Goal: Task Accomplishment & Management: Use online tool/utility

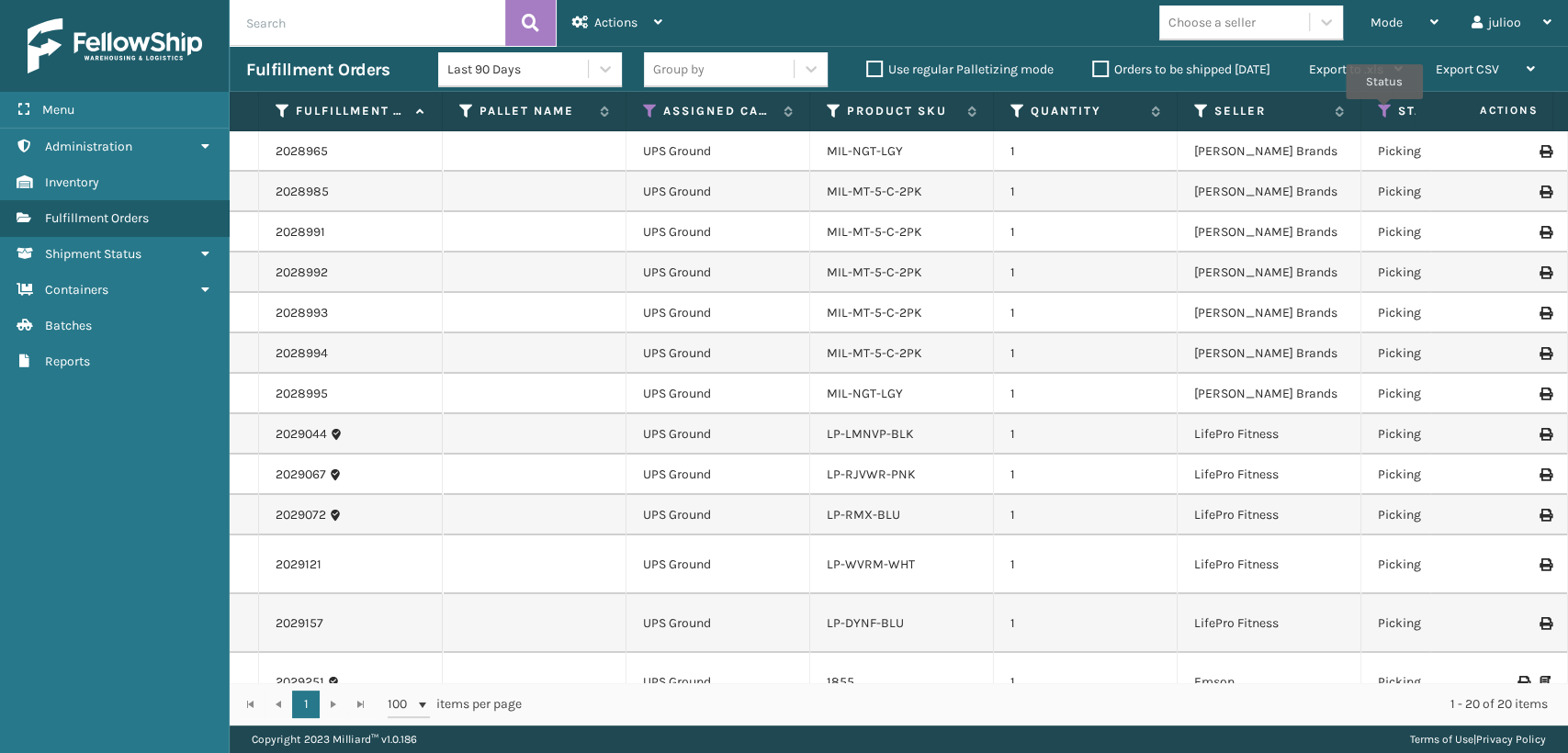
click at [1385, 112] on icon at bounding box center [1385, 111] width 15 height 17
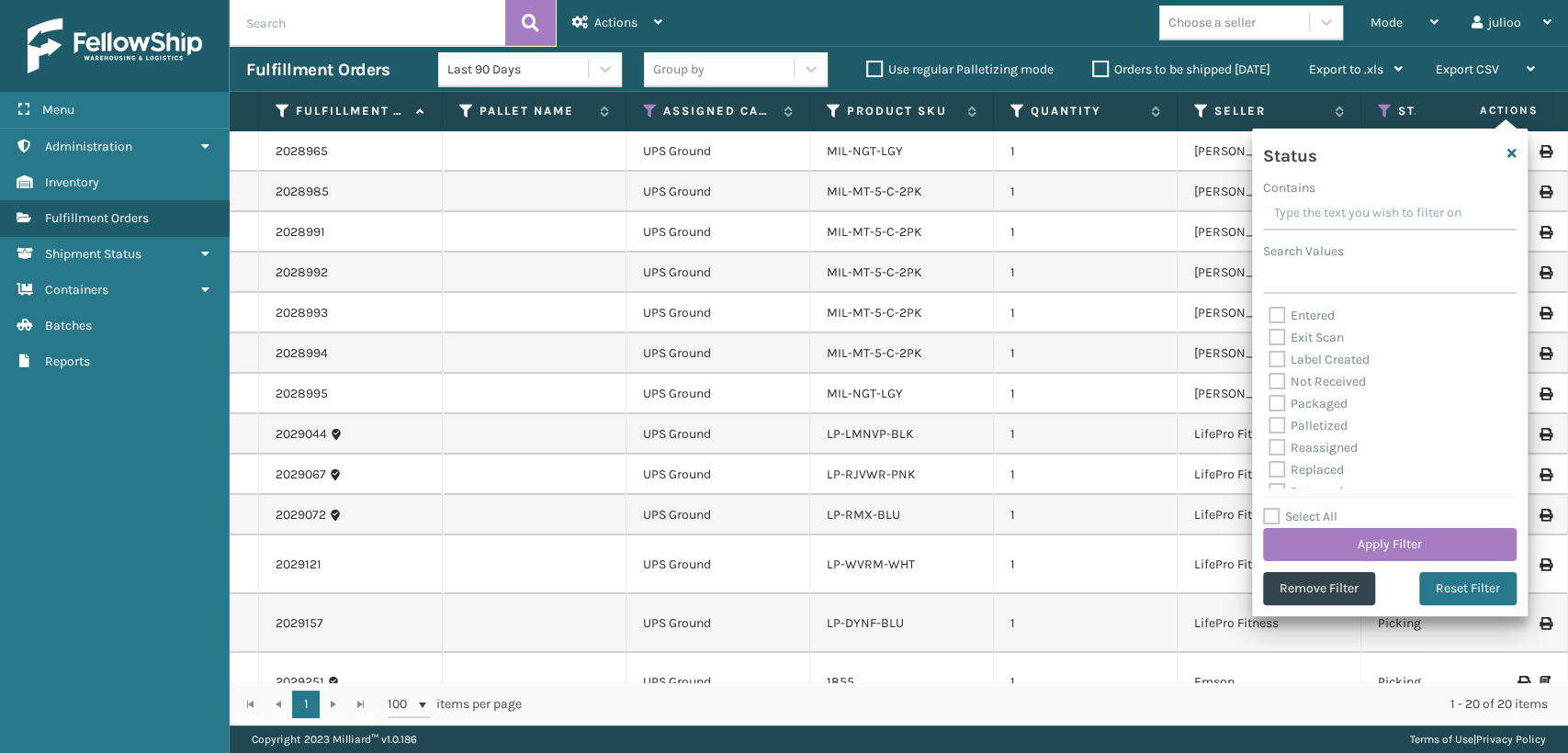
scroll to position [102, 0]
click at [1275, 392] on label "Palletized" at bounding box center [1308, 390] width 79 height 16
click at [1269, 392] on input "Palletized" at bounding box center [1268, 386] width 1 height 12
click at [1276, 393] on label "Palletized" at bounding box center [1308, 390] width 79 height 16
click at [1269, 392] on input "Palletized" at bounding box center [1268, 386] width 1 height 12
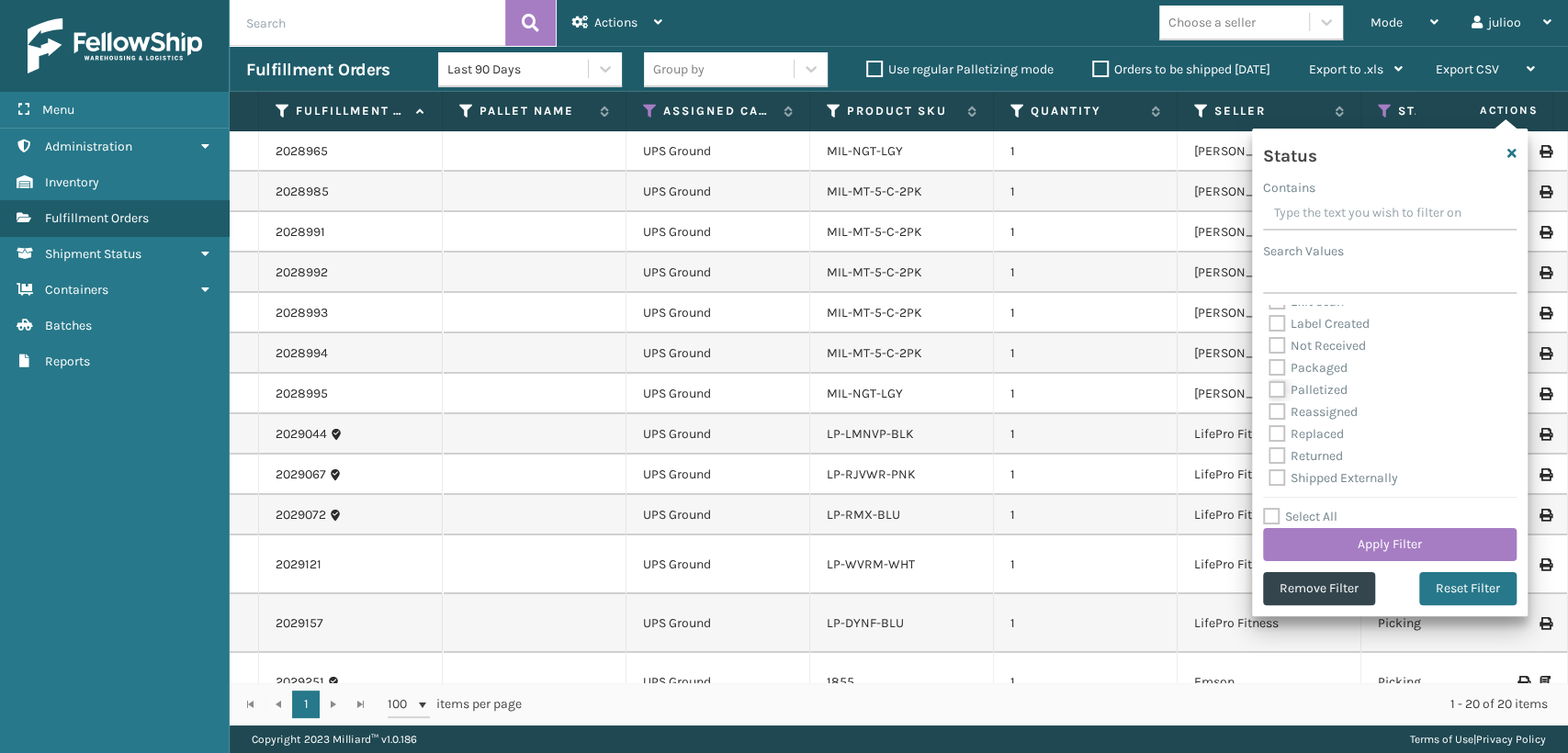
checkbox input "false"
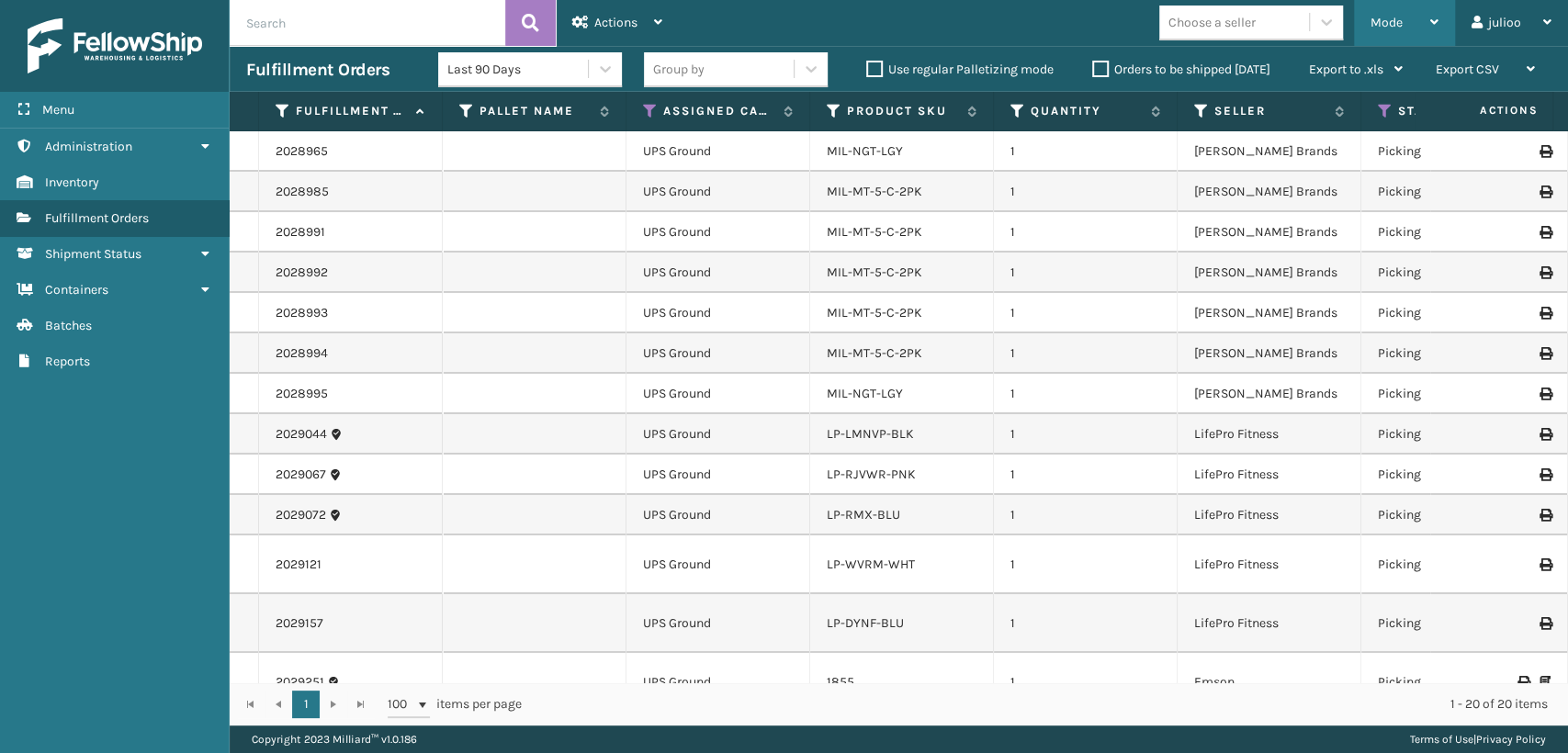
click at [1395, 24] on span "Mode" at bounding box center [1387, 23] width 32 height 16
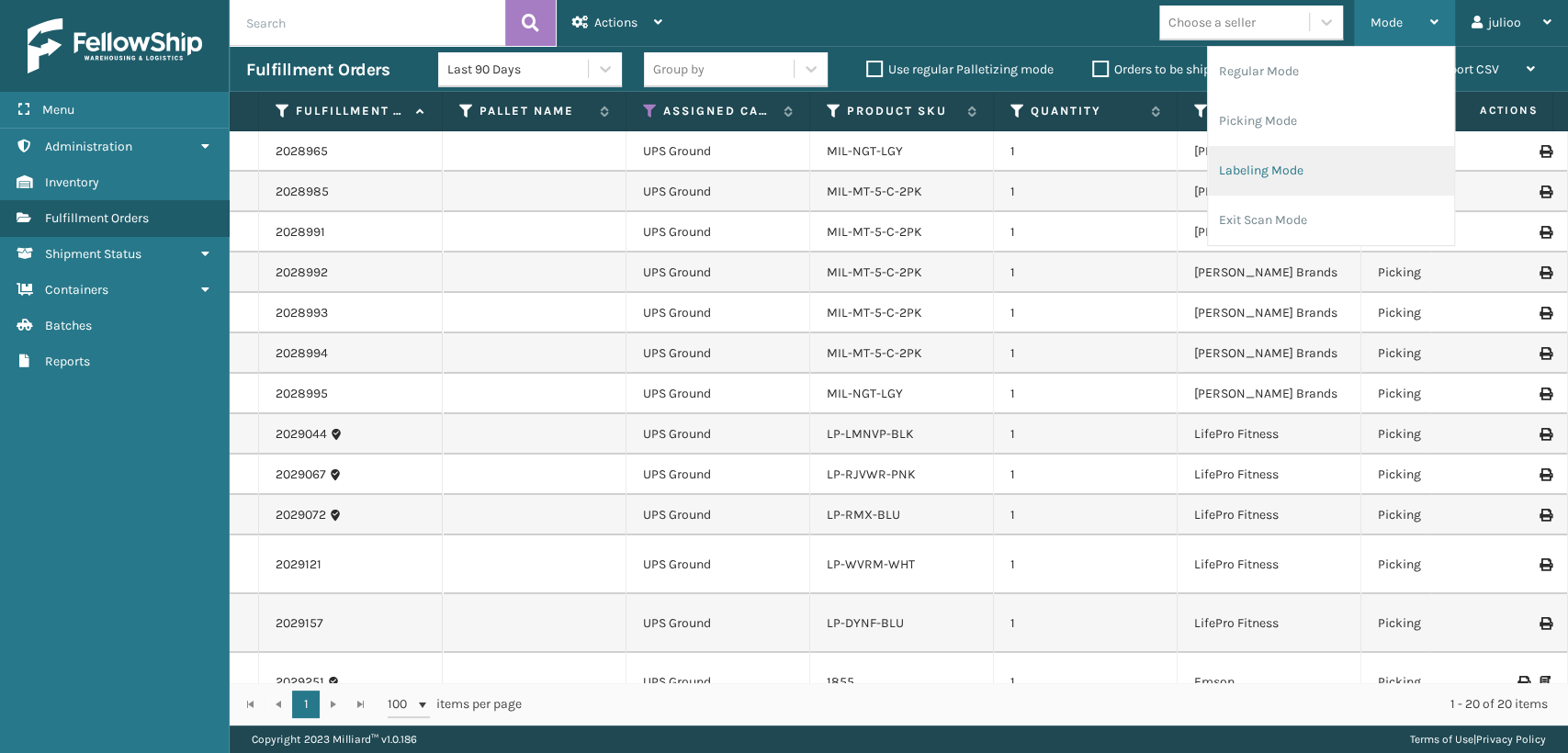
click at [1253, 176] on li "Labeling Mode" at bounding box center [1331, 171] width 246 height 50
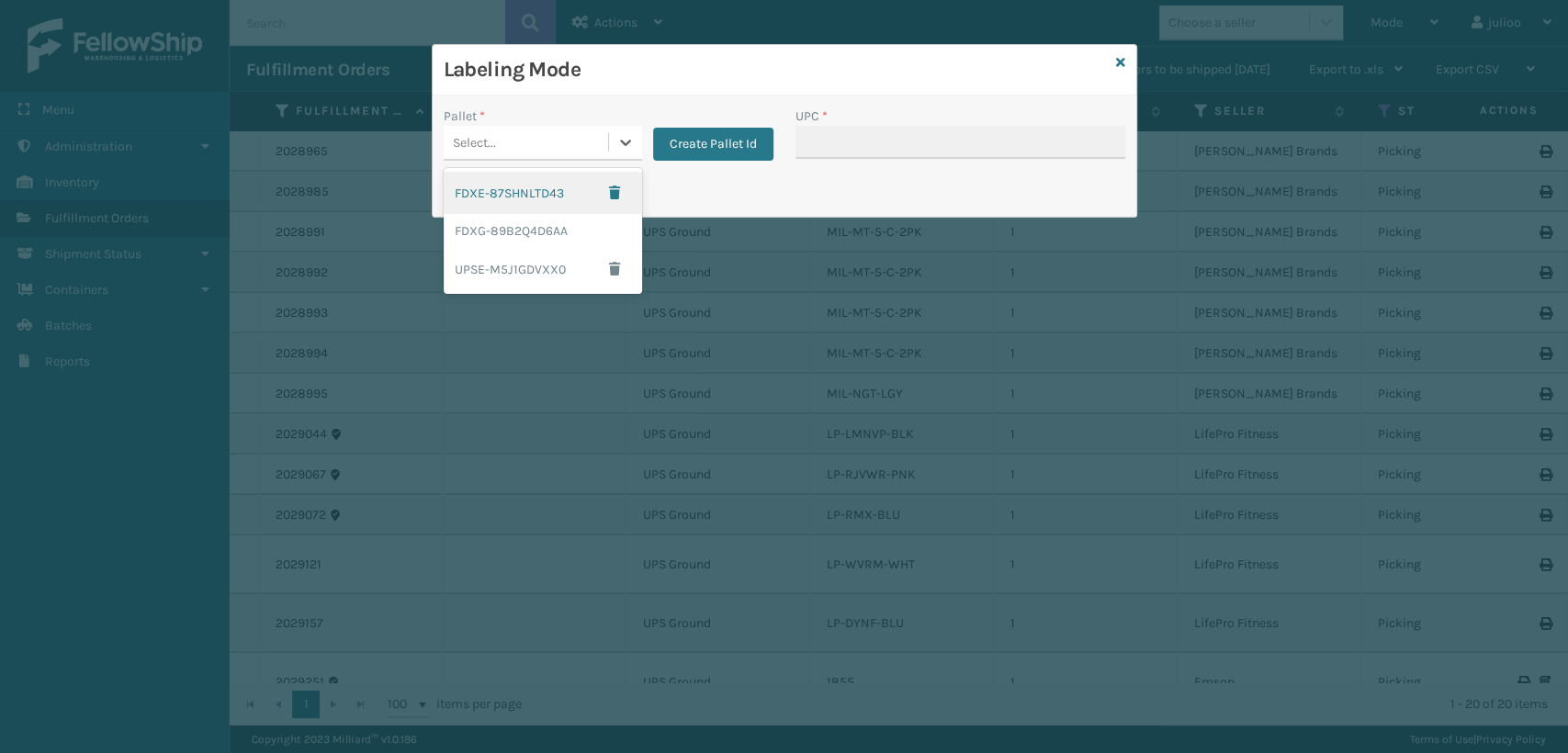
click at [522, 149] on div "Select..." at bounding box center [526, 143] width 165 height 31
click at [515, 235] on div "FDXG-89B2Q4D6AA" at bounding box center [543, 231] width 198 height 34
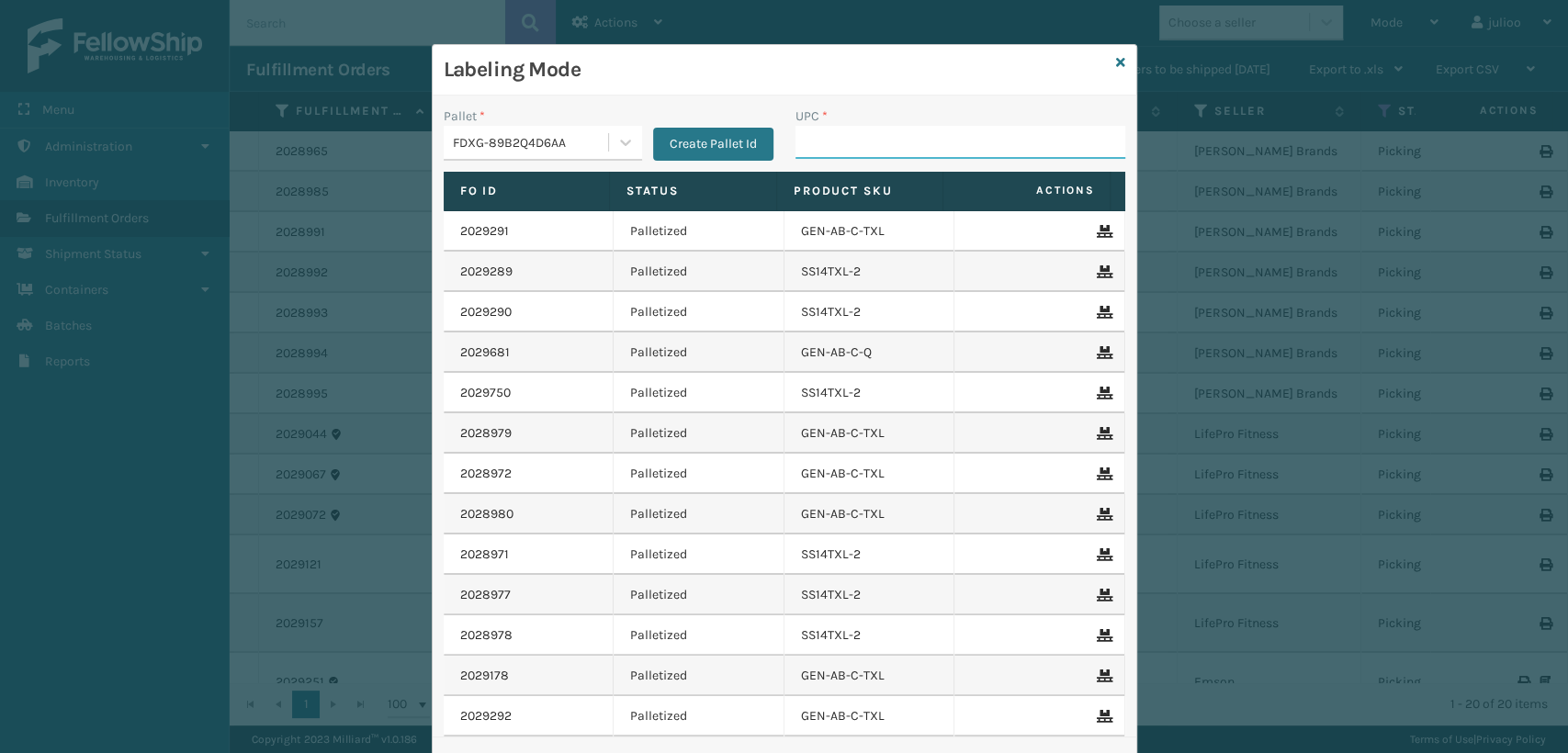
click at [810, 143] on input "UPC *" at bounding box center [960, 142] width 330 height 33
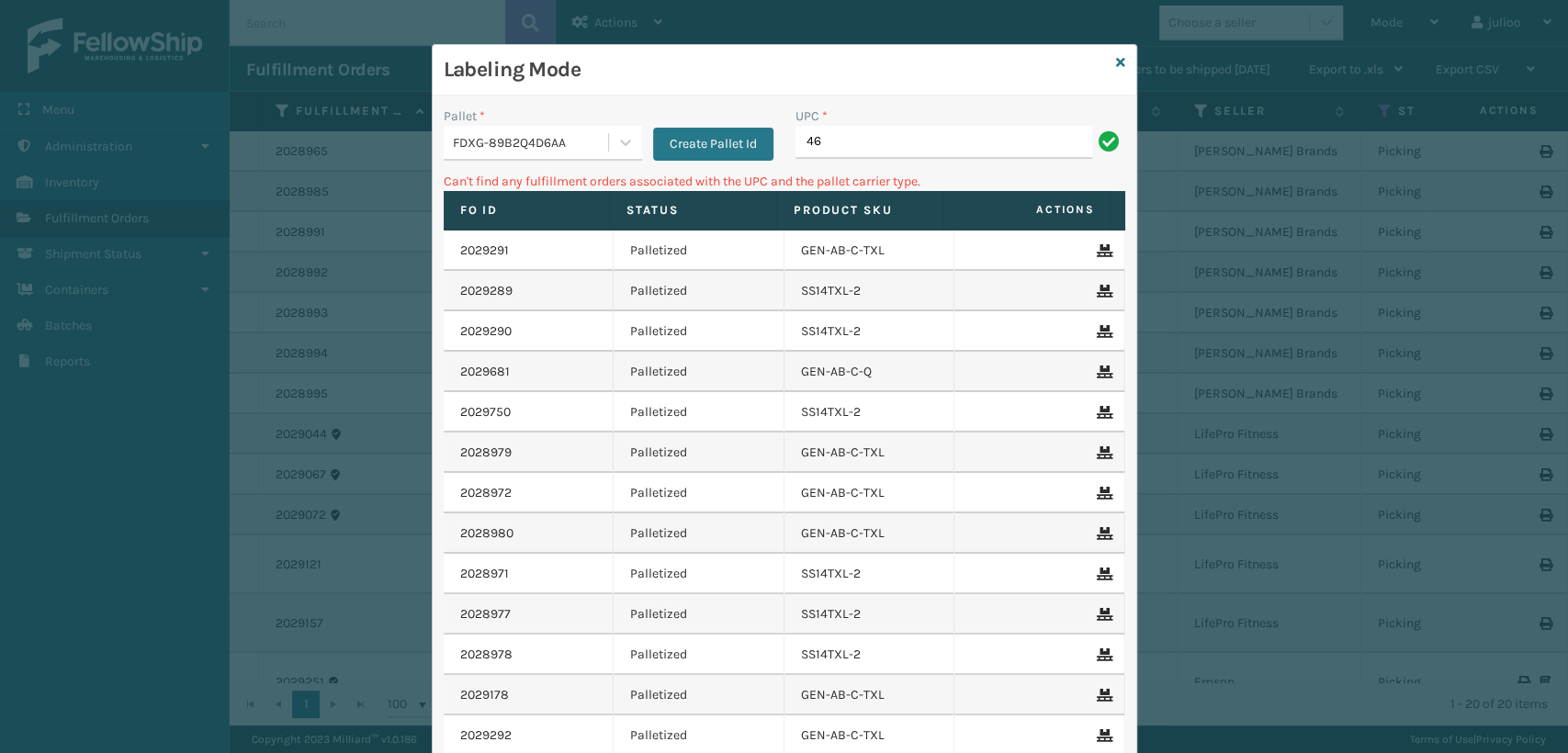
type input "4"
click at [817, 139] on input "SC-LRIS3LU2001" at bounding box center [943, 142] width 297 height 33
type input "SC-RIS3LU2001"
type input "S"
type input "4"
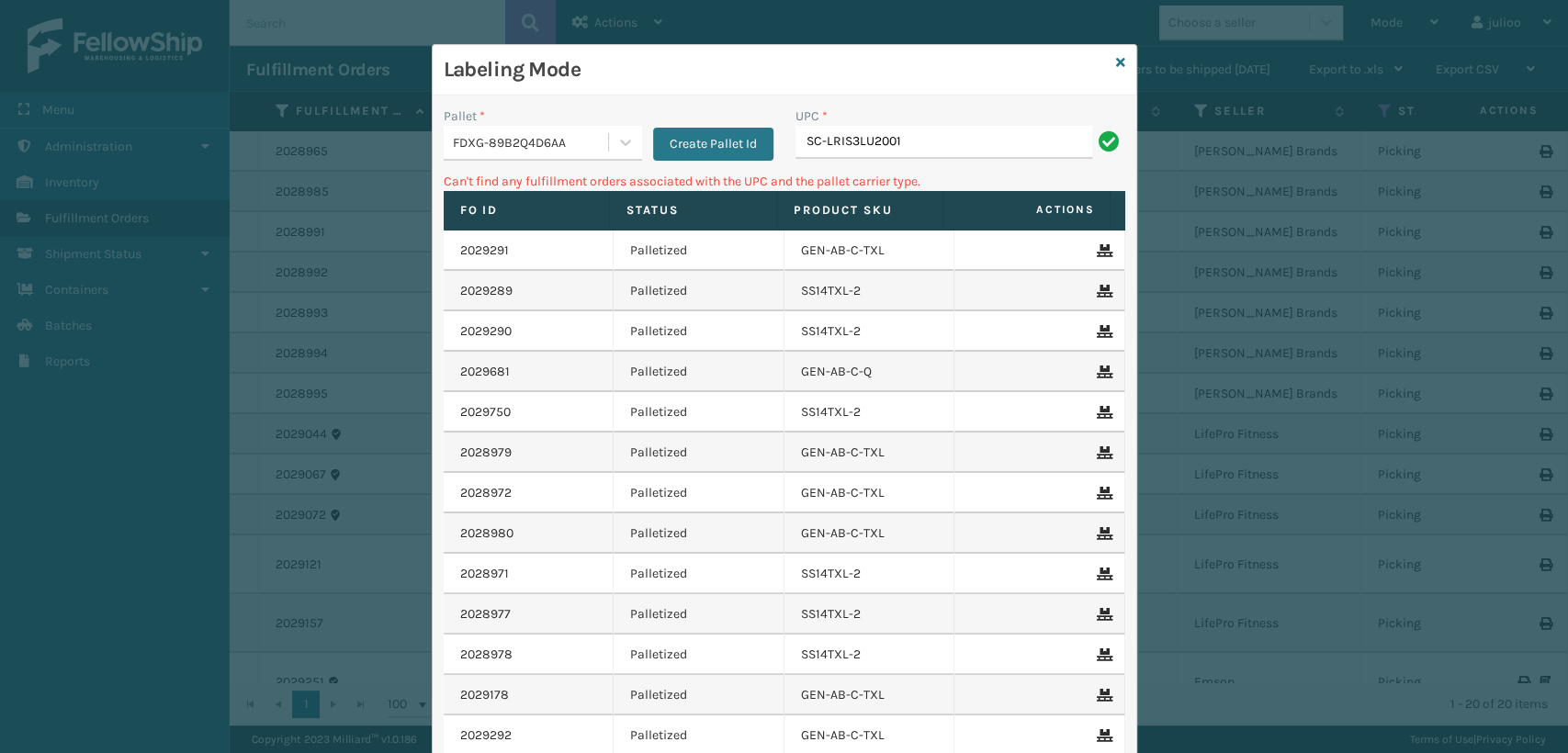
click at [823, 143] on input "SC-LRIS3LU2001" at bounding box center [943, 142] width 297 height 33
type input "SCLRIS3LU2001"
click at [821, 141] on input "SC-LRIS3LU2001" at bounding box center [943, 142] width 297 height 33
type input "SCLRIS3LU2001"
click at [819, 142] on input "SC-LRIS3LU2001" at bounding box center [943, 142] width 297 height 33
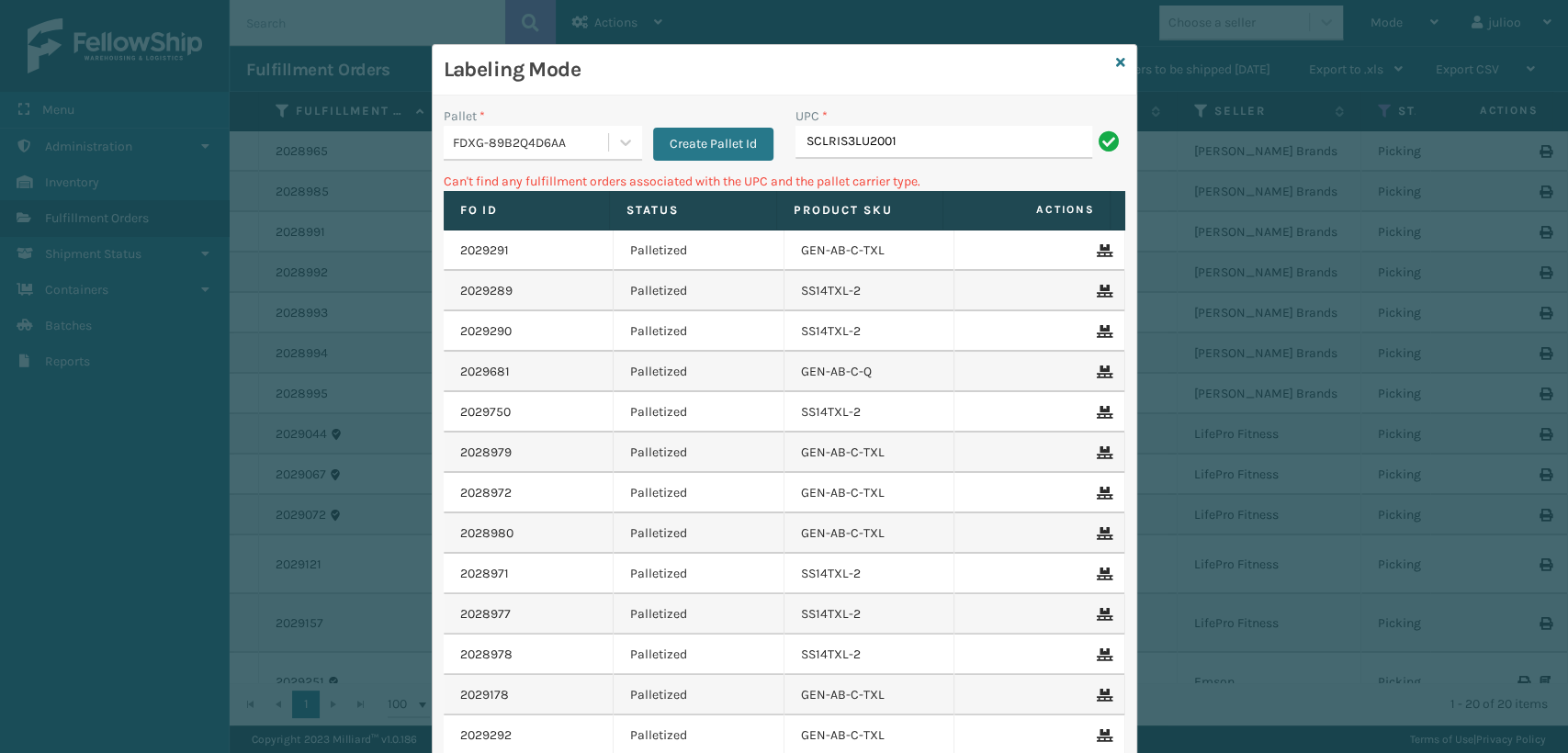
type input "SCLRIS3LU2001"
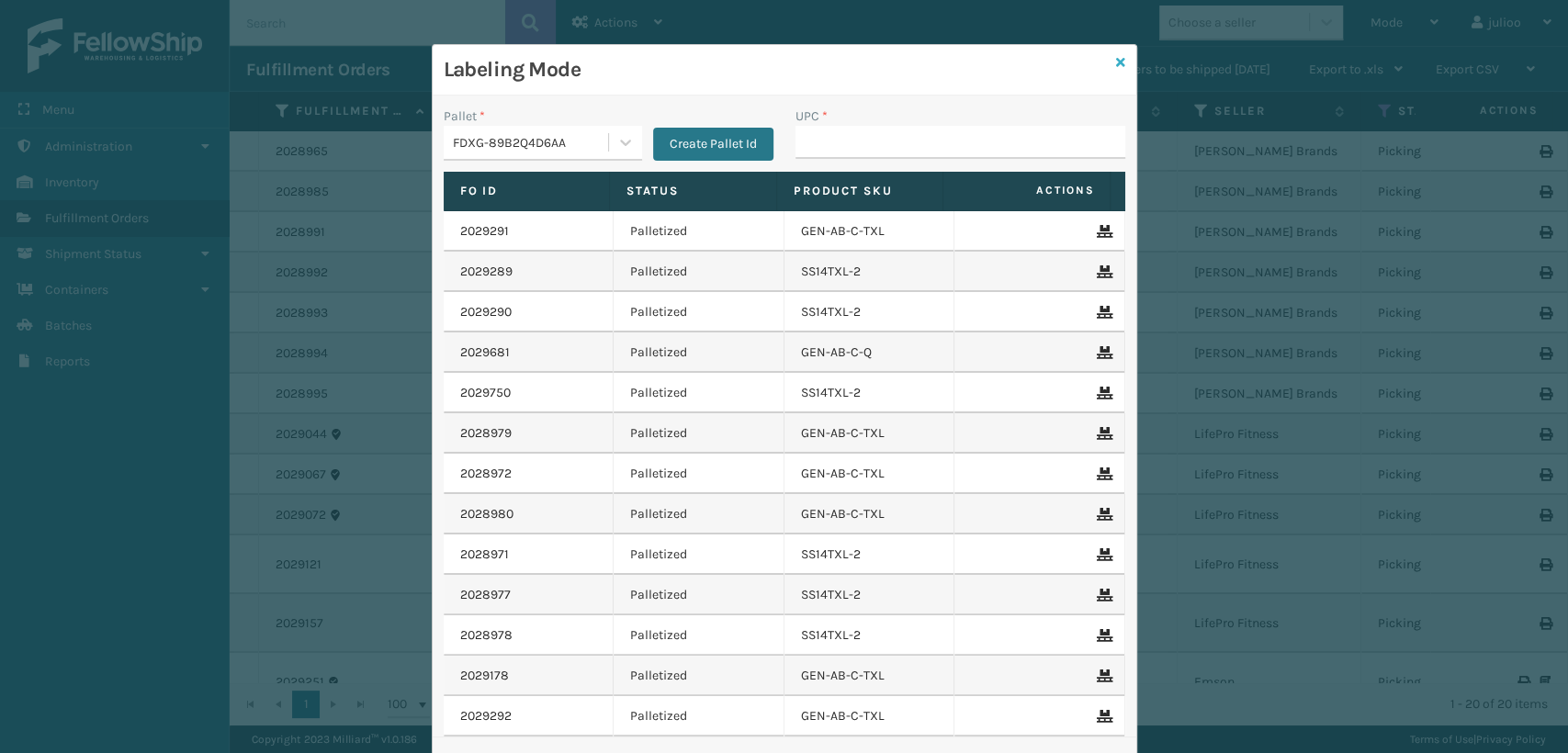
click at [1116, 63] on icon at bounding box center [1120, 62] width 9 height 13
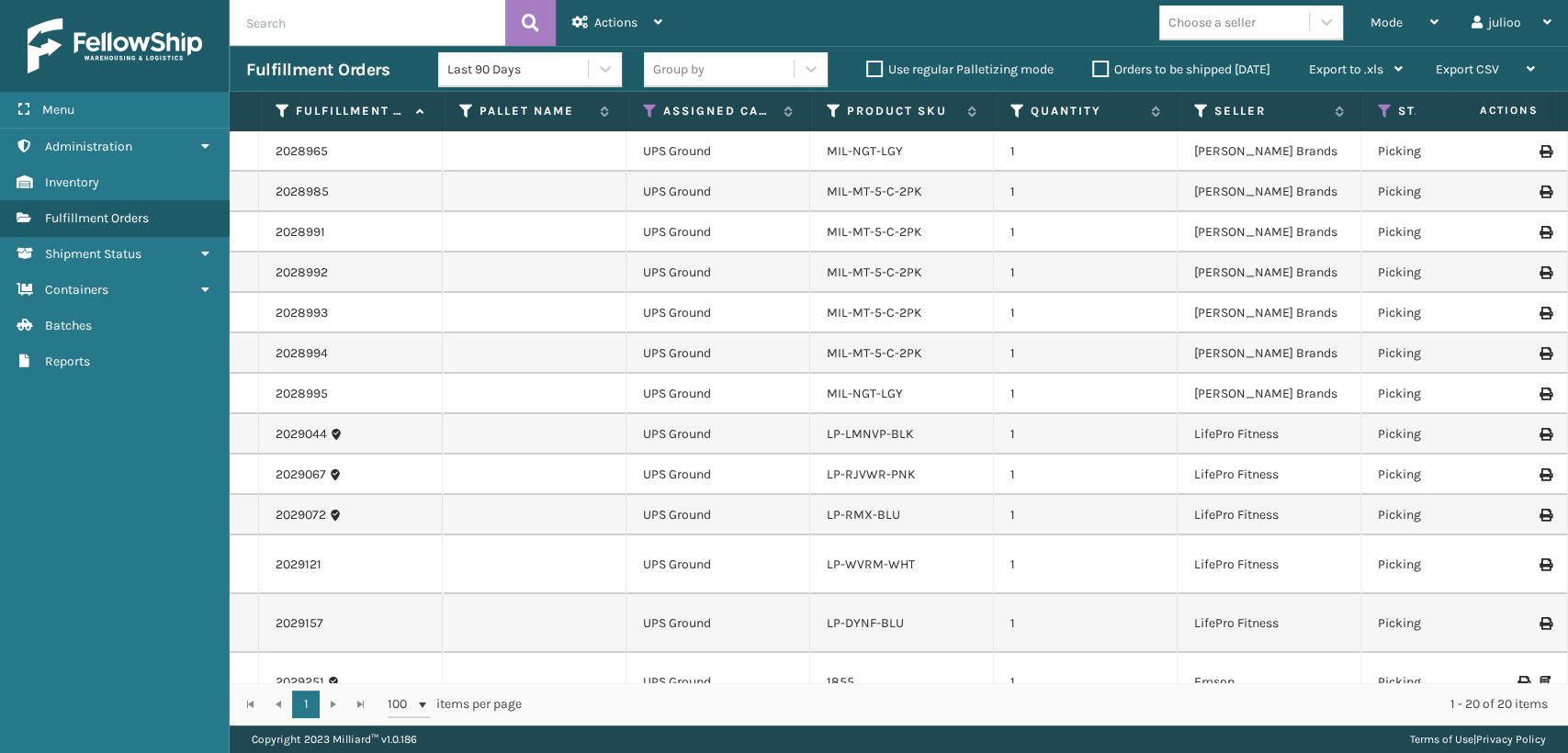
click at [386, 39] on input "text" at bounding box center [368, 23] width 276 height 46
click at [402, 18] on input "text" at bounding box center [368, 23] width 276 height 46
type input "883703495394"
click at [518, 16] on button at bounding box center [530, 23] width 51 height 46
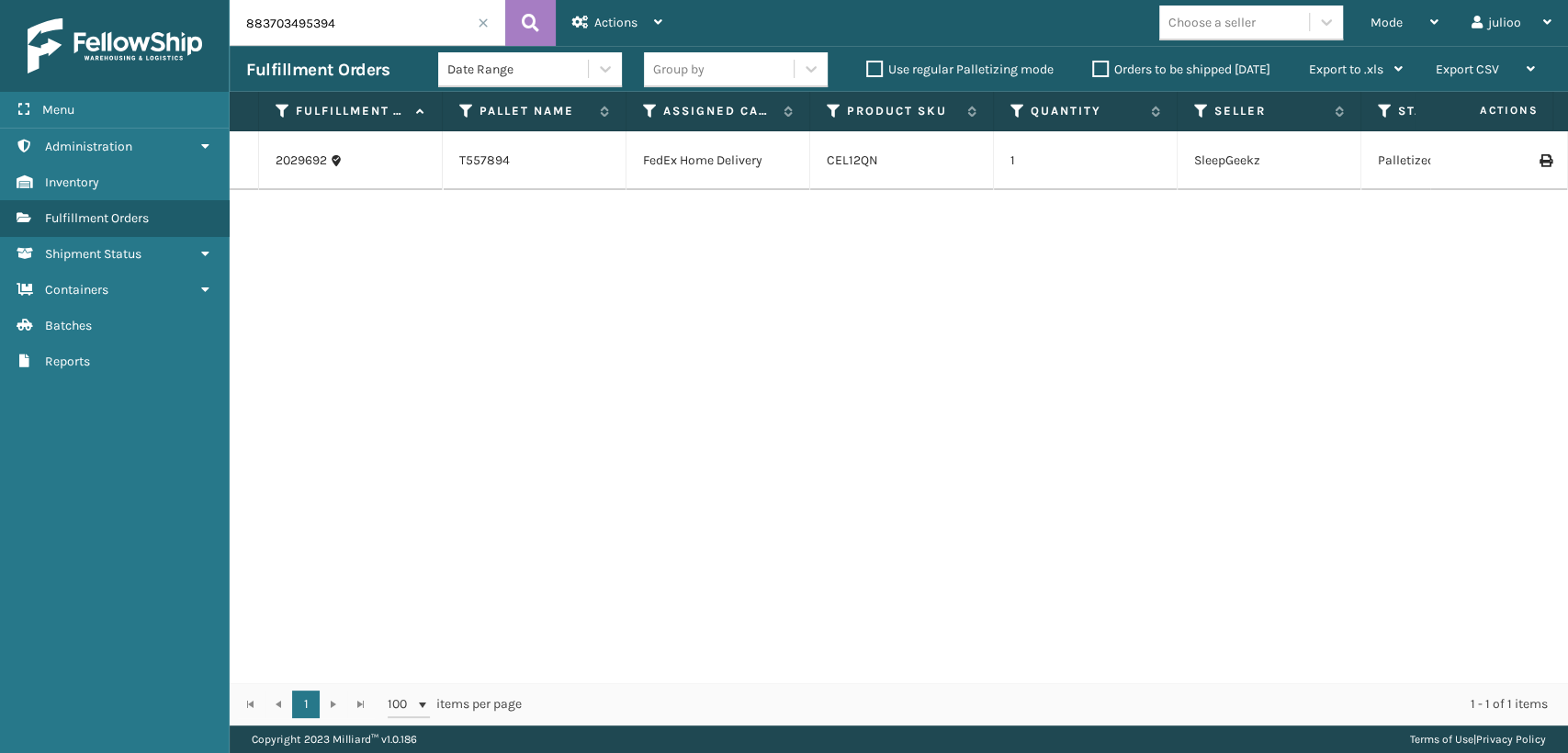
click at [480, 25] on span at bounding box center [483, 23] width 11 height 11
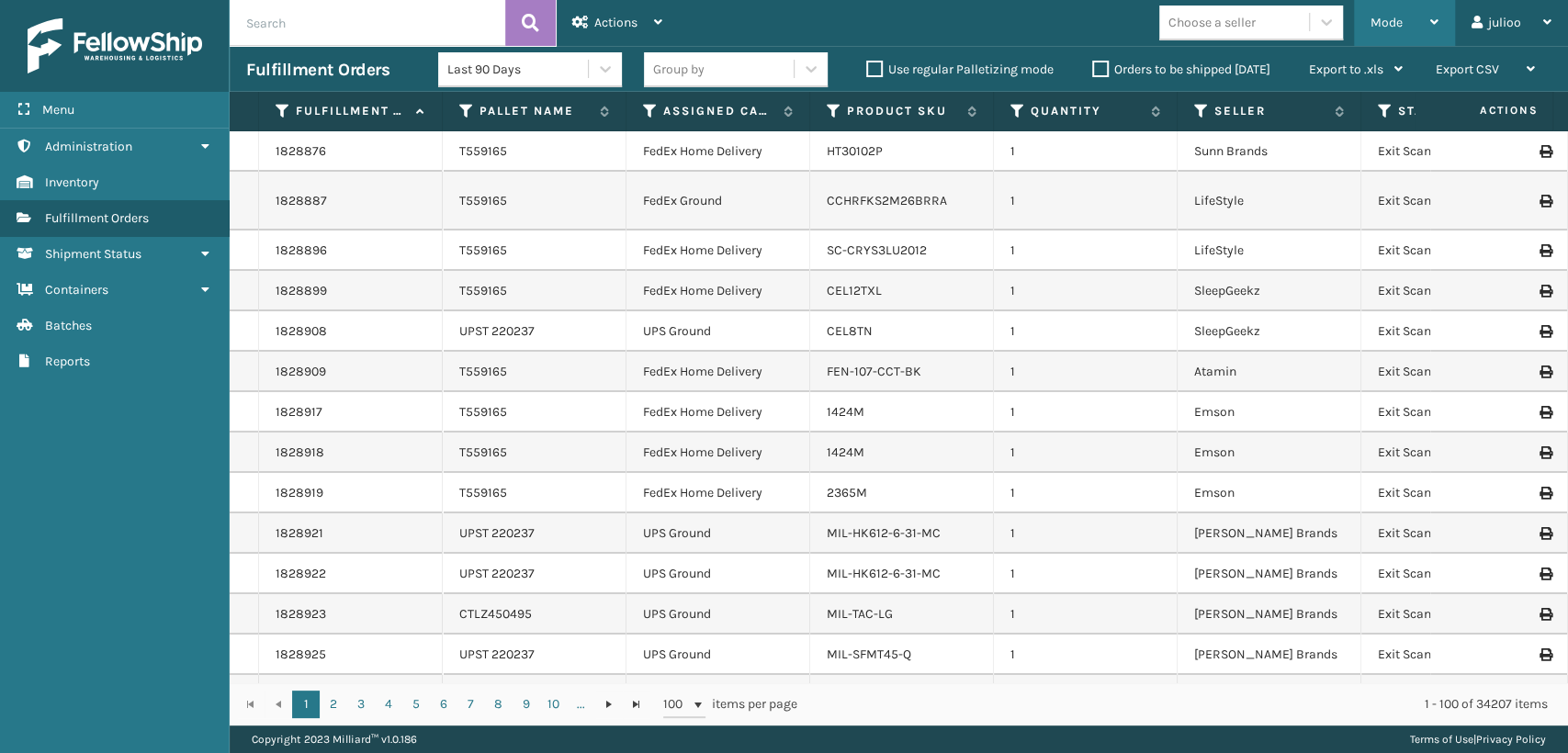
click at [1416, 18] on div "Mode" at bounding box center [1404, 23] width 68 height 46
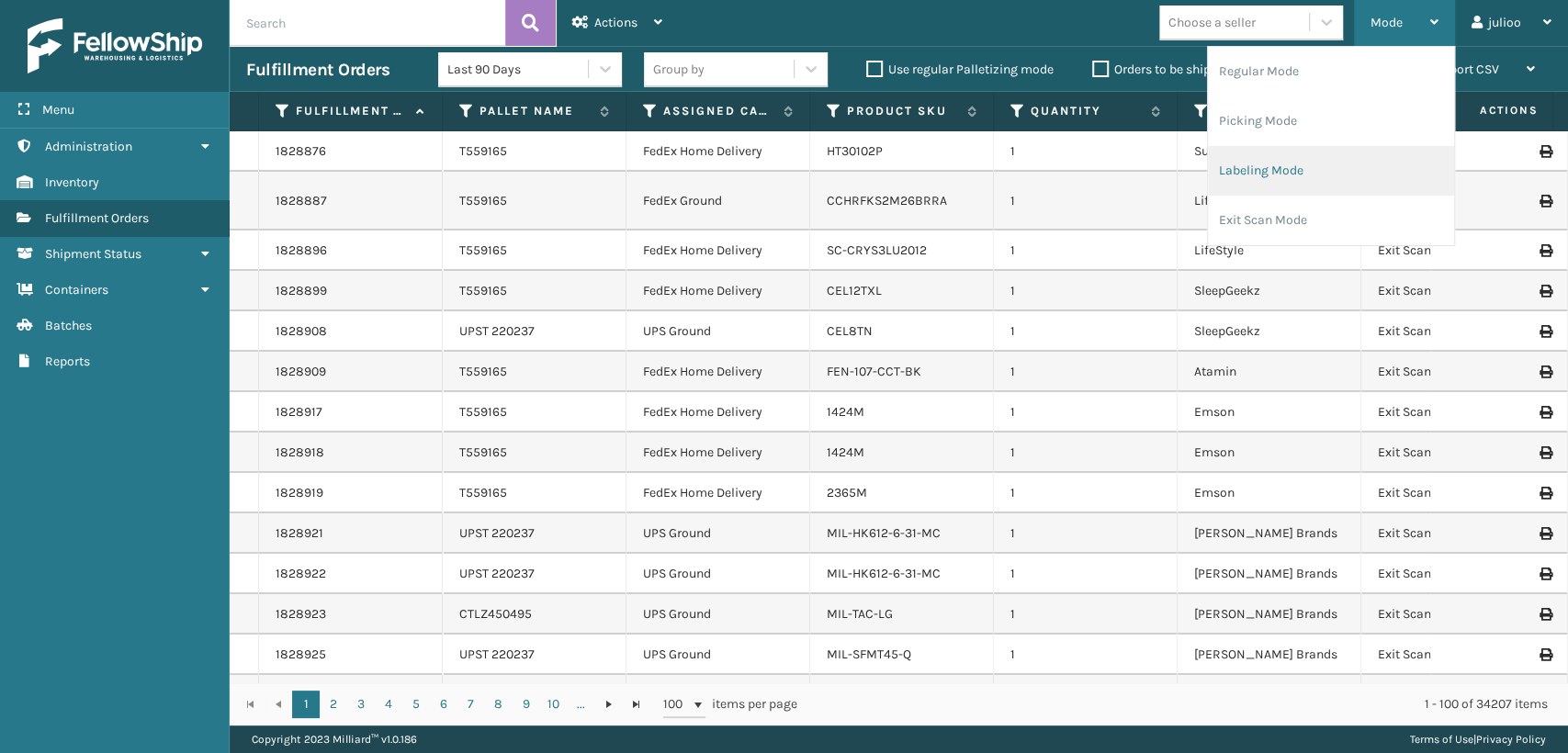
click at [1257, 168] on li "Labeling Mode" at bounding box center [1331, 171] width 246 height 50
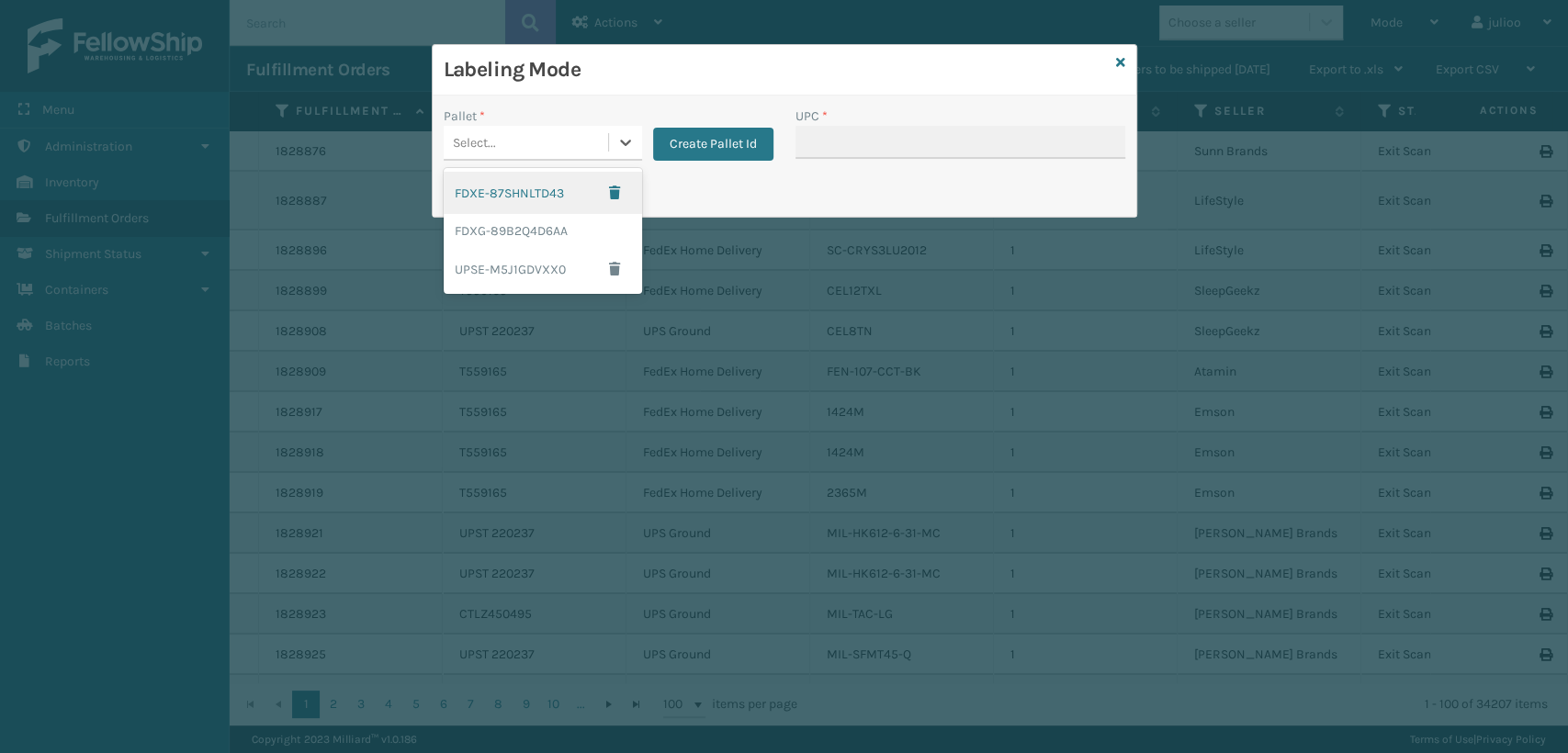
click at [495, 142] on div "Select..." at bounding box center [526, 143] width 165 height 31
click at [481, 230] on div "FDXG-89B2Q4D6AA" at bounding box center [543, 231] width 198 height 34
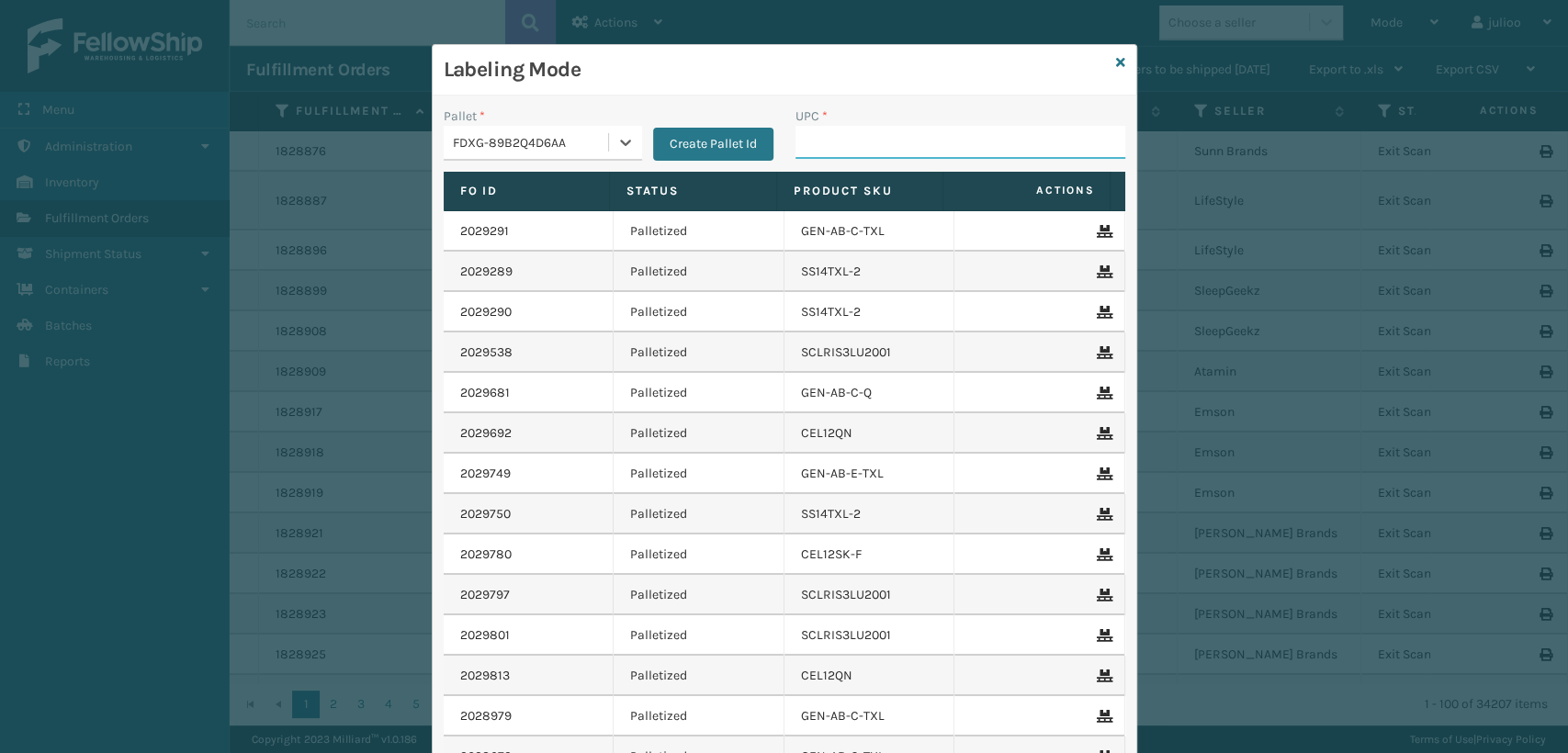
click at [815, 140] on input "UPC *" at bounding box center [960, 142] width 330 height 33
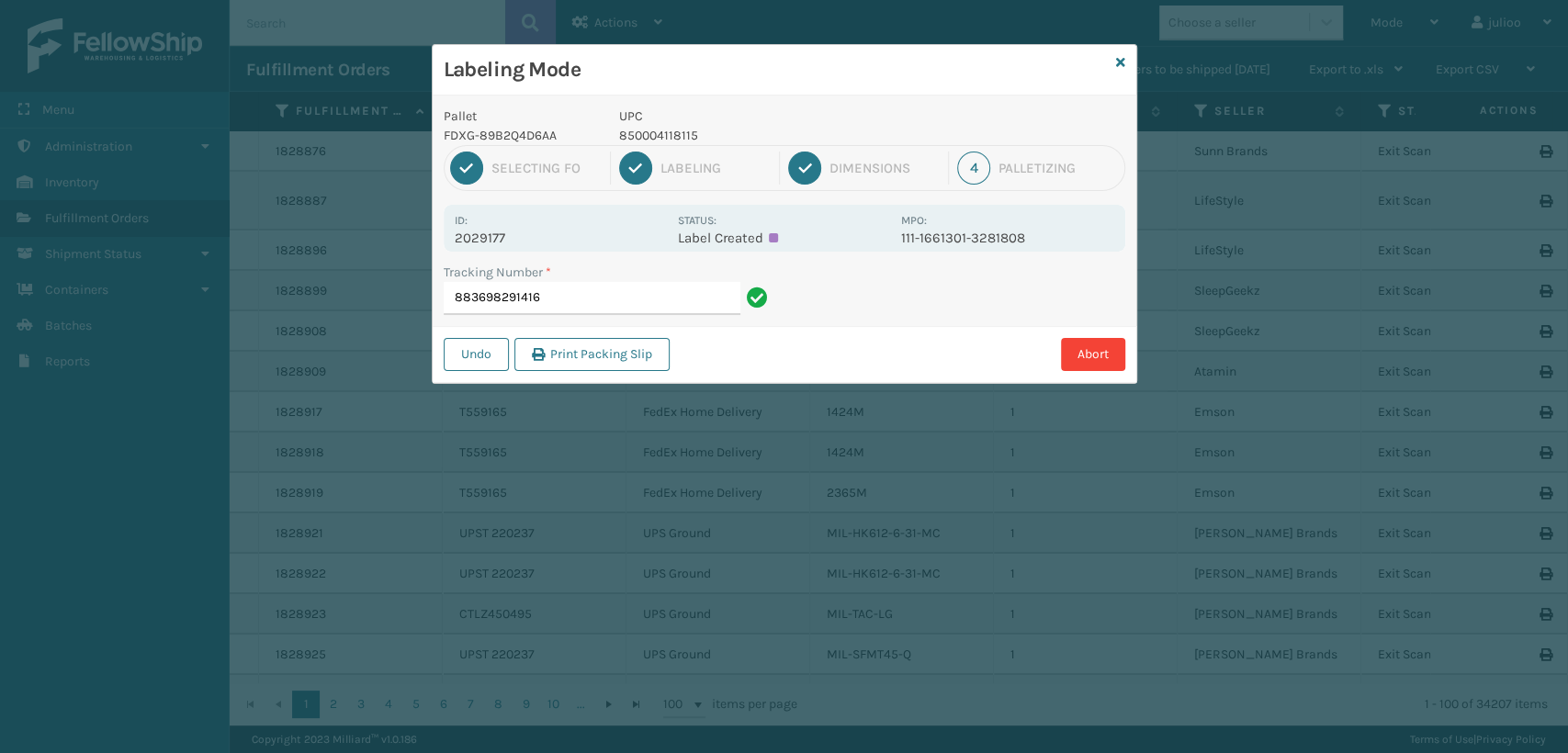
click at [518, 232] on p "2029177" at bounding box center [560, 238] width 212 height 17
drag, startPoint x: 695, startPoint y: 137, endPoint x: 611, endPoint y: 127, distance: 84.6
click at [611, 127] on div "UPC 850004118115" at bounding box center [754, 125] width 293 height 39
copy p "850004118115"
click at [568, 296] on input "883698291416" at bounding box center [591, 298] width 297 height 33
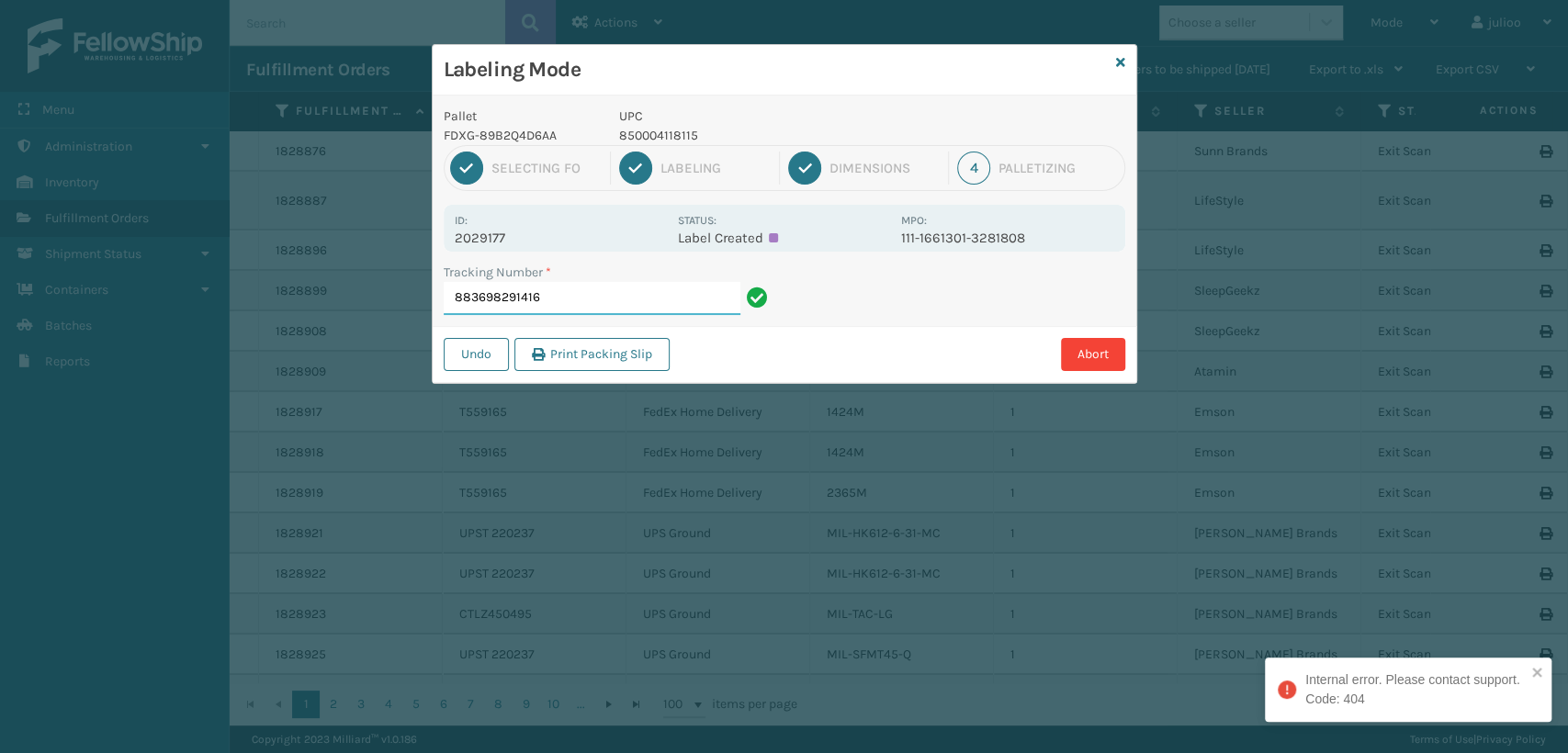
type input "883698291416"
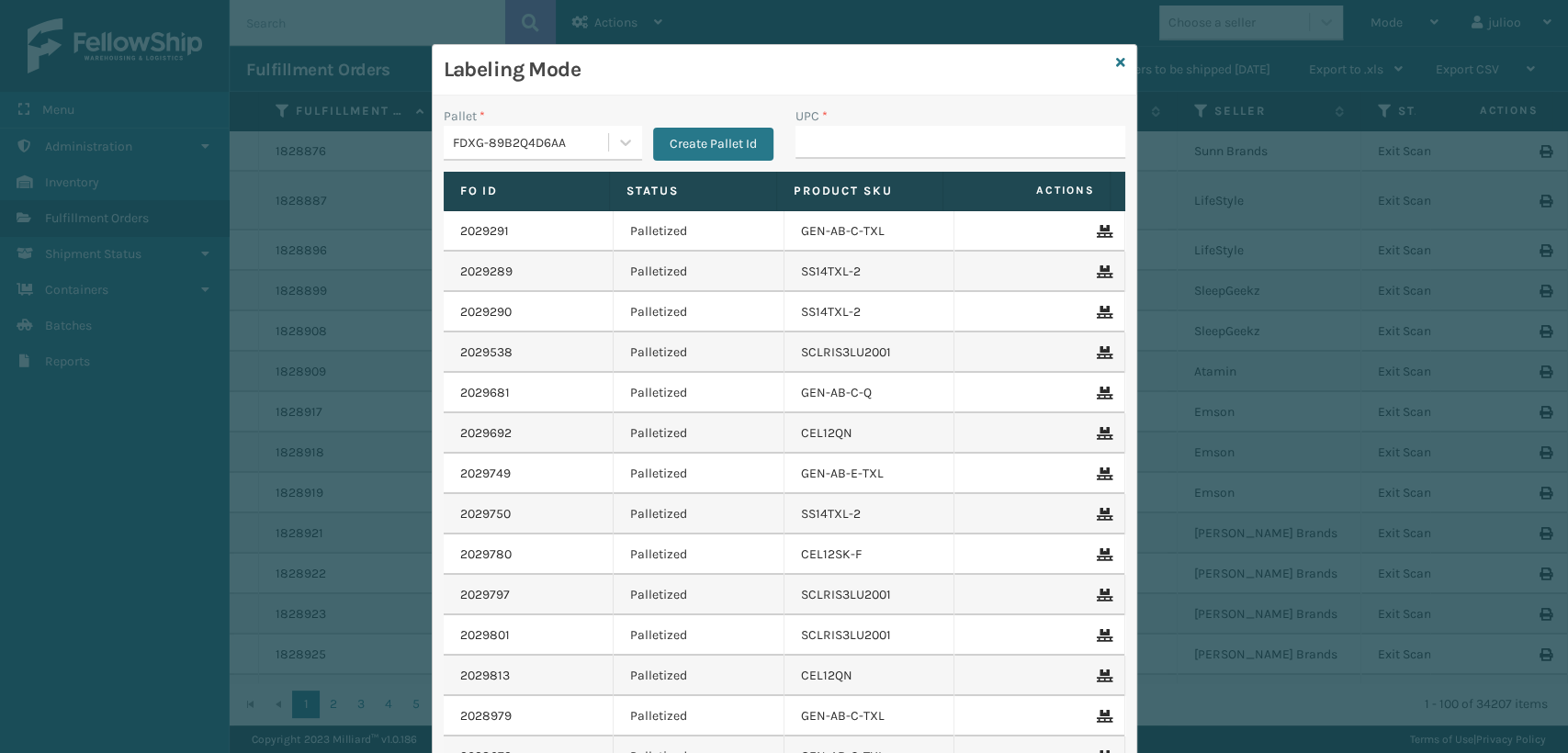
click at [824, 137] on input "UPC *" at bounding box center [960, 142] width 330 height 33
type input "850004118115"
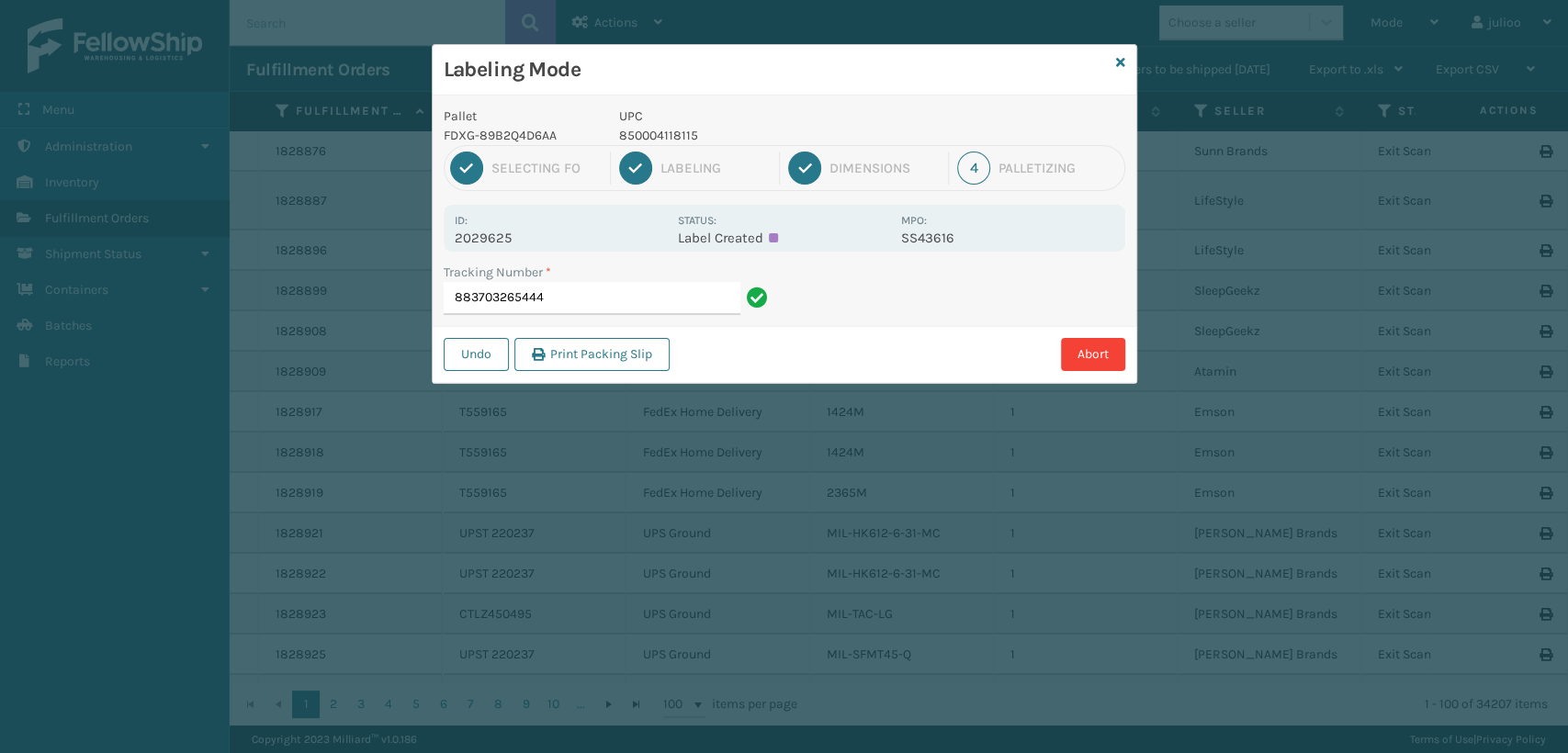
drag, startPoint x: 566, startPoint y: 301, endPoint x: 382, endPoint y: 292, distance: 184.2
click at [382, 292] on div "Labeling Mode Pallet FDXG-89B2Q4D6AA UPC 850004118115 1 Selecting FO 2 Labeling…" at bounding box center [784, 376] width 1568 height 753
click at [657, 282] on input "883703265444" at bounding box center [591, 298] width 297 height 33
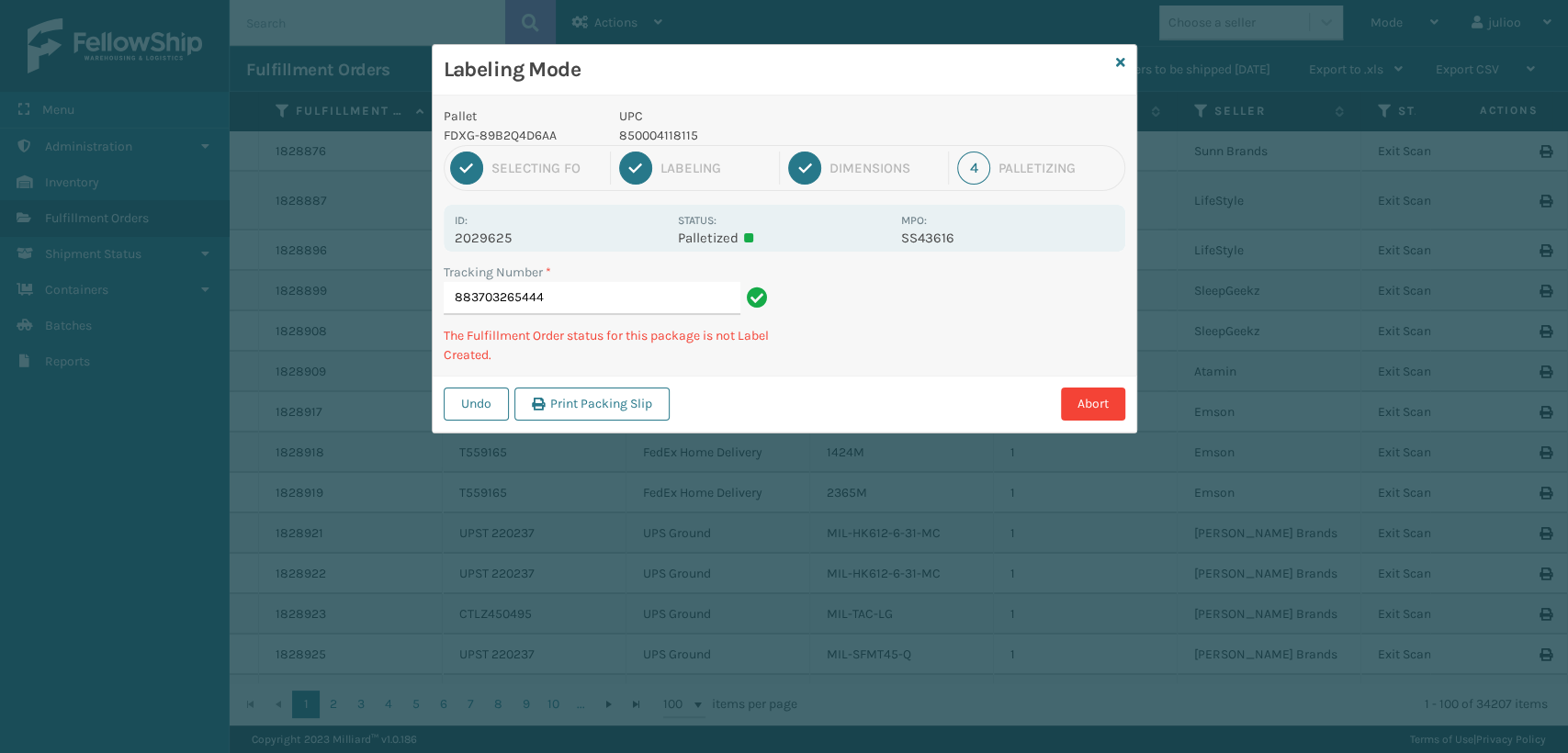
click at [1106, 58] on h3 "Labeling Mode" at bounding box center [776, 69] width 665 height 28
click at [1120, 58] on div "Labeling Mode Pallet FDXG-89B2Q4D6AA UPC 850004118115 1 Selecting FO 2 Labeling…" at bounding box center [784, 238] width 705 height 390
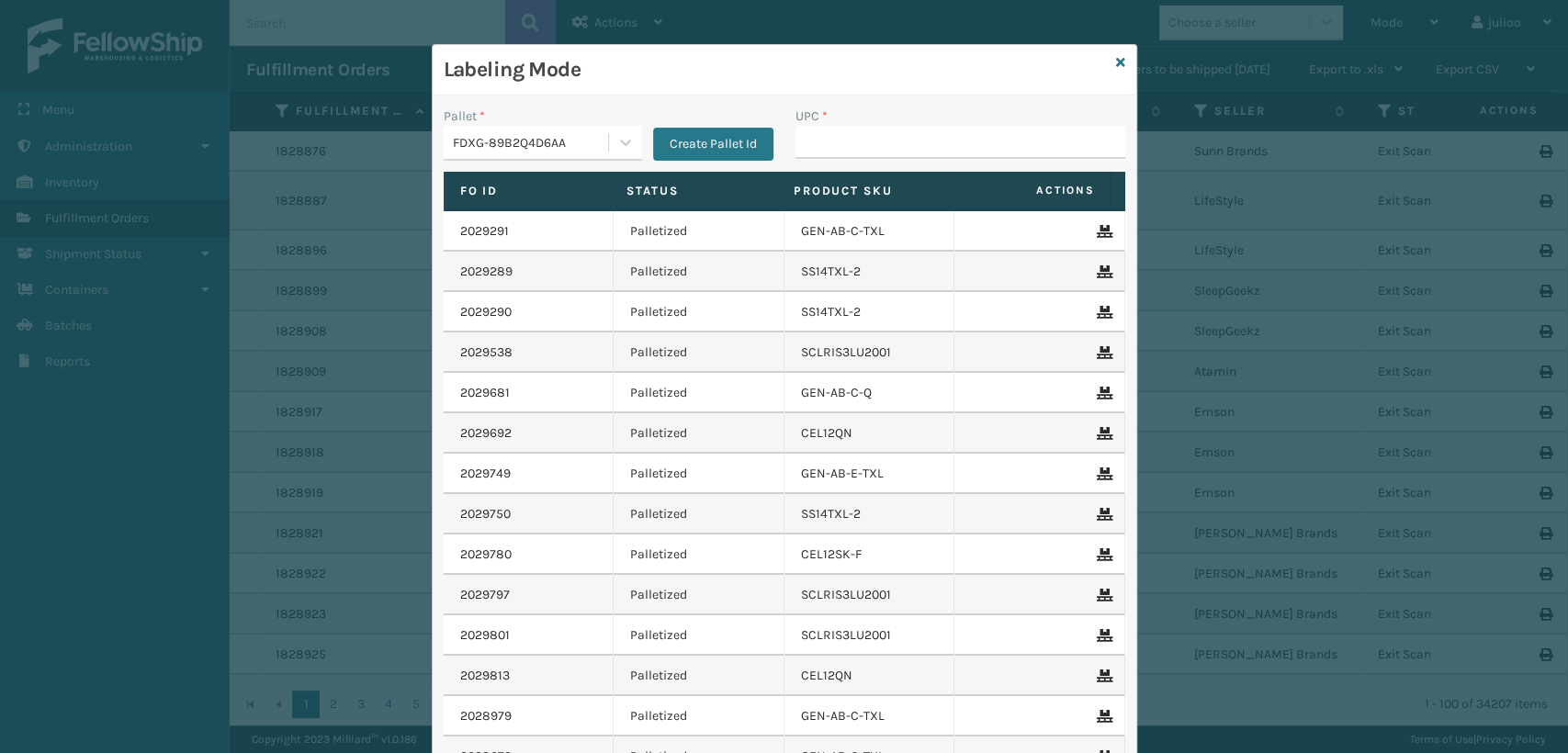
drag, startPoint x: 374, startPoint y: 69, endPoint x: 542, endPoint y: 113, distance: 173.7
click at [375, 69] on div "Labeling Mode Pallet * FDXG-89B2Q4D6AA Create Pallet Id UPC * Fo Id Status Prod…" at bounding box center [784, 376] width 1568 height 753
click at [1116, 63] on icon at bounding box center [1120, 62] width 9 height 13
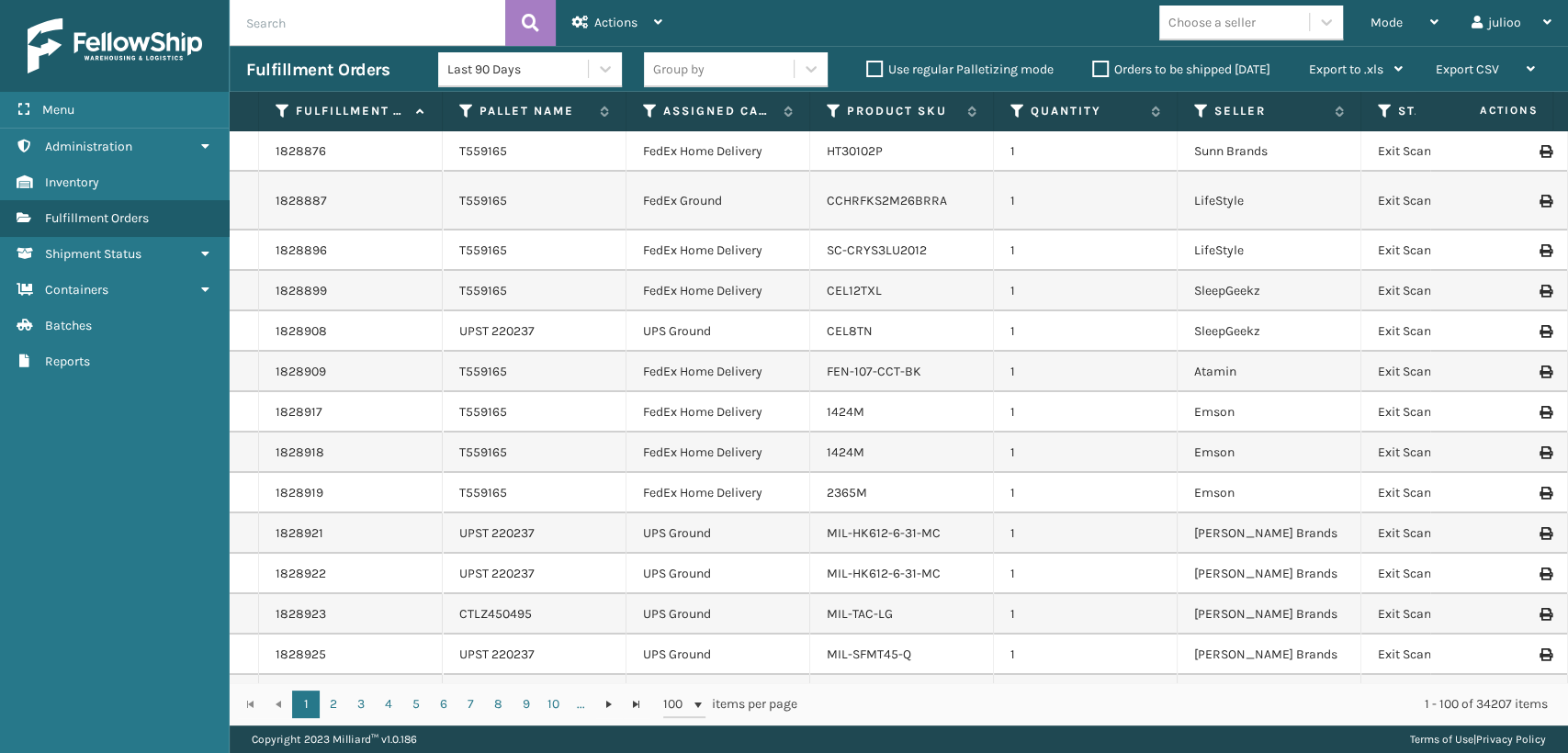
click at [356, 18] on input "text" at bounding box center [368, 23] width 276 height 46
drag, startPoint x: 356, startPoint y: 17, endPoint x: 298, endPoint y: 15, distance: 58.0
click at [298, 15] on input "text" at bounding box center [368, 23] width 276 height 46
paste input "883703265444"
type input "8"
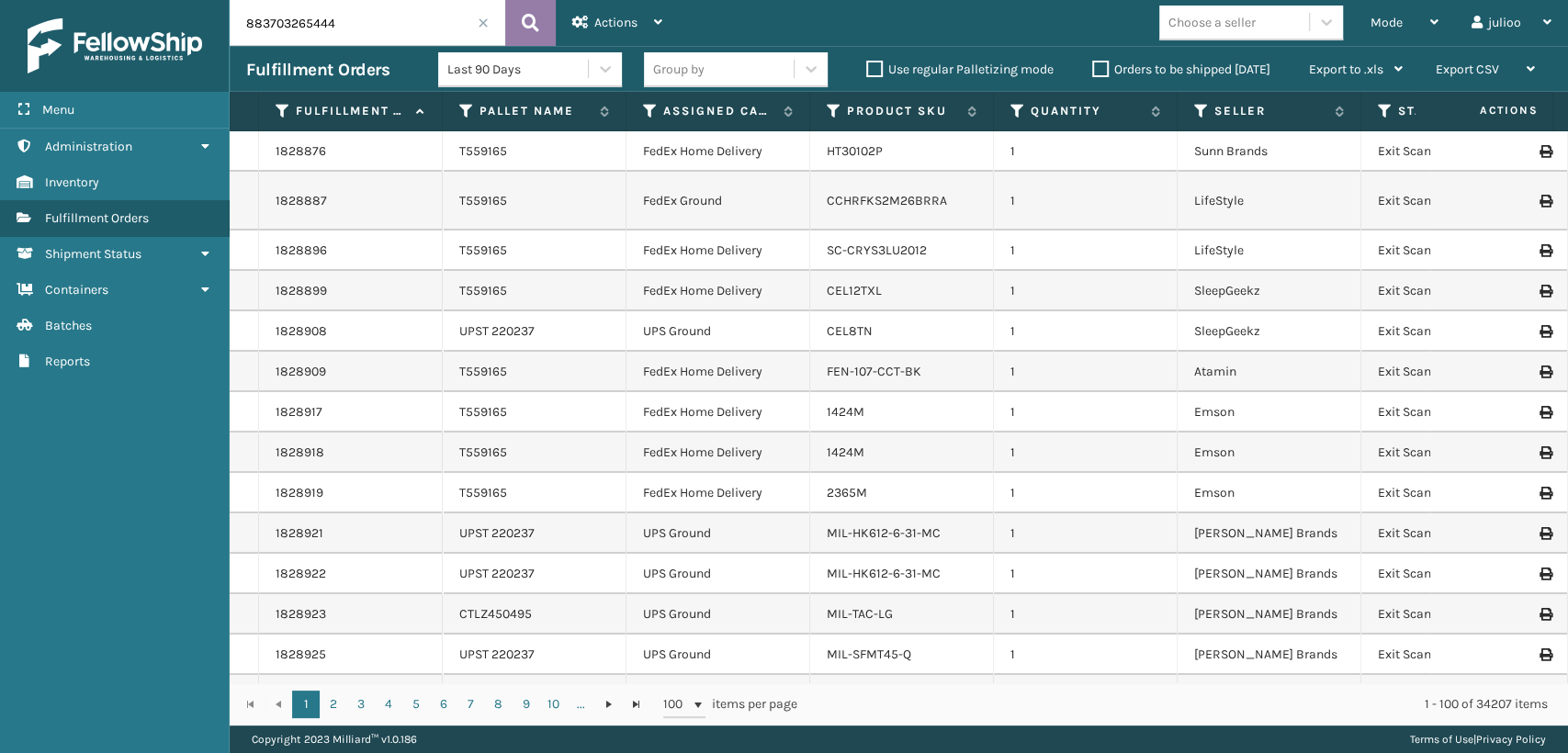
type input "883703265444"
click at [526, 20] on icon at bounding box center [531, 23] width 18 height 28
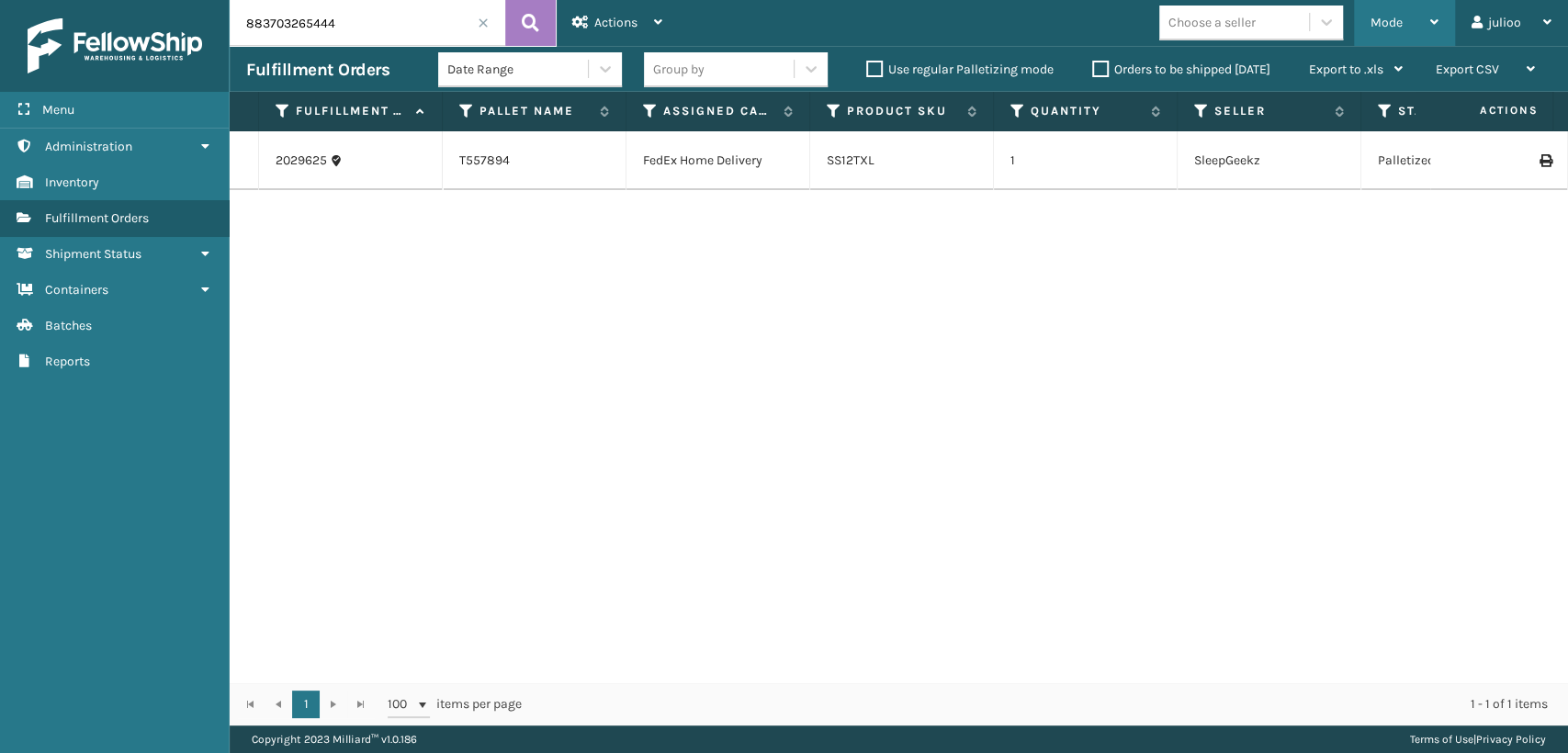
click at [1395, 20] on span "Mode" at bounding box center [1387, 23] width 32 height 16
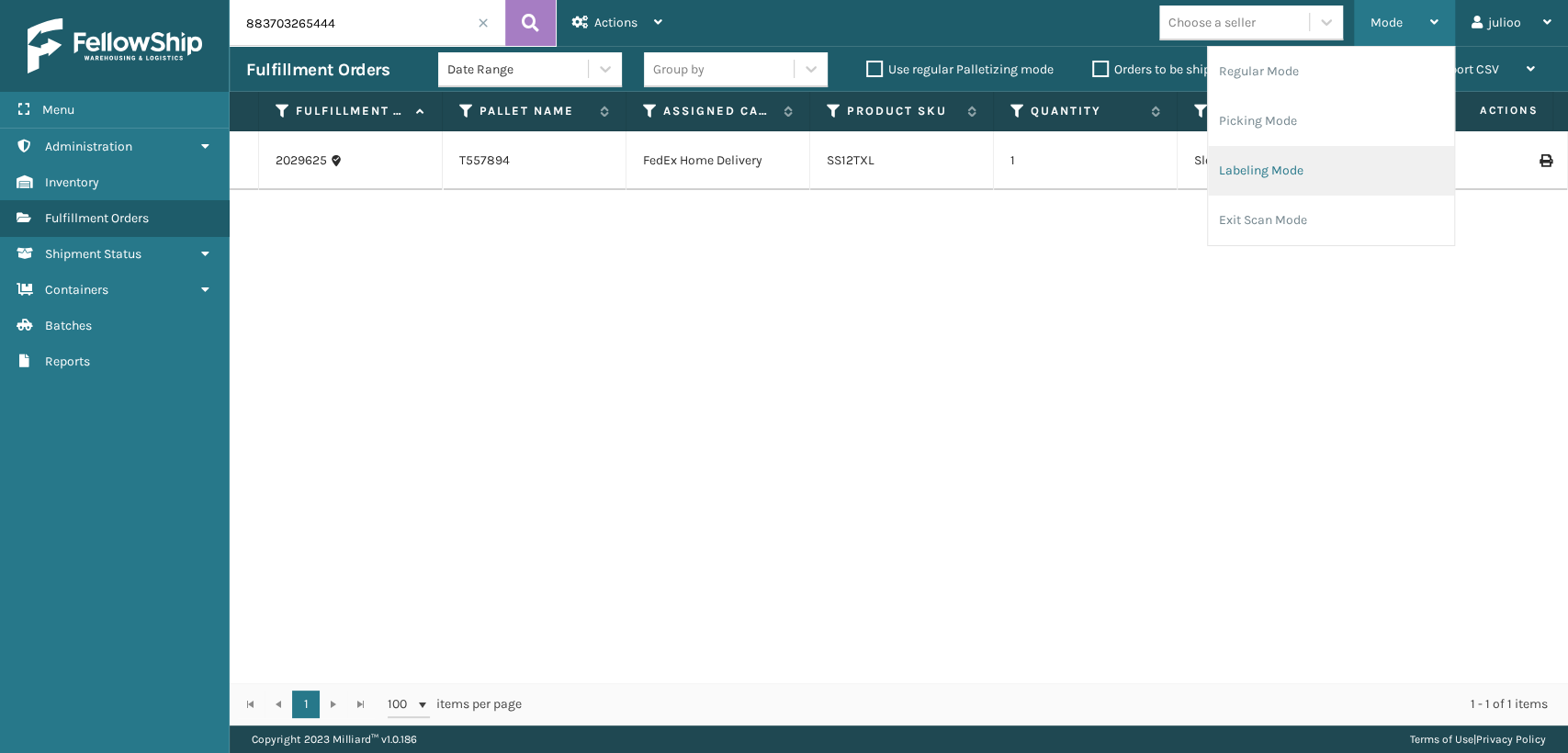
click at [1255, 181] on li "Labeling Mode" at bounding box center [1331, 171] width 246 height 50
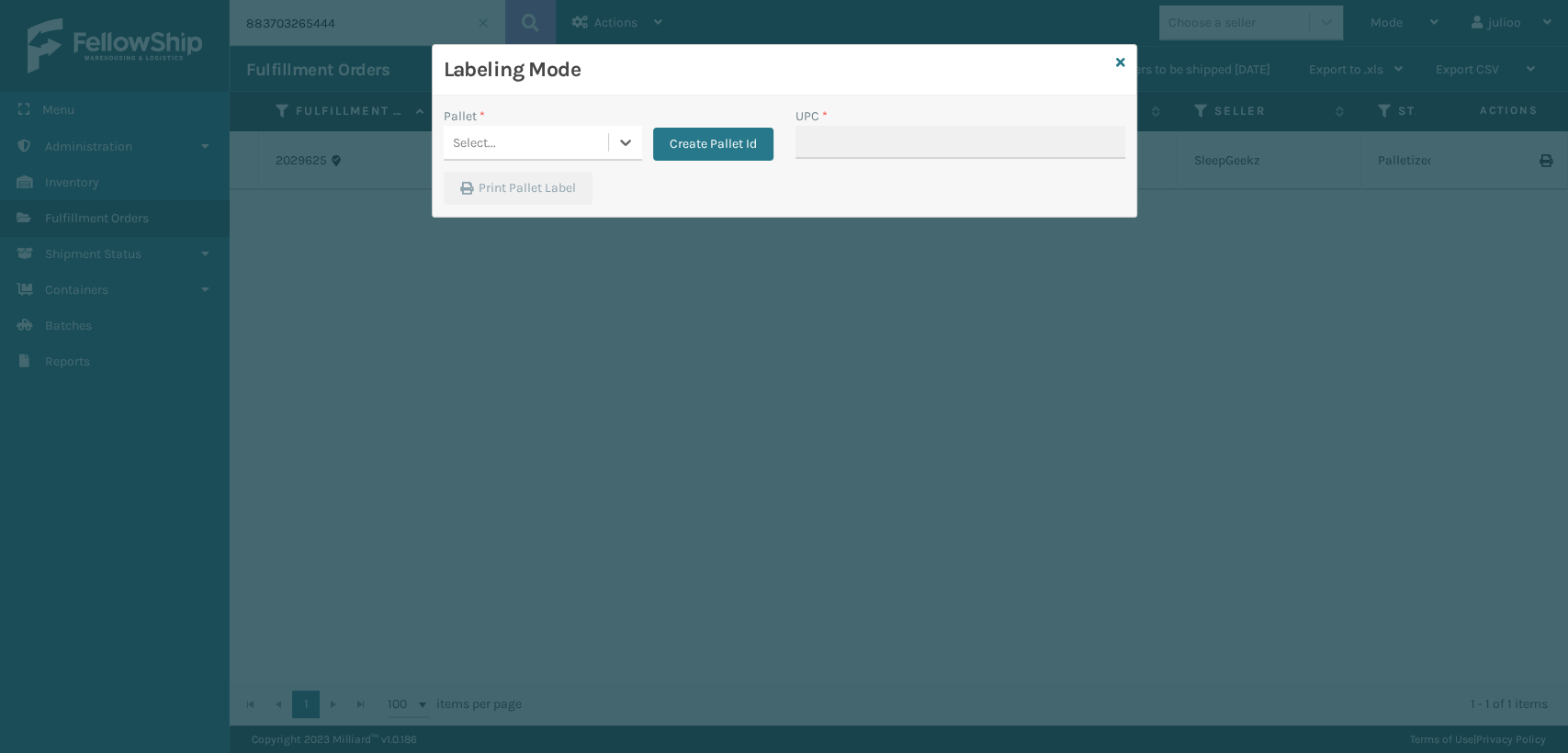
click at [485, 143] on div "Select..." at bounding box center [475, 142] width 44 height 19
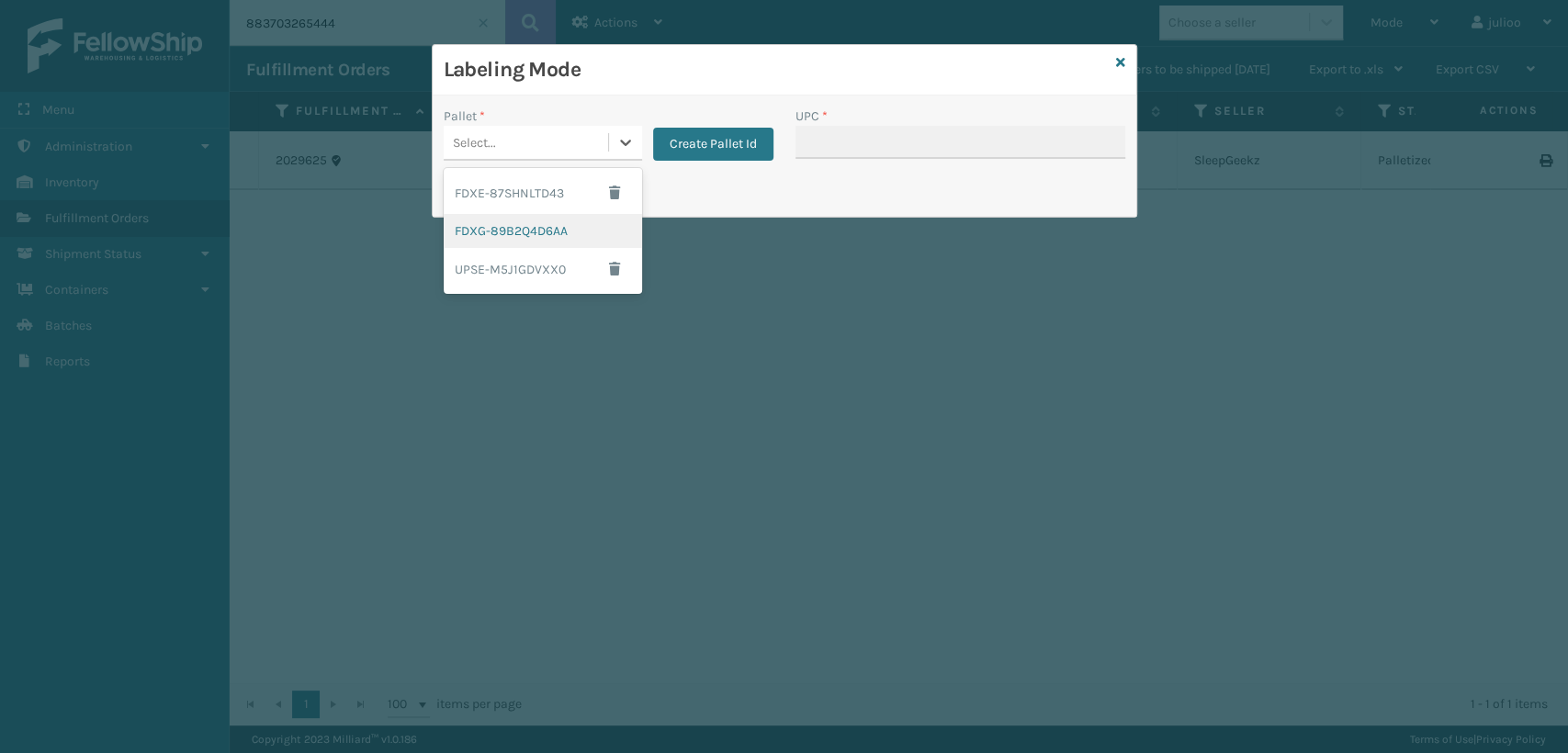
click at [474, 237] on div "FDXG-89B2Q4D6AA" at bounding box center [543, 231] width 198 height 34
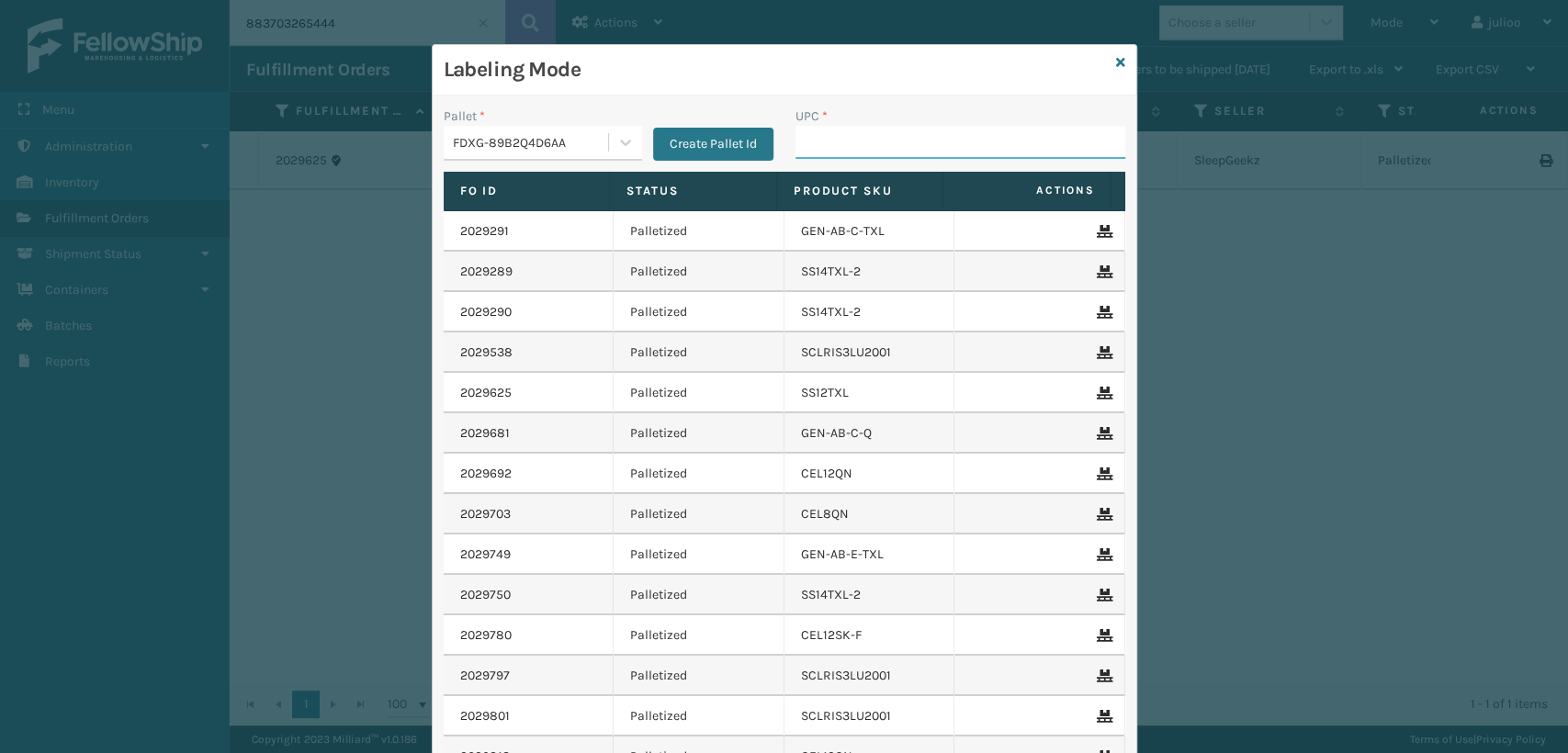
click at [800, 145] on input "UPC *" at bounding box center [960, 142] width 330 height 33
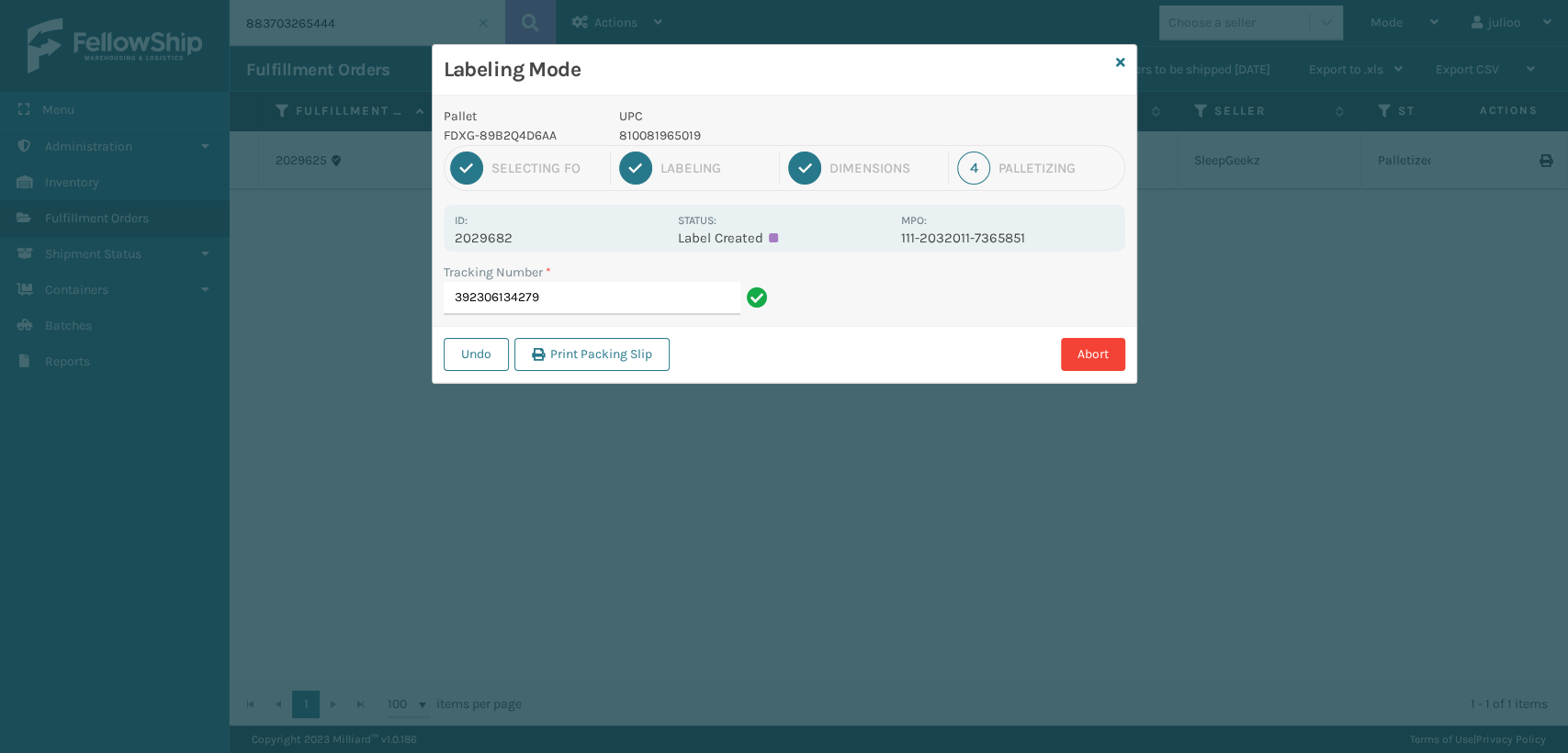
click at [692, 134] on p "810081965019" at bounding box center [754, 135] width 271 height 19
drag, startPoint x: 698, startPoint y: 131, endPoint x: 612, endPoint y: 129, distance: 86.0
click at [611, 129] on div "UPC 810081965019" at bounding box center [754, 125] width 293 height 39
copy p "810081965019"
click at [568, 307] on input "392306134279" at bounding box center [591, 298] width 297 height 33
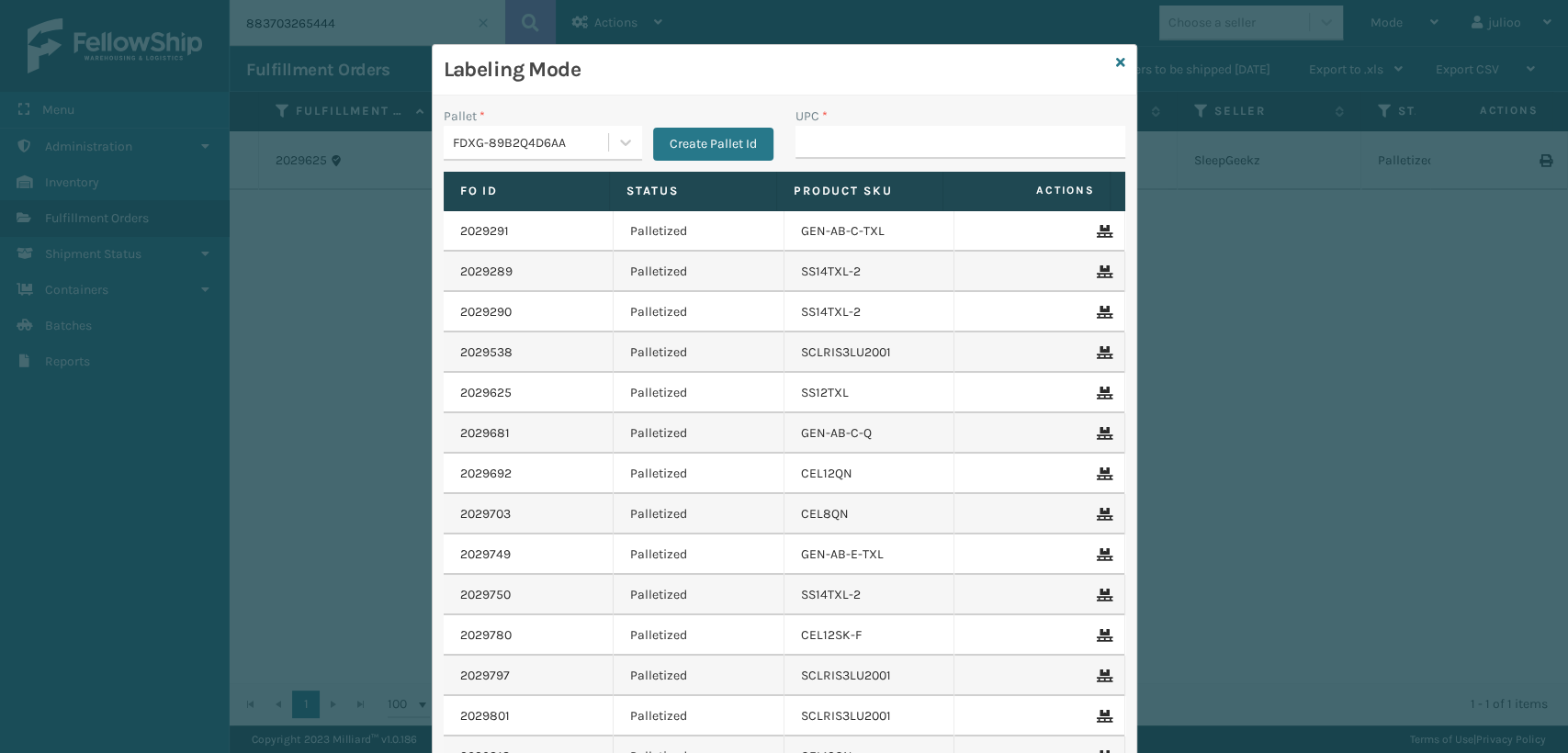
click at [822, 143] on input "UPC *" at bounding box center [960, 142] width 330 height 33
type input "810081965019"
type input "840985124670"
click at [830, 139] on input "UPC *" at bounding box center [960, 142] width 330 height 33
type input "840985124670"
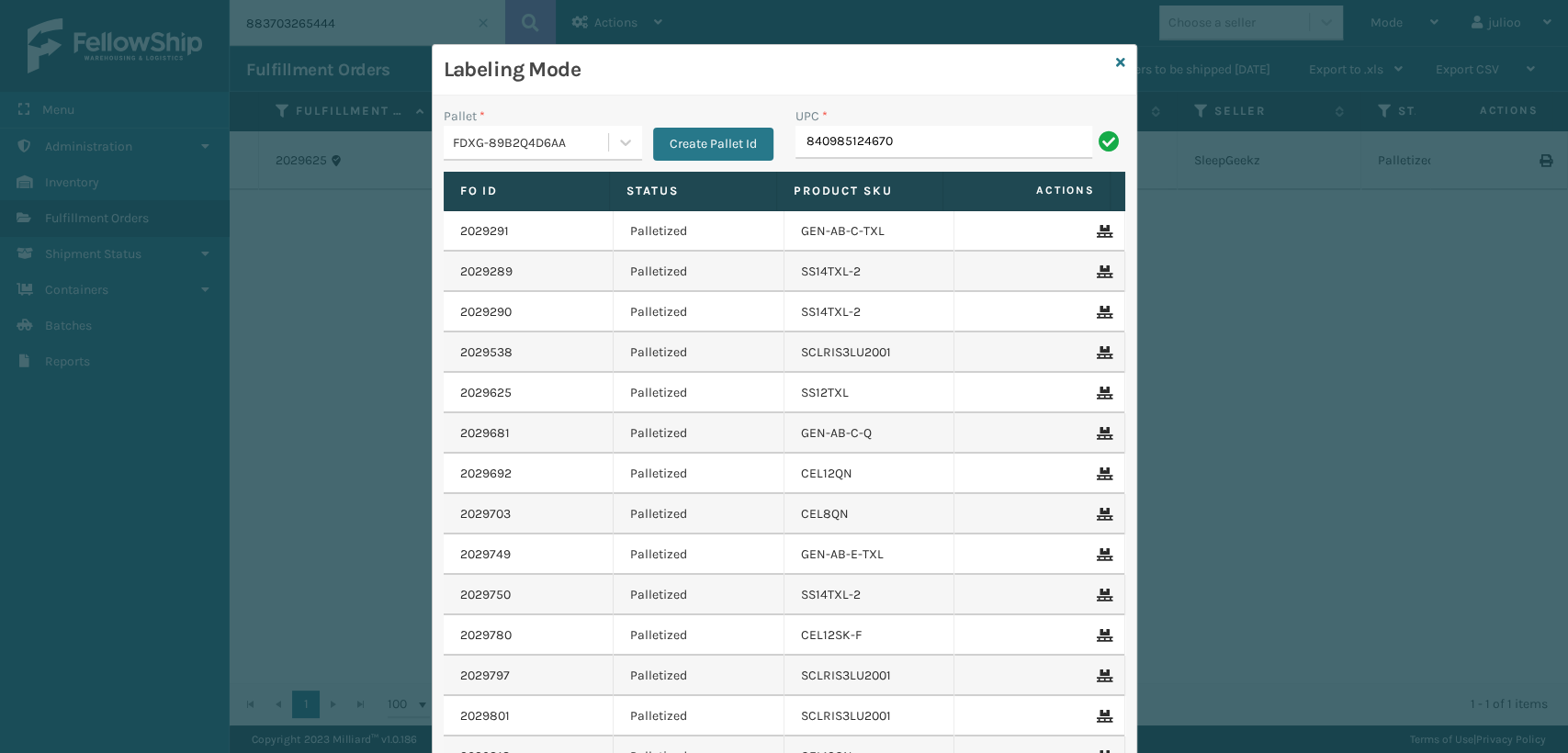
type input "840985124670"
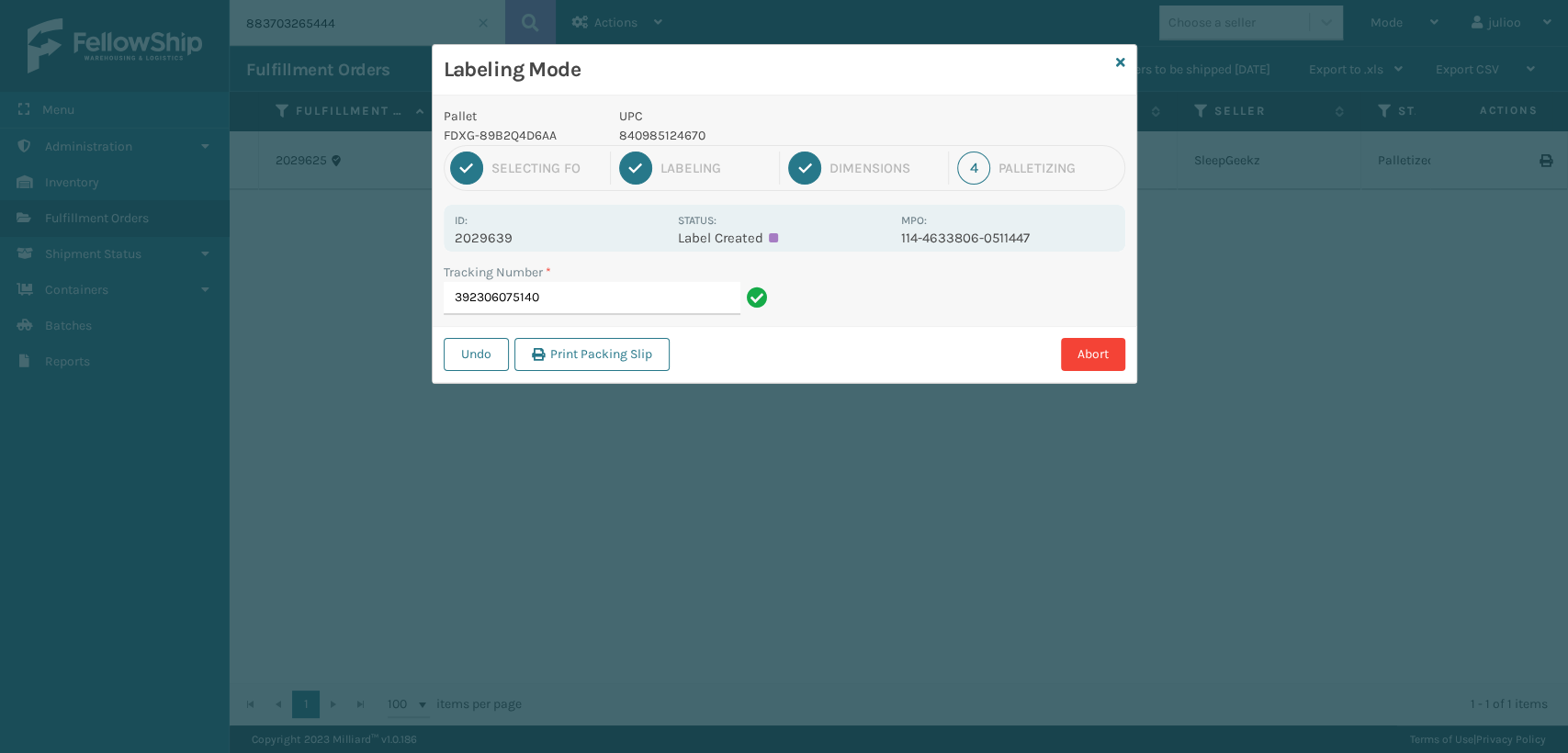
type input "392306075140"
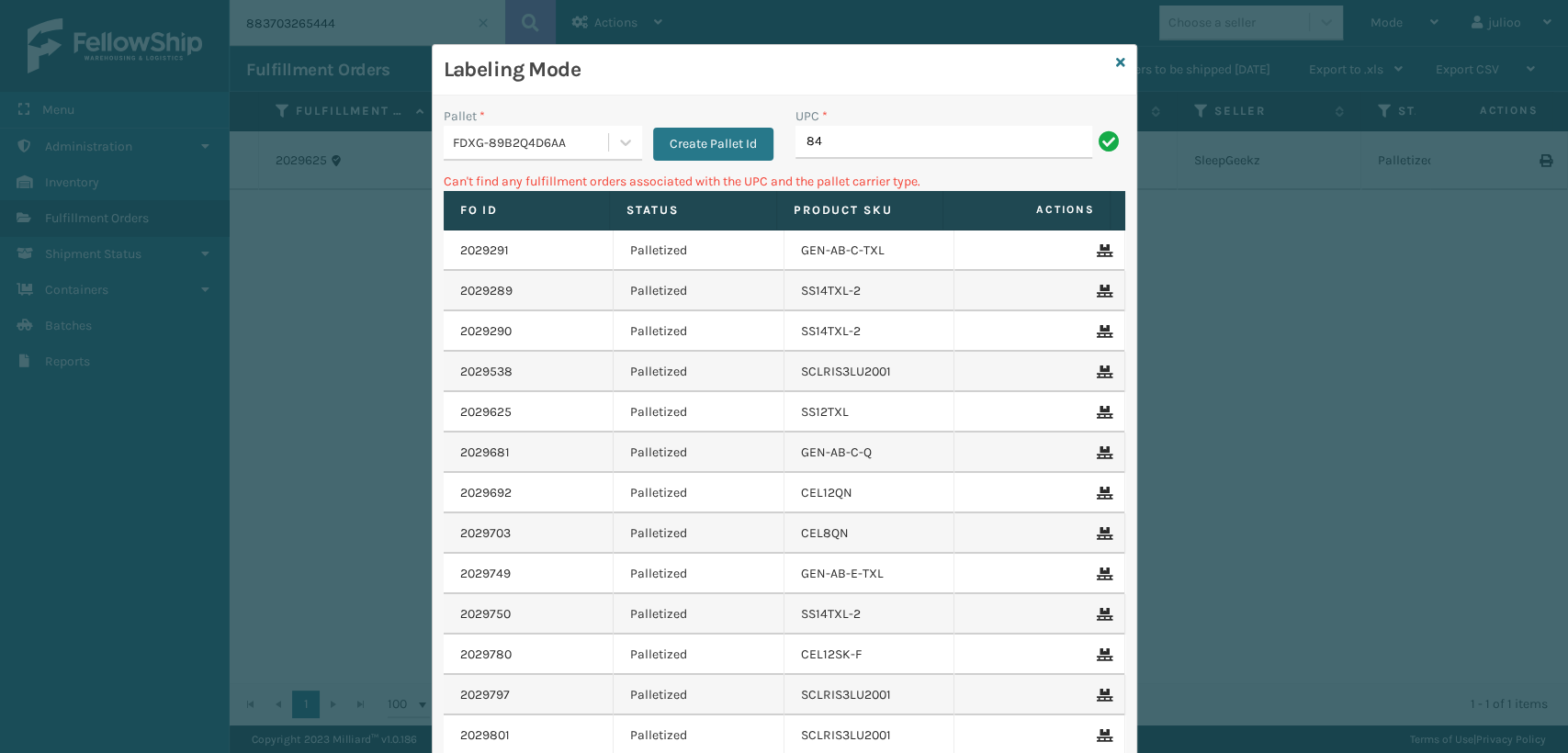
type input "8"
type input "840985122522"
type input "8"
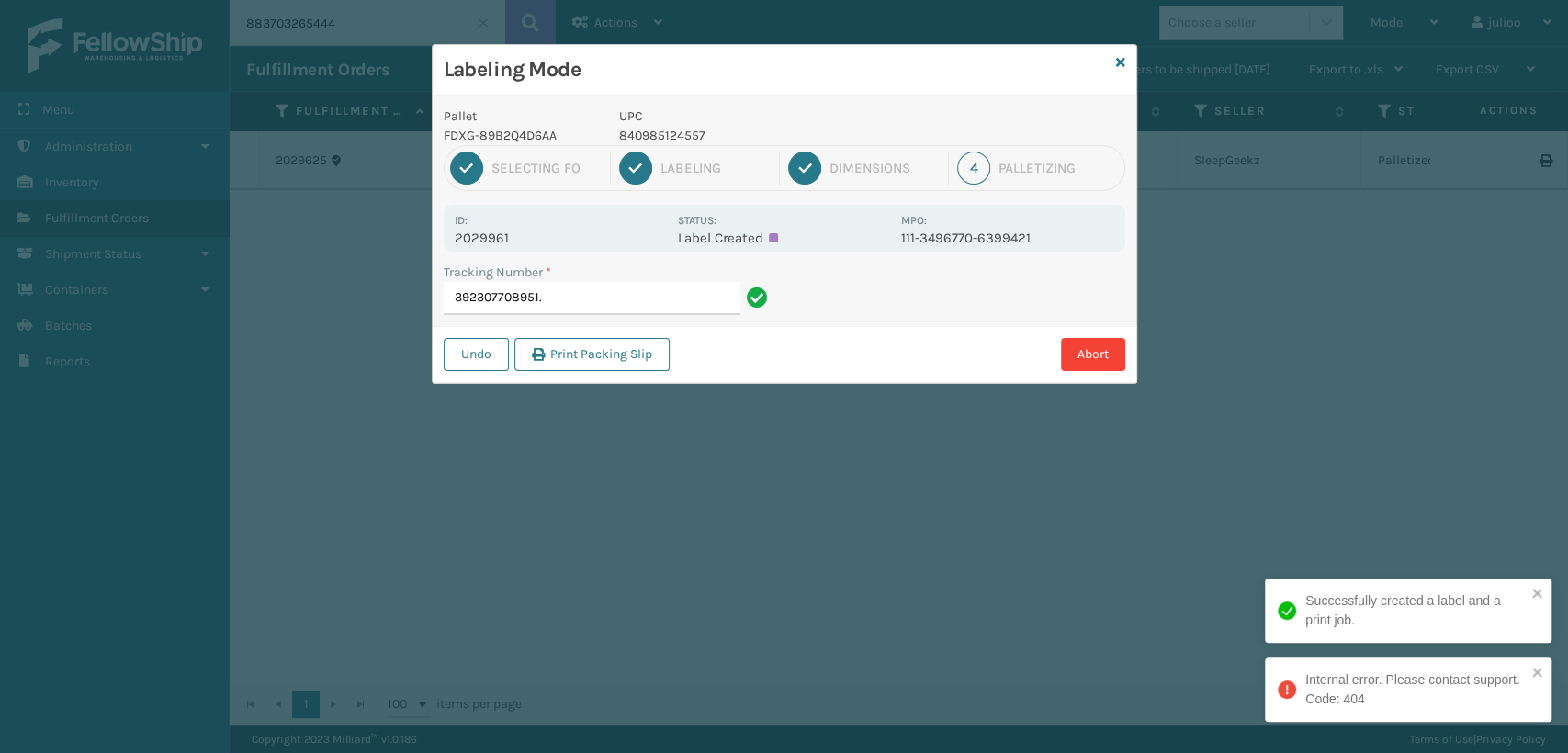
type input "392307708951"
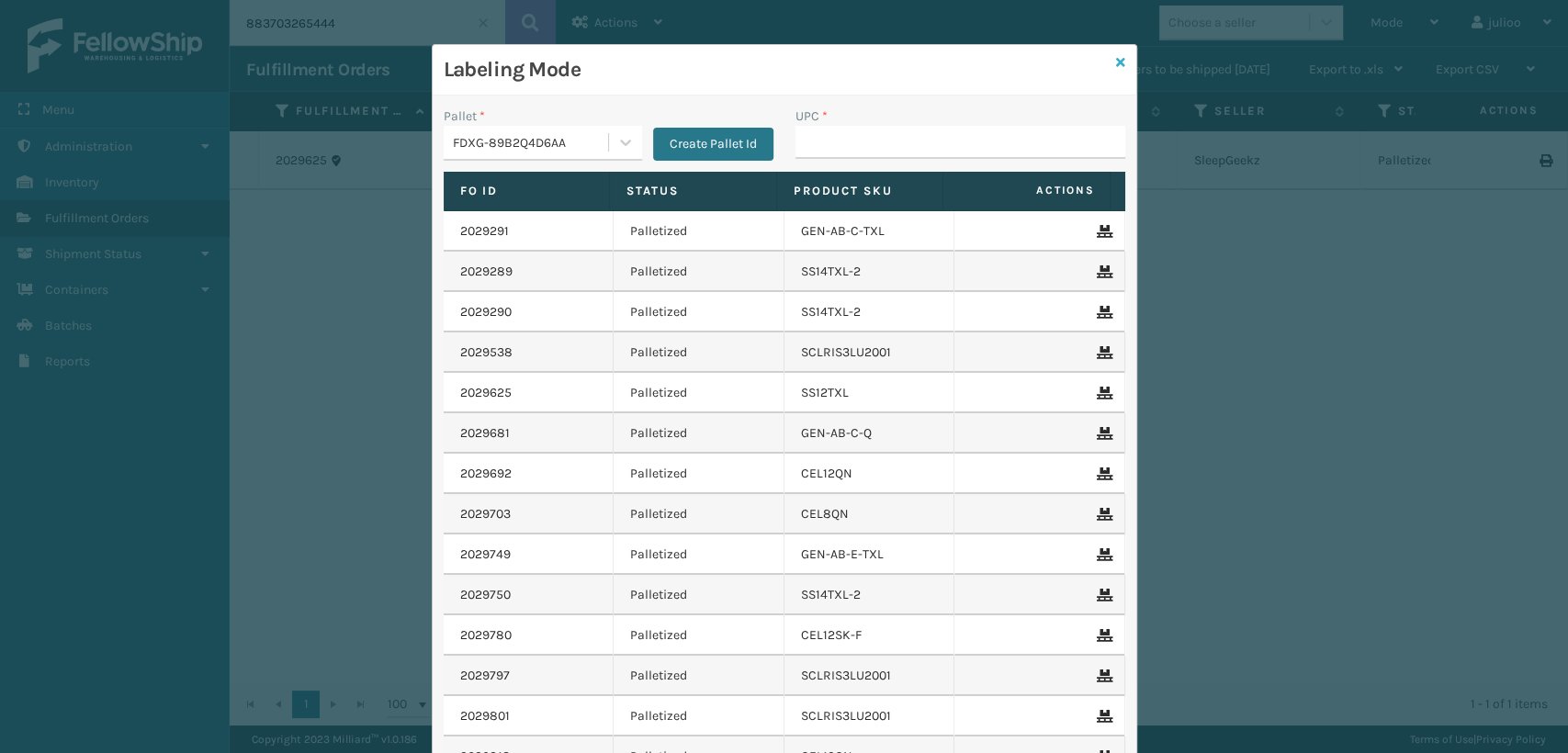
click at [1116, 64] on icon at bounding box center [1120, 62] width 9 height 13
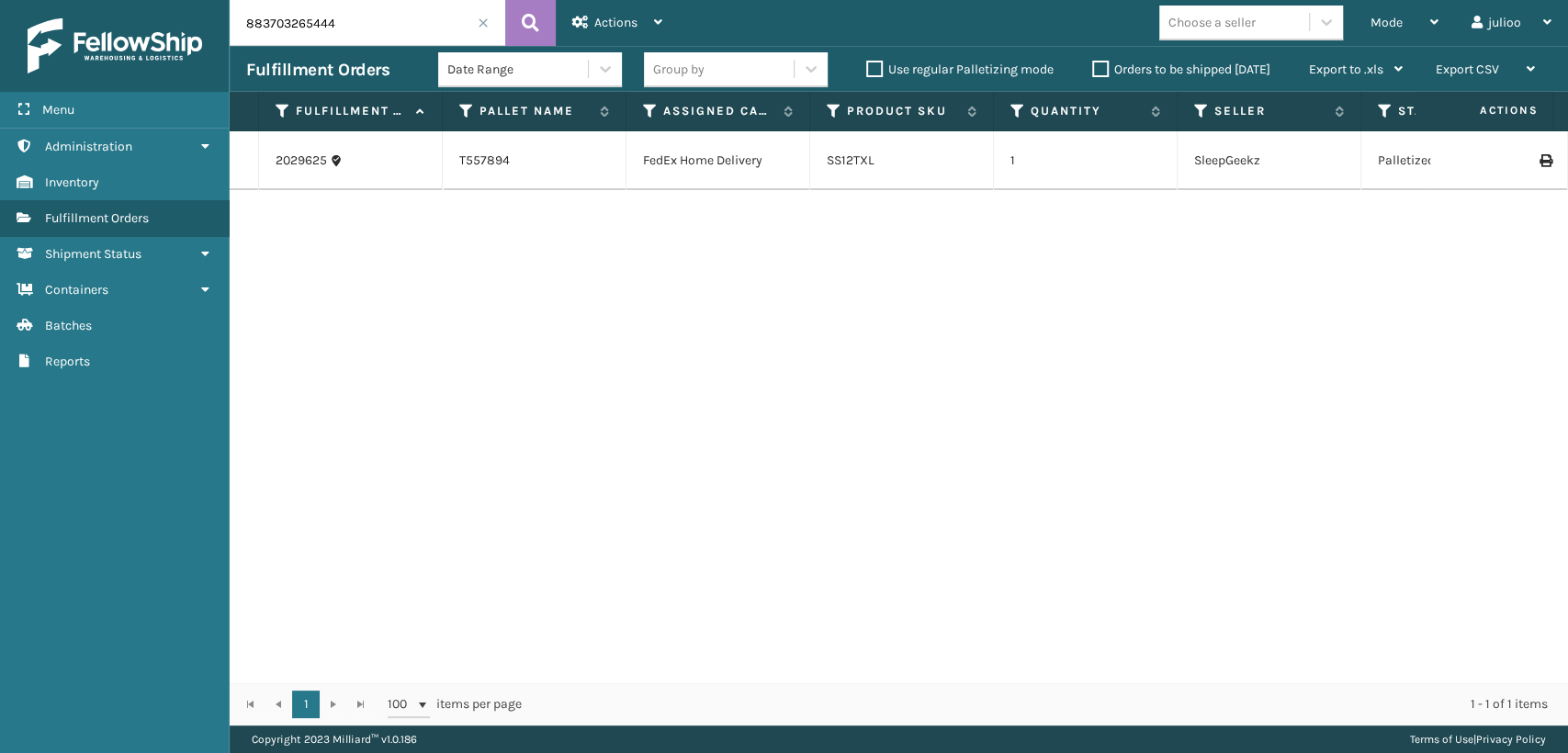
click at [484, 24] on span at bounding box center [483, 23] width 11 height 11
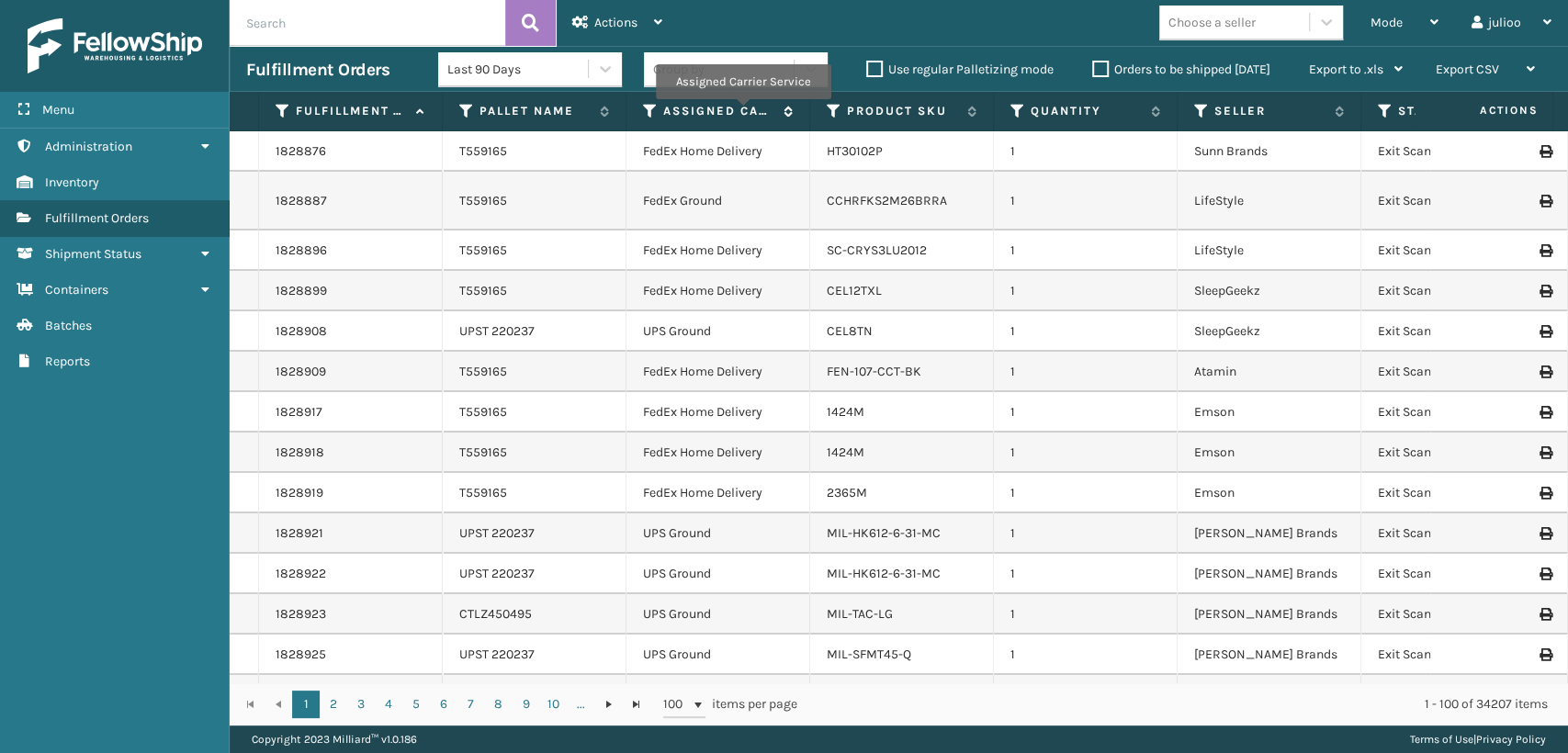
click at [643, 103] on icon at bounding box center [650, 111] width 15 height 17
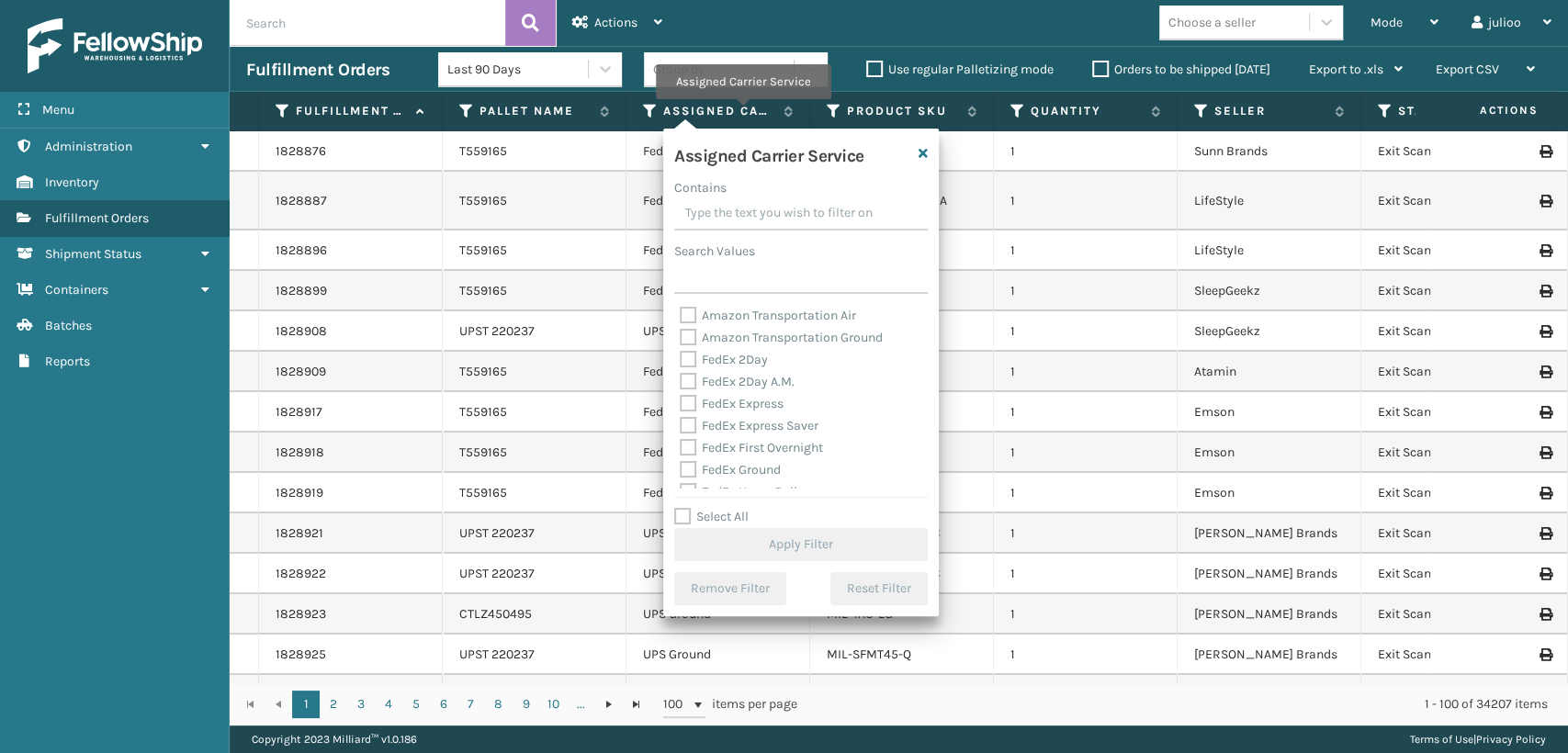
click at [686, 356] on label "FedEx 2Day" at bounding box center [723, 360] width 88 height 16
click at [680, 356] on input "FedEx 2Day" at bounding box center [679, 355] width 1 height 12
checkbox input "true"
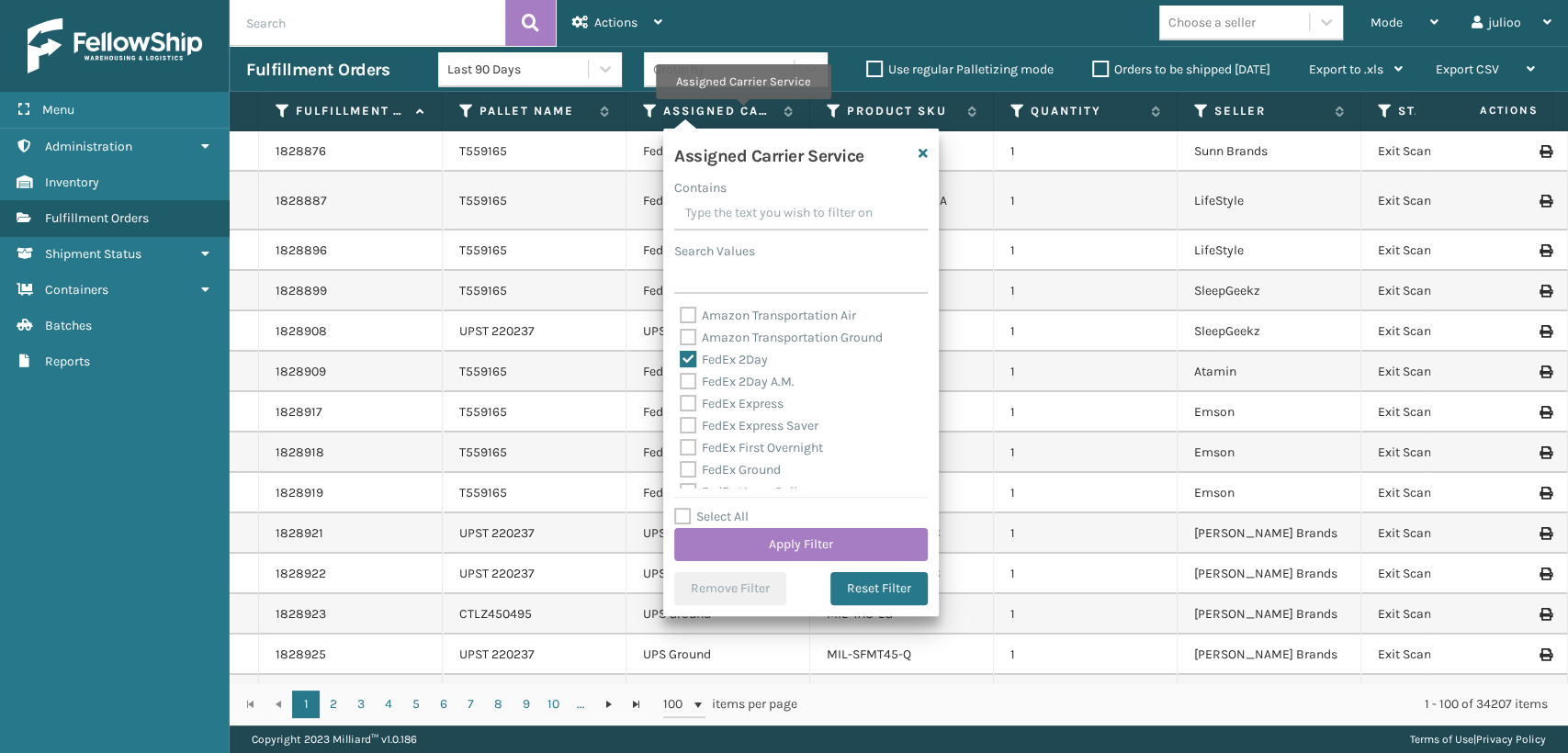
click at [688, 386] on label "FedEx 2Day A.M." at bounding box center [737, 382] width 115 height 16
click at [680, 383] on input "FedEx 2Day A.M." at bounding box center [679, 377] width 1 height 12
checkbox input "true"
click at [690, 407] on label "FedEx Express" at bounding box center [731, 404] width 104 height 16
click at [680, 405] on input "FedEx Express" at bounding box center [679, 399] width 1 height 12
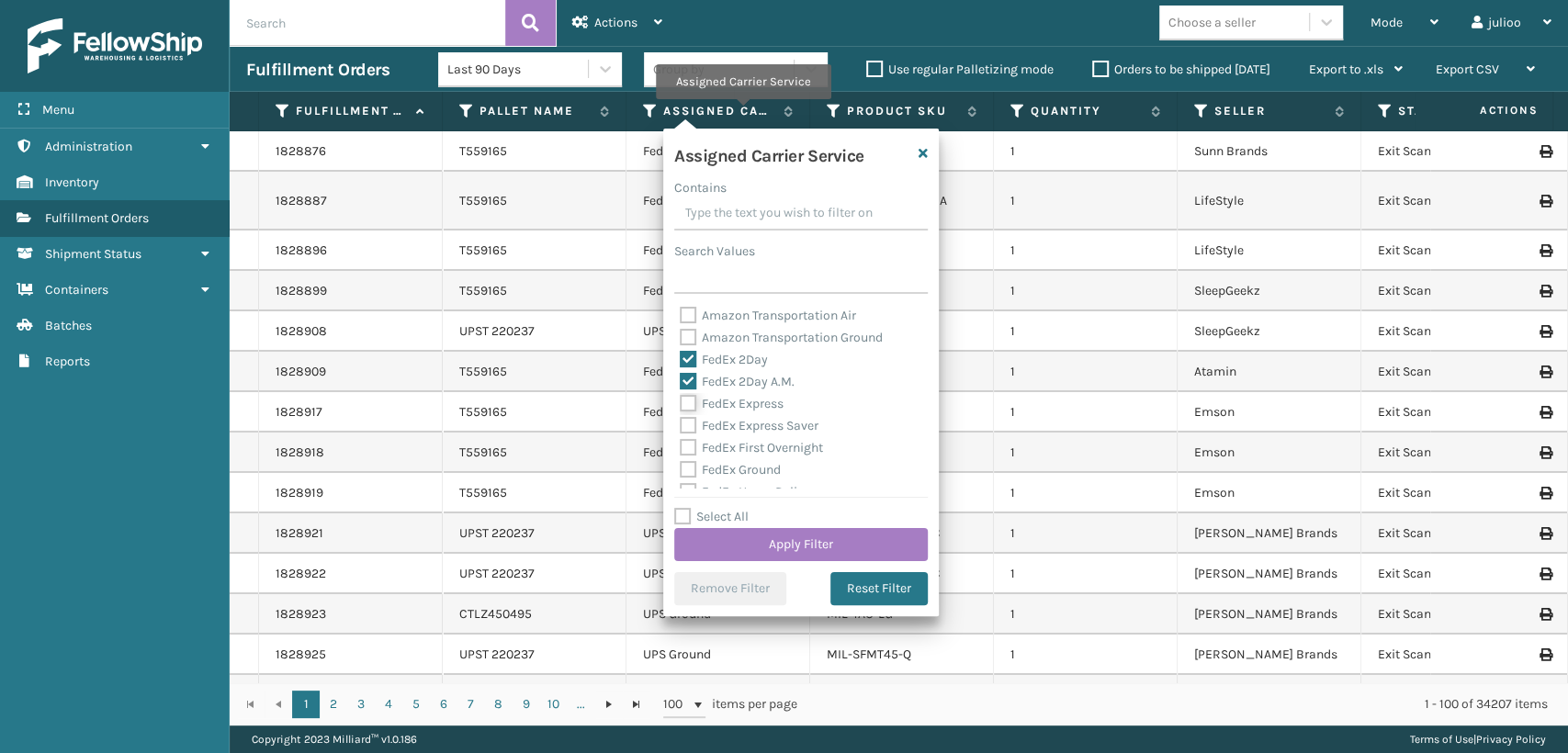
checkbox input "true"
click at [690, 423] on label "FedEx Express Saver" at bounding box center [749, 426] width 139 height 16
click at [680, 423] on input "FedEx Express Saver" at bounding box center [679, 422] width 1 height 12
checkbox input "true"
click at [692, 443] on label "FedEx First Overnight" at bounding box center [751, 448] width 143 height 16
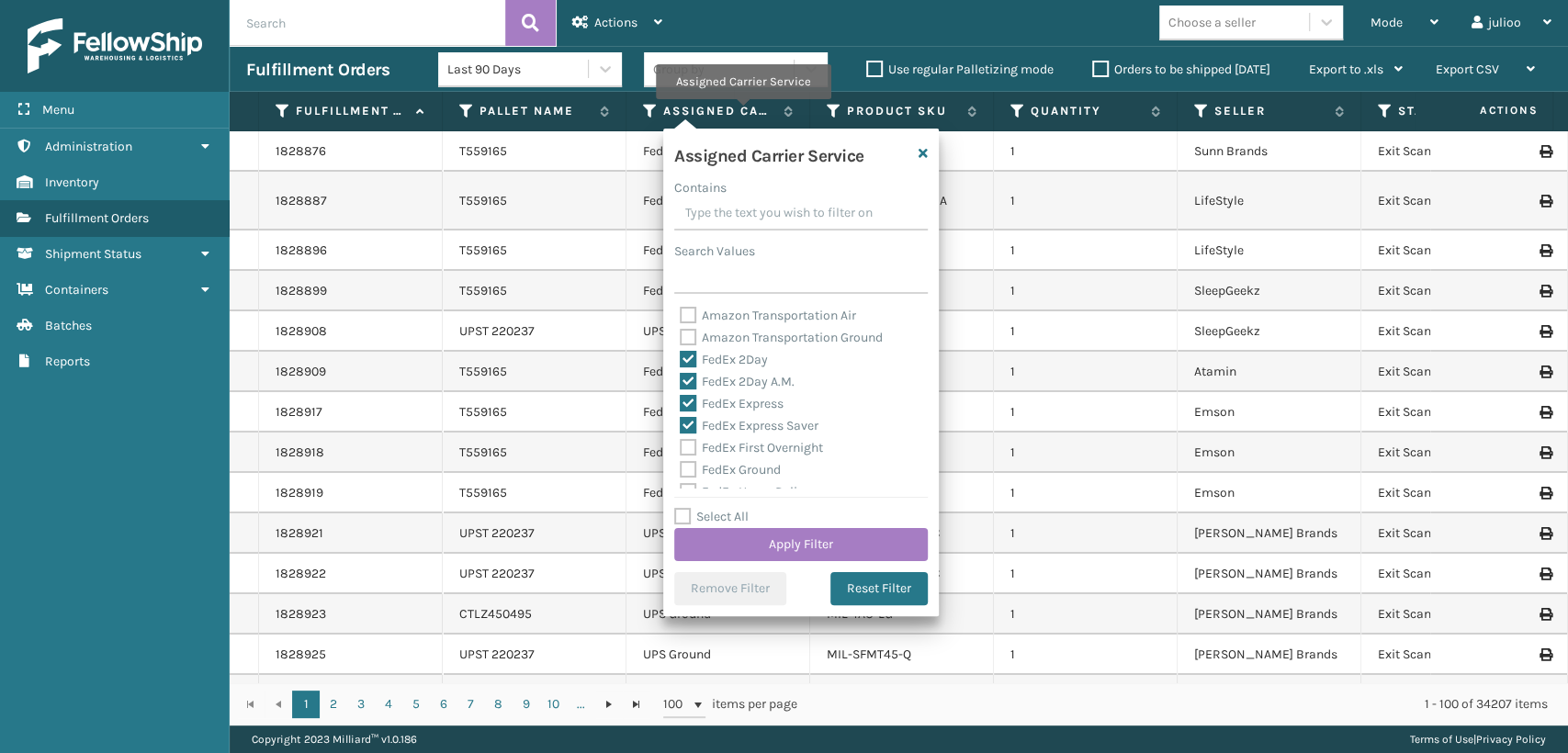
click at [680, 443] on input "FedEx First Overnight" at bounding box center [679, 443] width 1 height 12
checkbox input "true"
click at [682, 369] on label "FedEx Ground" at bounding box center [730, 368] width 101 height 16
click at [680, 369] on input "FedEx Ground" at bounding box center [679, 363] width 1 height 12
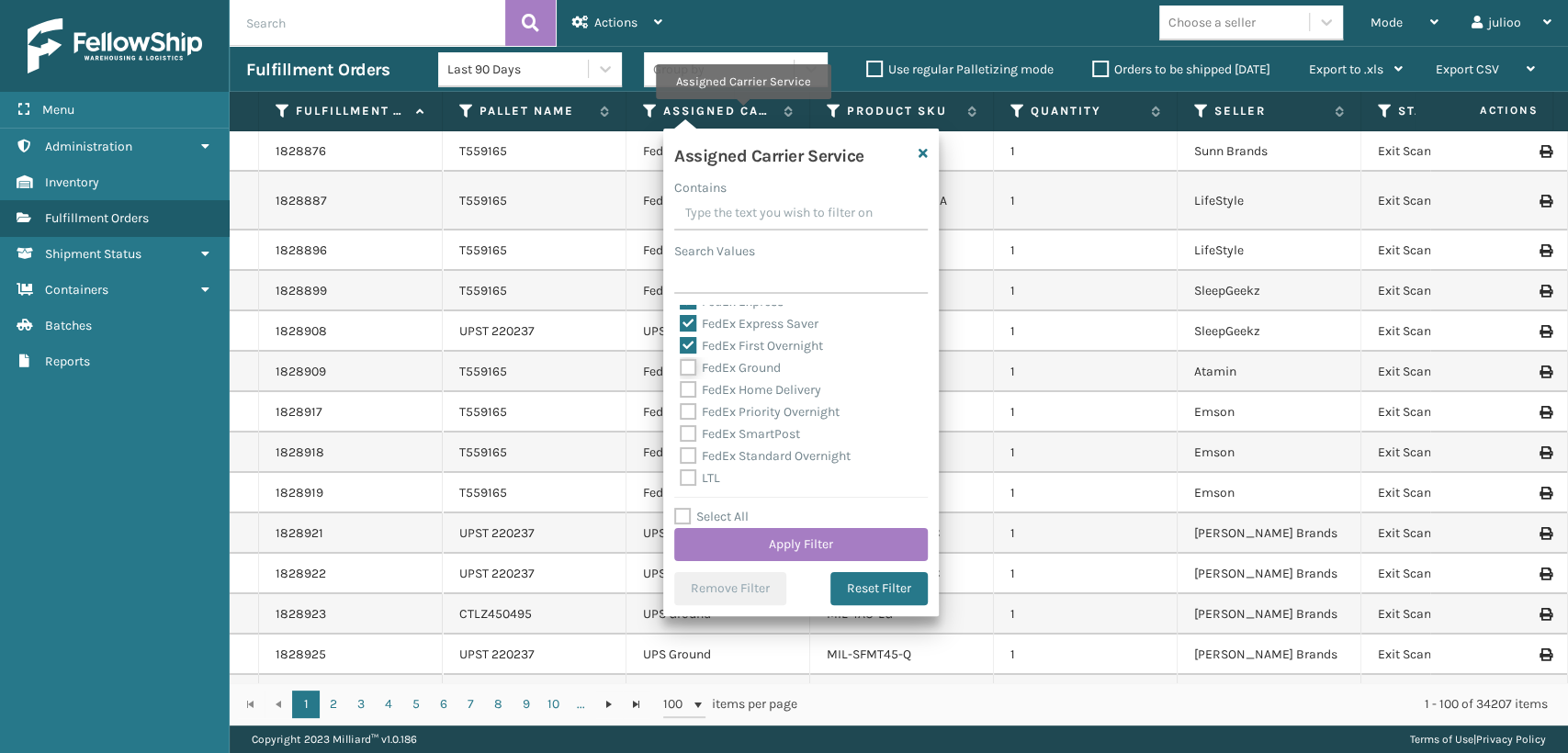
checkbox input "true"
click at [685, 393] on label "FedEx Home Delivery" at bounding box center [750, 390] width 142 height 16
click at [680, 392] on input "FedEx Home Delivery" at bounding box center [679, 386] width 1 height 12
checkbox input "true"
click at [689, 408] on label "FedEx Priority Overnight" at bounding box center [759, 413] width 160 height 16
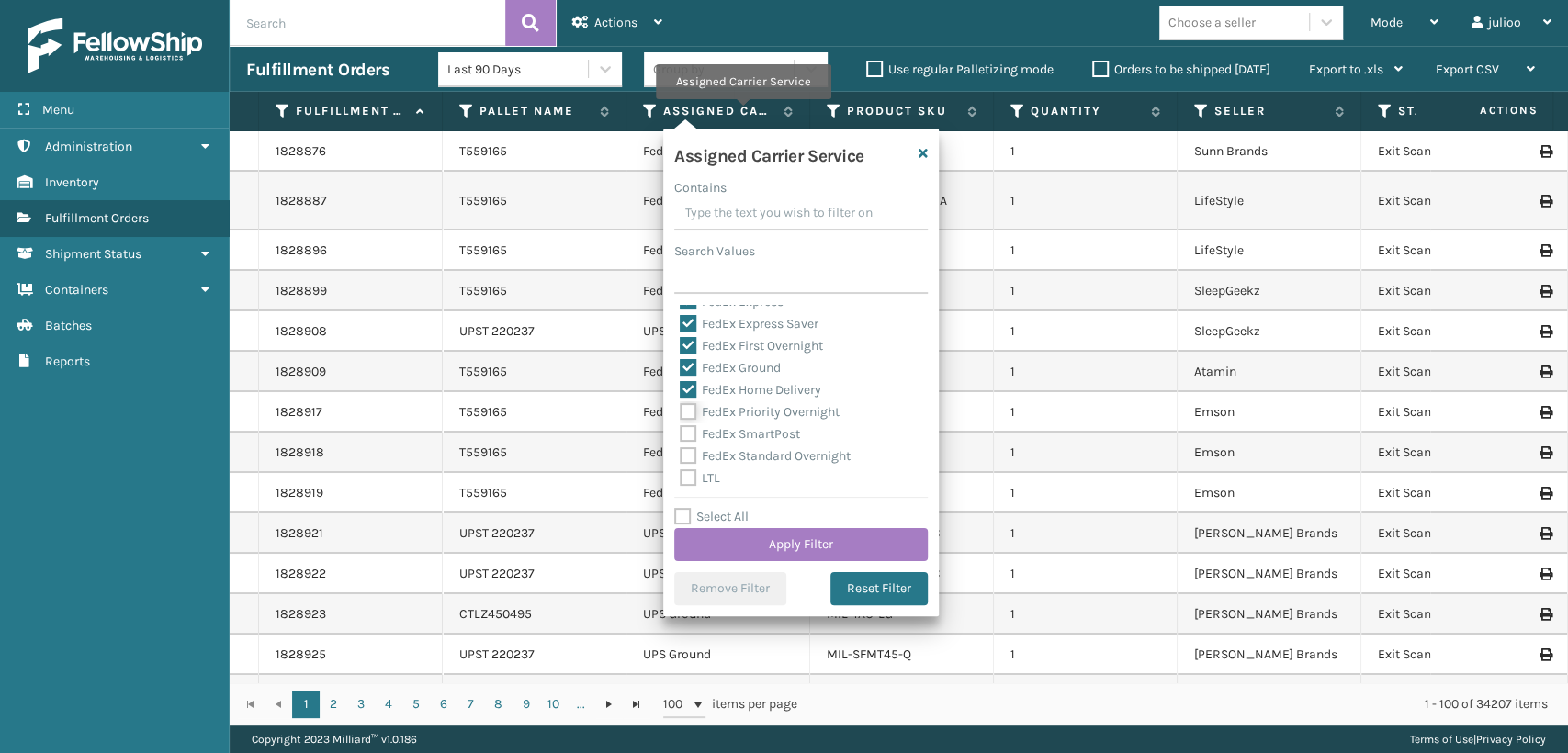
click at [680, 408] on input "FedEx Priority Overnight" at bounding box center [679, 408] width 1 height 12
checkbox input "true"
click at [690, 429] on div "Amazon Transportation Air Amazon Transportation Ground FedEx 2Day FedEx 2Day A.…" at bounding box center [801, 396] width 254 height 184
click at [690, 434] on label "FedEx SmartPost" at bounding box center [739, 435] width 120 height 16
click at [680, 434] on input "FedEx SmartPost" at bounding box center [679, 430] width 1 height 12
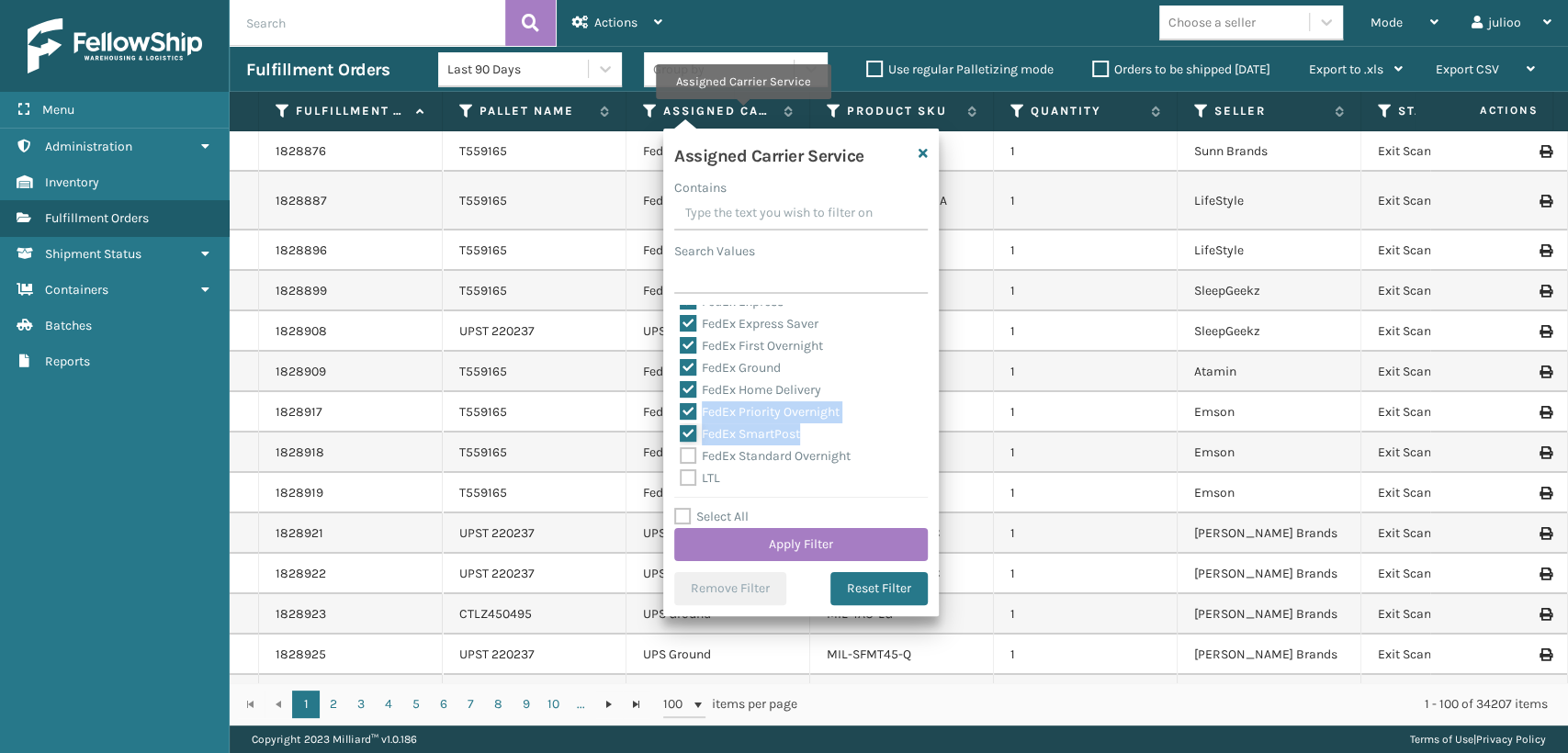
checkbox input "true"
click at [690, 447] on div "FedEx Standard Overnight" at bounding box center [800, 456] width 243 height 22
drag, startPoint x: 692, startPoint y: 456, endPoint x: 708, endPoint y: 479, distance: 28.0
click at [692, 457] on label "FedEx Standard Overnight" at bounding box center [765, 456] width 171 height 16
click at [680, 457] on input "FedEx Standard Overnight" at bounding box center [679, 451] width 1 height 12
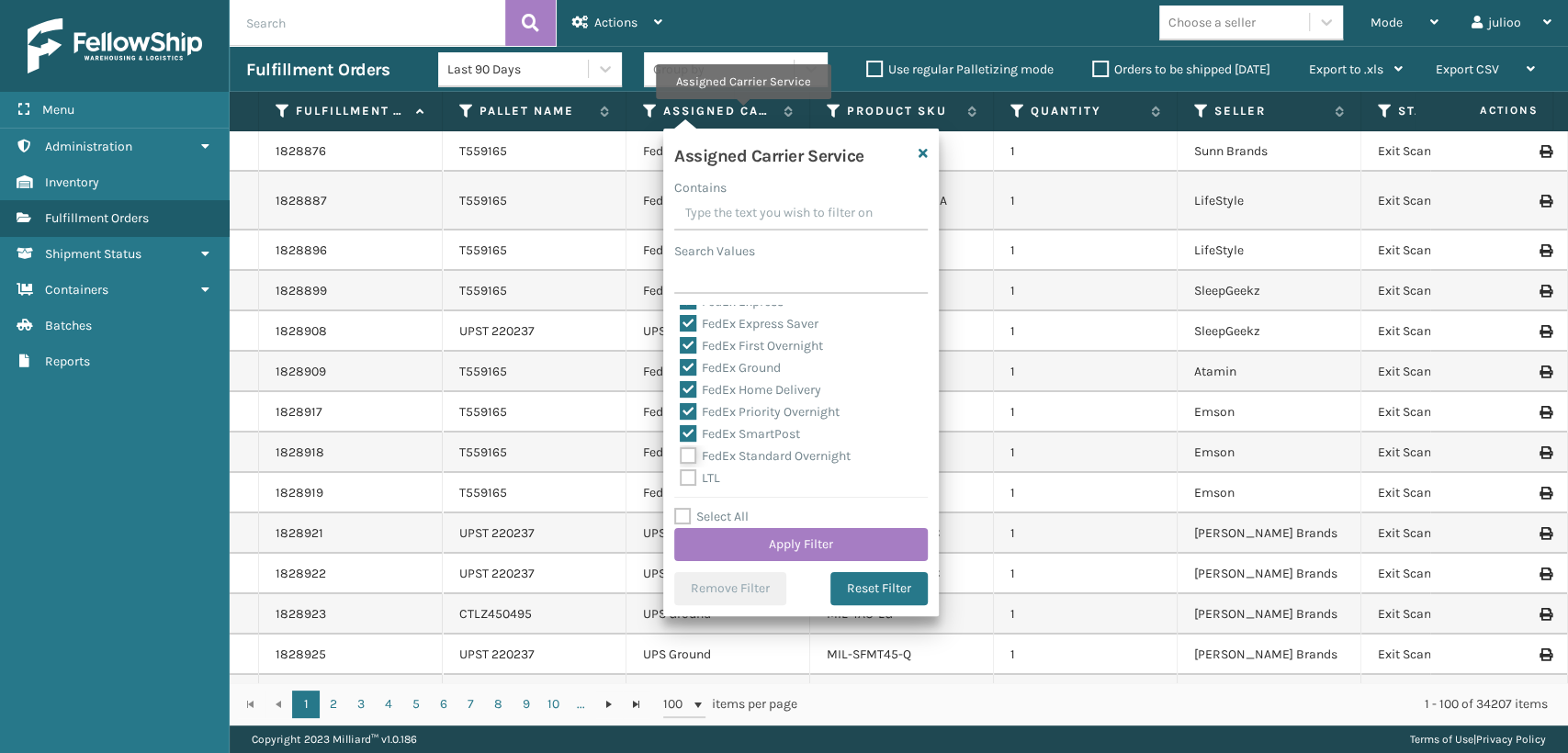
checkbox input "true"
click at [750, 543] on button "Apply Filter" at bounding box center [801, 545] width 254 height 33
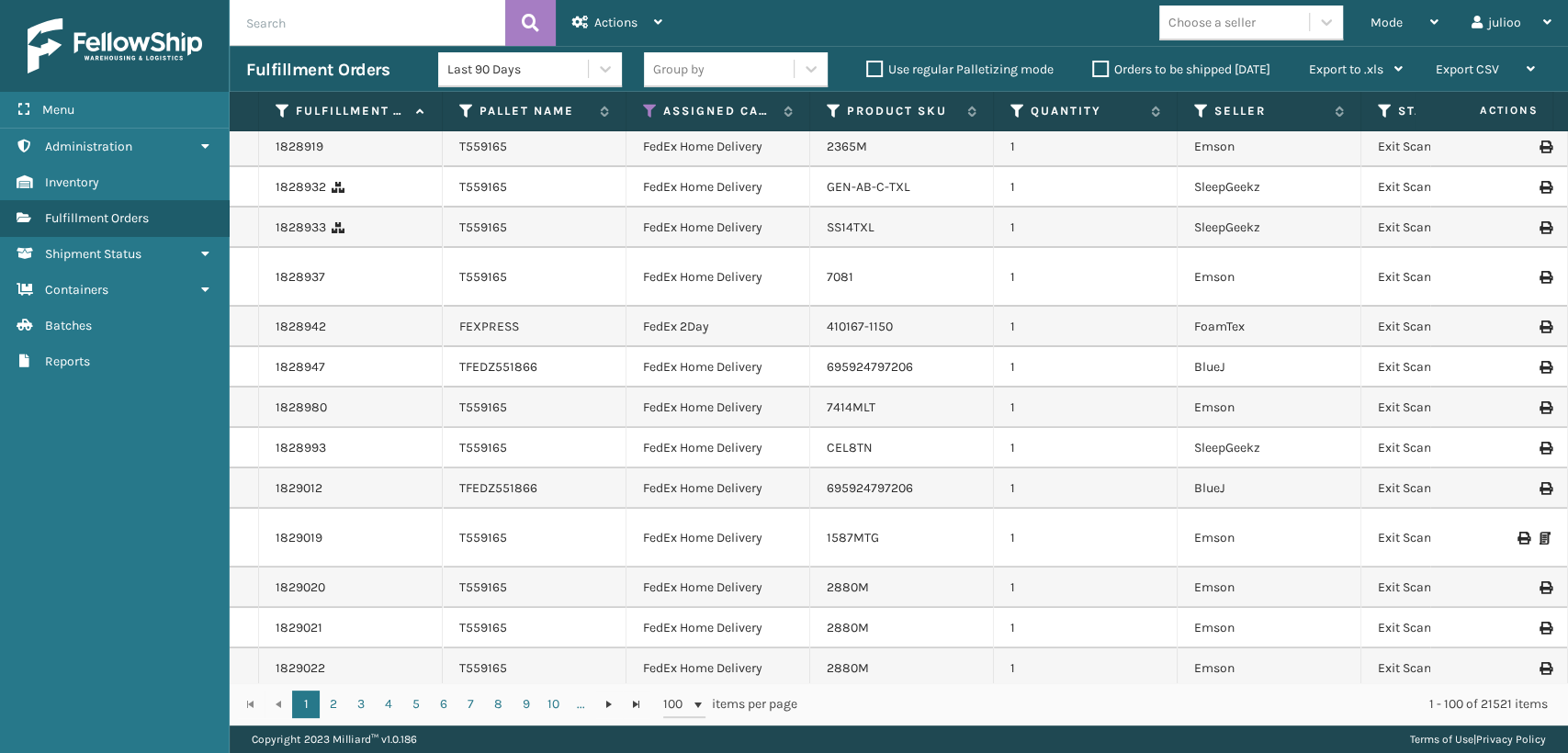
scroll to position [0, 0]
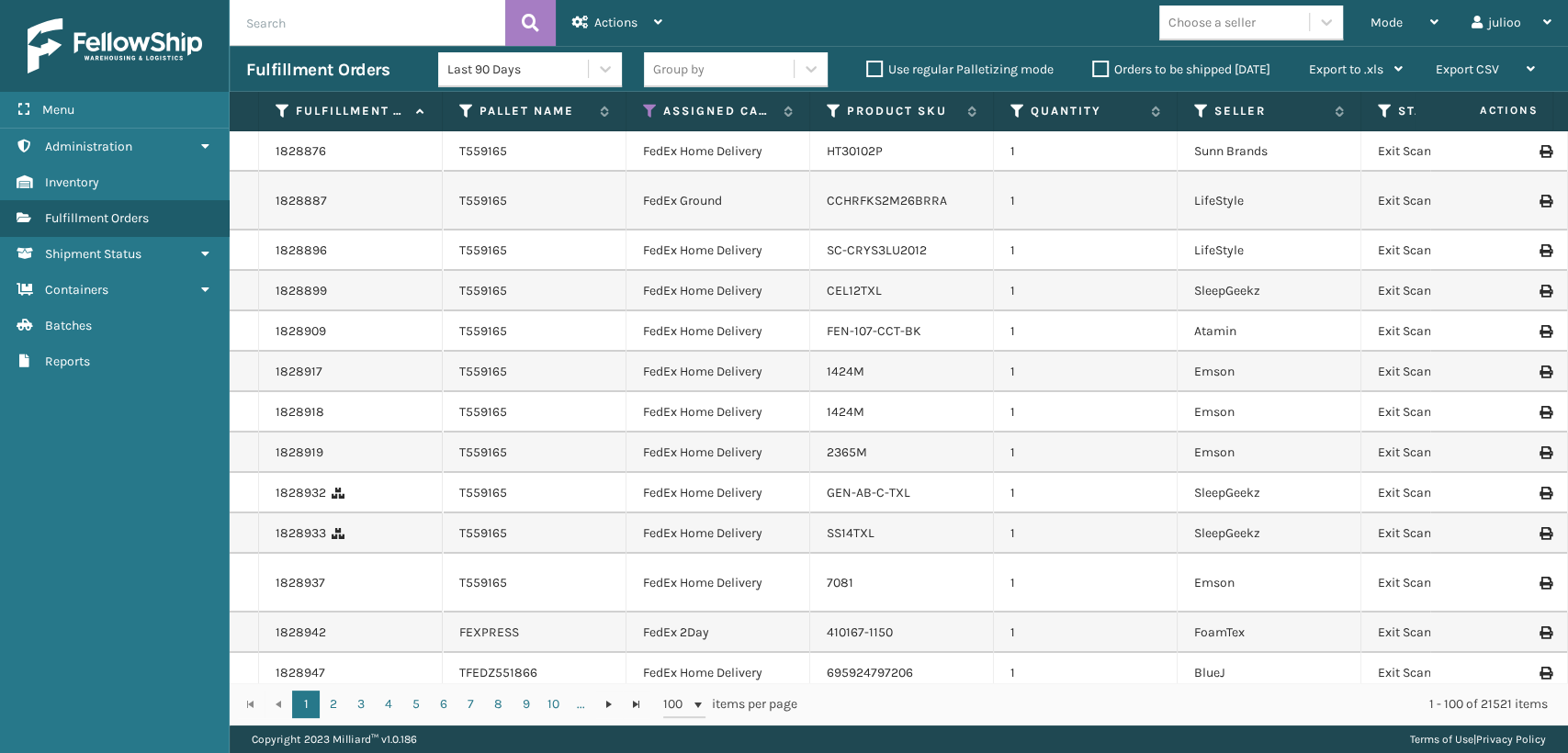
click at [1395, 118] on div "Status" at bounding box center [1452, 111] width 150 height 17
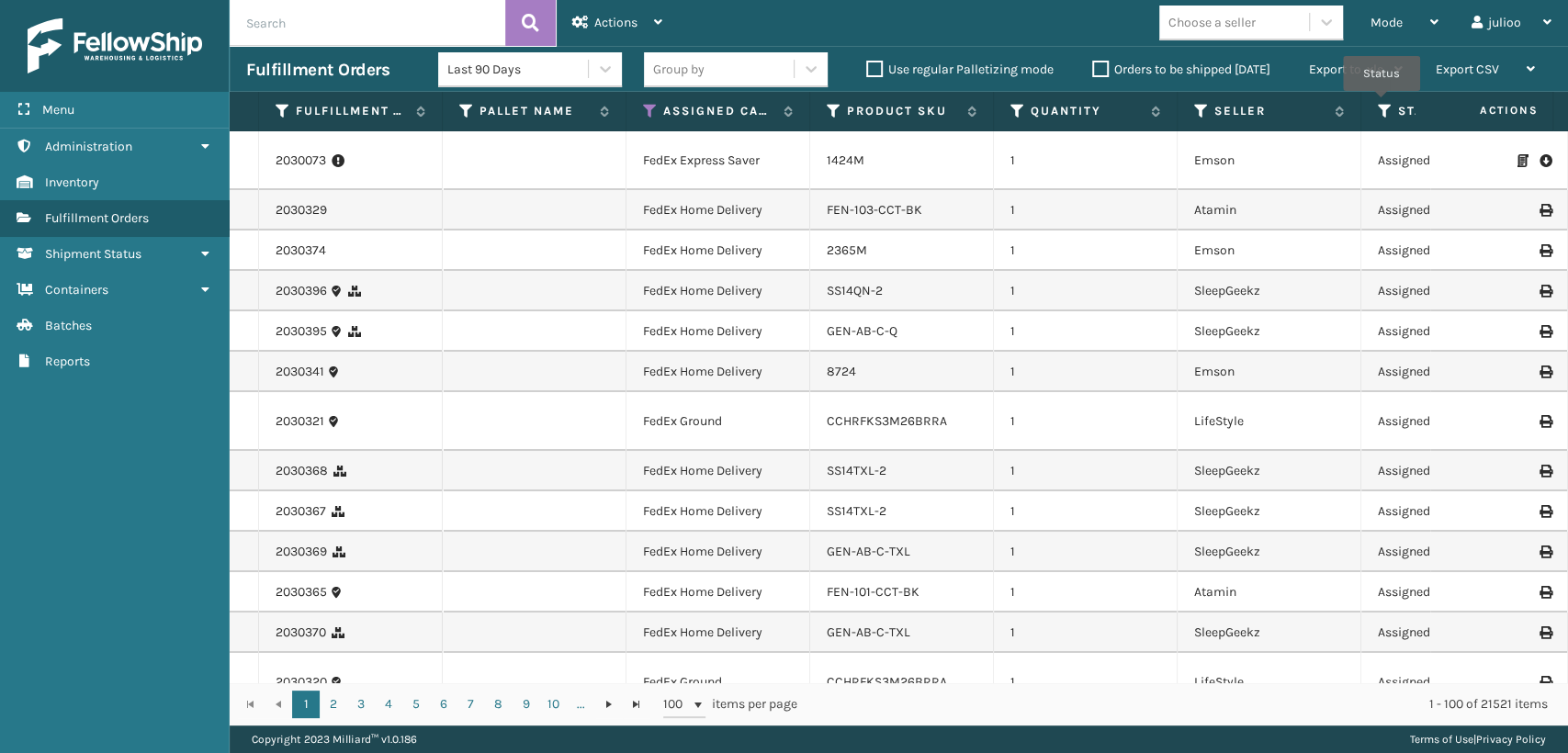
click at [1382, 104] on icon at bounding box center [1385, 111] width 15 height 17
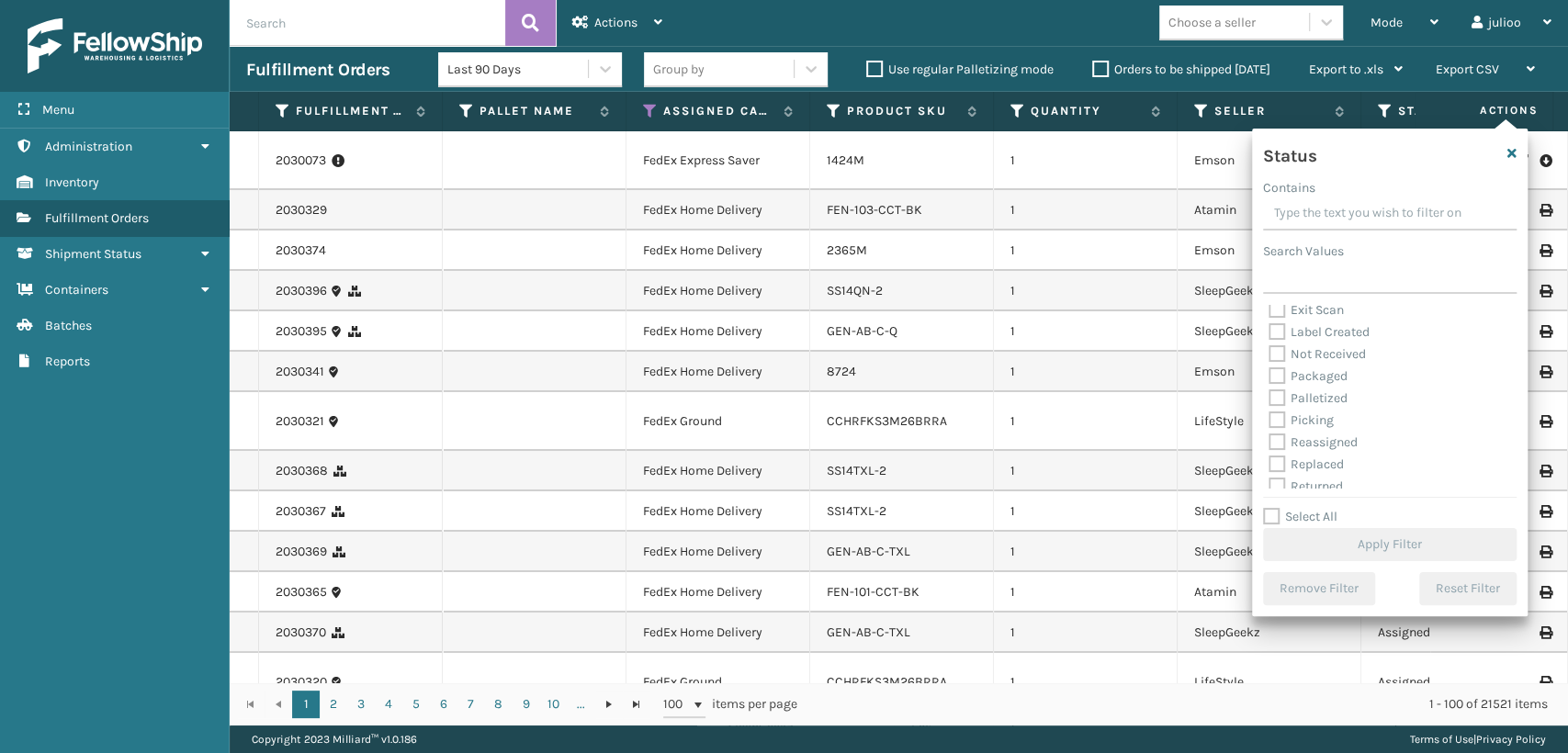
scroll to position [103, 0]
click at [1281, 397] on label "Picking" at bounding box center [1301, 389] width 65 height 16
click at [1269, 391] on input "Picking" at bounding box center [1268, 385] width 1 height 12
checkbox input "true"
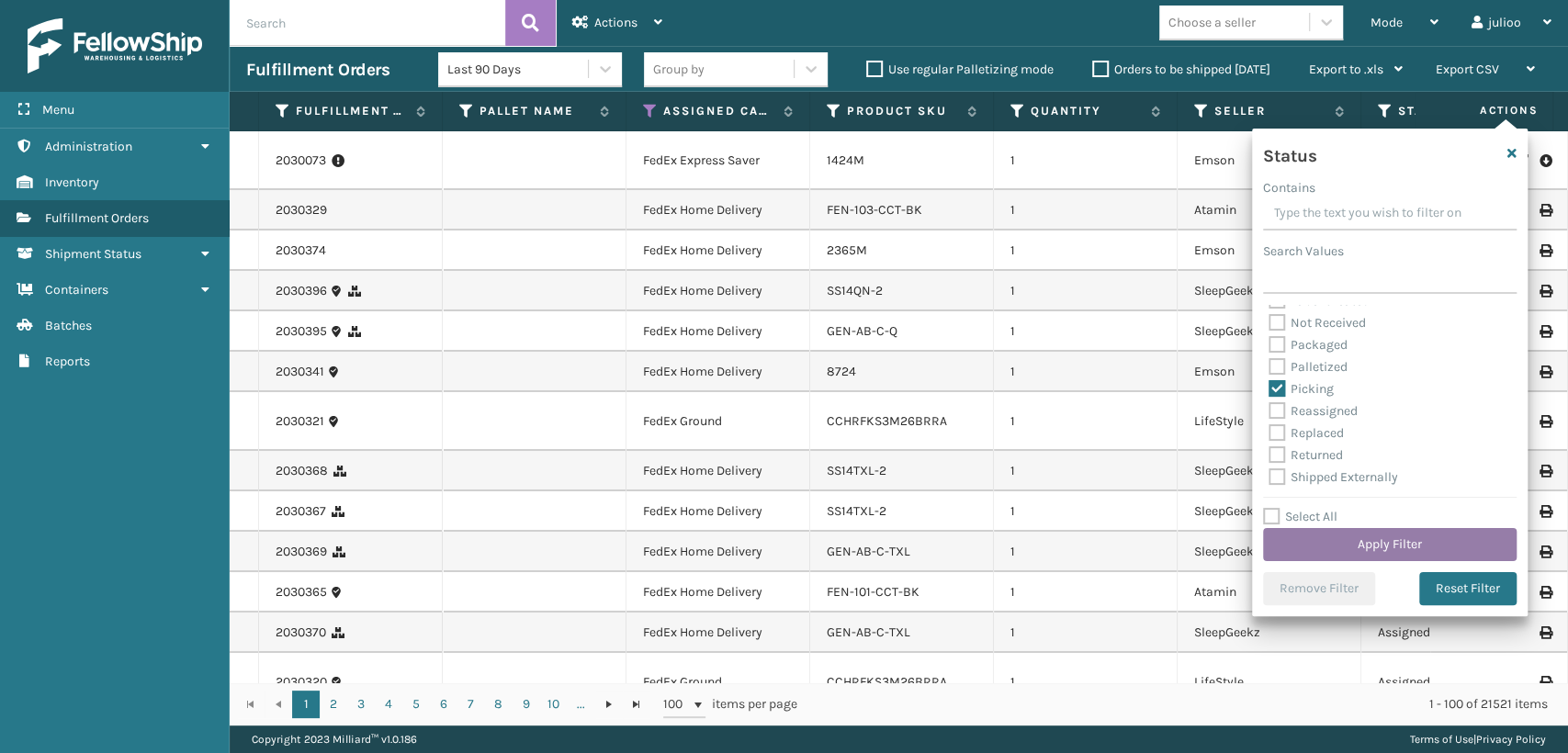
click at [1386, 531] on button "Apply Filter" at bounding box center [1390, 545] width 254 height 33
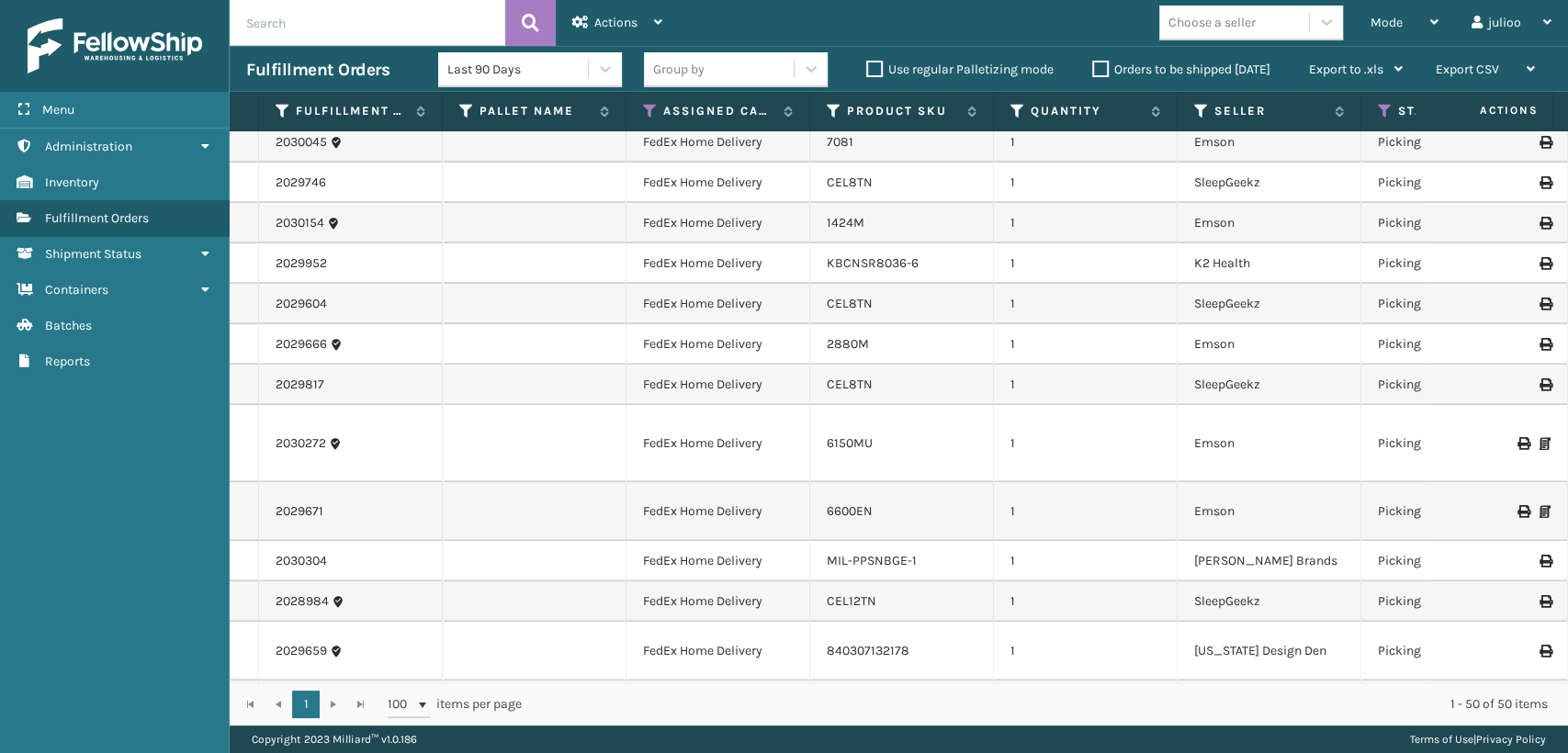
scroll to position [1576, 0]
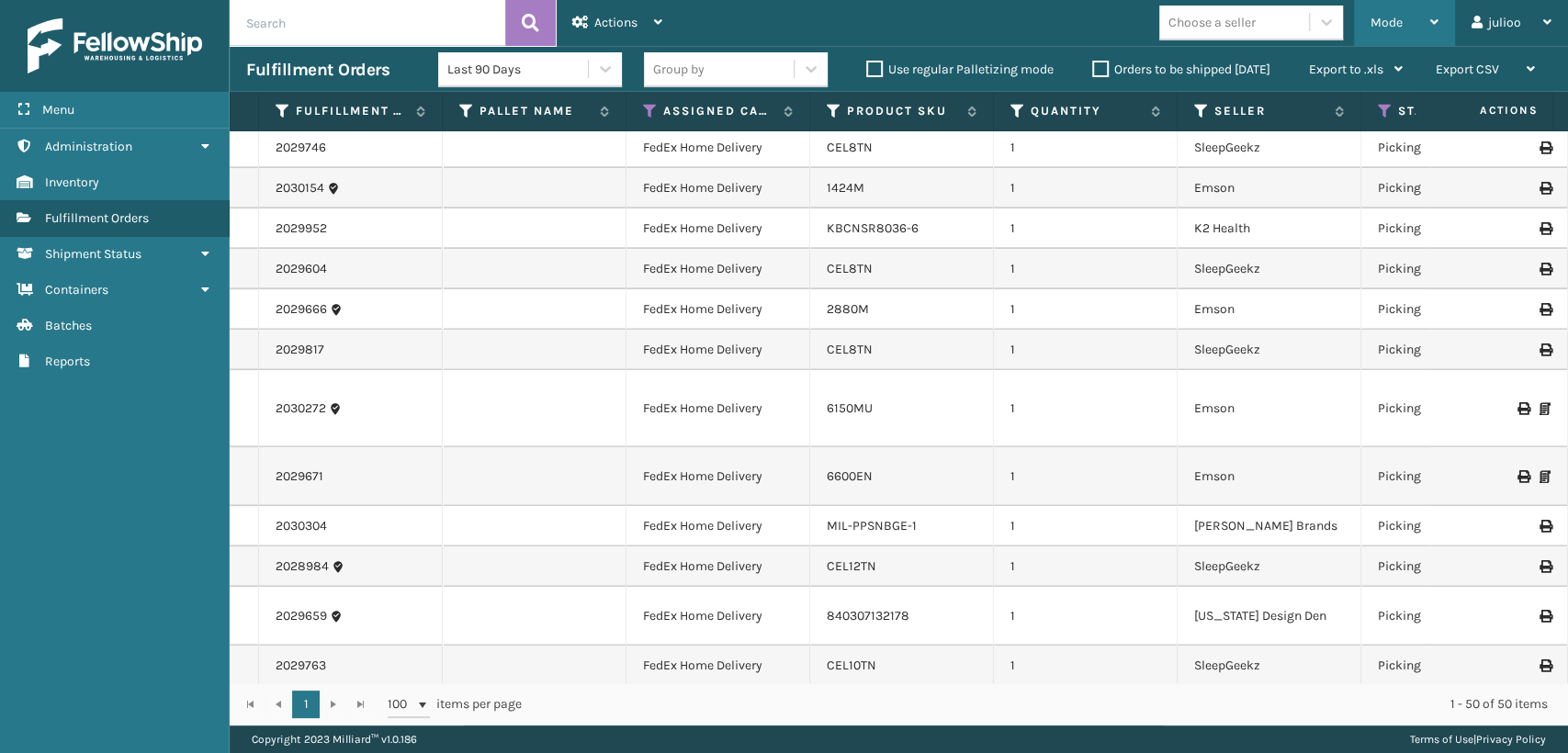
click at [1371, 21] on span "Mode" at bounding box center [1387, 23] width 32 height 16
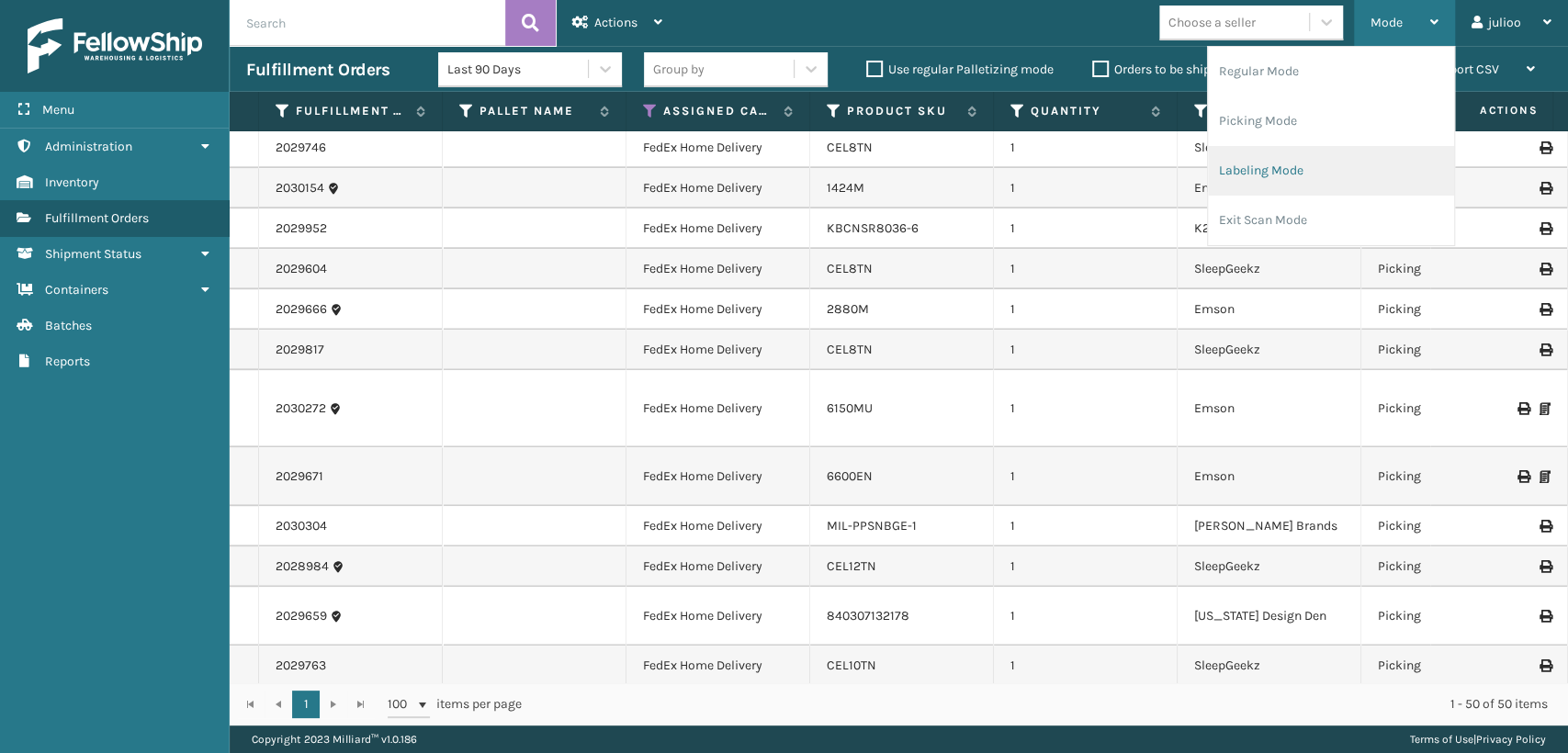
click at [1230, 170] on li "Labeling Mode" at bounding box center [1331, 171] width 246 height 50
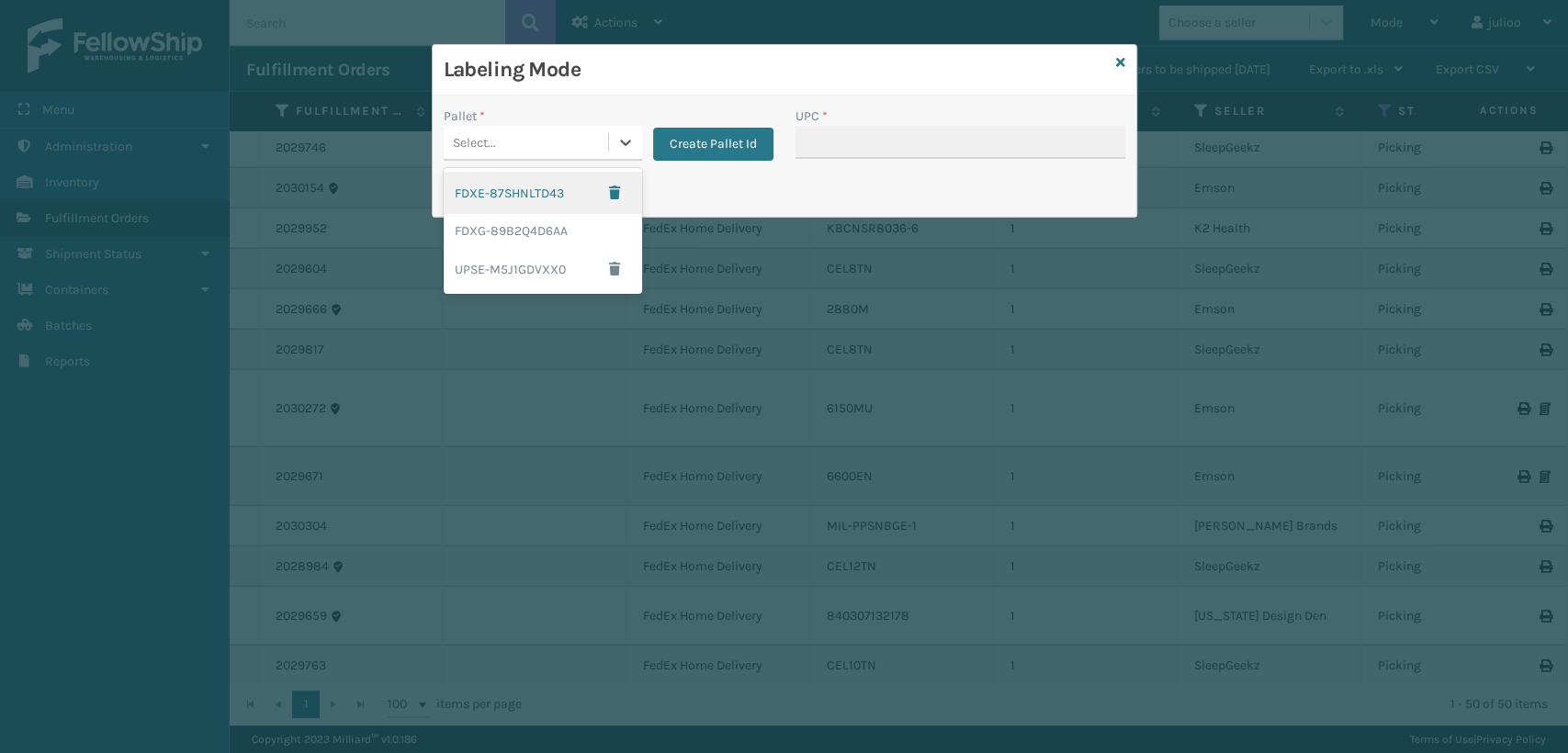
click at [478, 147] on div "Select..." at bounding box center [475, 142] width 44 height 19
click at [507, 237] on div "FDXG-89B2Q4D6AA" at bounding box center [543, 231] width 198 height 34
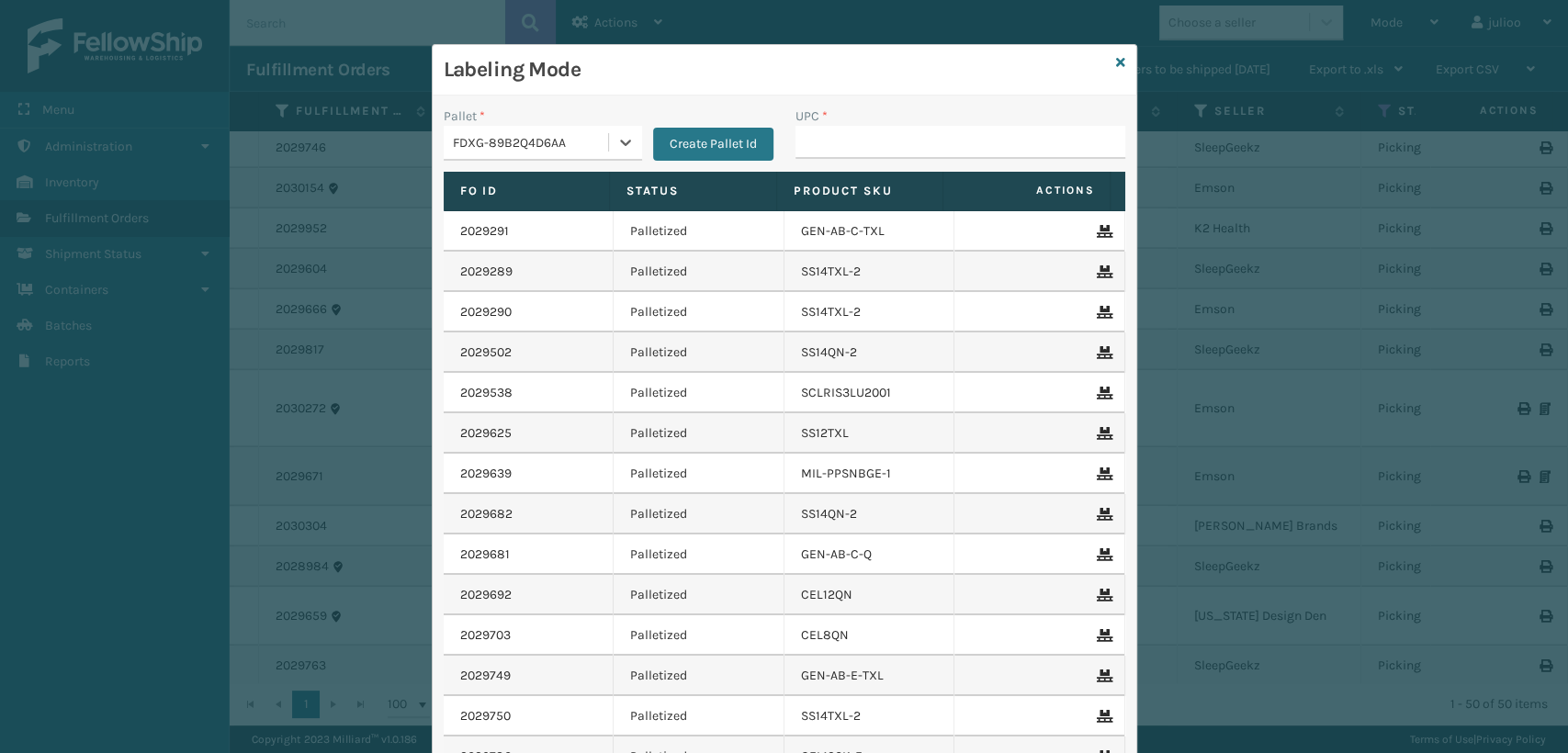
type input "810081962636"
click at [833, 149] on input "UPC *" at bounding box center [960, 142] width 330 height 33
click at [1116, 63] on icon at bounding box center [1120, 62] width 9 height 13
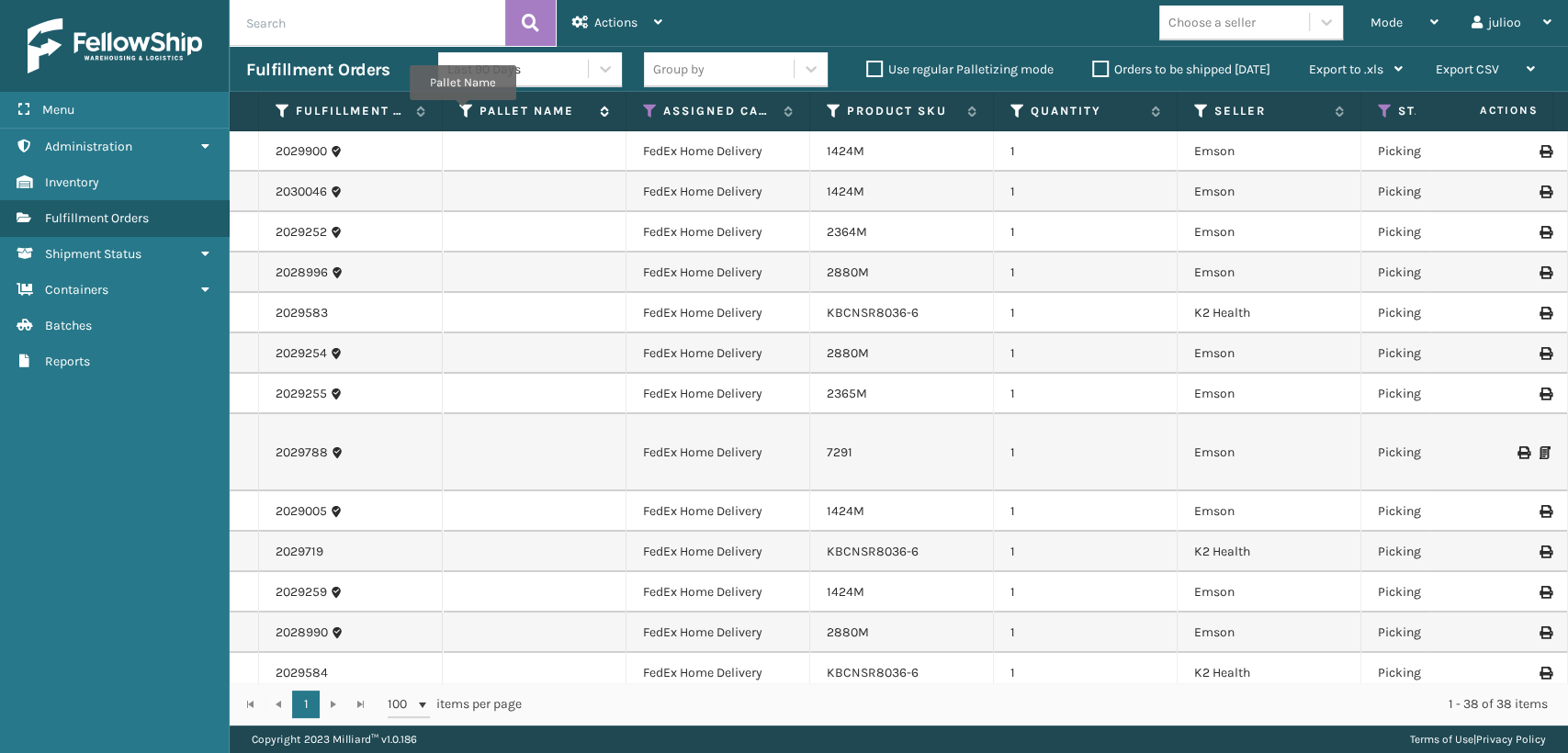
click at [462, 113] on icon at bounding box center [466, 111] width 15 height 17
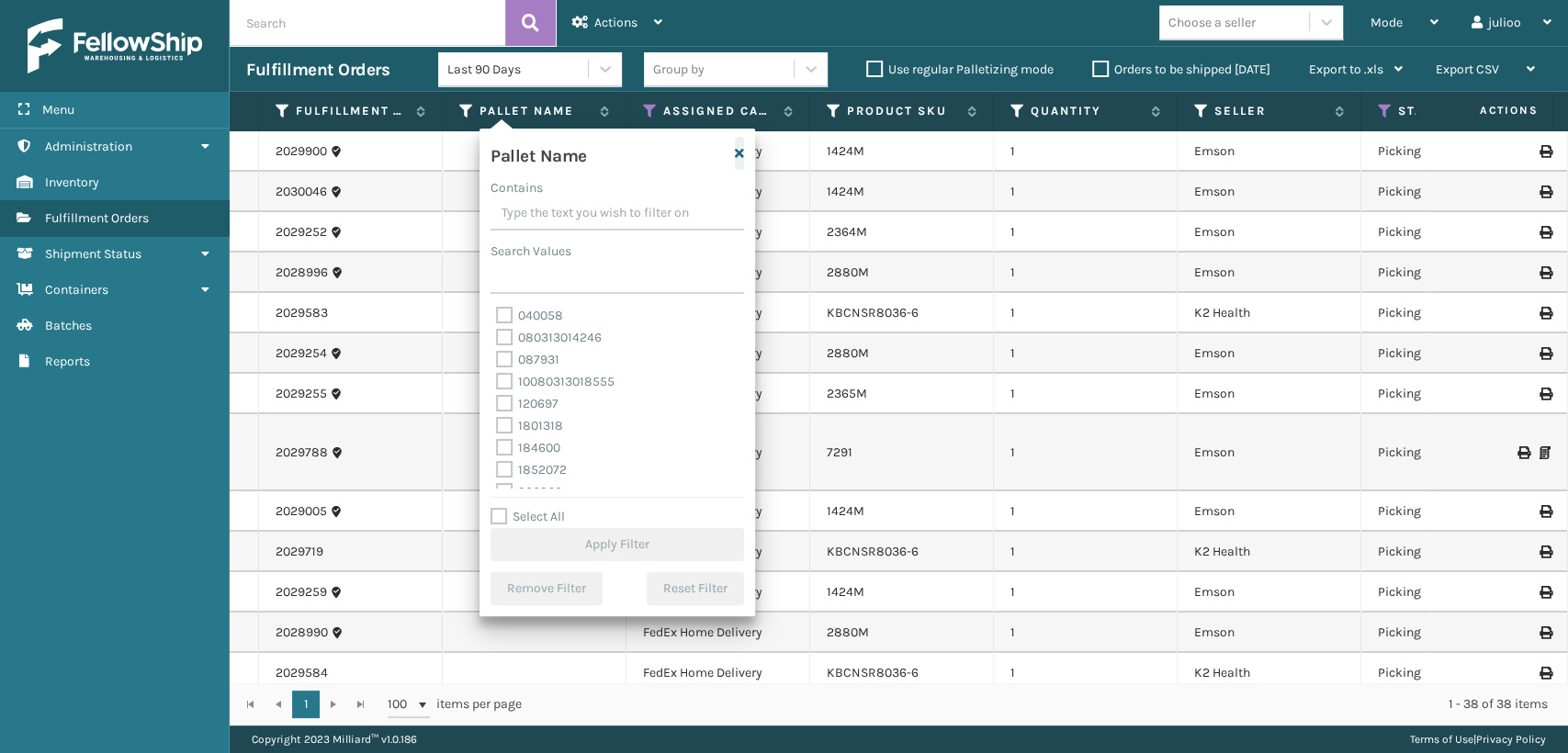
click at [739, 157] on icon "button" at bounding box center [739, 153] width 9 height 13
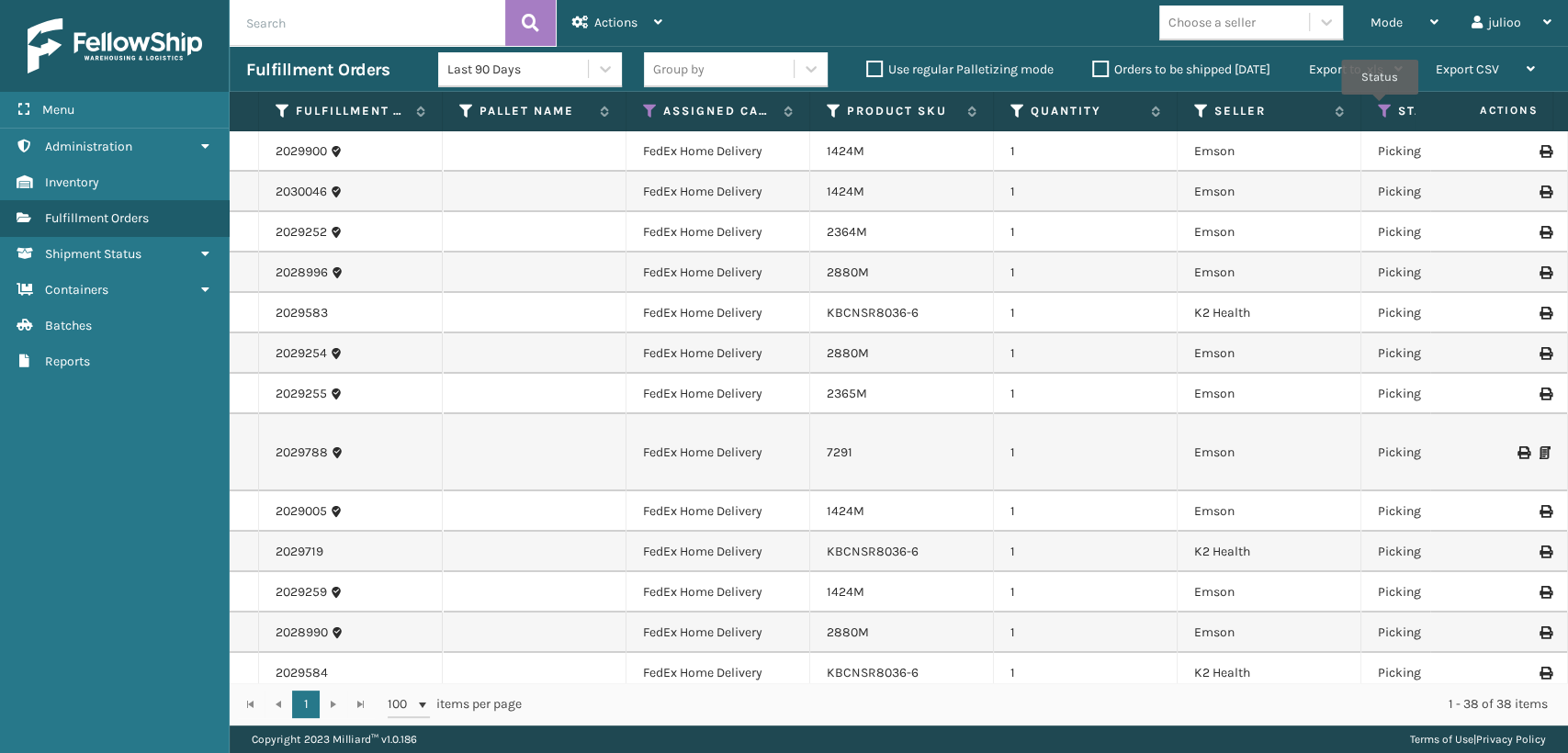
click at [1380, 106] on icon at bounding box center [1385, 111] width 15 height 17
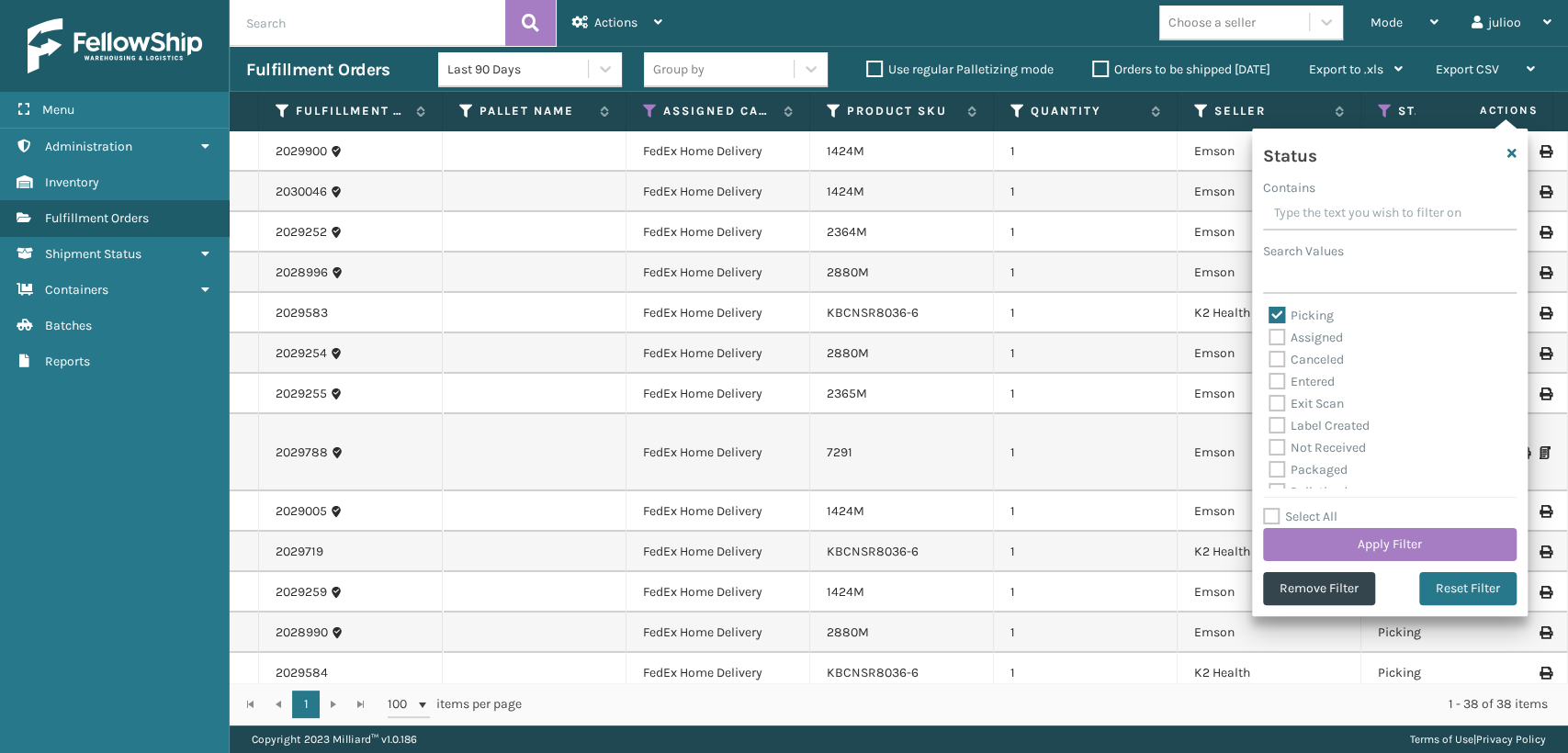
click at [1274, 314] on label "Picking" at bounding box center [1301, 315] width 65 height 16
click at [1269, 314] on input "Picking" at bounding box center [1268, 311] width 1 height 12
checkbox input "false"
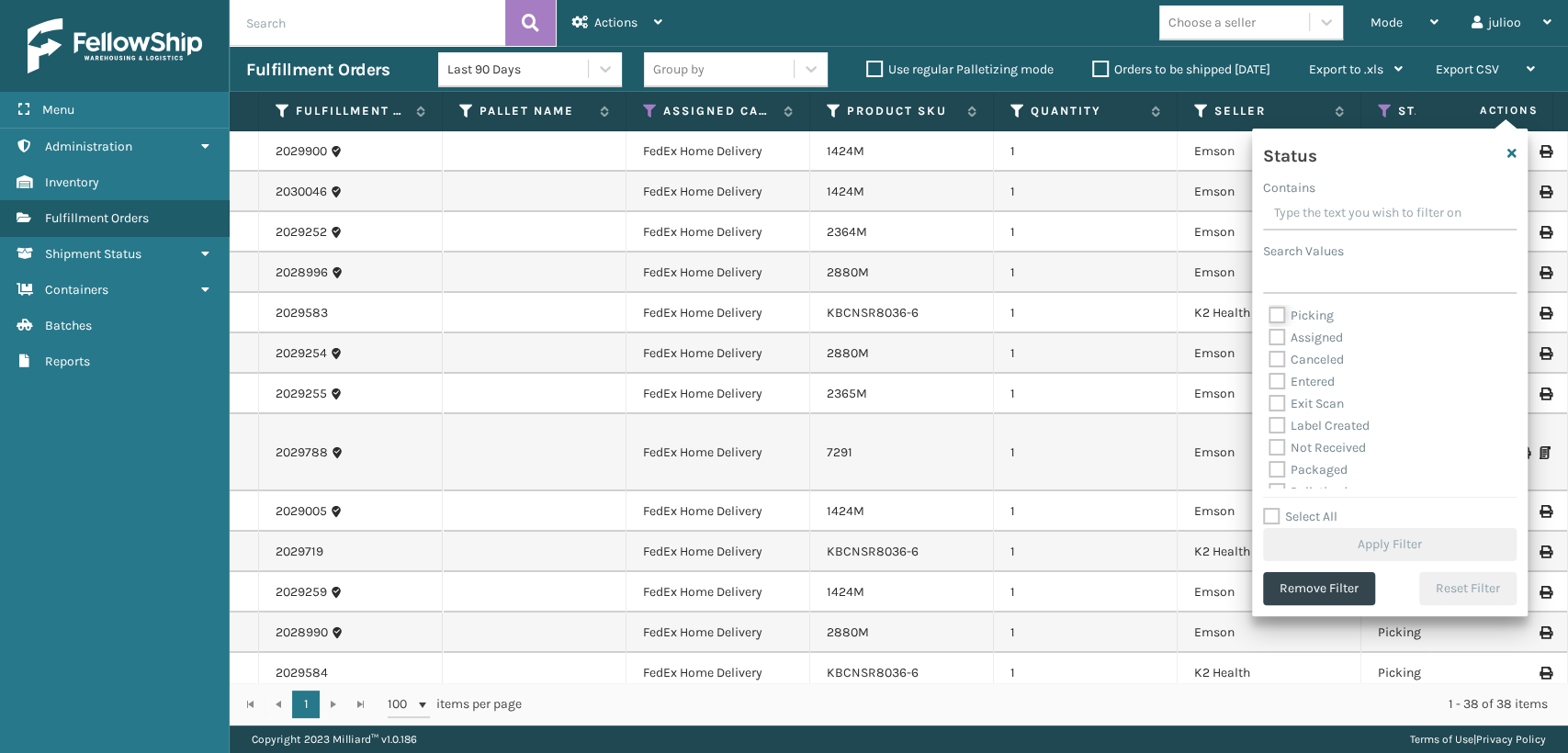
scroll to position [102, 0]
click at [1277, 392] on label "Palletized" at bounding box center [1308, 390] width 79 height 16
click at [1269, 392] on input "Palletized" at bounding box center [1268, 386] width 1 height 12
checkbox input "true"
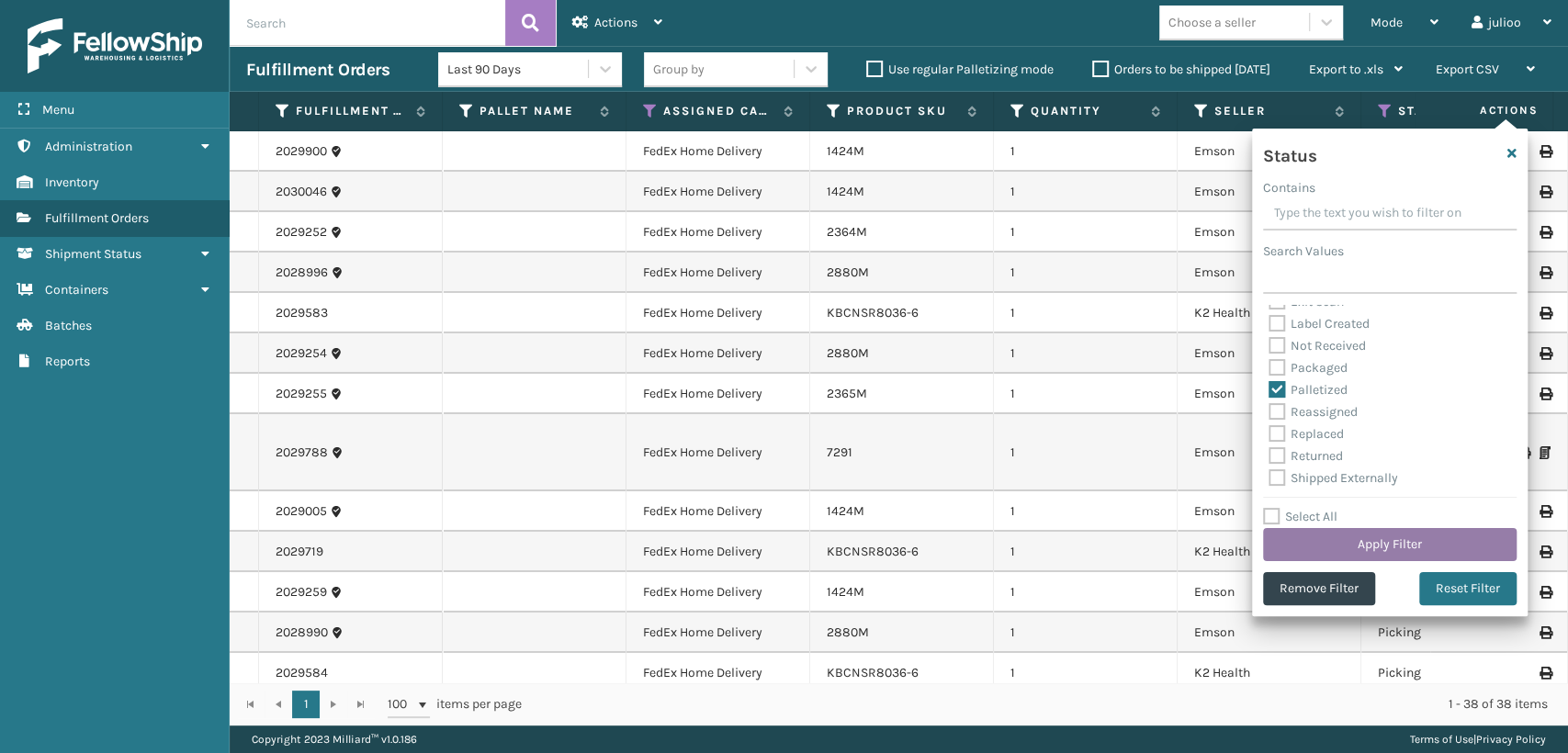
click at [1340, 542] on button "Apply Filter" at bounding box center [1390, 545] width 254 height 33
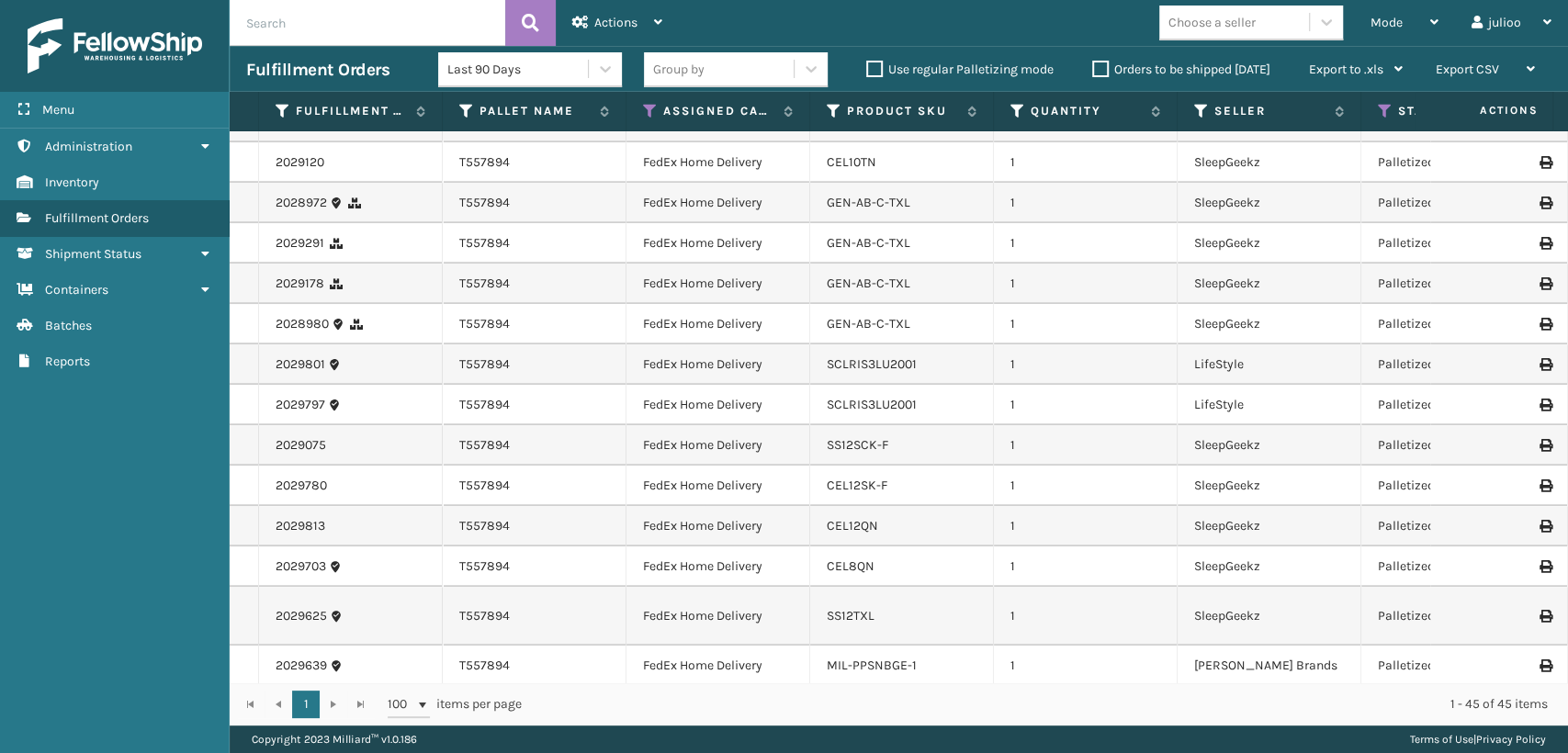
scroll to position [919, 0]
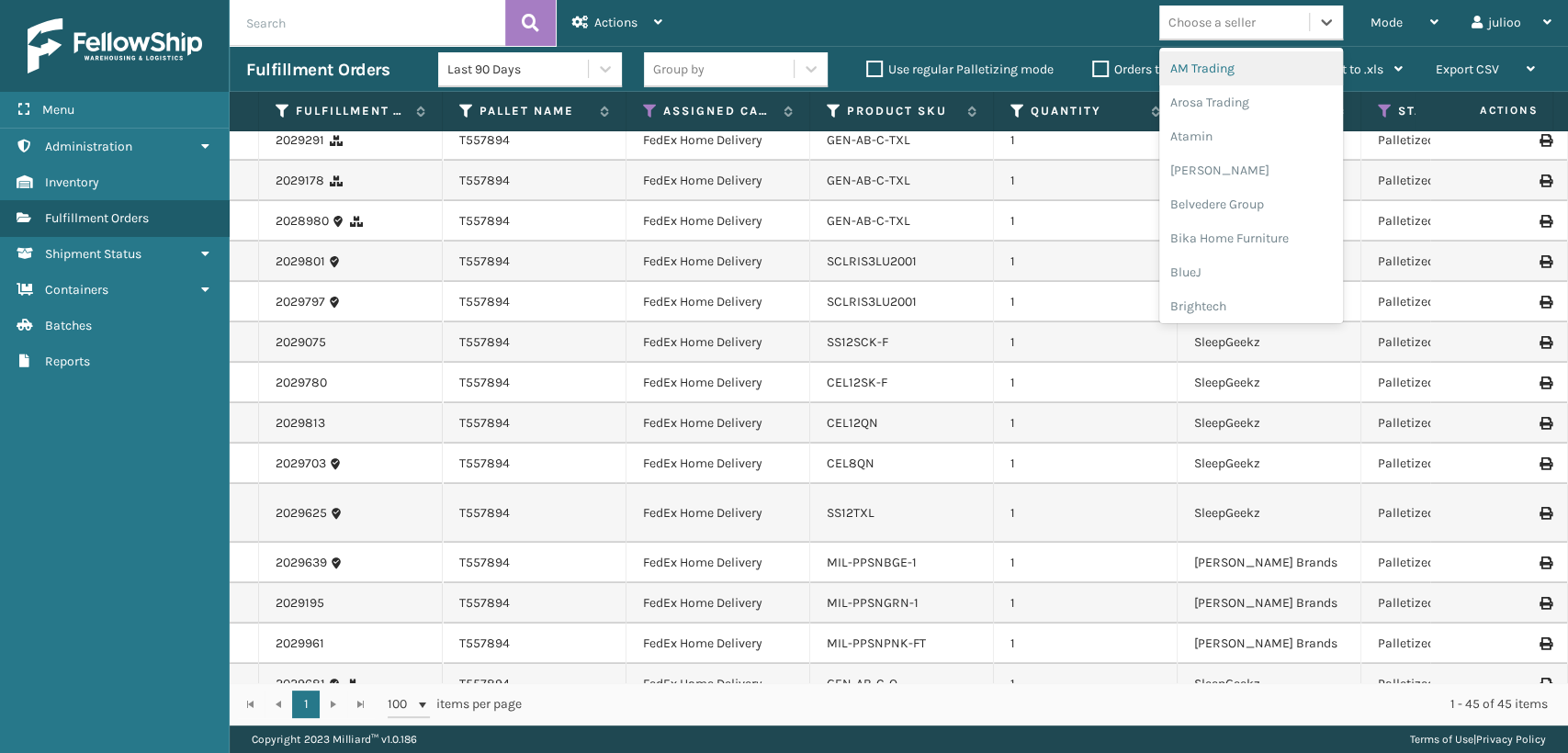
click at [1274, 23] on div "Choose a seller" at bounding box center [1234, 22] width 150 height 31
type input "MI"
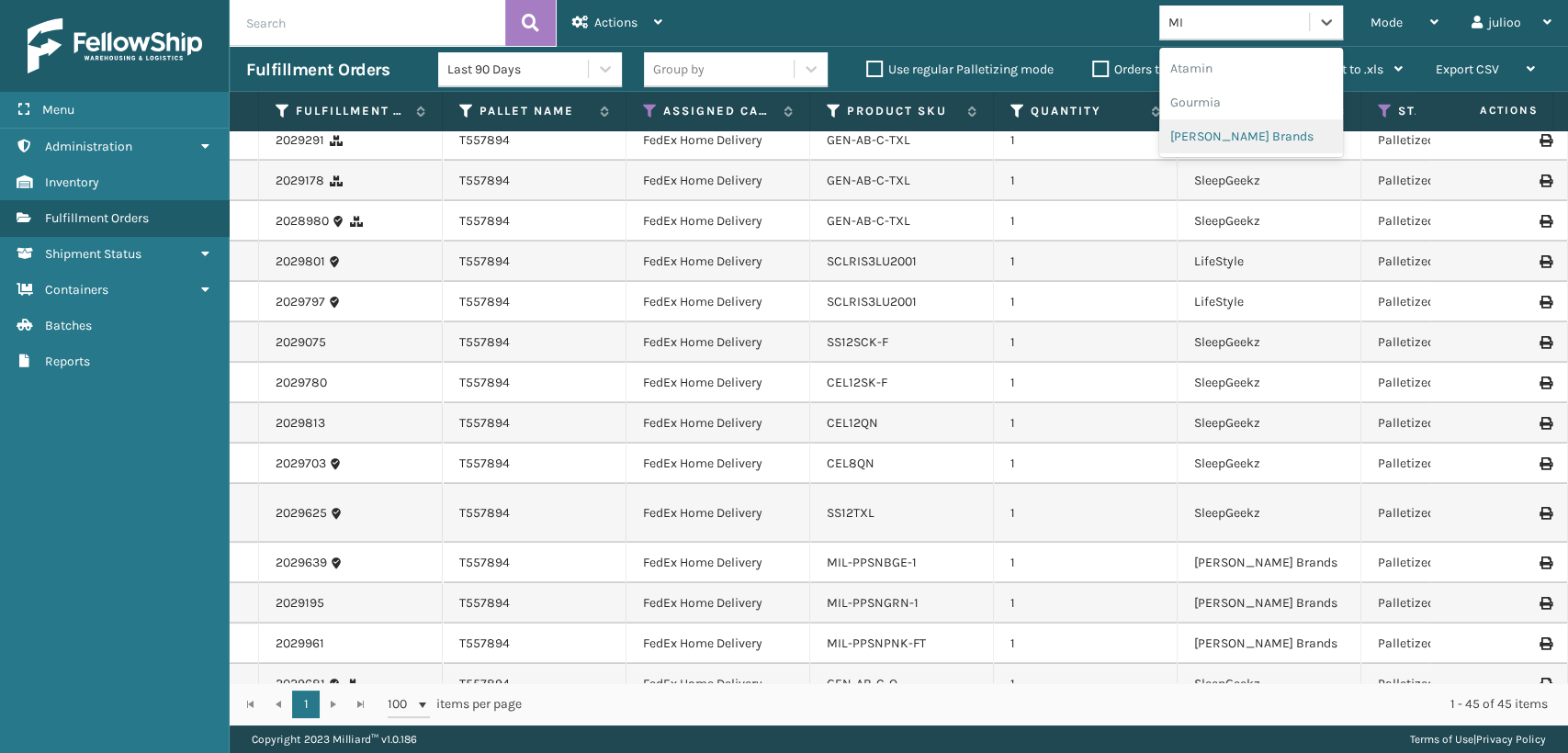
click at [1235, 143] on div "[PERSON_NAME] Brands" at bounding box center [1251, 136] width 183 height 34
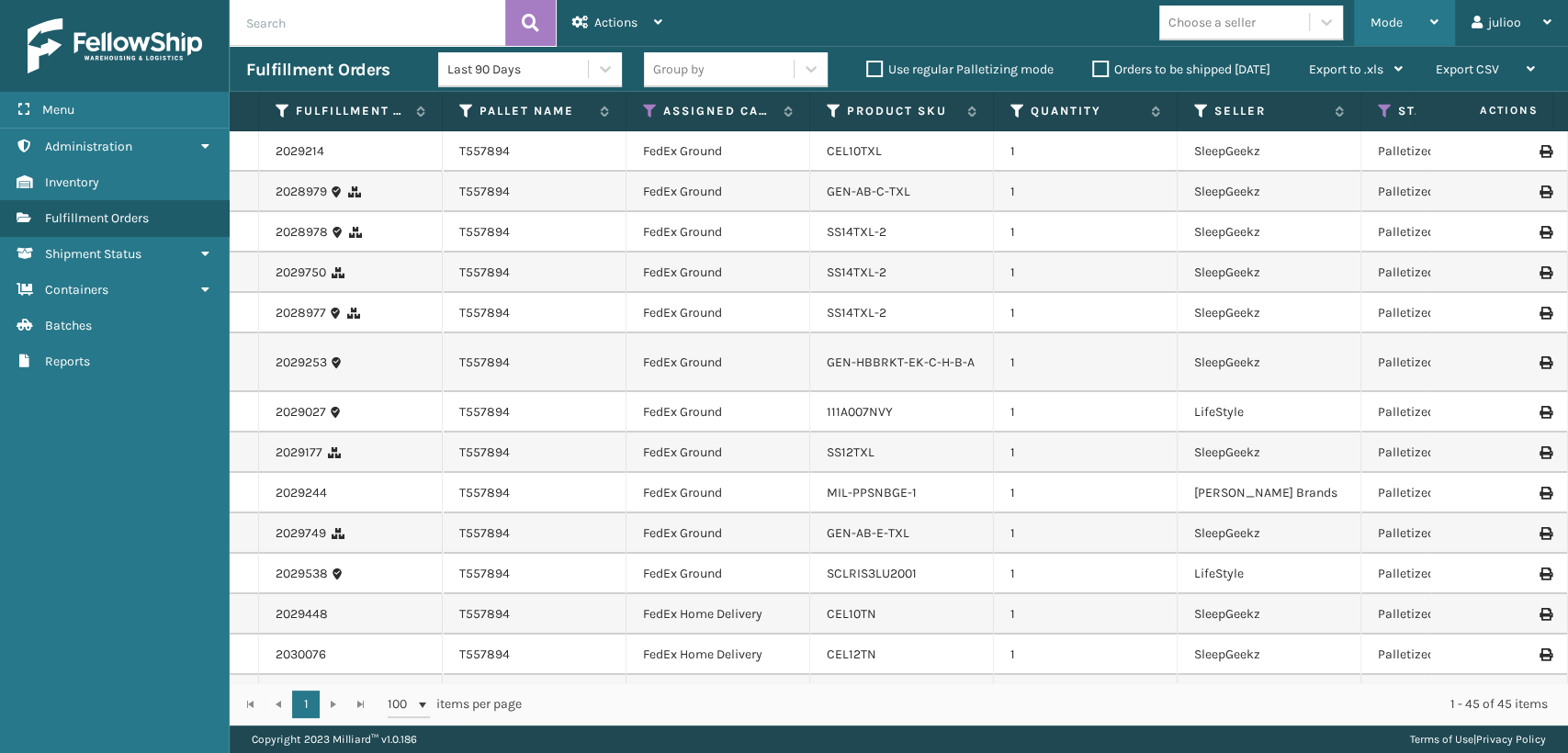
click at [1389, 20] on span "Mode" at bounding box center [1387, 23] width 32 height 16
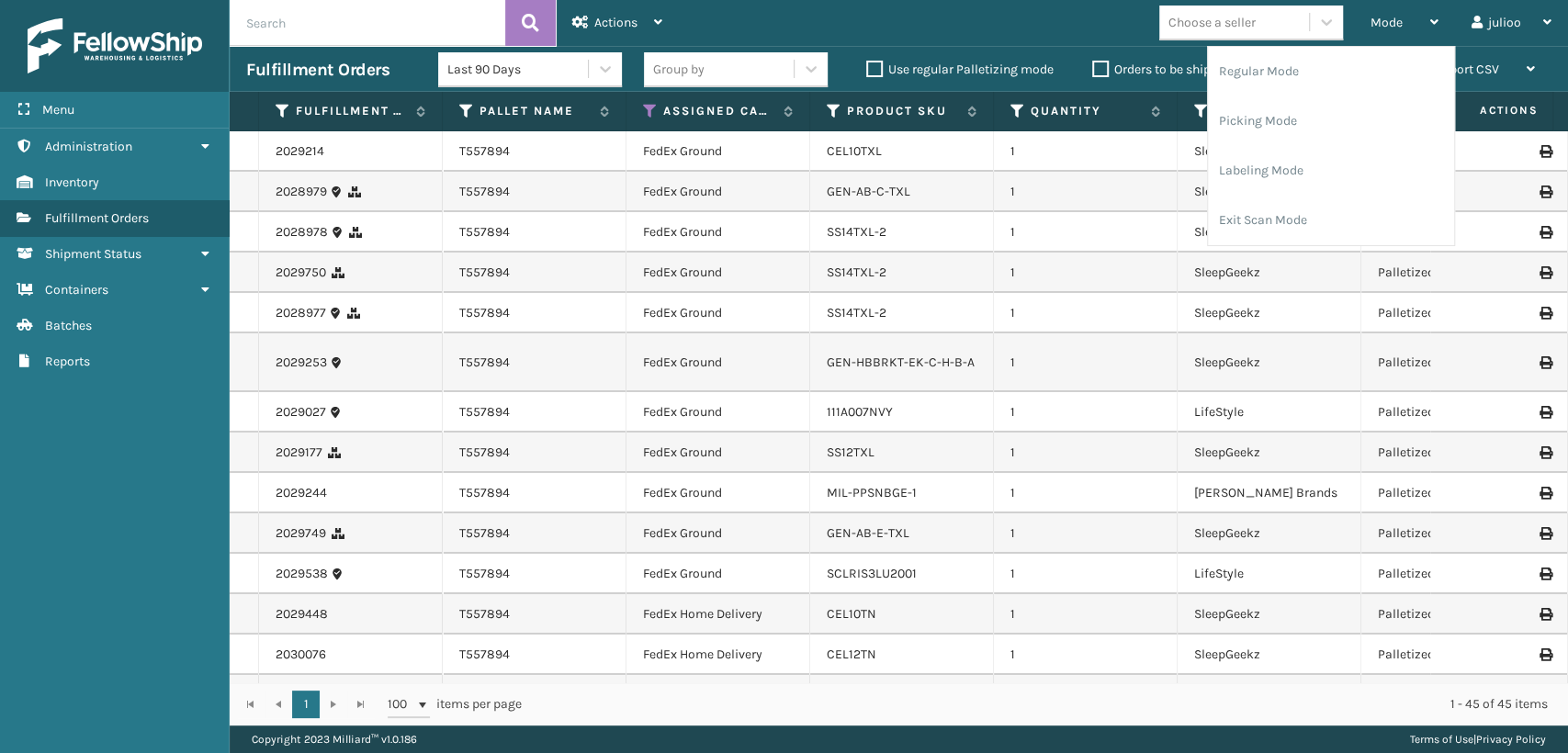
click at [1084, 23] on div "Mode Regular Mode Picking Mode Labeling Mode Exit Scan Mode Choose a seller jul…" at bounding box center [1123, 23] width 890 height 46
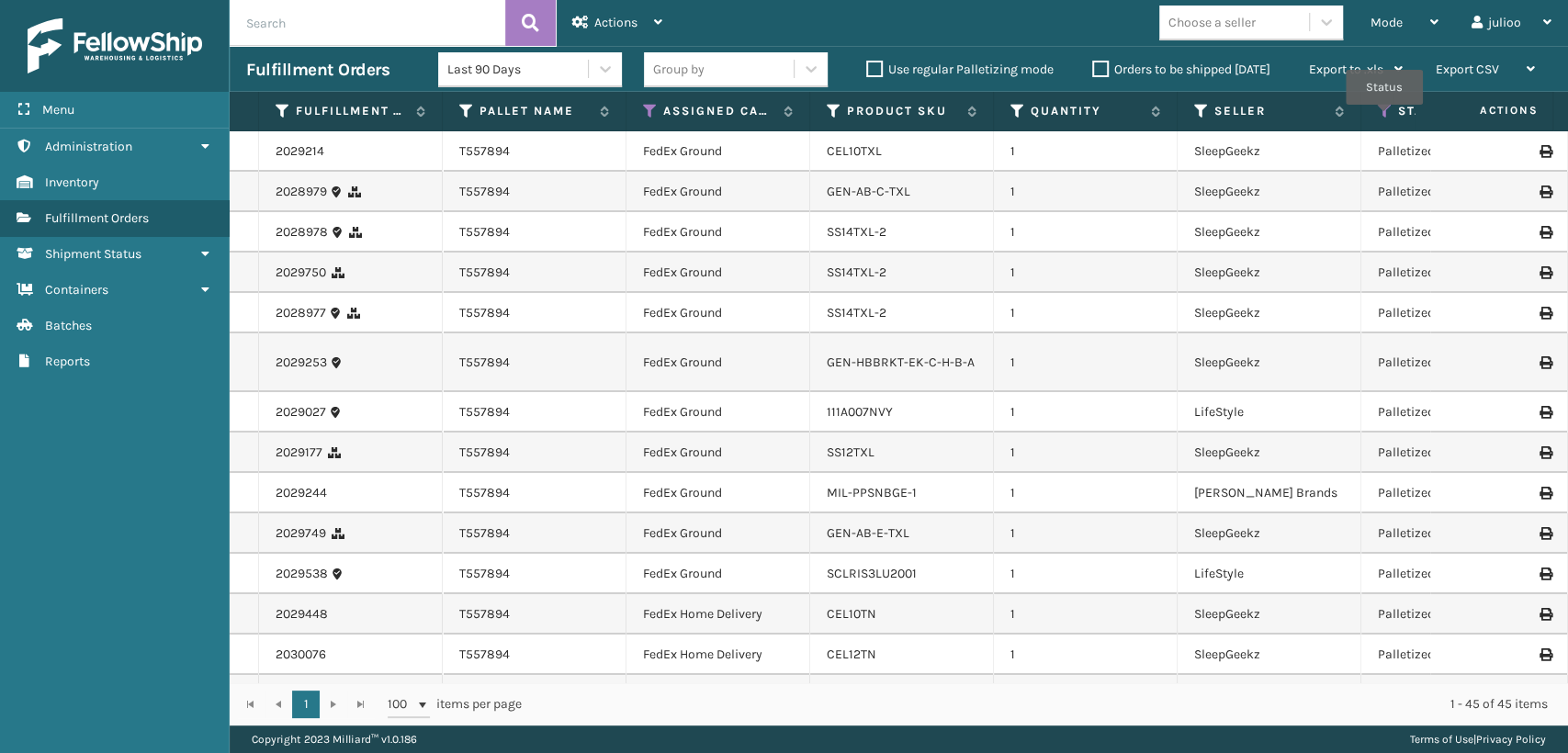
click at [1385, 118] on icon at bounding box center [1385, 111] width 15 height 17
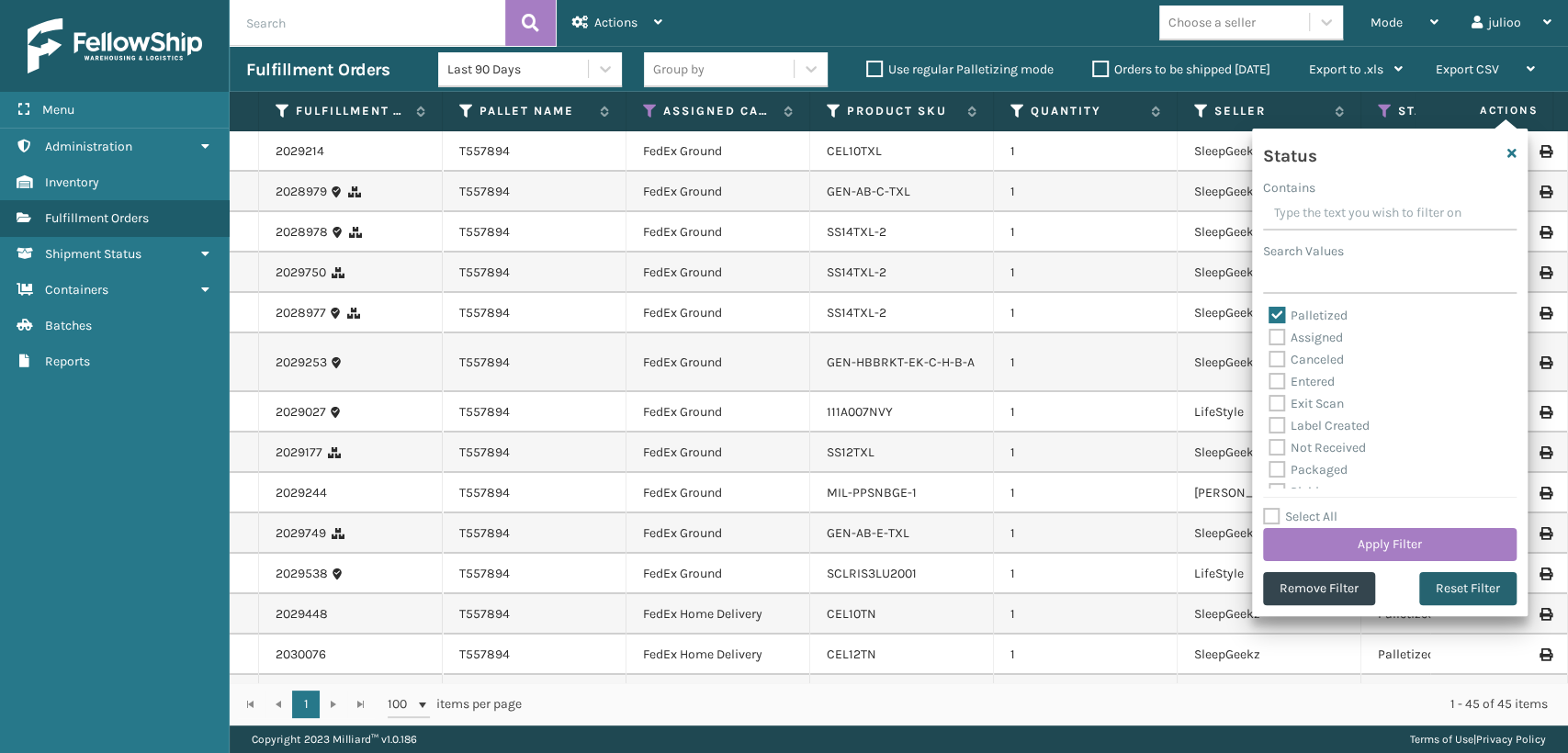
click at [1448, 588] on button "Reset Filter" at bounding box center [1468, 588] width 97 height 33
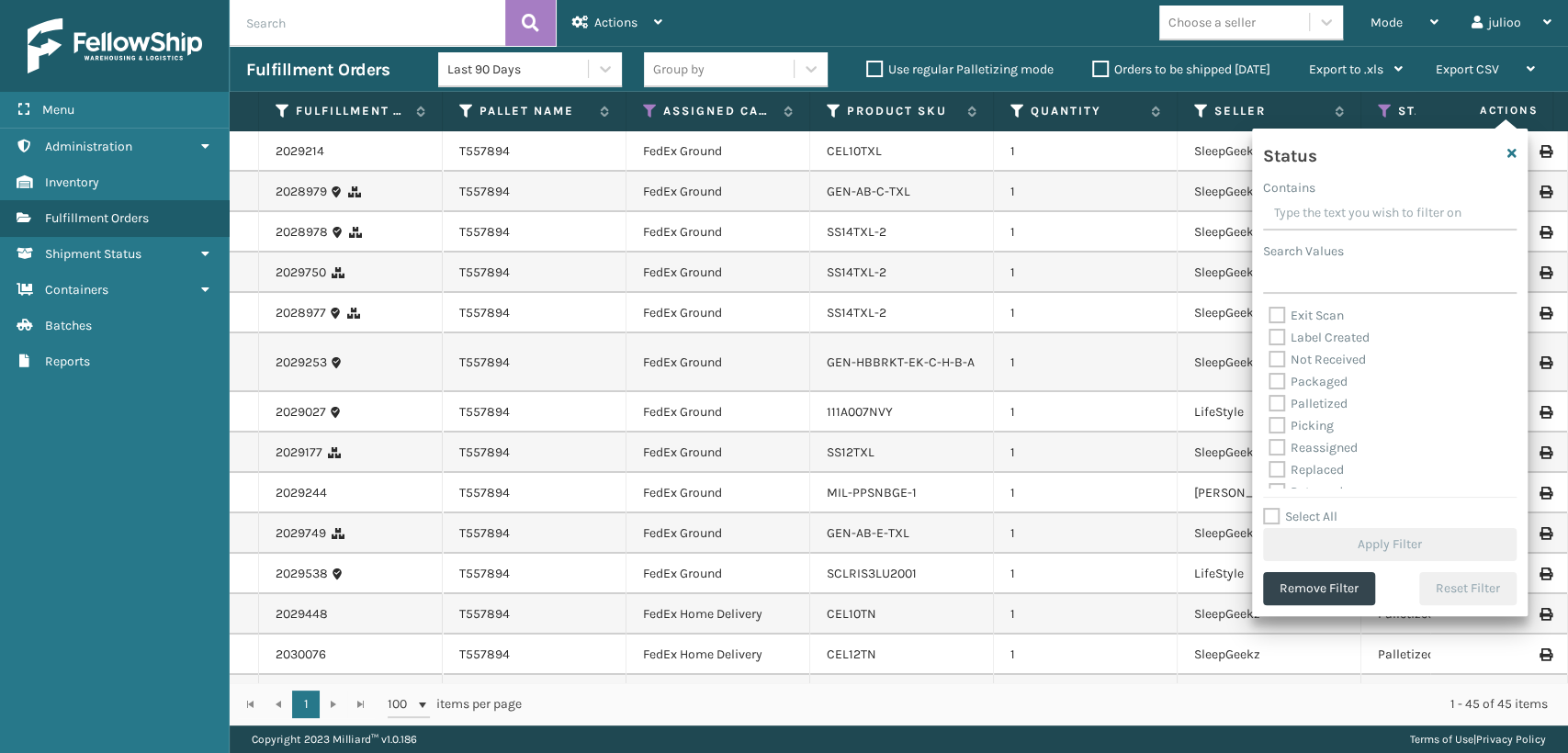
scroll to position [102, 0]
click at [1283, 392] on label "Picking" at bounding box center [1301, 390] width 65 height 16
click at [1269, 392] on input "Picking" at bounding box center [1268, 386] width 1 height 12
checkbox input "true"
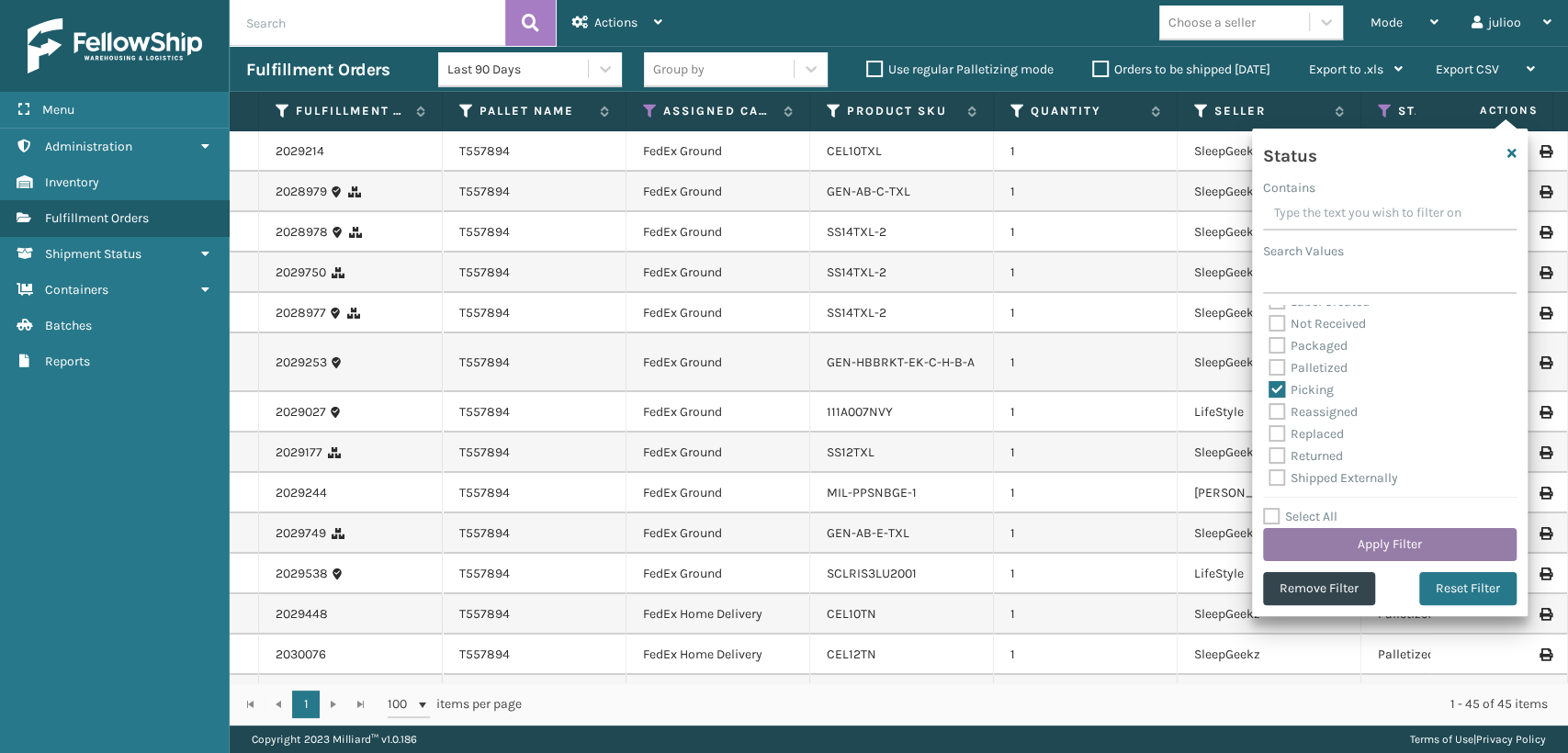
click at [1353, 548] on button "Apply Filter" at bounding box center [1390, 545] width 254 height 33
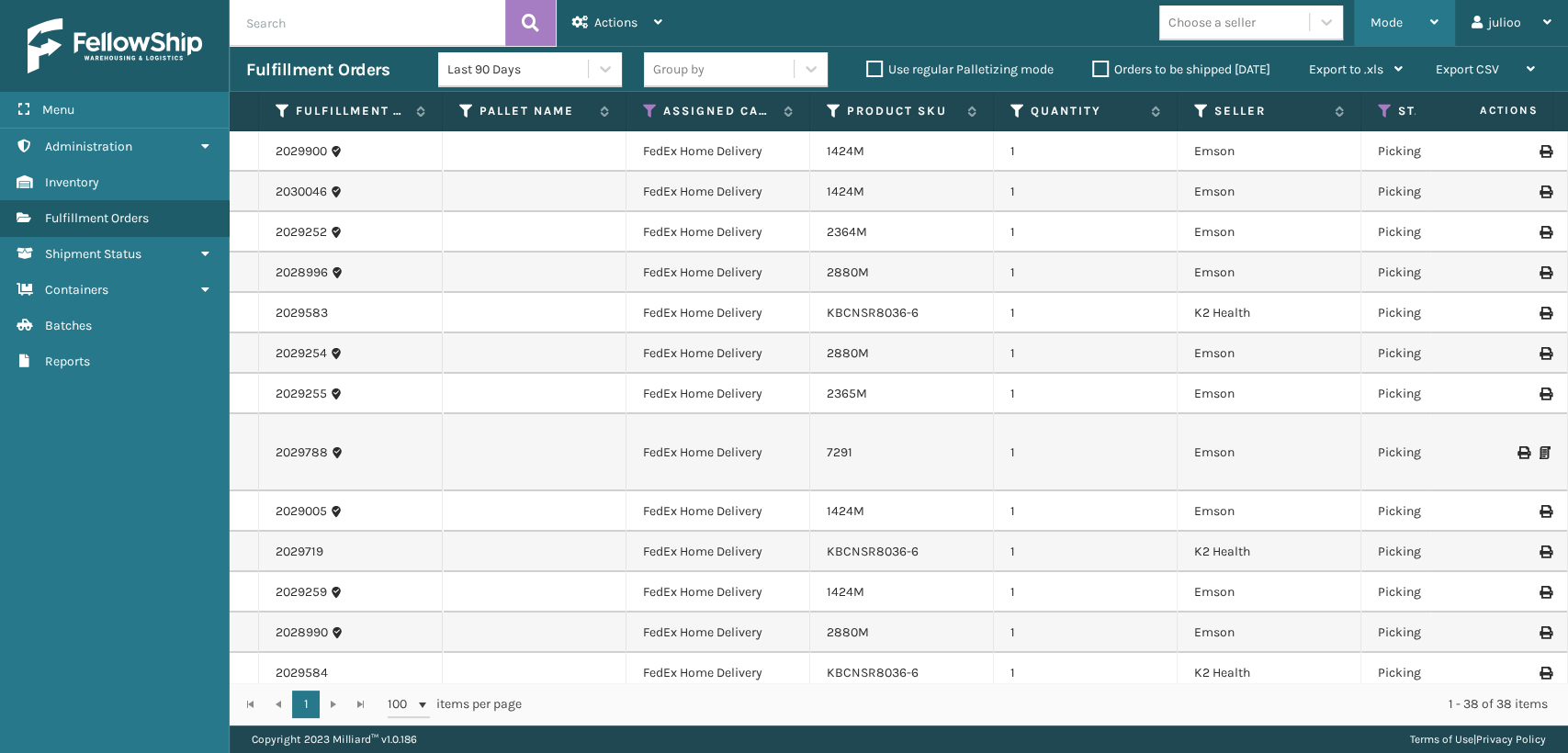
drag, startPoint x: 1388, startPoint y: 16, endPoint x: 1376, endPoint y: 75, distance: 60.2
click at [1387, 22] on span "Mode" at bounding box center [1387, 23] width 32 height 16
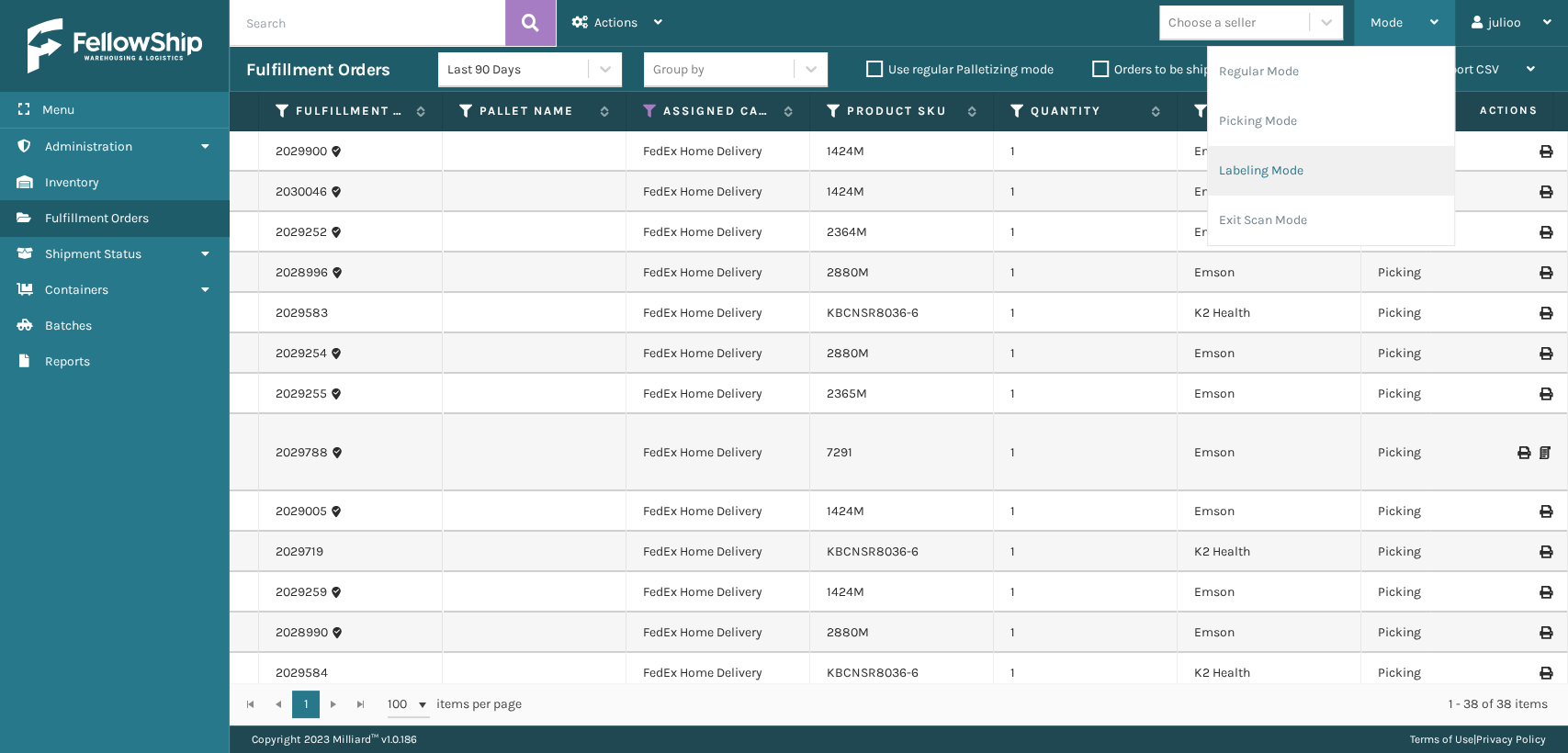
click at [1293, 161] on li "Labeling Mode" at bounding box center [1331, 171] width 246 height 50
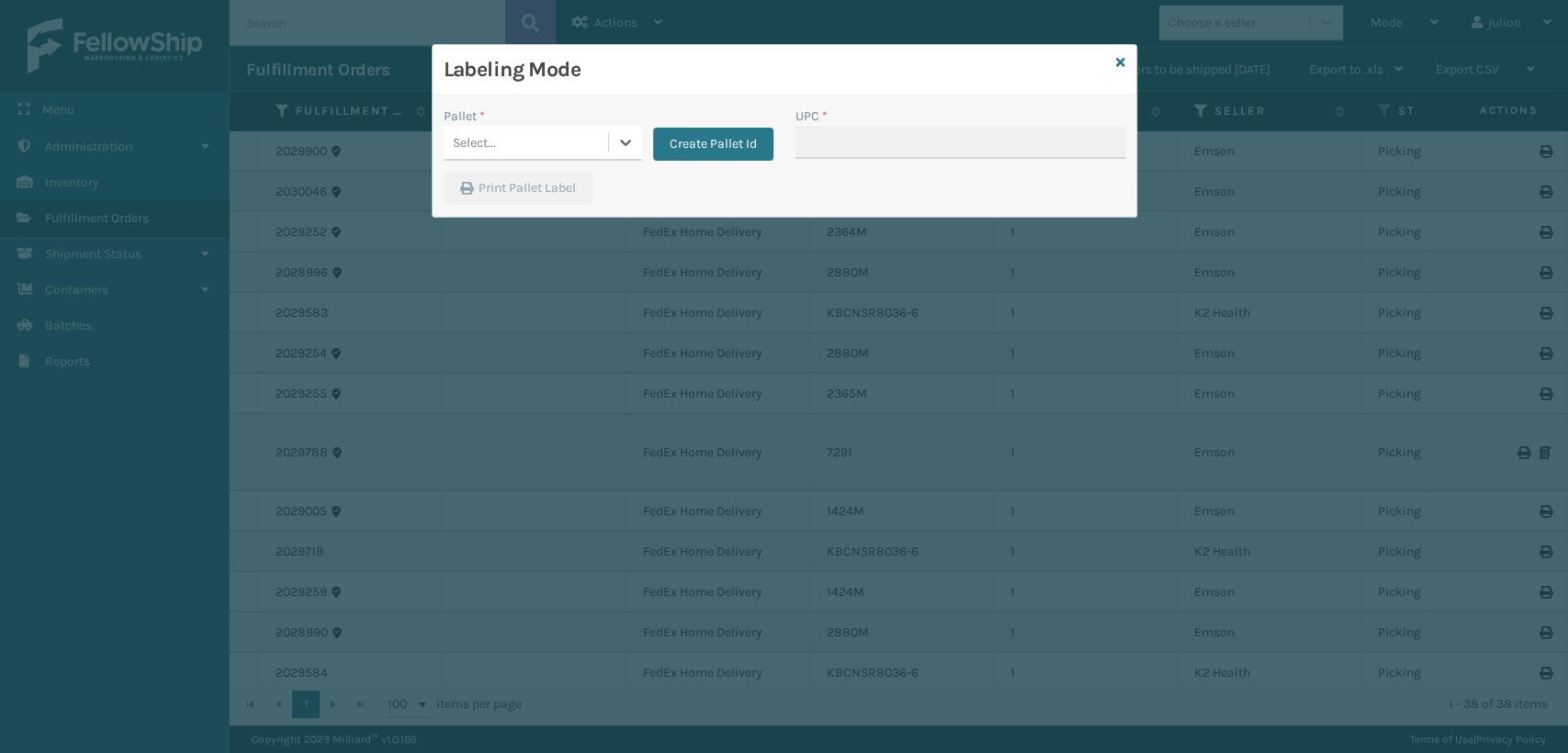
click at [563, 147] on div "Select..." at bounding box center [526, 143] width 165 height 31
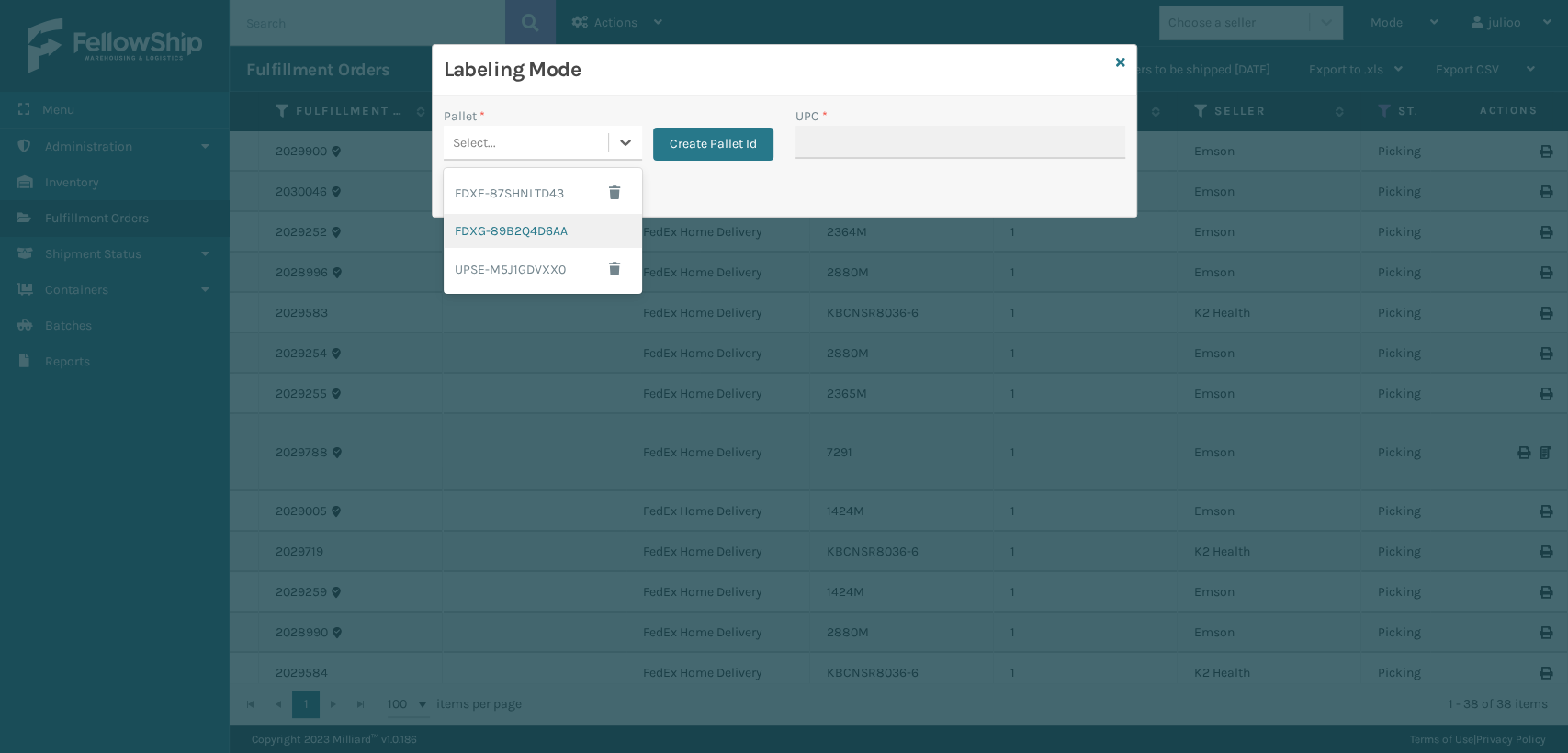
click at [574, 217] on div "FDXG-89B2Q4D6AA" at bounding box center [543, 231] width 198 height 34
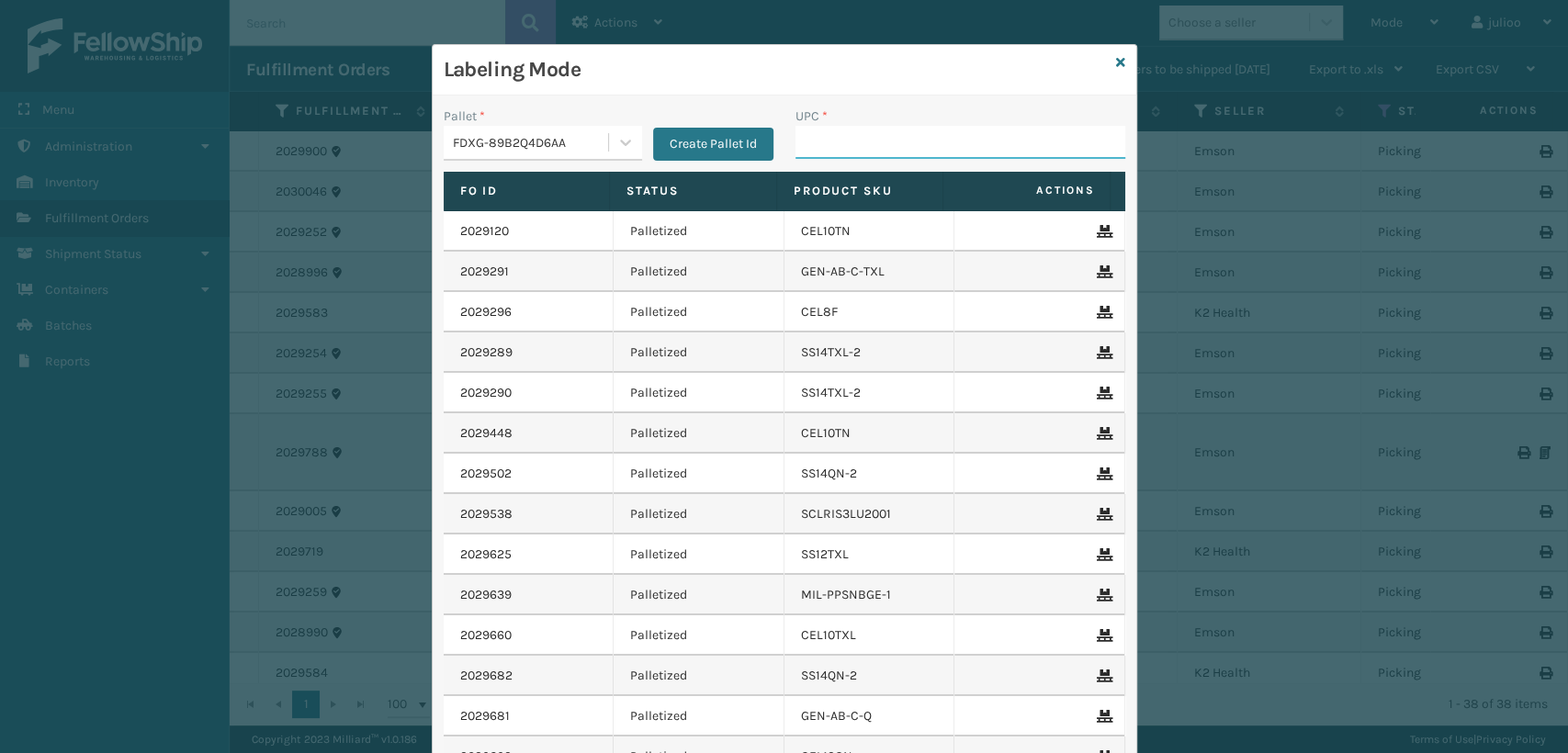
drag, startPoint x: 799, startPoint y: 153, endPoint x: 788, endPoint y: 149, distance: 11.7
click at [796, 151] on input "UPC *" at bounding box center [960, 142] width 330 height 33
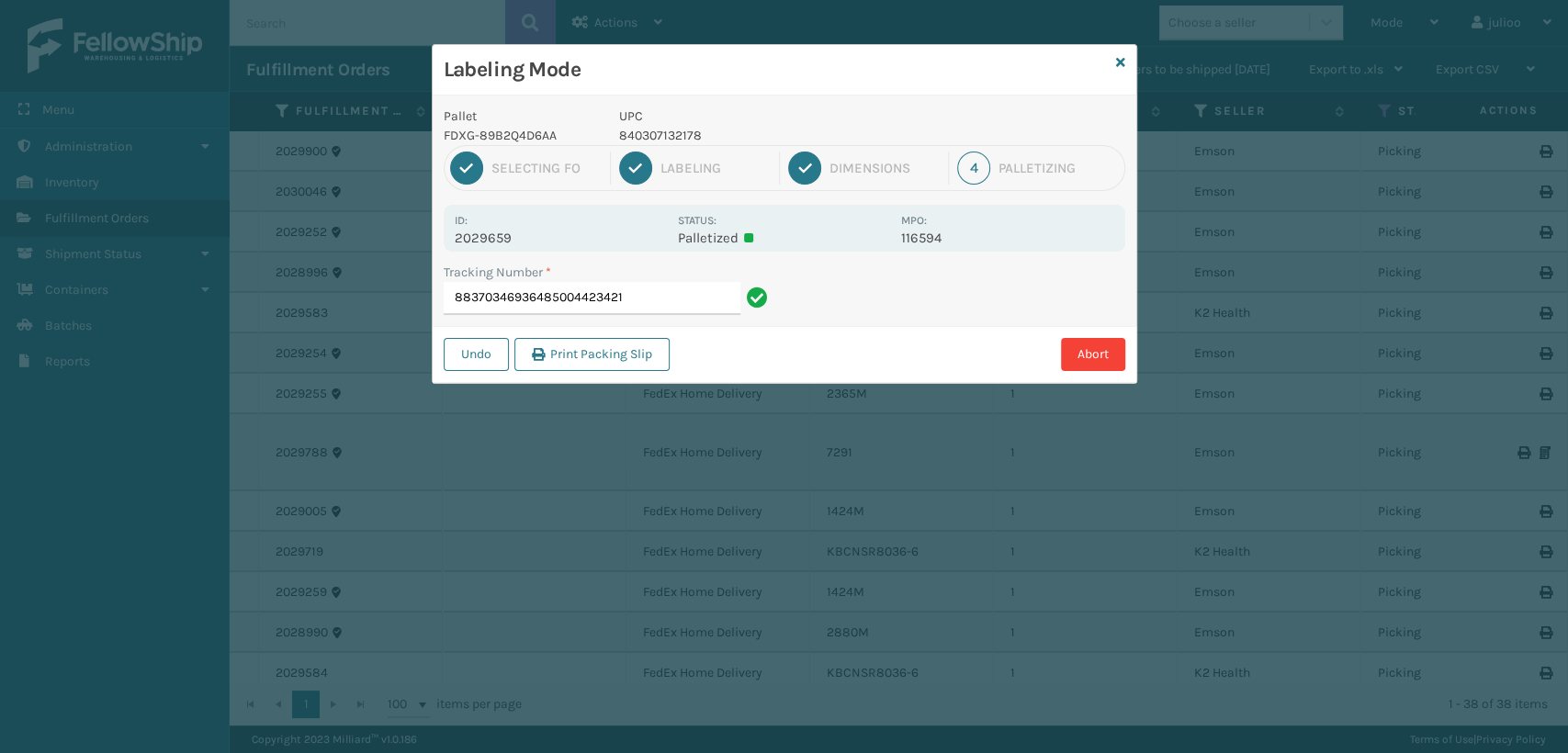
type input "883703469364850044234219"
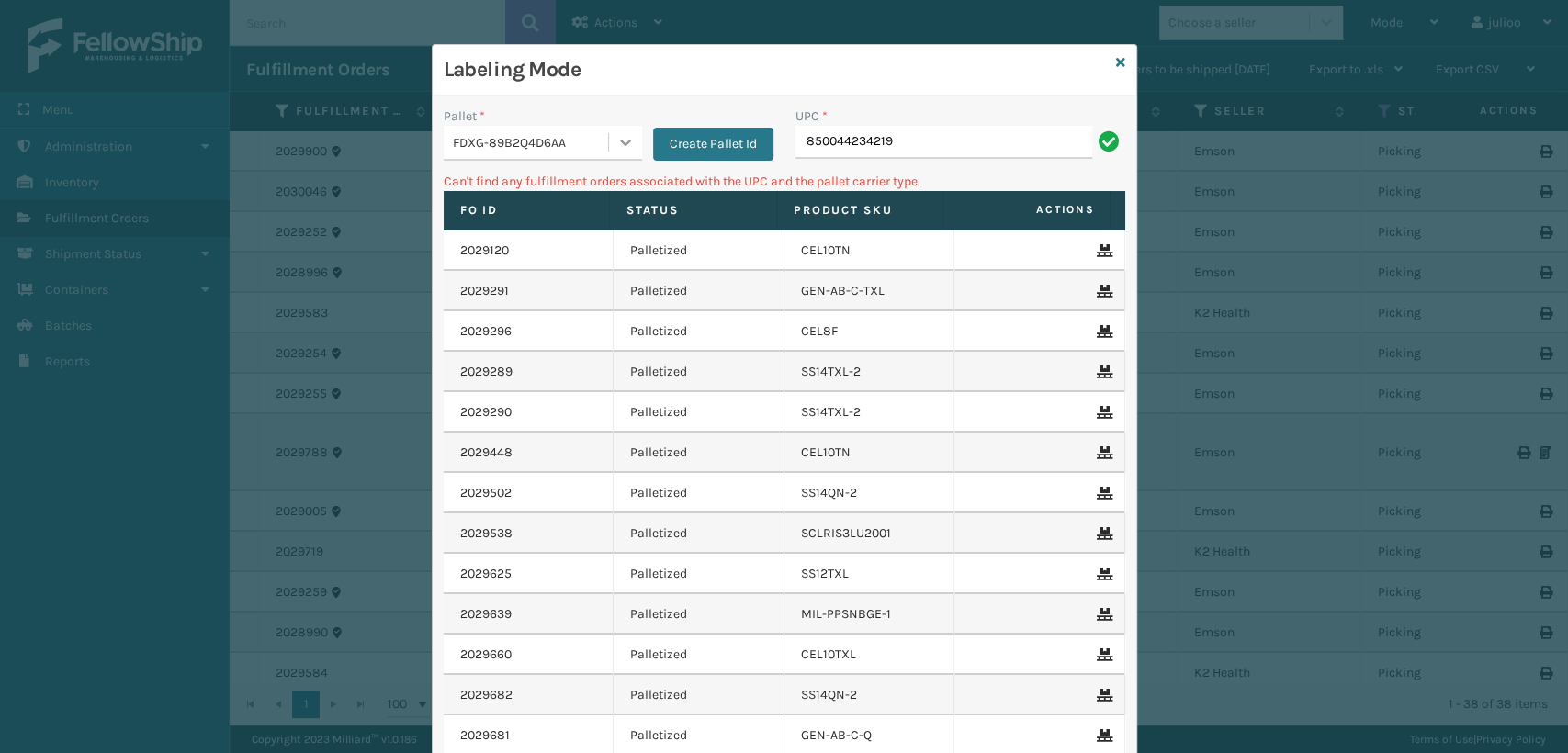
drag, startPoint x: 914, startPoint y: 141, endPoint x: 623, endPoint y: 134, distance: 291.1
click at [623, 134] on div "Pallet * FDXG-89B2Q4D6AA Create Pallet Id UPC * 850044234219" at bounding box center [784, 139] width 703 height 65
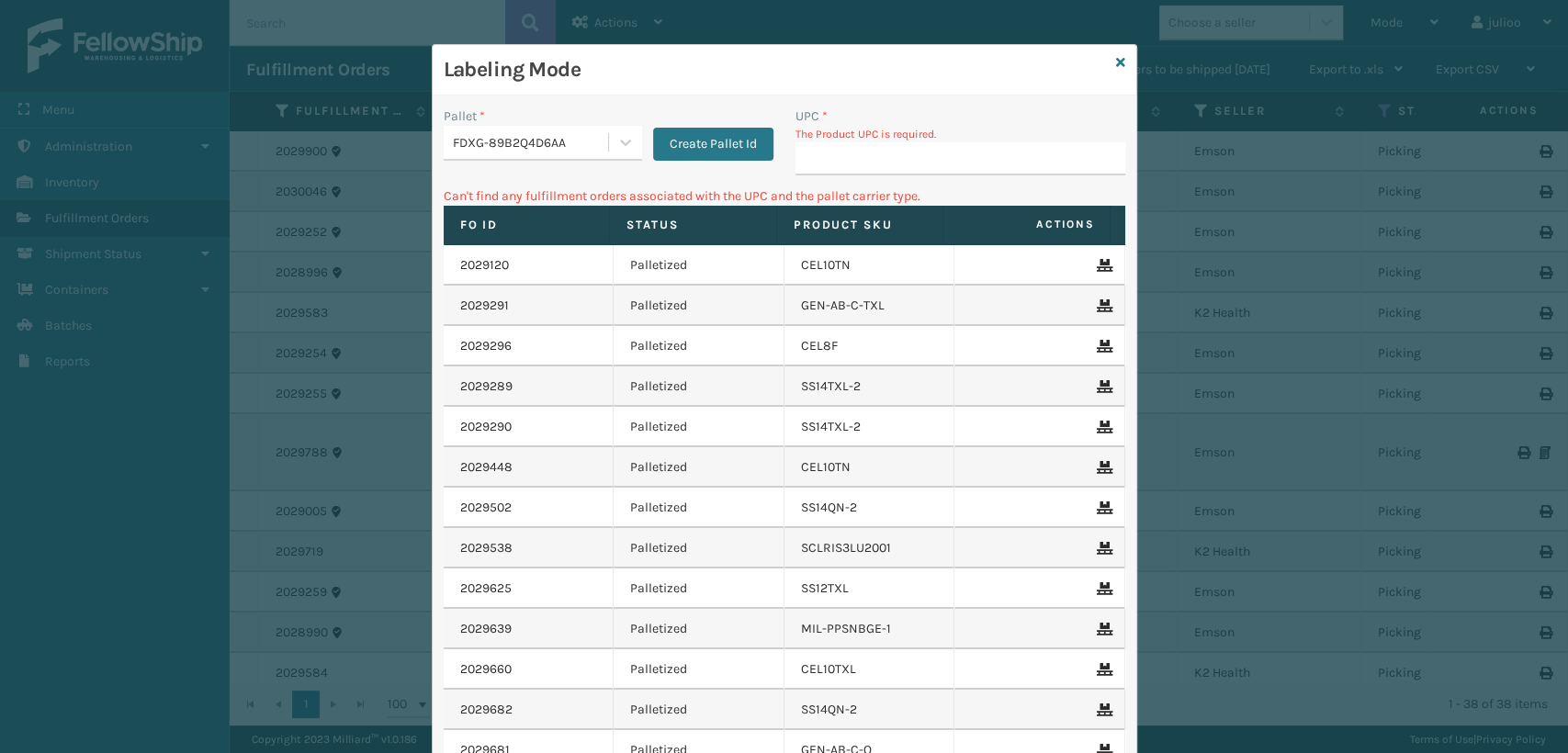
click at [1096, 56] on h3 "Labeling Mode" at bounding box center [776, 69] width 665 height 28
click at [1116, 63] on icon at bounding box center [1120, 62] width 9 height 13
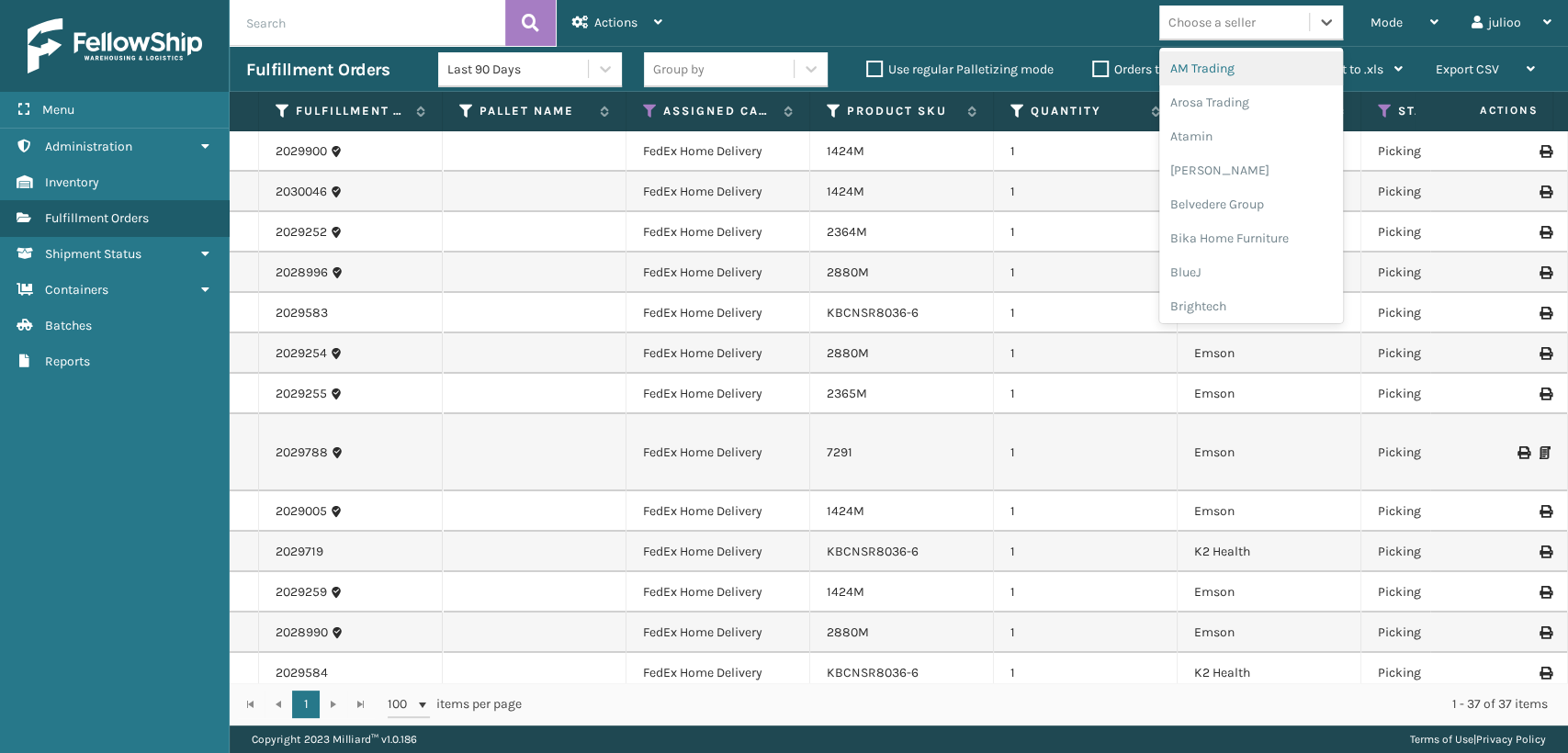
click at [1245, 22] on div "Choose a seller" at bounding box center [1212, 22] width 87 height 19
type input "FO"
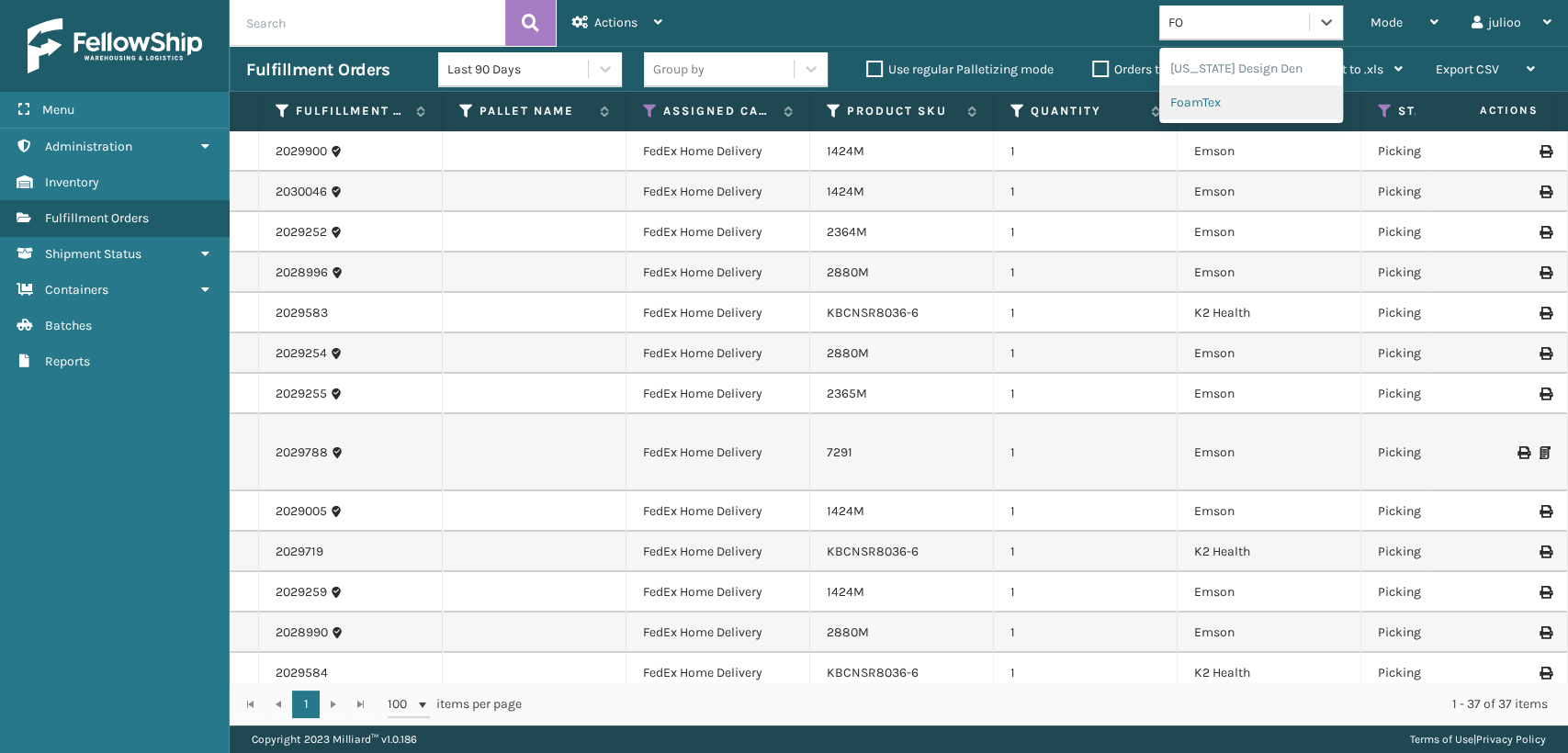
click at [1201, 105] on div "FoamTex" at bounding box center [1251, 102] width 183 height 34
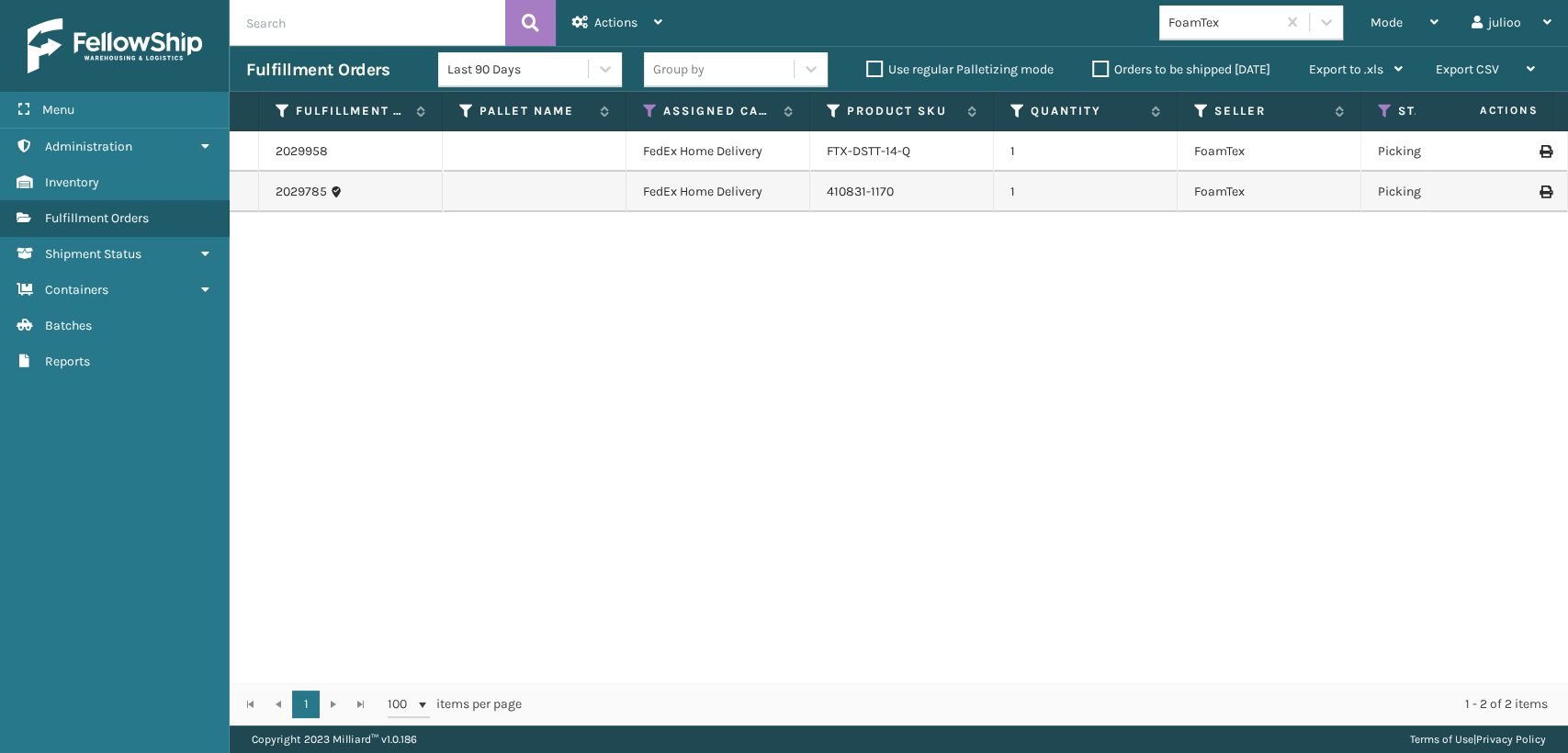
click at [909, 184] on div "410831-1170" at bounding box center [902, 191] width 150 height 19
drag, startPoint x: 909, startPoint y: 184, endPoint x: 708, endPoint y: 182, distance: 201.0
click at [708, 182] on td "FedEx Home Delivery" at bounding box center [718, 191] width 183 height 41
click at [761, 196] on td "FedEx Home Delivery" at bounding box center [718, 191] width 183 height 41
click at [873, 194] on link "410831-1170" at bounding box center [861, 191] width 67 height 16
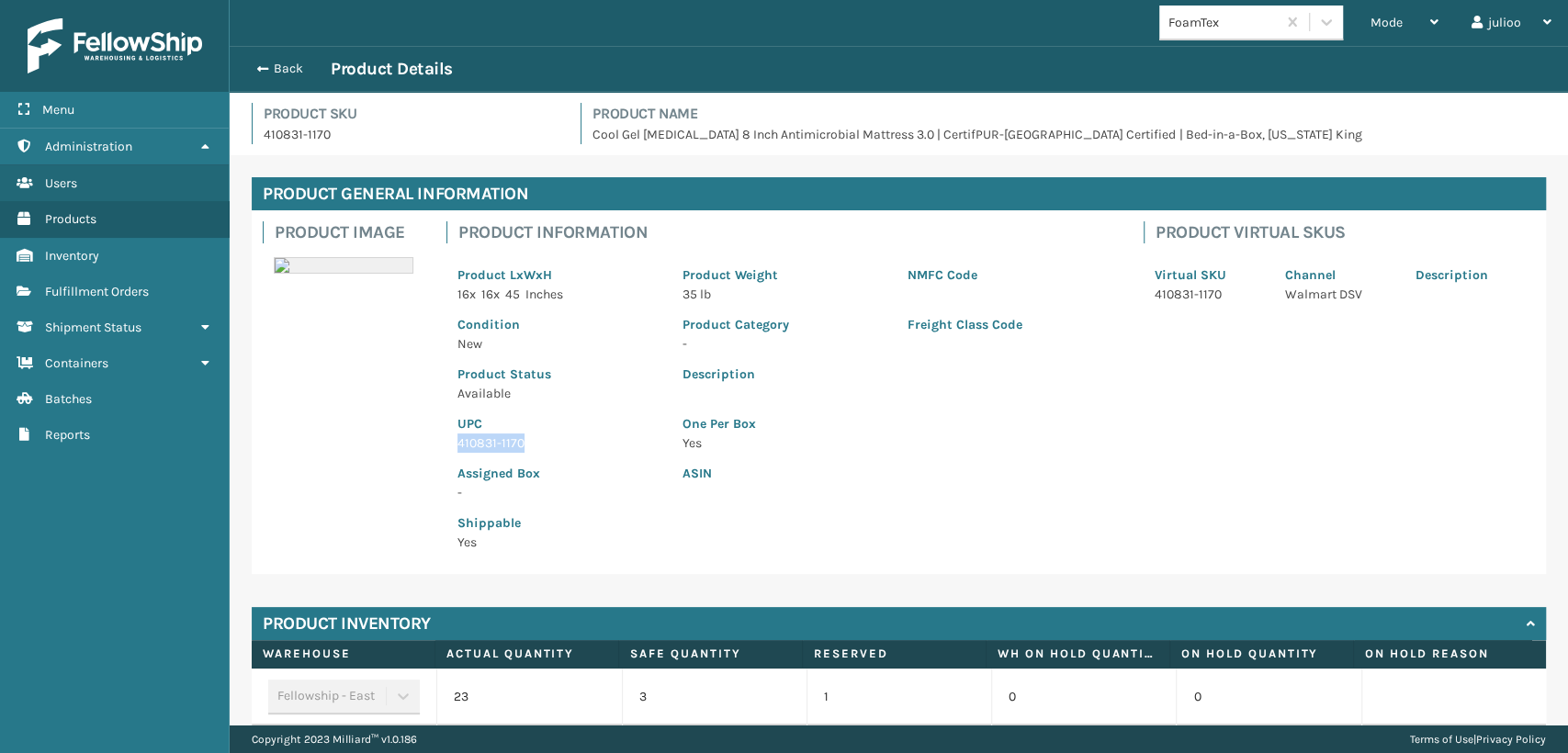
drag, startPoint x: 459, startPoint y: 442, endPoint x: 537, endPoint y: 442, distance: 78.0
click at [537, 442] on p "410831-1170" at bounding box center [558, 442] width 203 height 19
copy p "410831-1170"
click at [262, 61] on button "Back" at bounding box center [288, 68] width 84 height 17
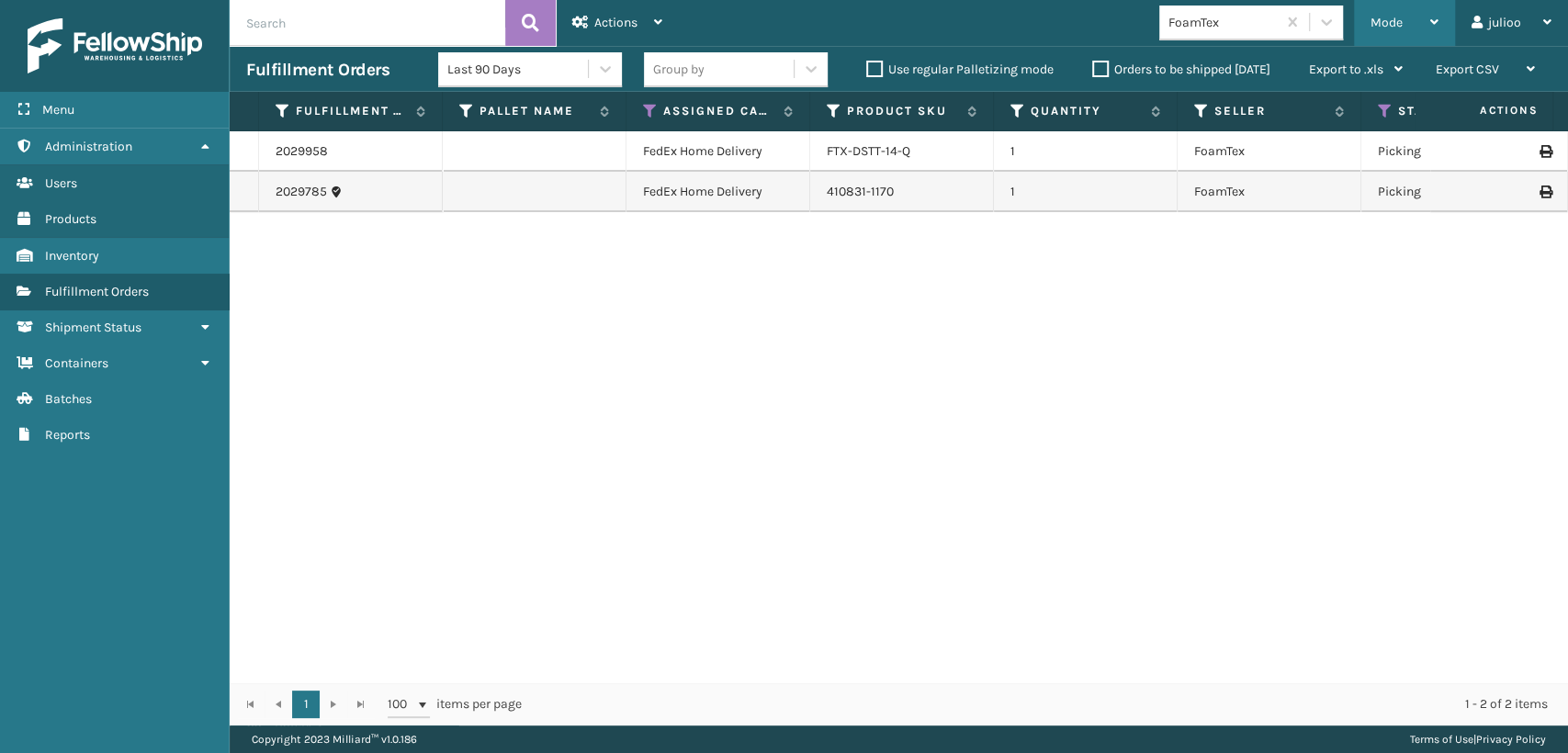
drag, startPoint x: 1366, startPoint y: 24, endPoint x: 1331, endPoint y: 105, distance: 88.2
click at [1363, 25] on div "Mode Regular Mode Picking Mode Labeling Mode Exit Scan Mode" at bounding box center [1404, 23] width 101 height 46
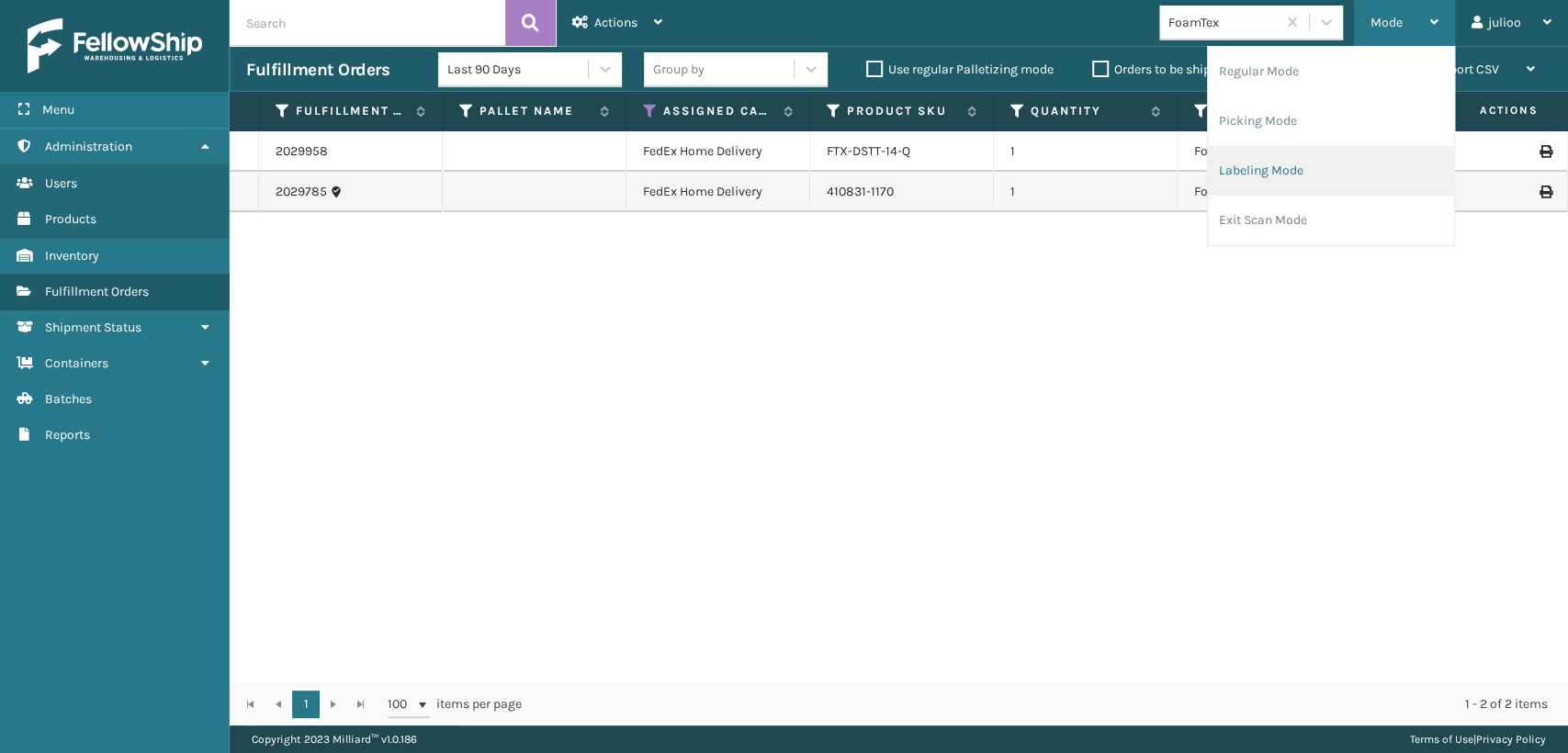
click at [1220, 176] on li "Labeling Mode" at bounding box center [1331, 171] width 246 height 50
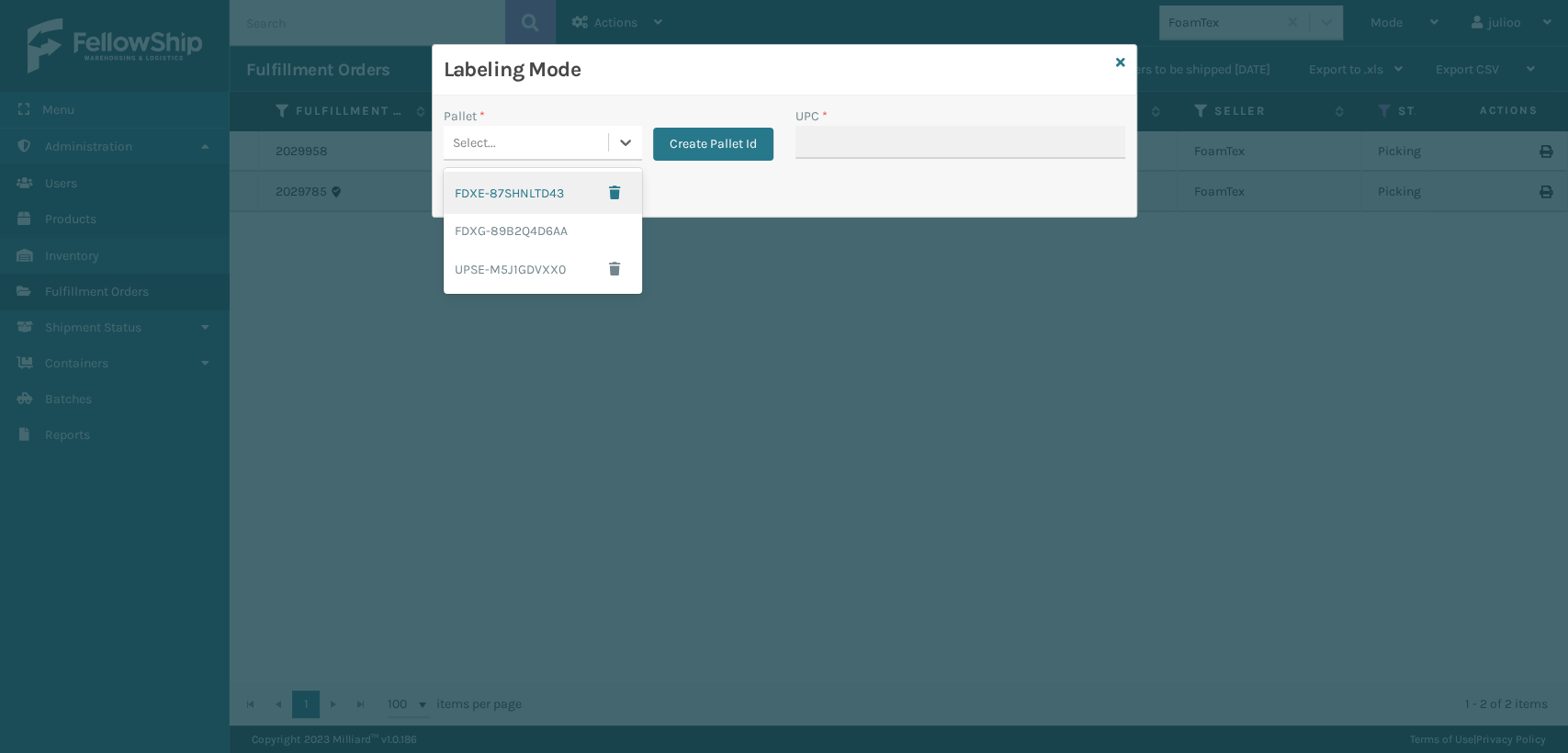
click at [582, 142] on div "Select..." at bounding box center [526, 143] width 165 height 31
click at [554, 230] on div "FDXG-89B2Q4D6AA" at bounding box center [543, 231] width 198 height 34
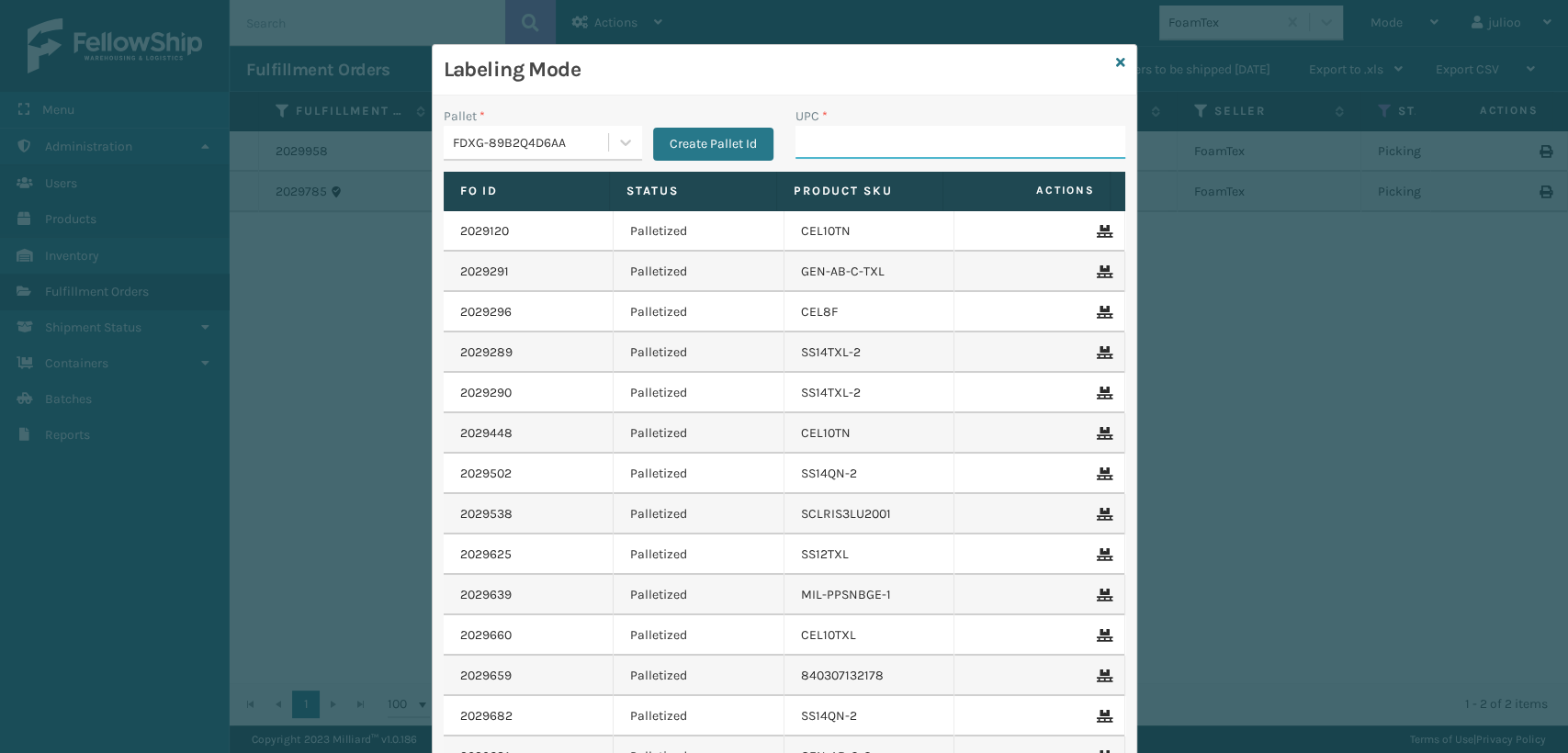
click at [811, 140] on input "UPC *" at bounding box center [960, 142] width 330 height 33
paste input "410831-1170"
type input "410831-1170"
click at [1117, 56] on div "Labeling Mode" at bounding box center [784, 69] width 703 height 51
click at [1116, 65] on icon at bounding box center [1120, 62] width 9 height 13
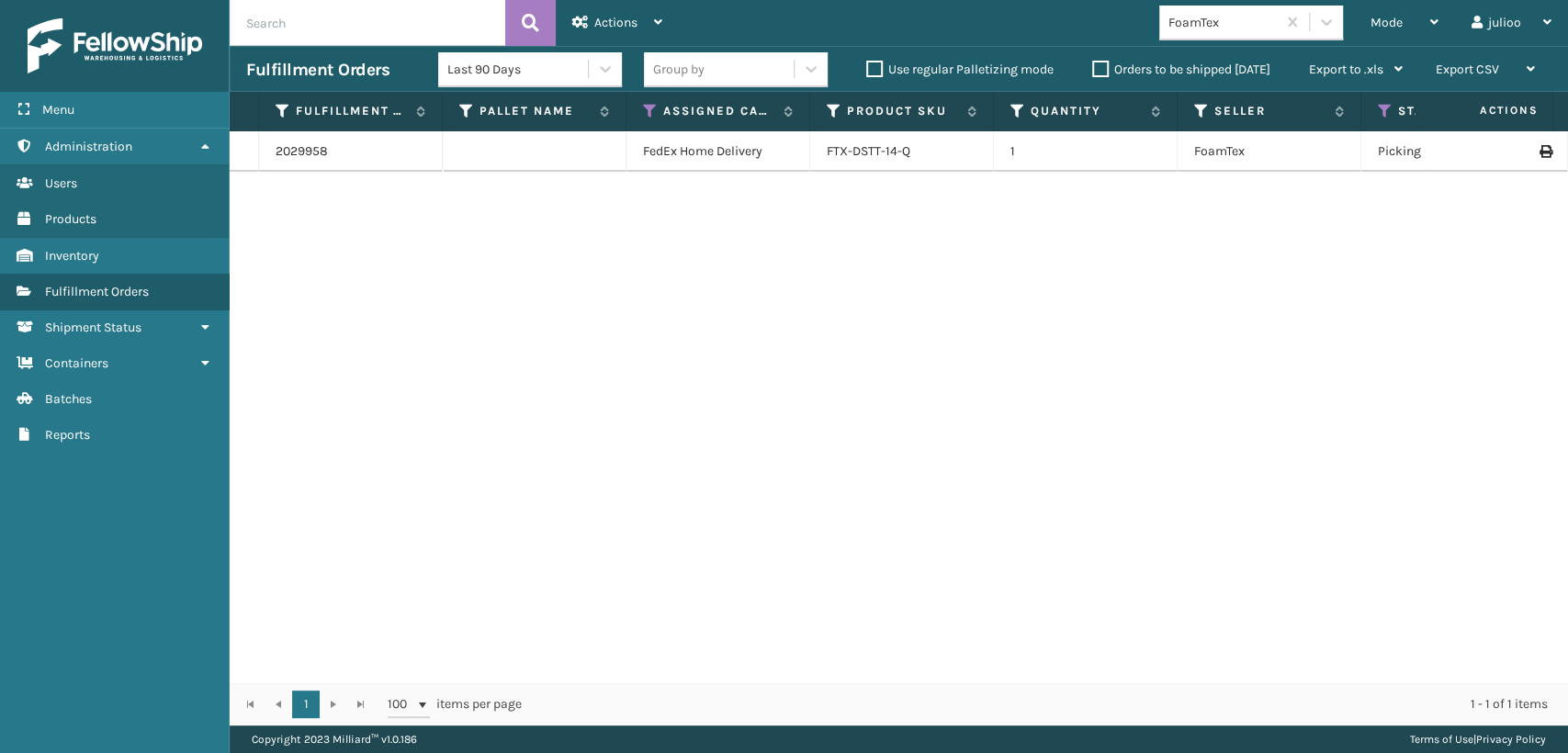
click at [926, 164] on td "FTX-DSTT-14-Q" at bounding box center [902, 151] width 183 height 41
click at [932, 152] on div "FTX-DSTT-14-Q" at bounding box center [902, 152] width 150 height 19
click at [933, 149] on div "FTX-DSTT-14-Q" at bounding box center [902, 152] width 150 height 19
click at [878, 148] on link "FTX-DSTT-14-Q" at bounding box center [869, 151] width 83 height 16
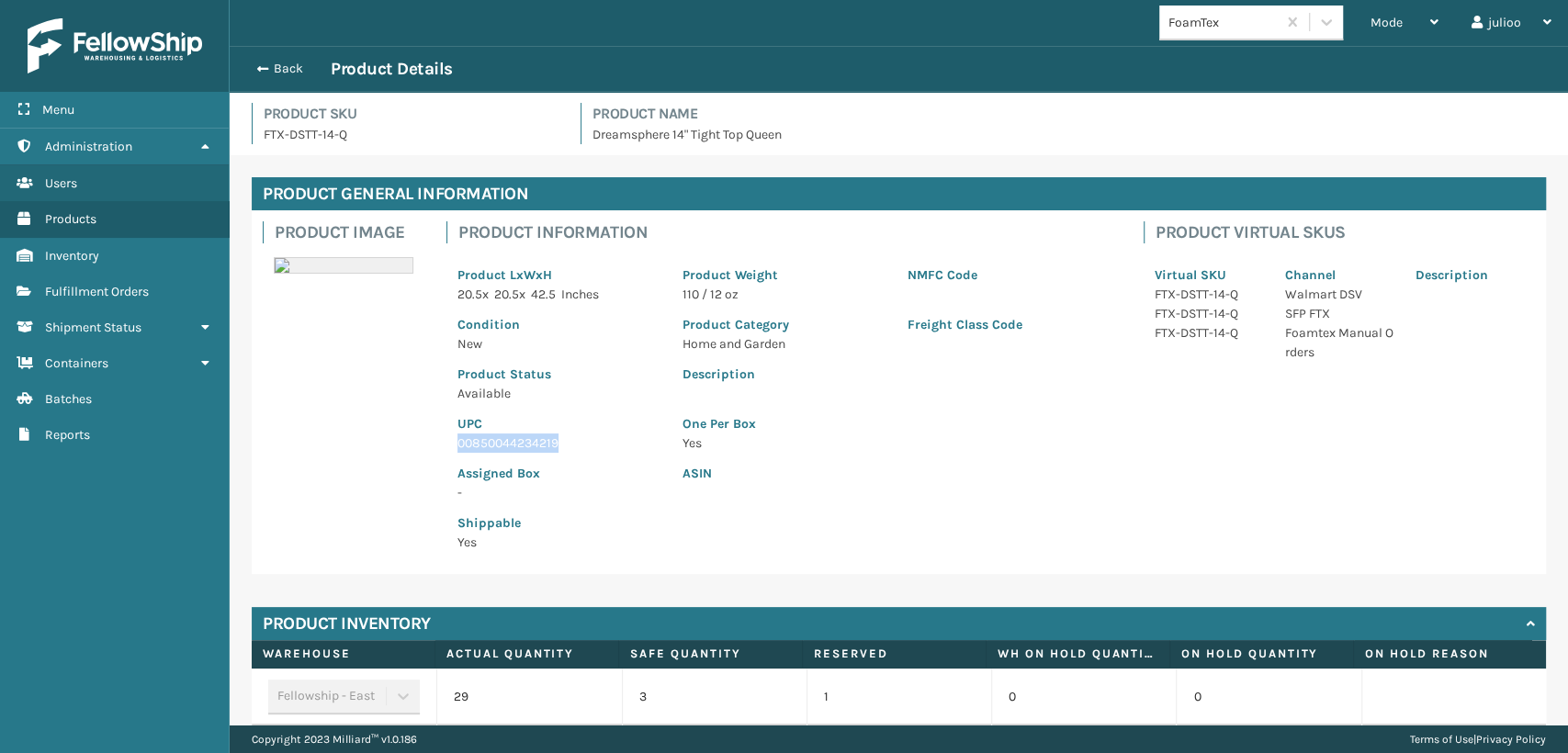
drag, startPoint x: 458, startPoint y: 442, endPoint x: 563, endPoint y: 442, distance: 105.0
click at [563, 442] on p "00850044234219" at bounding box center [558, 442] width 203 height 19
copy p "00850044234219"
drag, startPoint x: 255, startPoint y: 67, endPoint x: 371, endPoint y: 82, distance: 117.0
click at [257, 67] on span "button" at bounding box center [262, 68] width 11 height 13
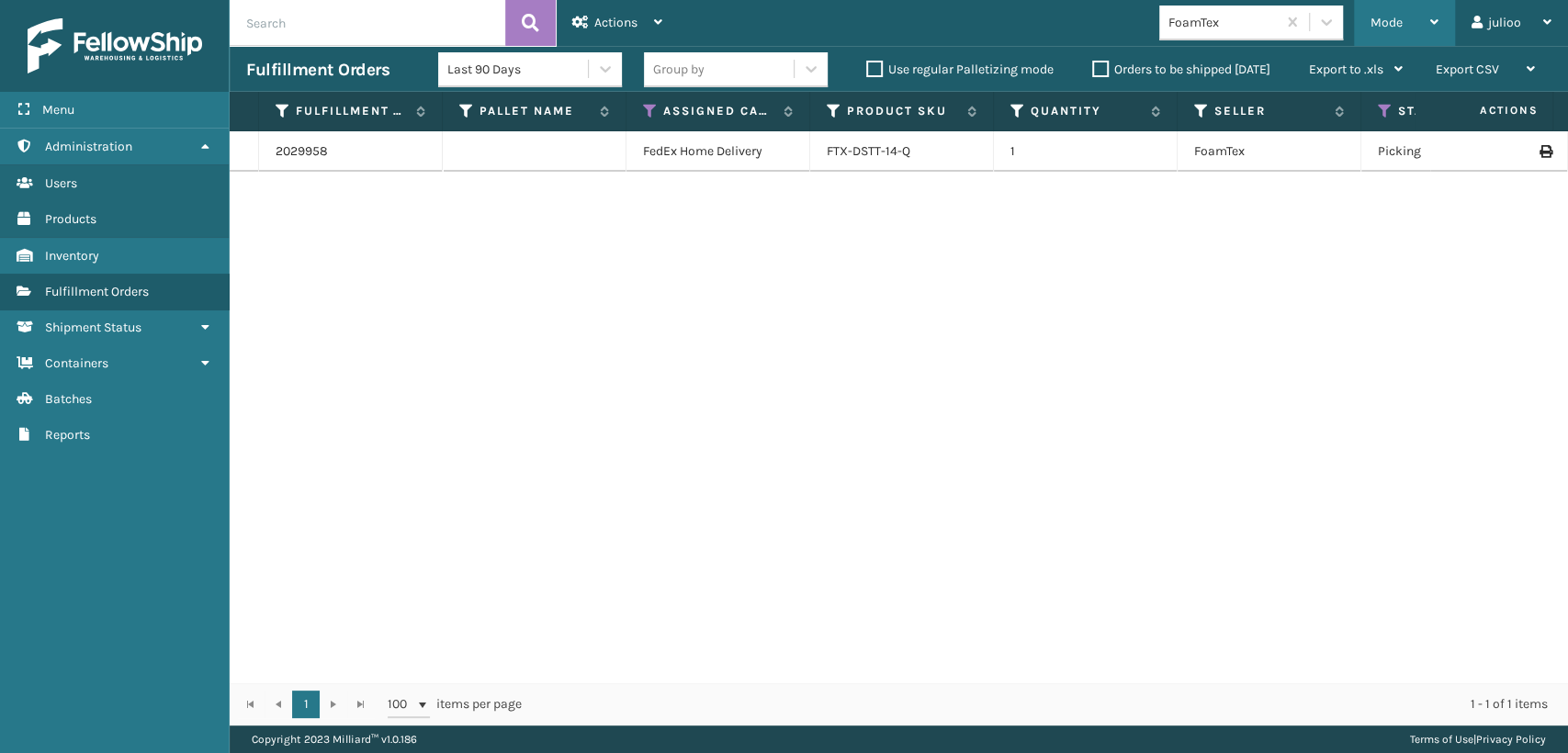
click at [1367, 19] on div "Mode Regular Mode Picking Mode Labeling Mode Exit Scan Mode" at bounding box center [1404, 23] width 101 height 46
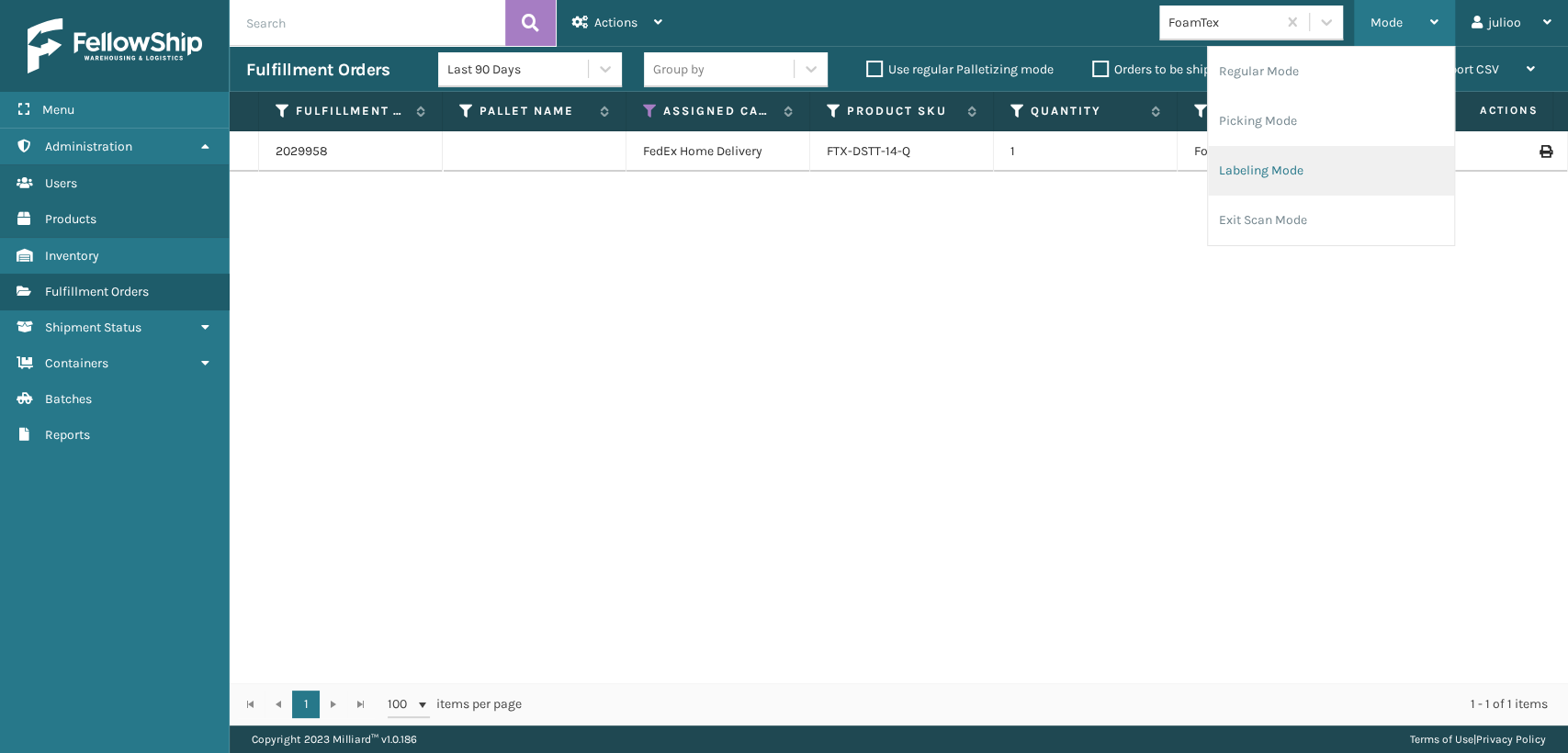
click at [1237, 169] on li "Labeling Mode" at bounding box center [1331, 171] width 246 height 50
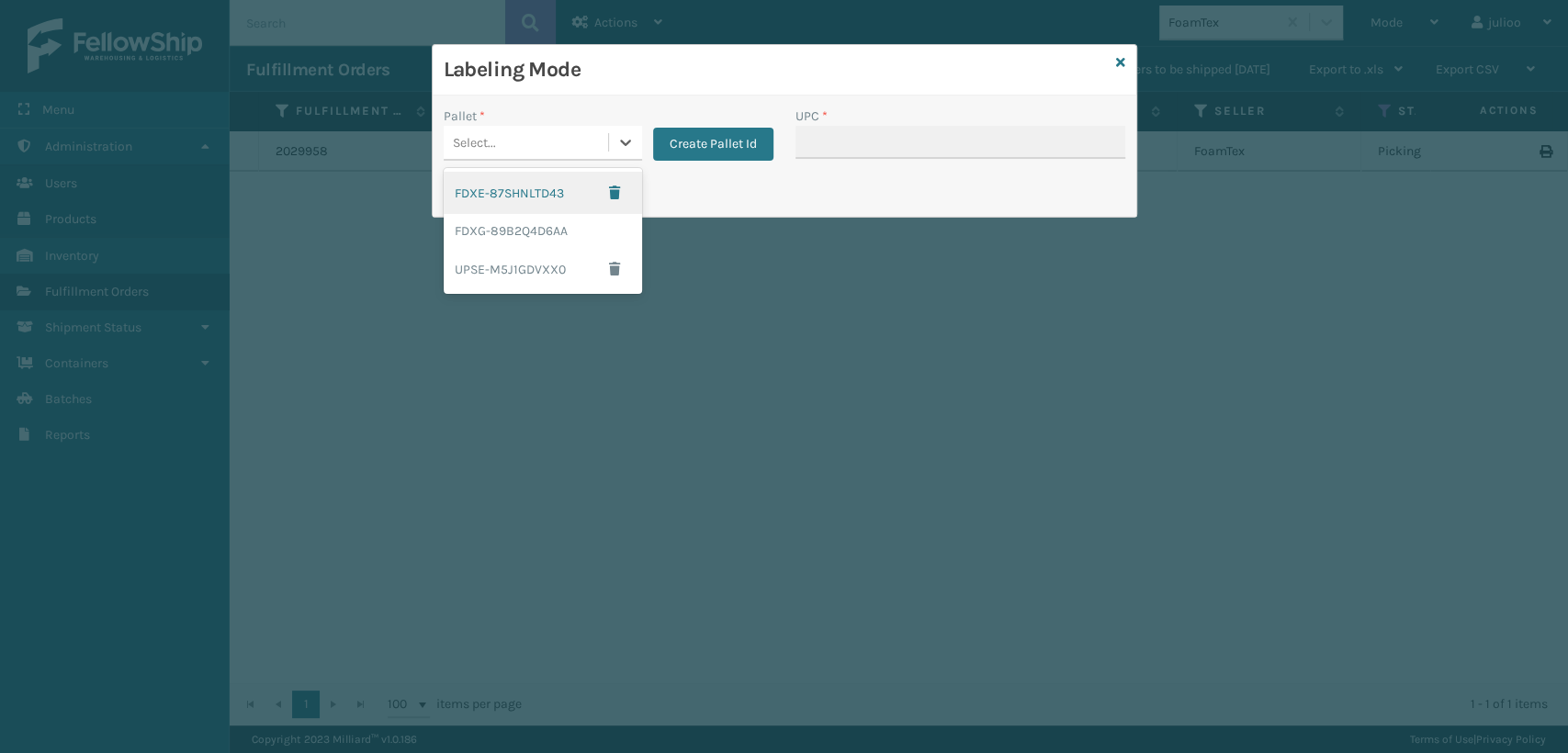
click at [518, 142] on div "Select..." at bounding box center [526, 143] width 165 height 31
click at [504, 244] on div "FDXG-89B2Q4D6AA" at bounding box center [543, 231] width 198 height 34
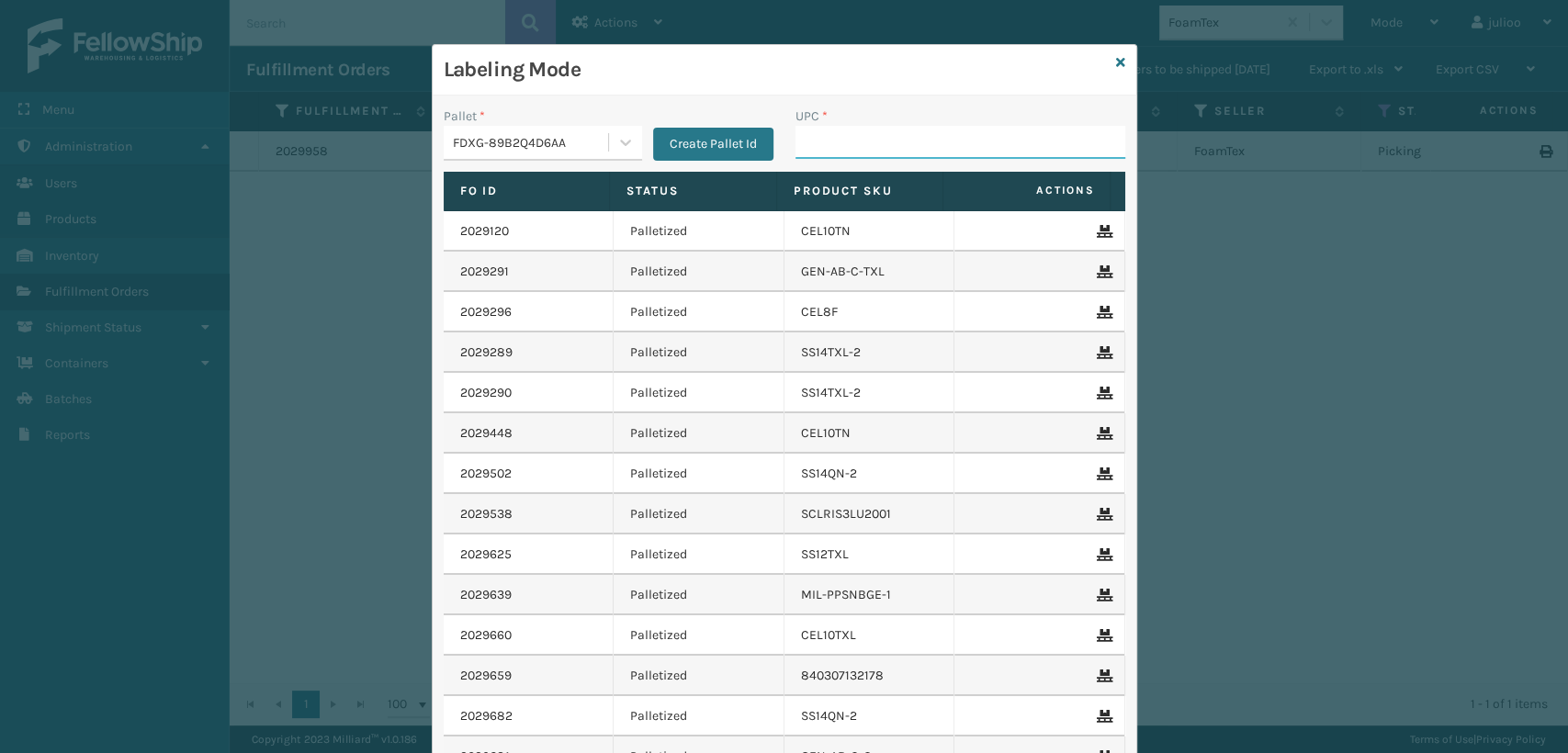
click at [830, 146] on input "UPC *" at bounding box center [960, 142] width 330 height 33
paste input "00850044234219"
type input "00850044234219"
type input "810081962797"
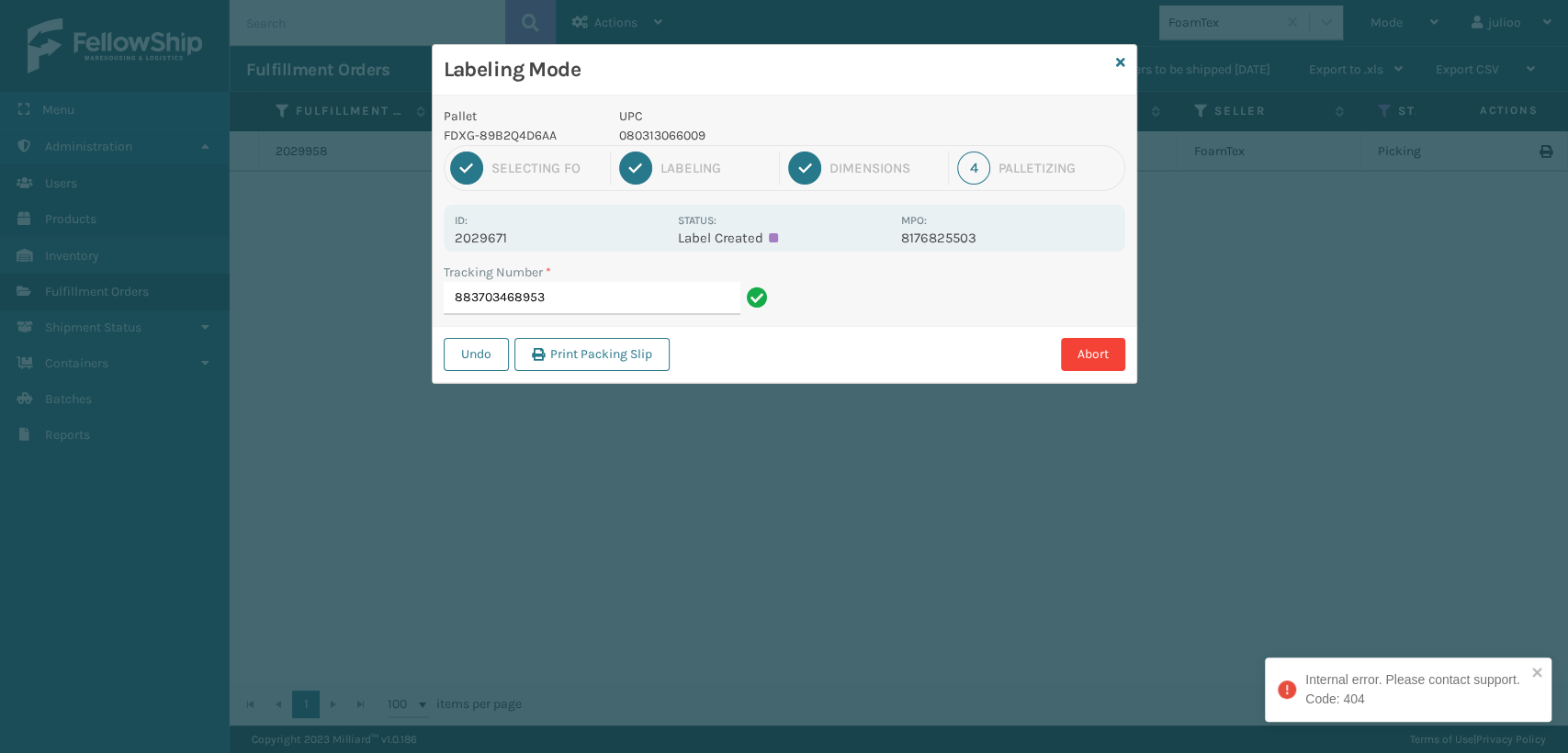
type input "883703468953"
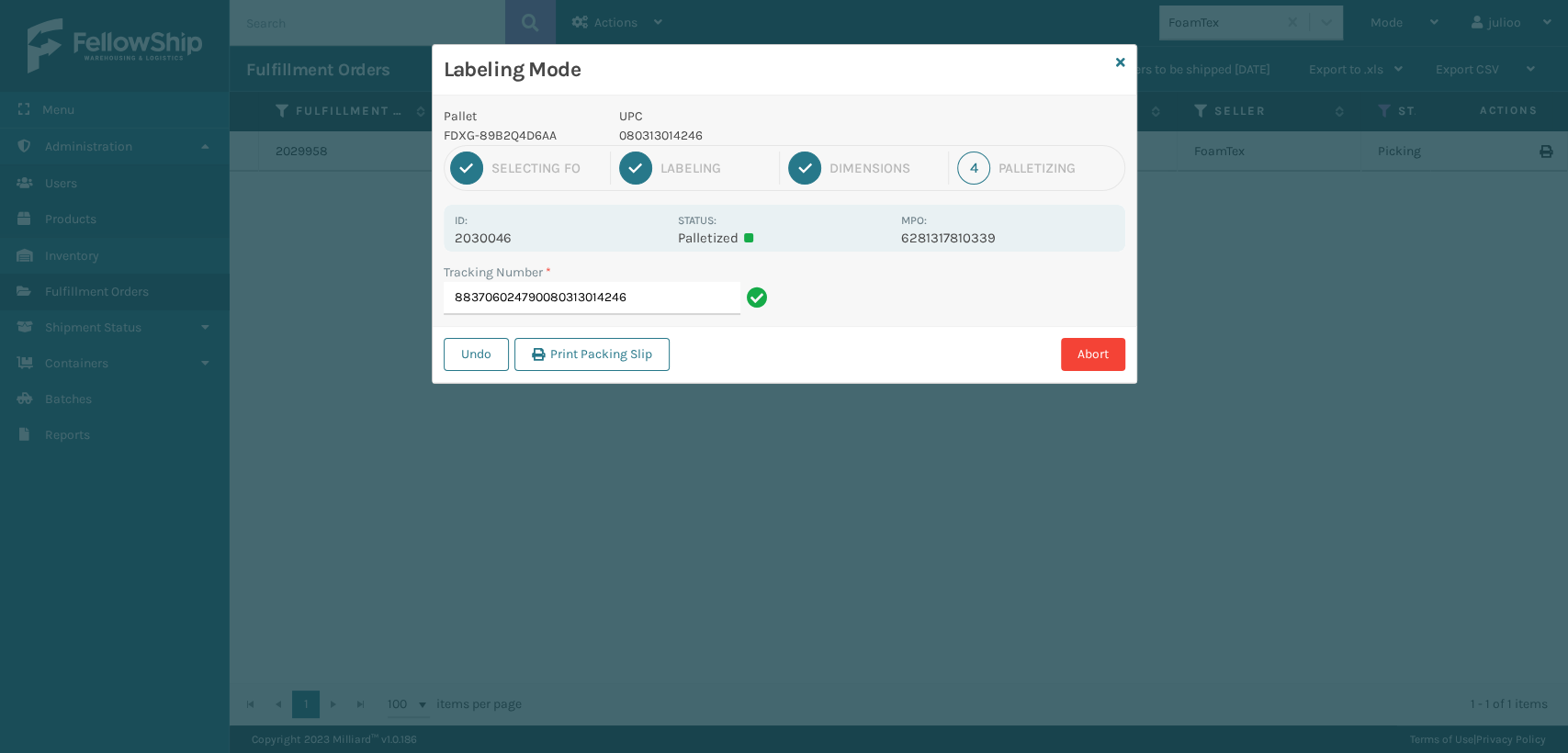
type input "883706024790080313014246"
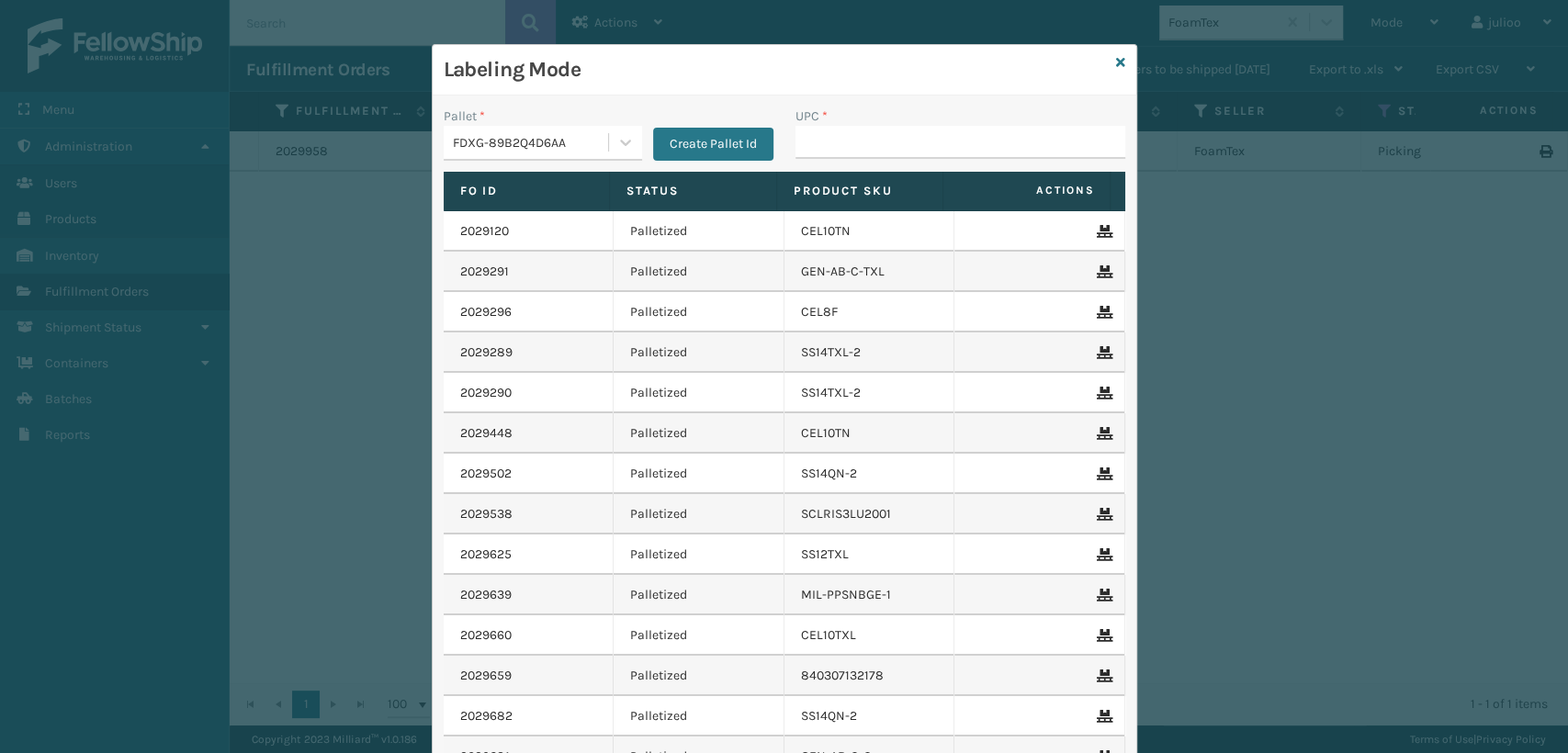
click at [577, 147] on div "FDXG-89B2Q4D6AA" at bounding box center [532, 142] width 157 height 19
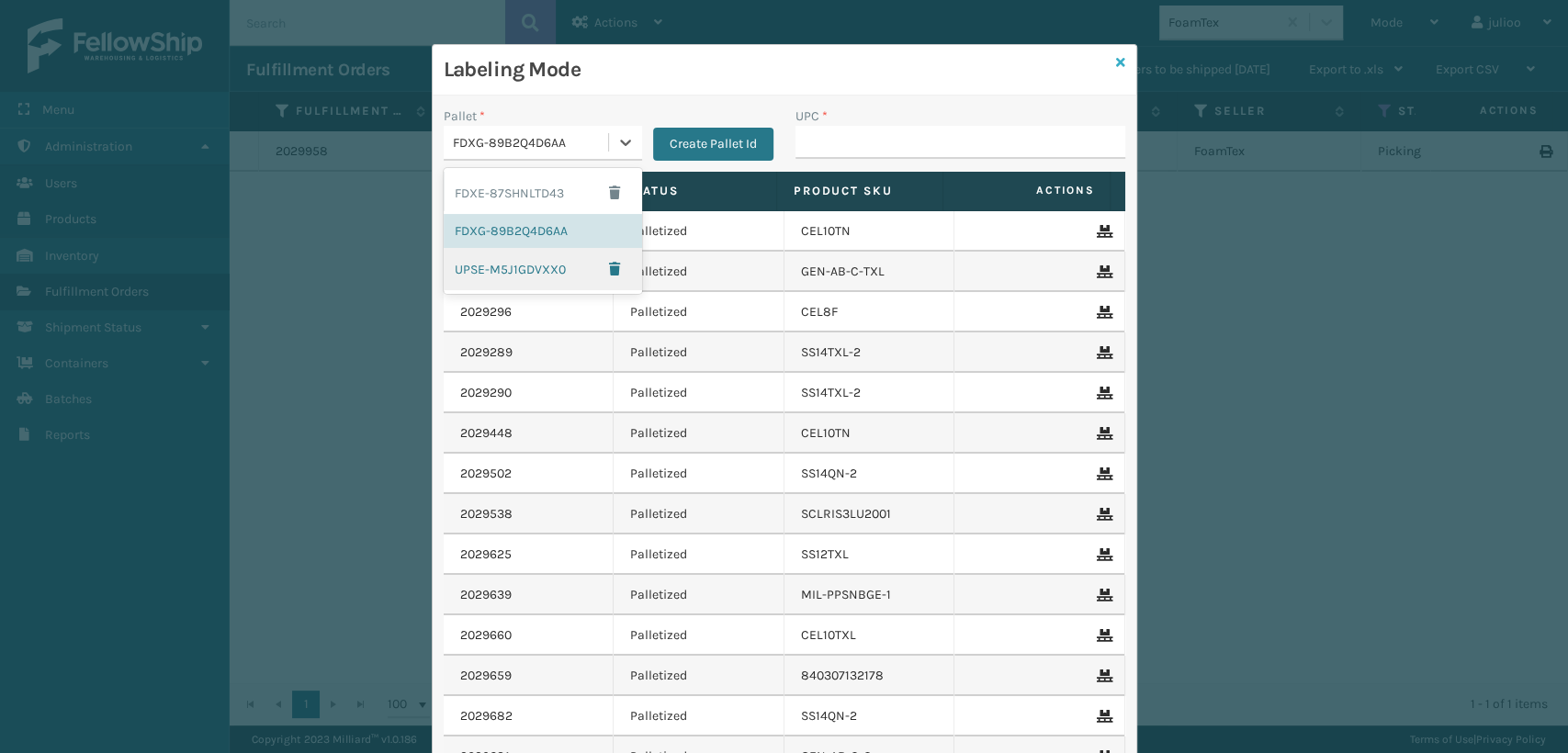
click at [1116, 63] on icon at bounding box center [1120, 62] width 9 height 13
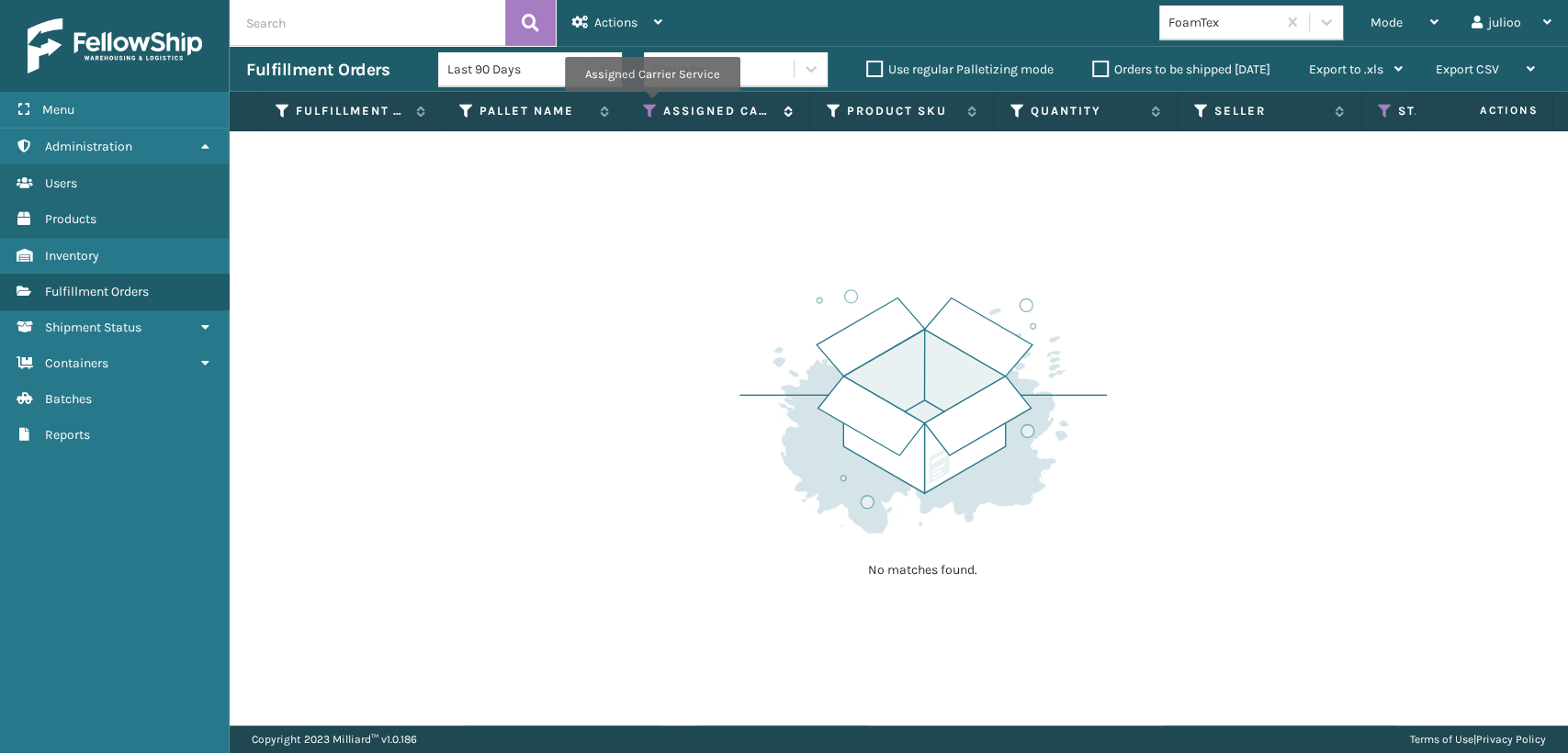
click at [652, 105] on icon at bounding box center [650, 111] width 15 height 17
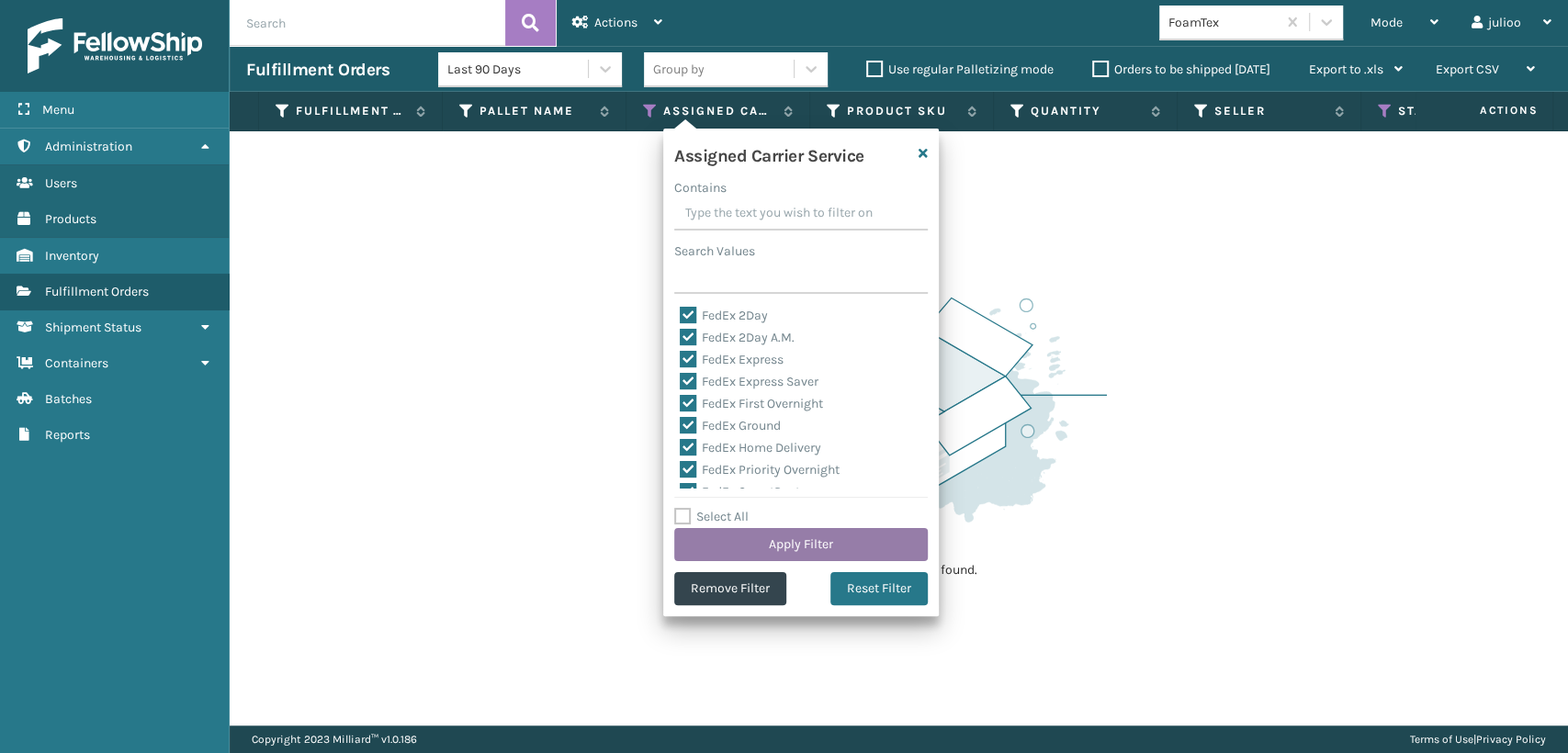
click at [763, 553] on button "Apply Filter" at bounding box center [801, 545] width 254 height 33
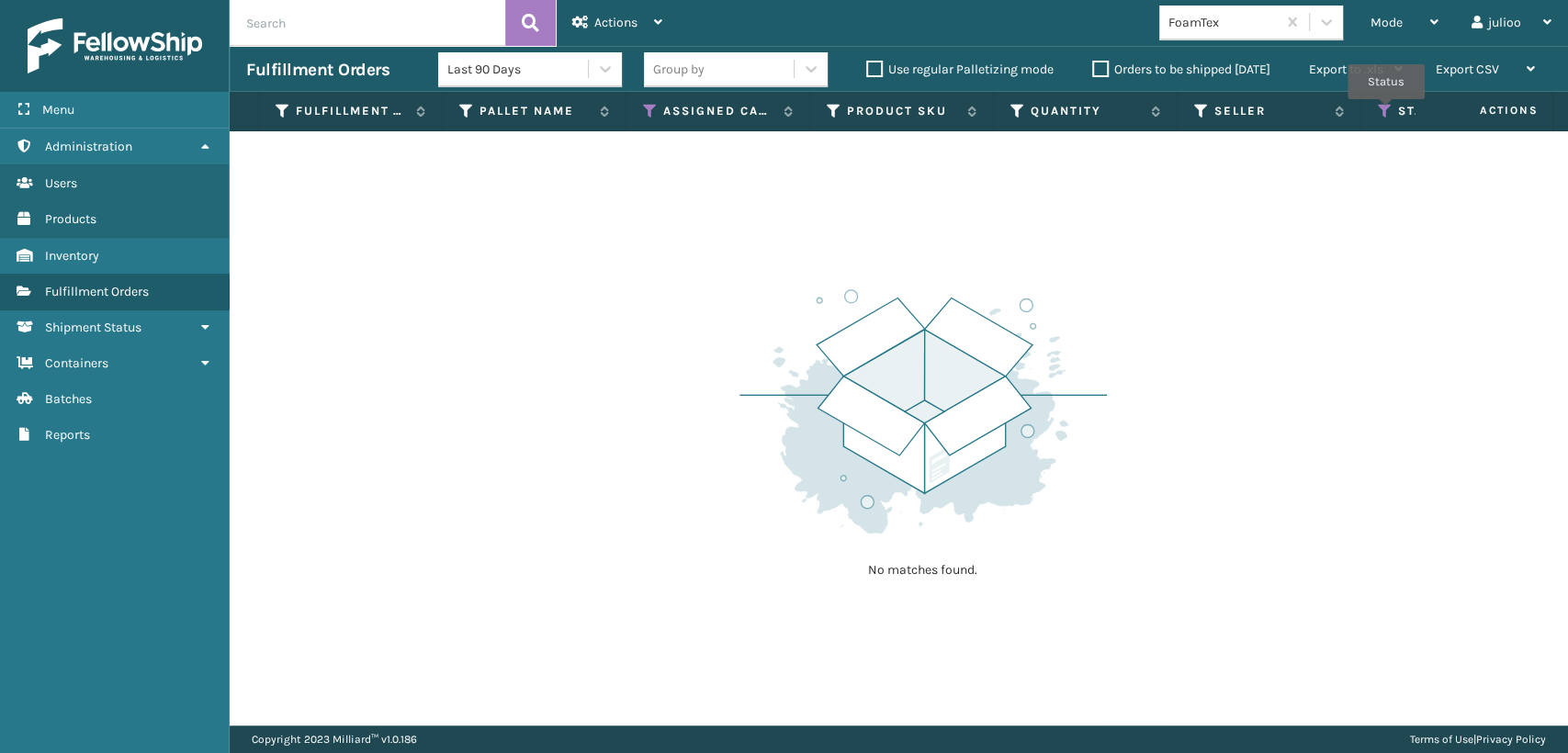
click at [1387, 112] on icon at bounding box center [1385, 111] width 15 height 17
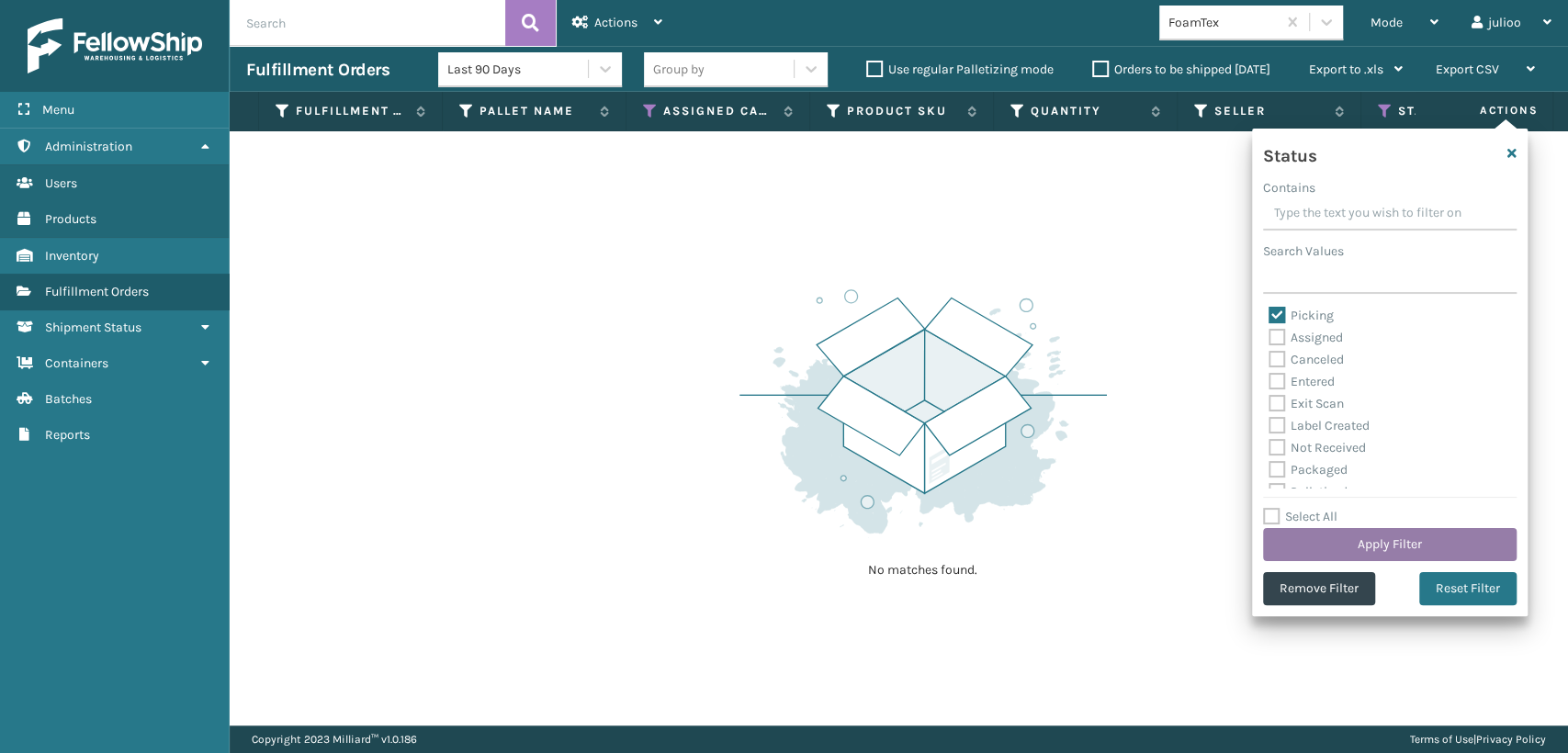
click at [1350, 534] on button "Apply Filter" at bounding box center [1390, 545] width 254 height 33
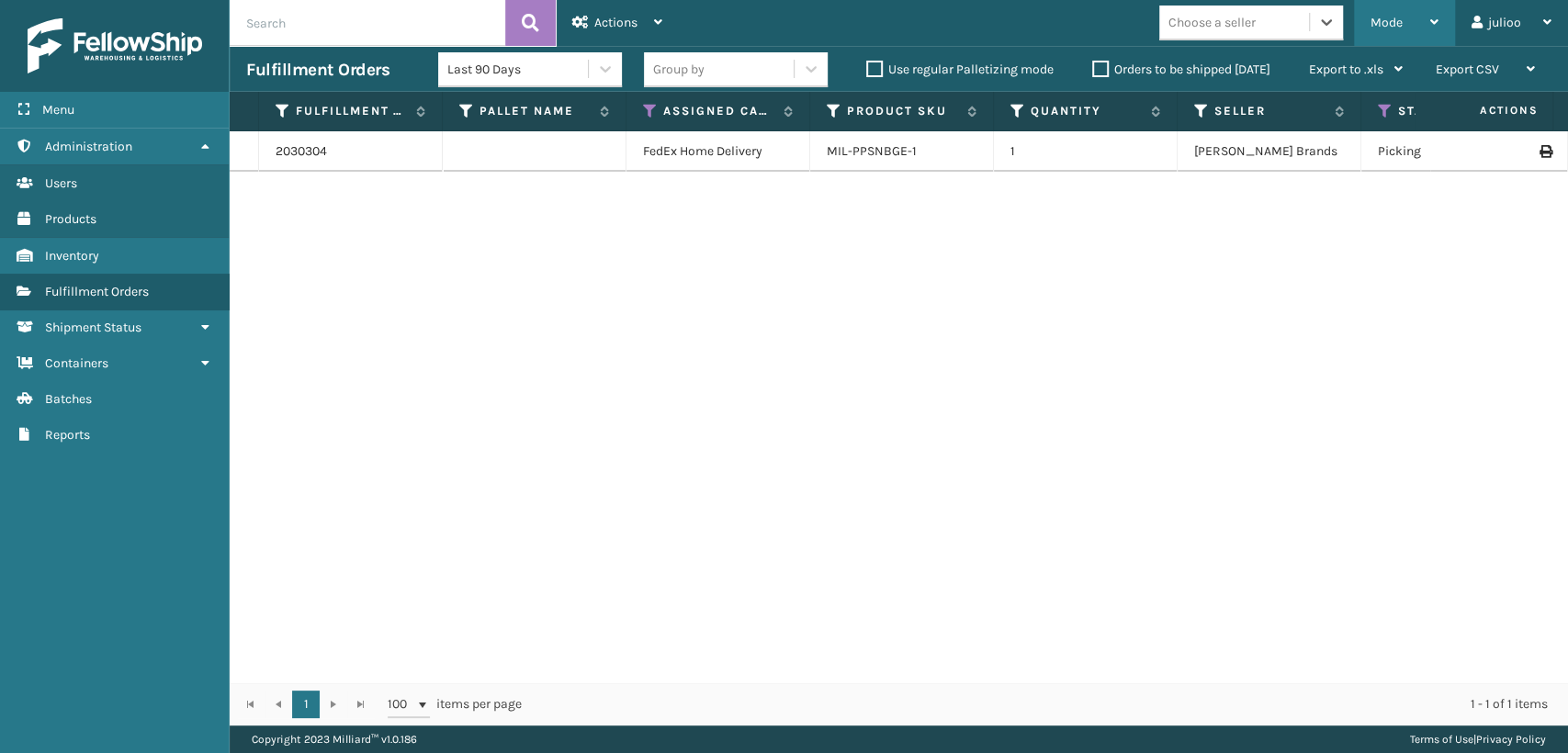
click at [1440, 21] on div "Mode Regular Mode Picking Mode Labeling Mode Exit Scan Mode" at bounding box center [1404, 23] width 101 height 46
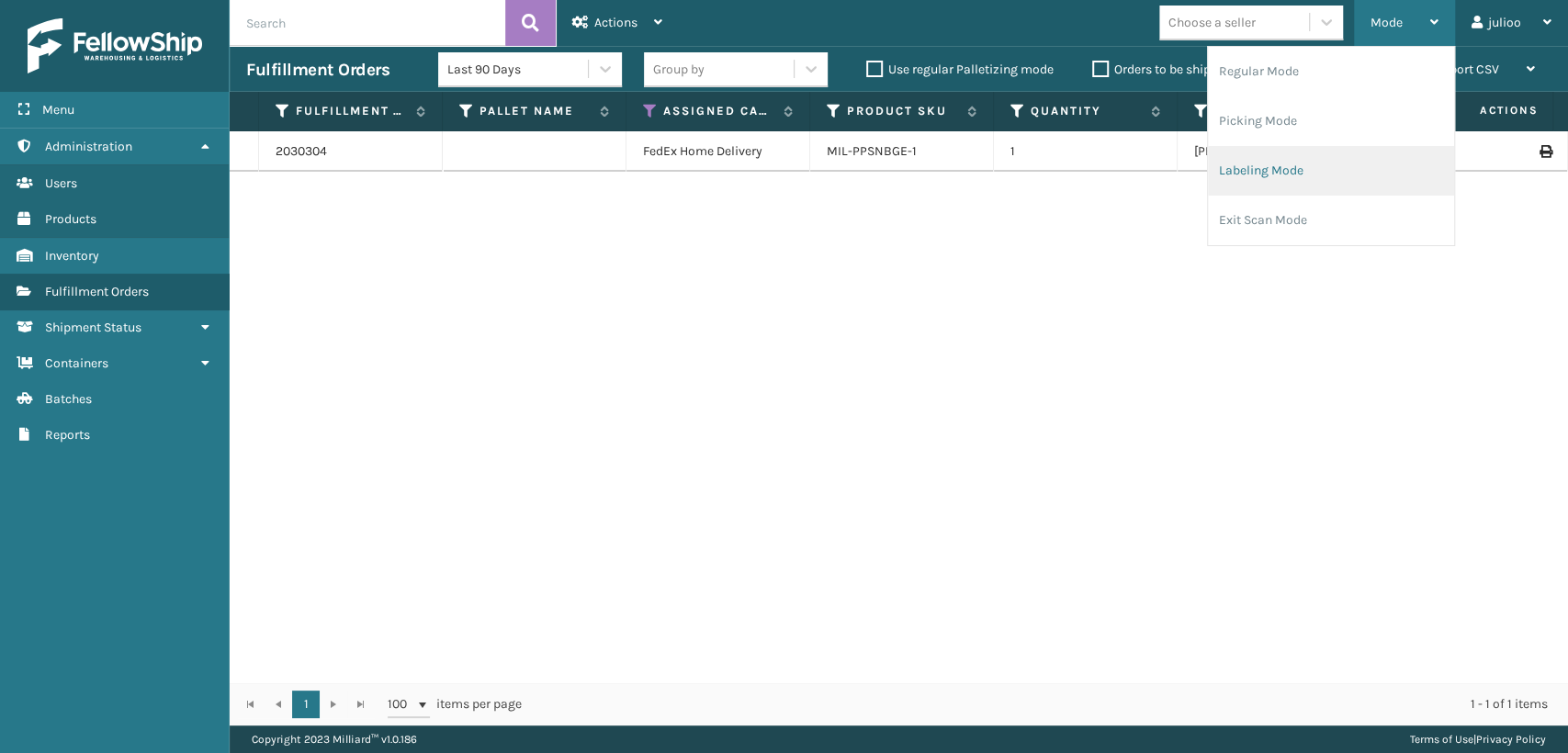
click at [1262, 186] on li "Labeling Mode" at bounding box center [1331, 171] width 246 height 50
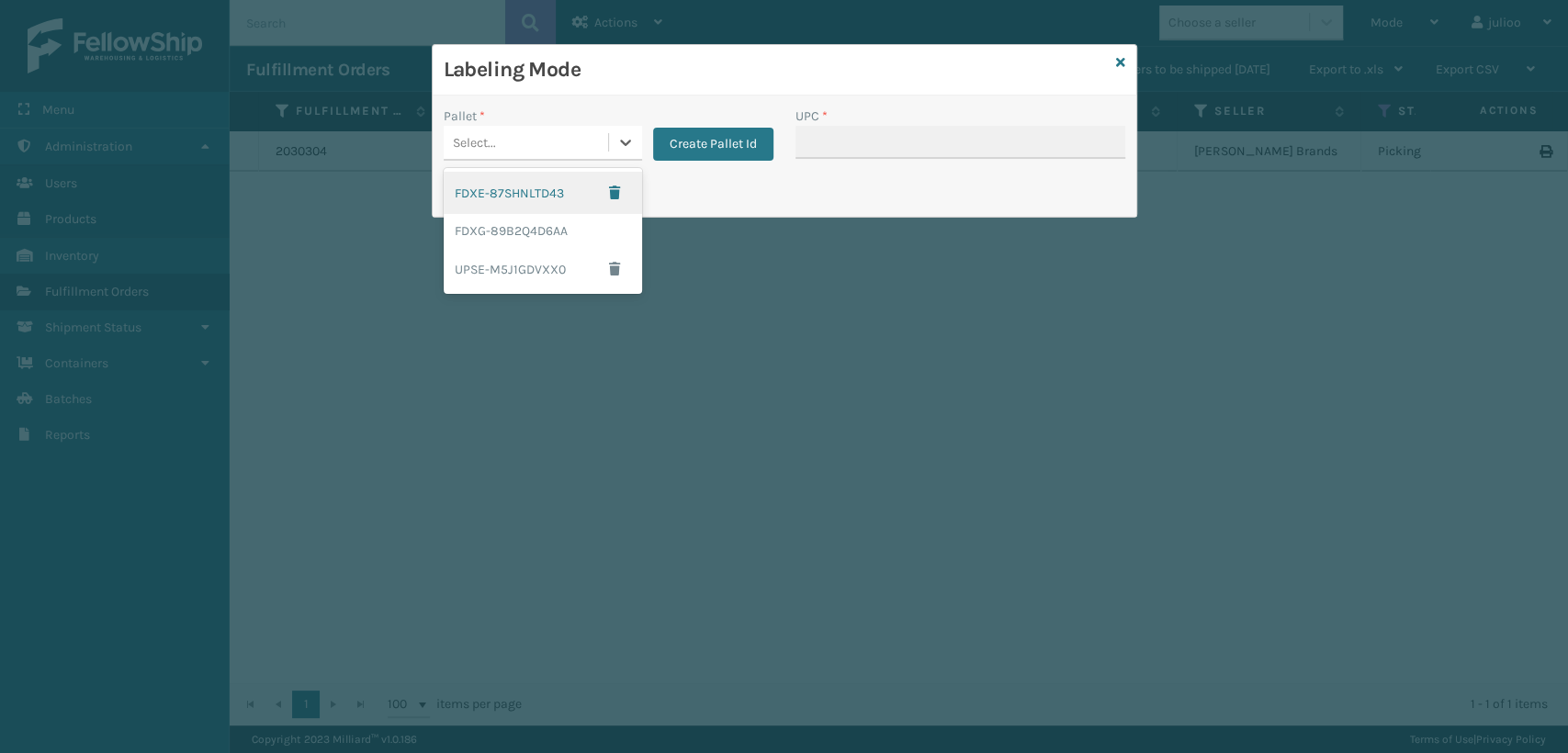
click at [540, 149] on div "Select..." at bounding box center [526, 143] width 165 height 31
click at [539, 222] on div "FDXG-89B2Q4D6AA" at bounding box center [543, 231] width 198 height 34
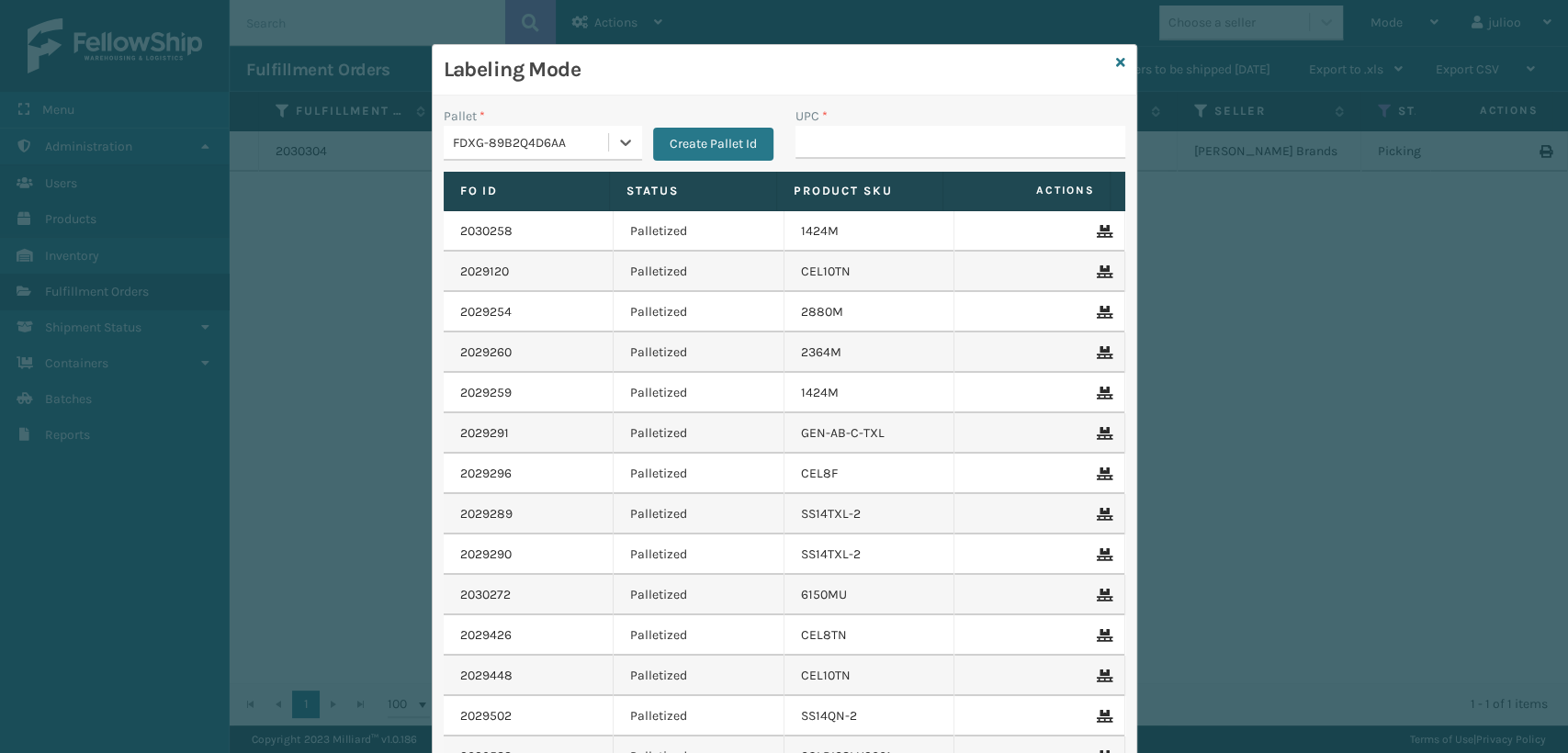
click at [532, 152] on div "FDXG-89B2Q4D6AA" at bounding box center [526, 143] width 165 height 31
click at [616, 150] on icon at bounding box center [625, 142] width 19 height 19
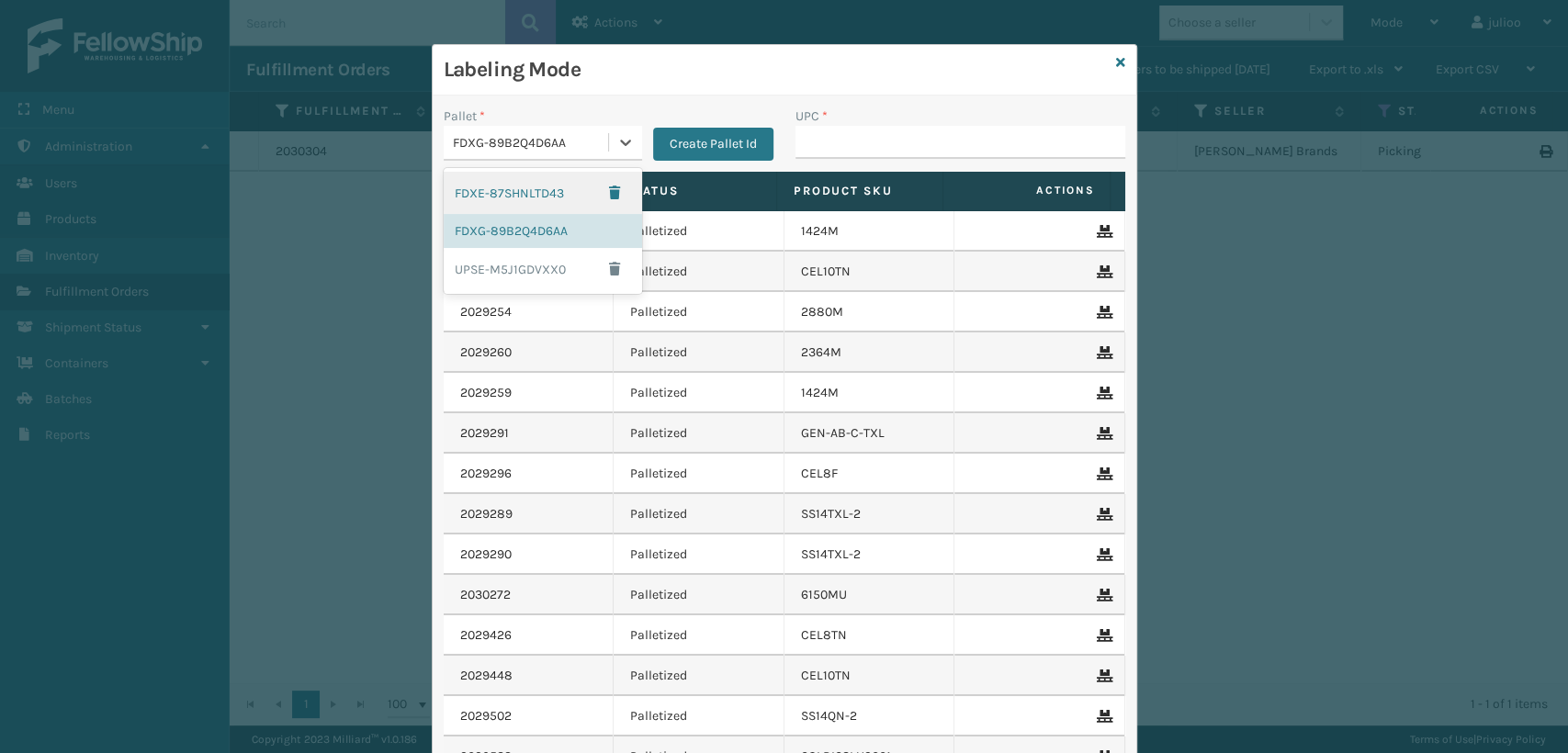
drag, startPoint x: 612, startPoint y: 144, endPoint x: 593, endPoint y: 175, distance: 36.4
click at [616, 144] on icon at bounding box center [625, 142] width 19 height 19
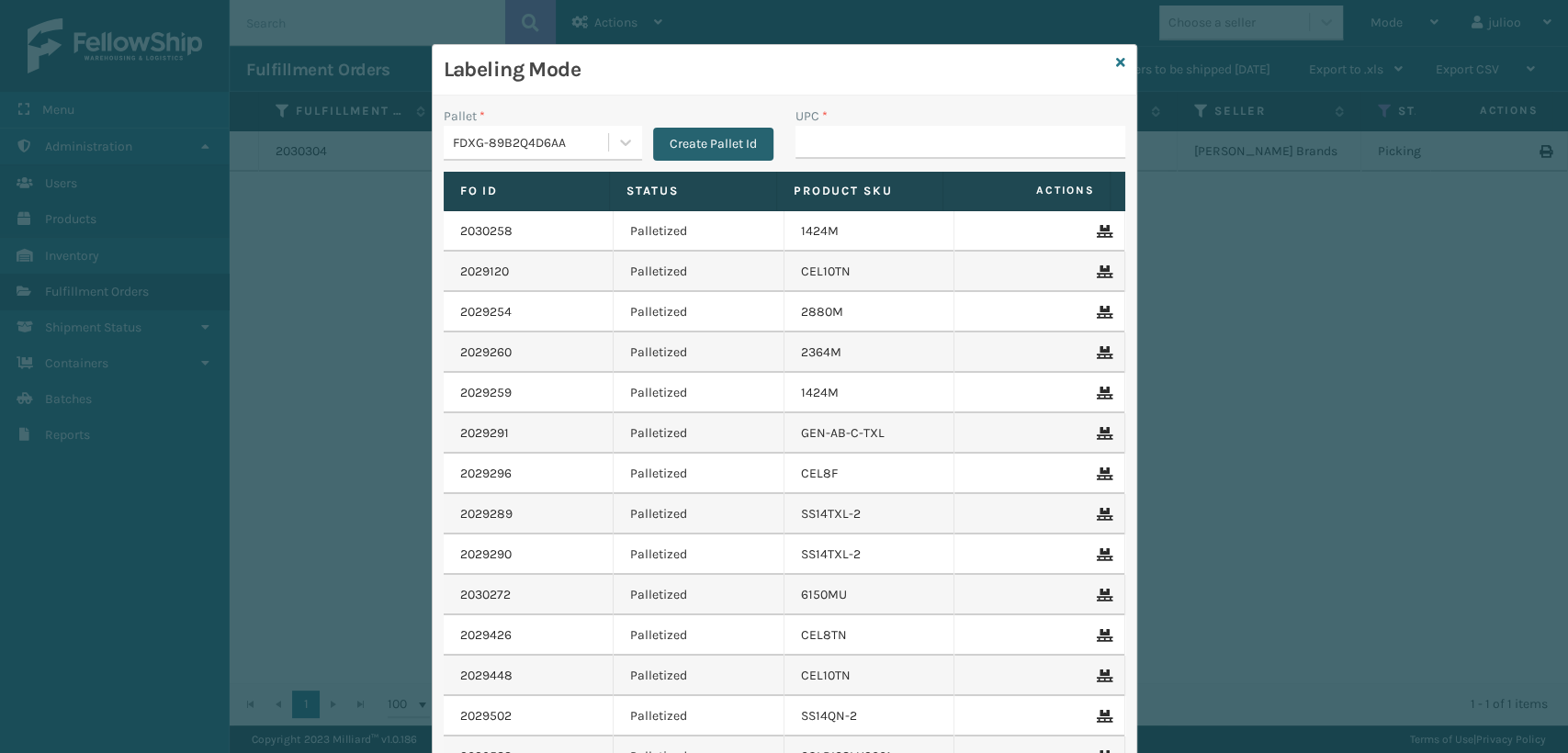
click at [688, 150] on button "Create Pallet Id" at bounding box center [713, 144] width 120 height 33
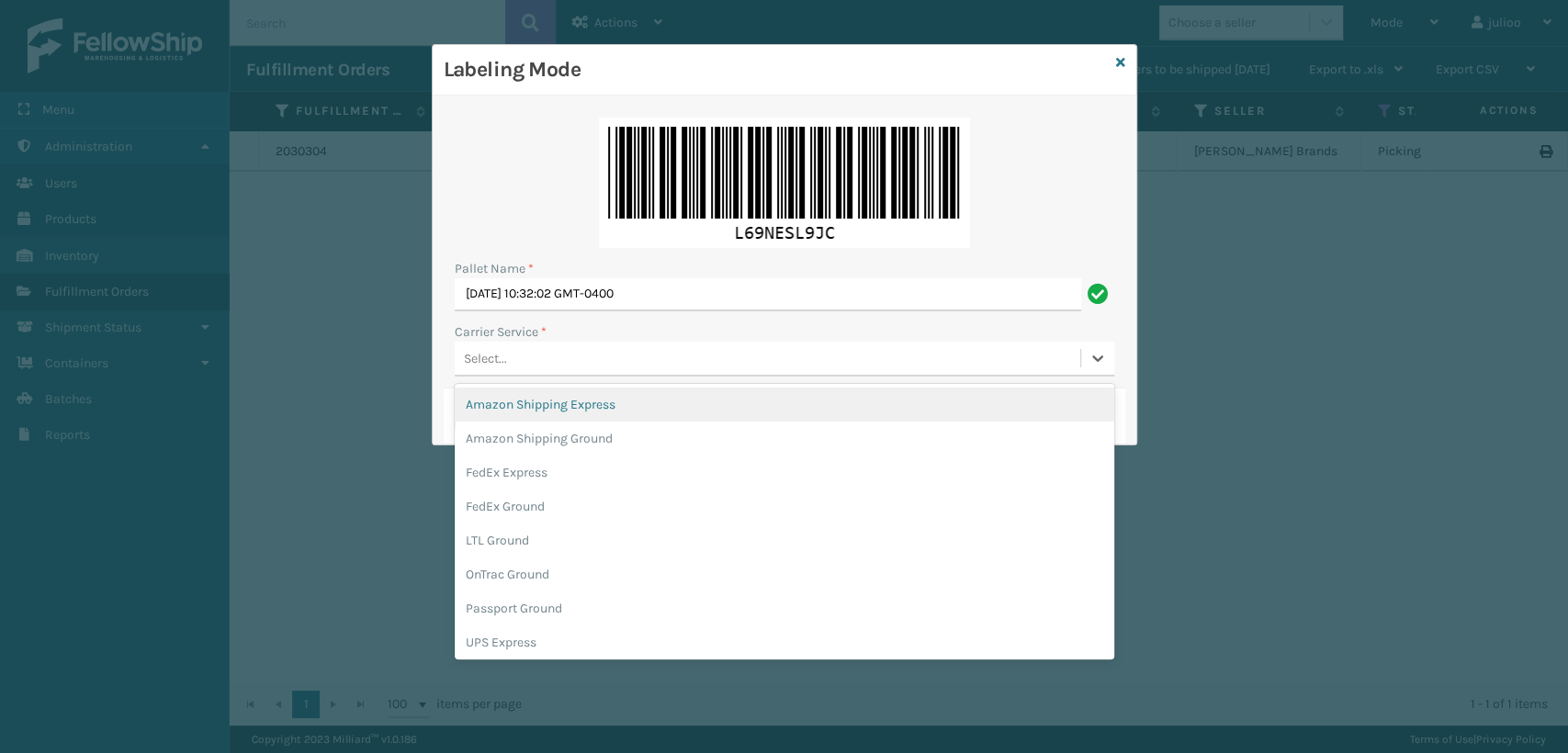
click at [479, 358] on div "Select..." at bounding box center [486, 358] width 44 height 19
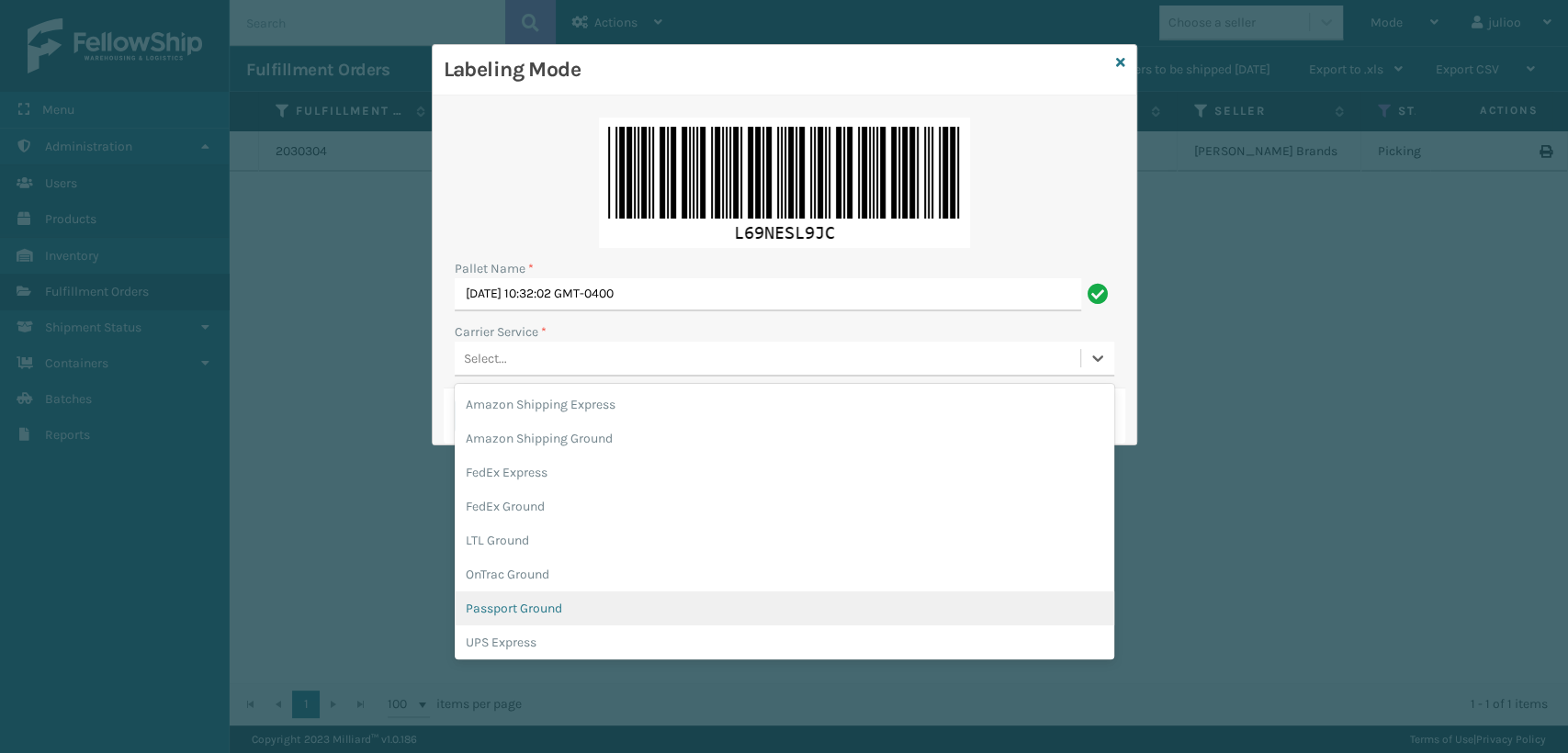
scroll to position [102, 0]
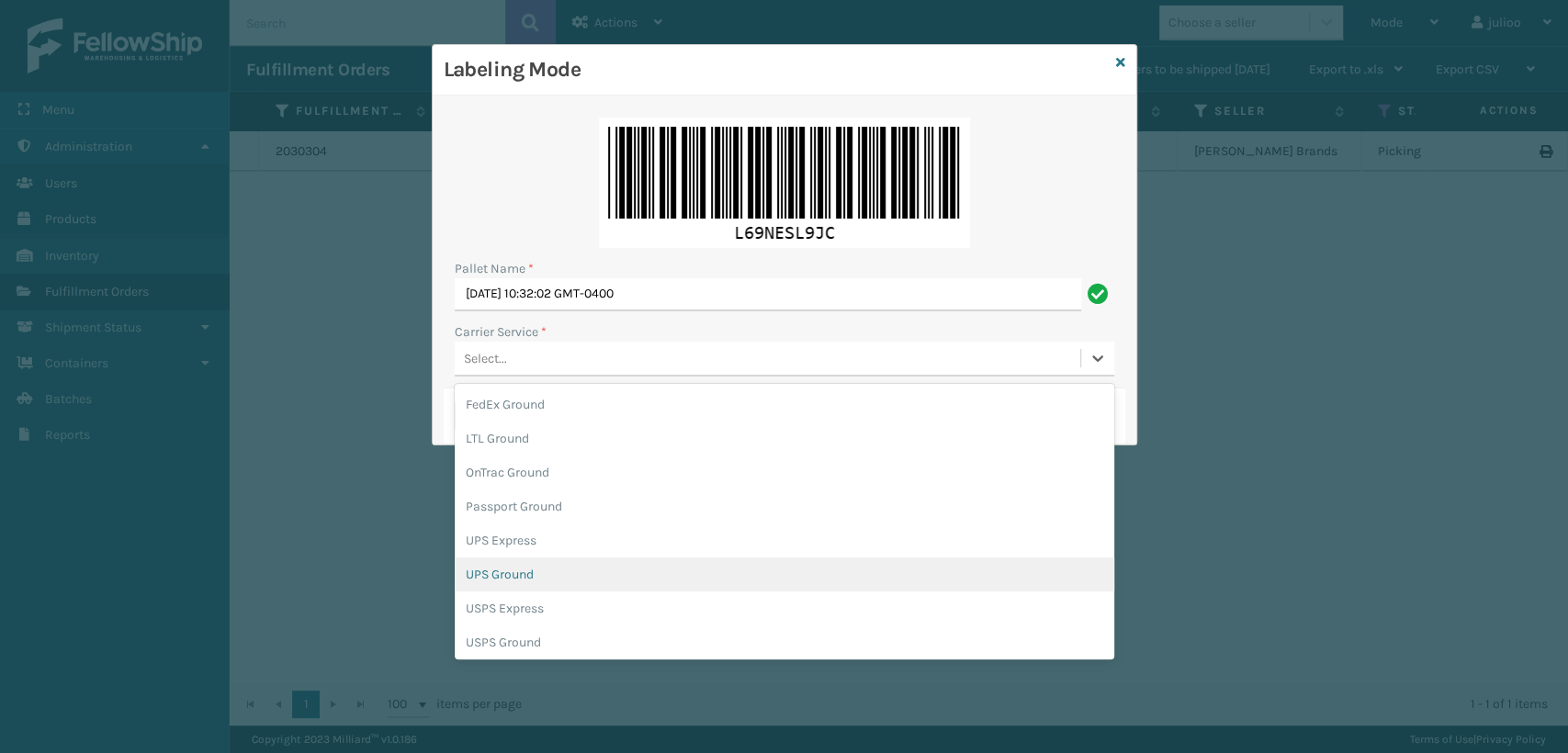
click at [500, 577] on div "UPS Ground" at bounding box center [784, 574] width 660 height 34
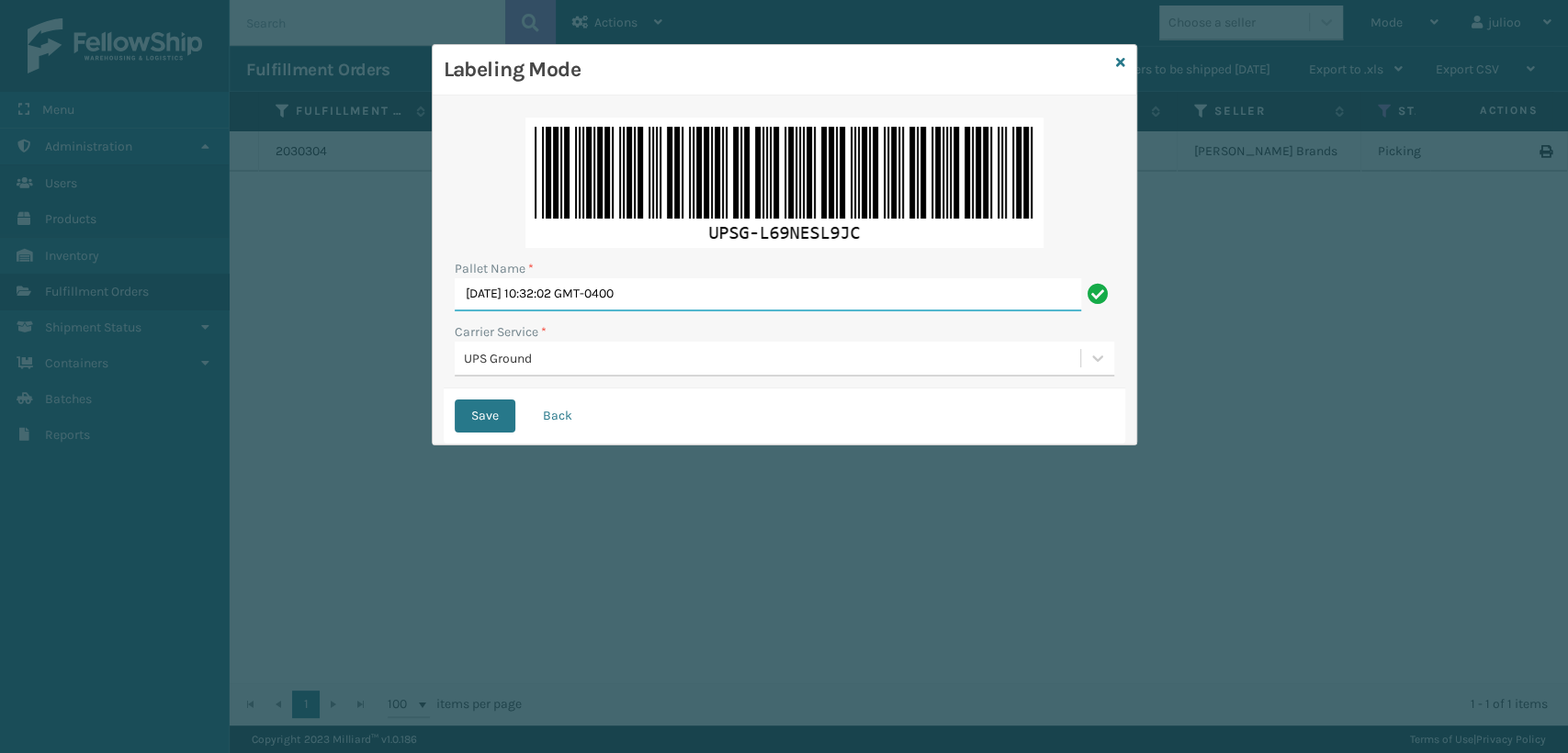
drag, startPoint x: 685, startPoint y: 293, endPoint x: 458, endPoint y: 314, distance: 228.0
click at [458, 314] on div "Pallet Name * [DATE] 10:32:02 GMT-0400 Carrier Service * UPS Ground" at bounding box center [784, 247] width 681 height 282
type input "UPST601711"
click at [454, 400] on button "Save" at bounding box center [484, 416] width 60 height 33
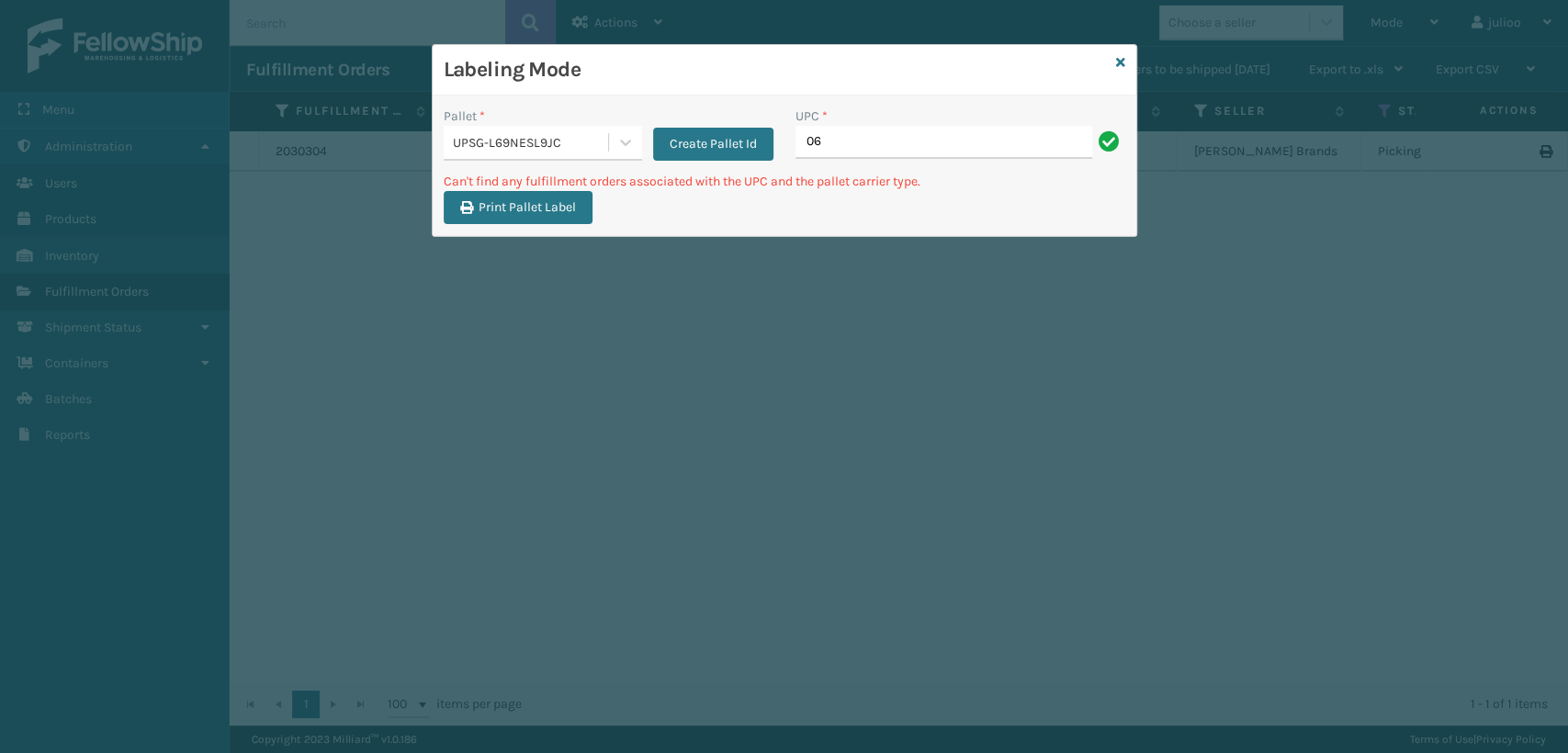
type input "0"
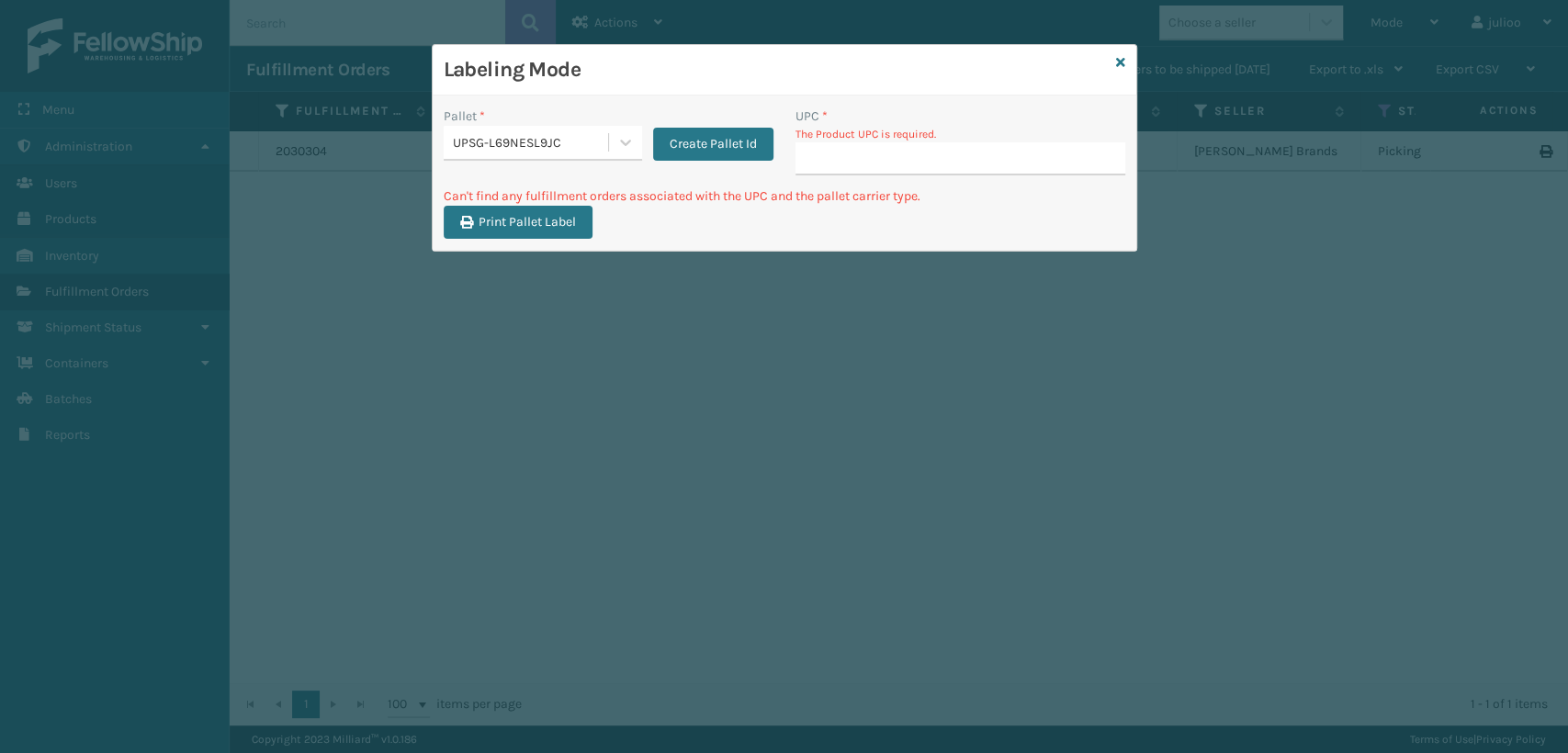
click at [594, 149] on div "UPSG-L69NESL9JC" at bounding box center [532, 142] width 157 height 19
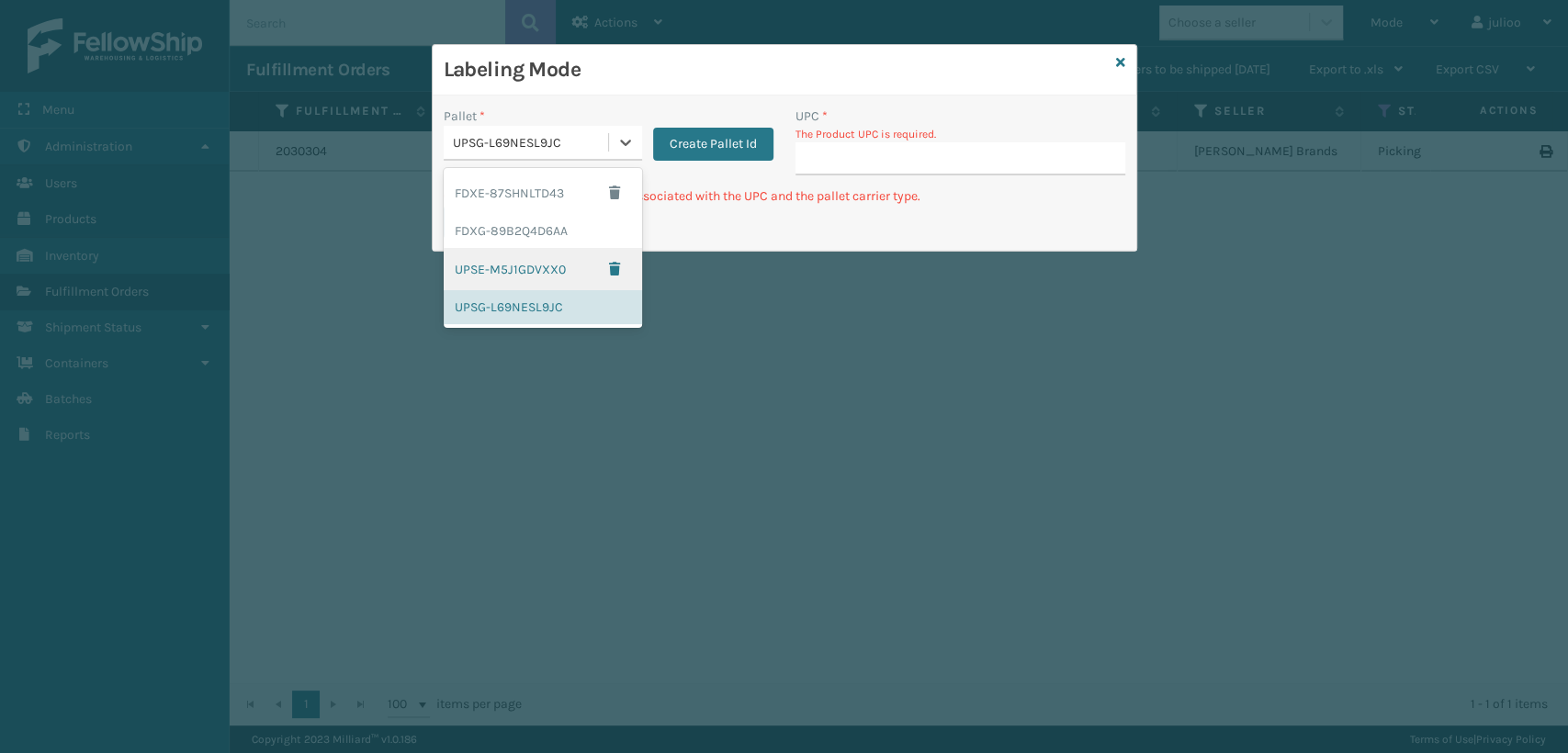
click at [529, 273] on div "UPSE-M5J1GDVXX0" at bounding box center [543, 269] width 198 height 43
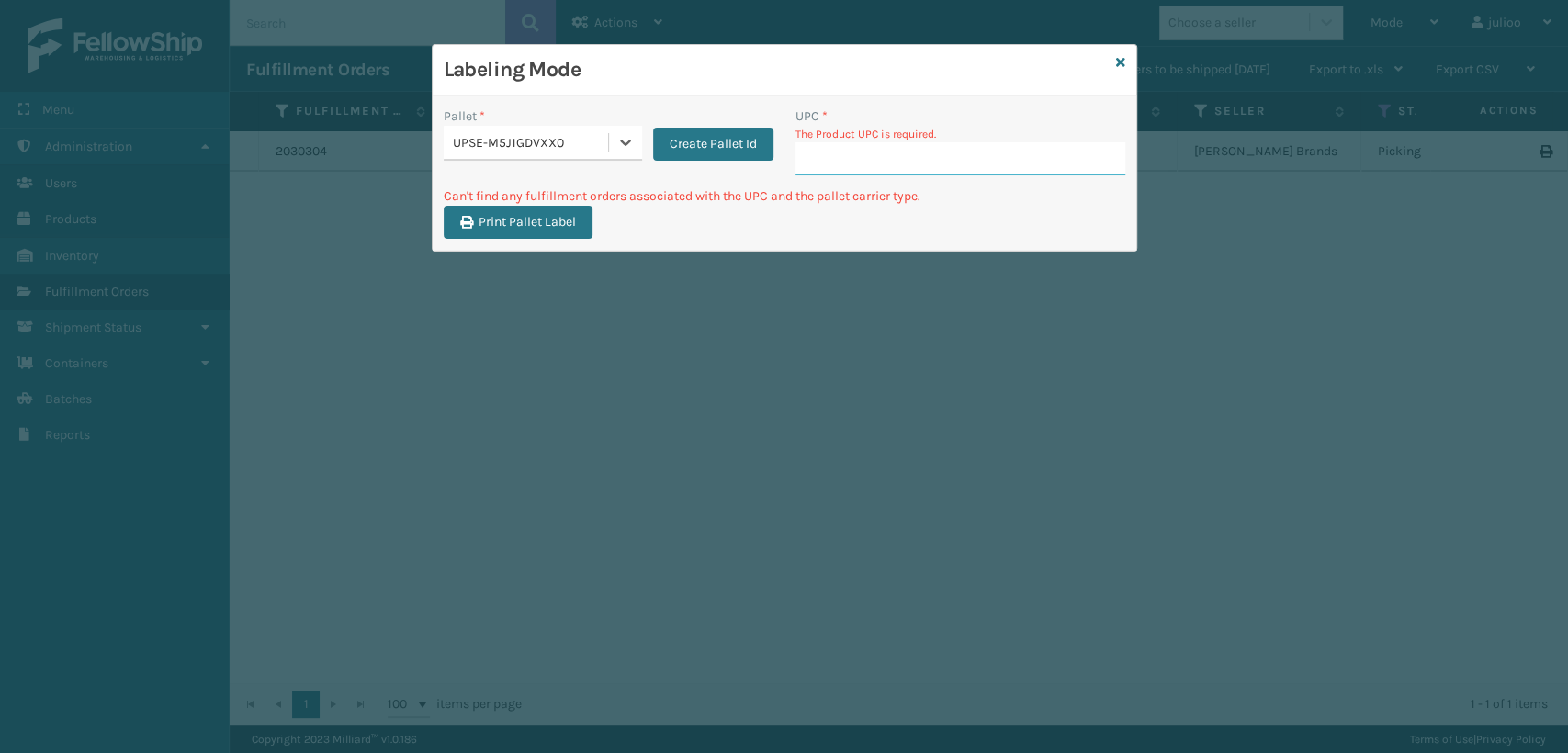
click at [840, 151] on input "UPC *" at bounding box center [960, 159] width 330 height 33
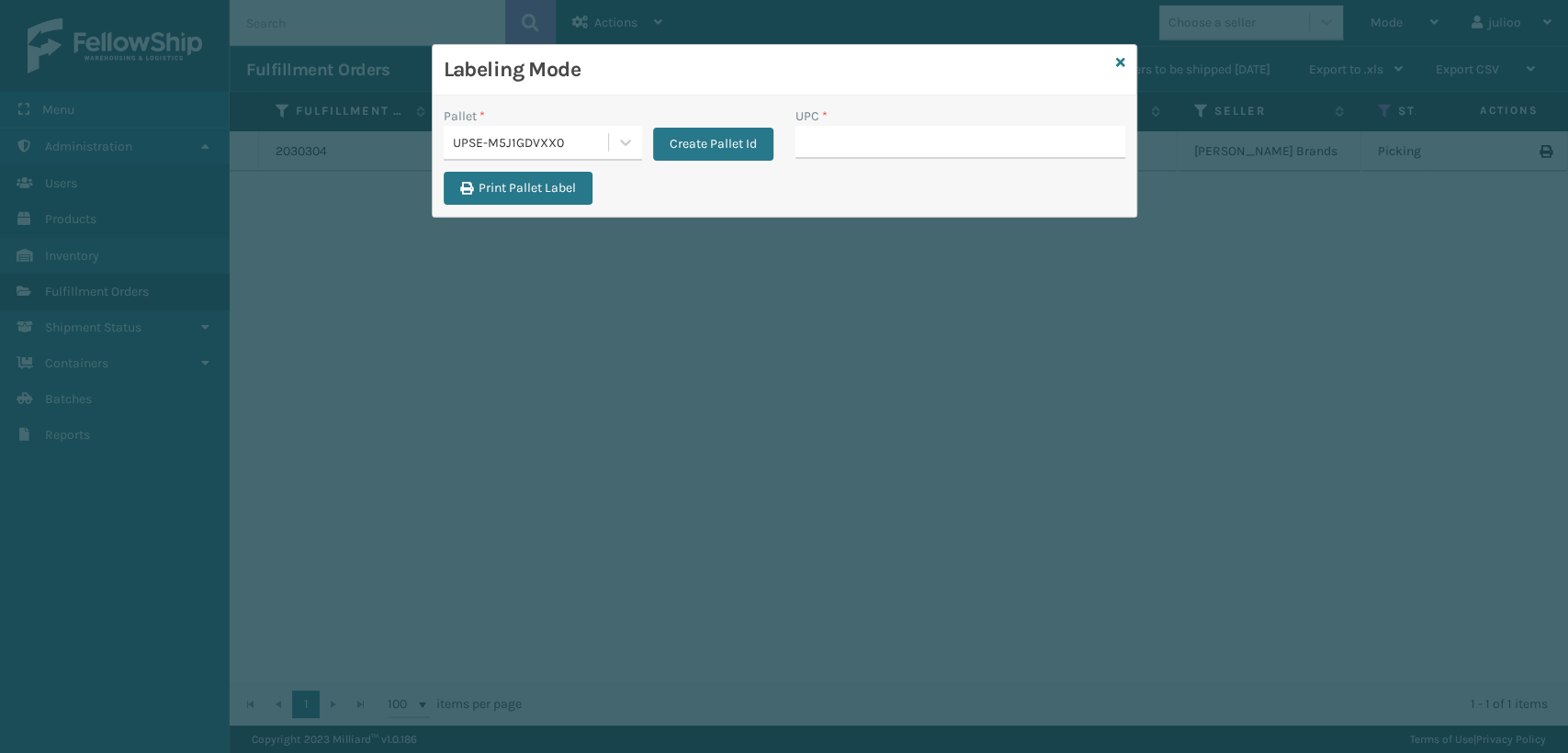
click at [526, 142] on div "UPSE-M5J1GDVXX0" at bounding box center [532, 142] width 157 height 19
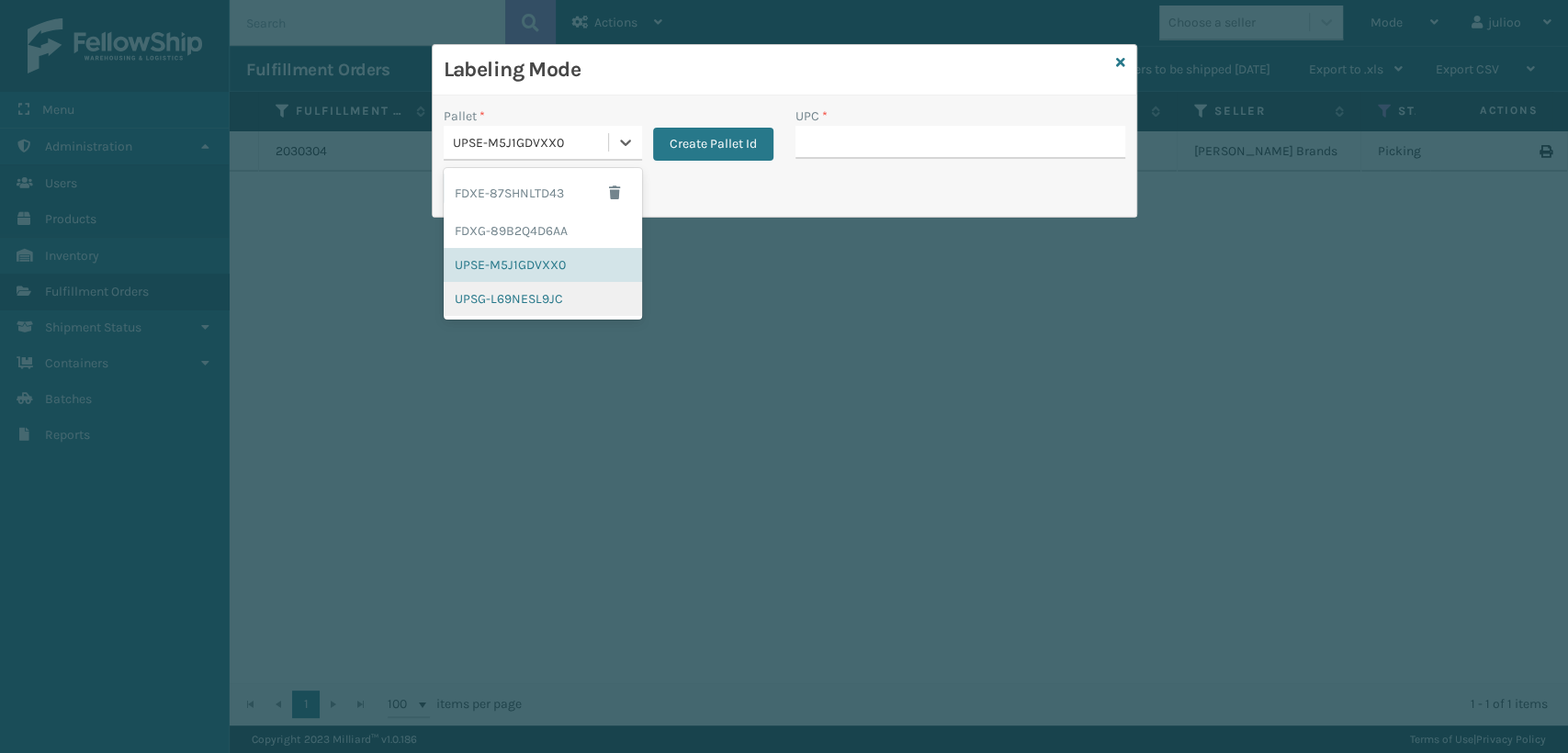
click at [475, 305] on div "UPSG-L69NESL9JC" at bounding box center [543, 299] width 198 height 34
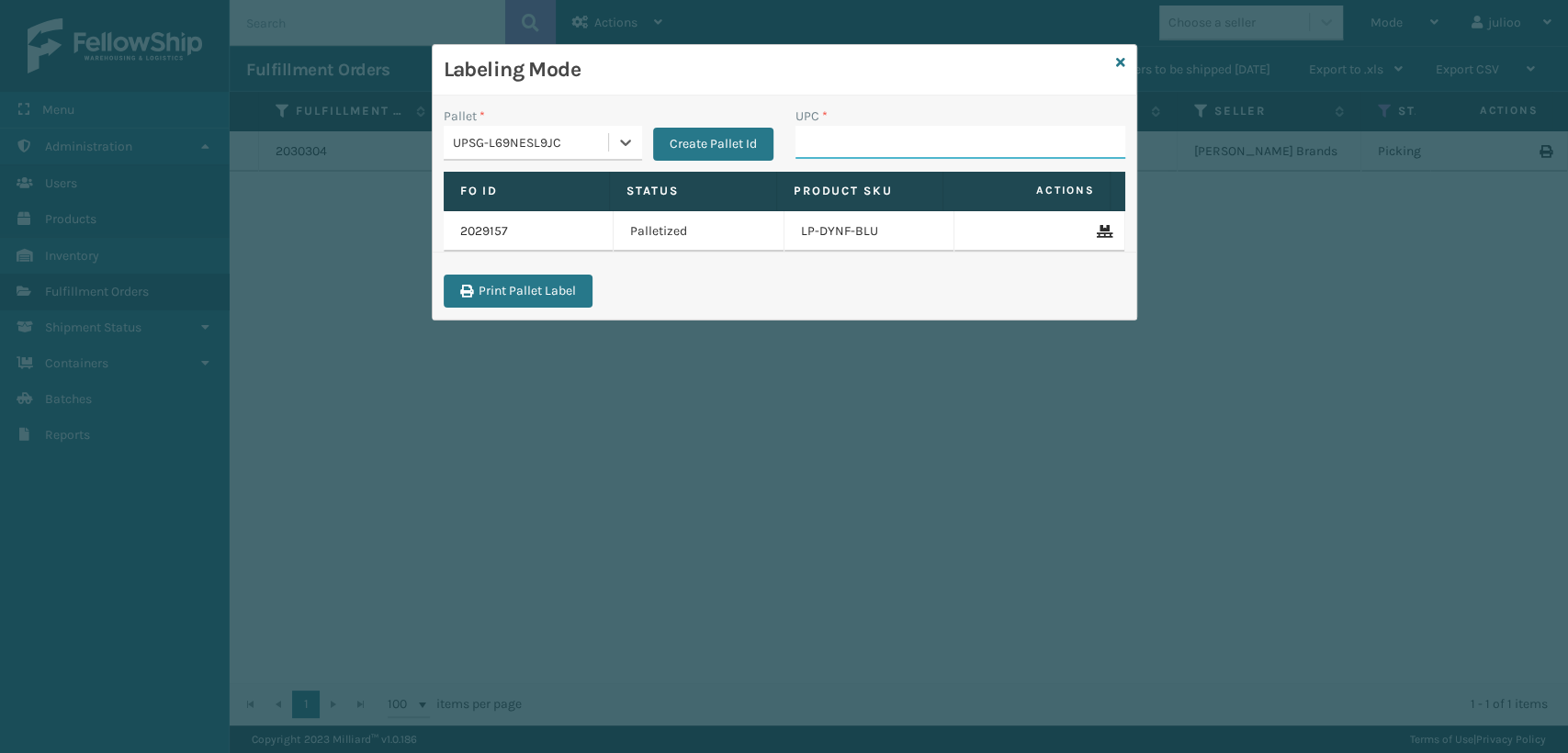
click at [835, 151] on input "UPC *" at bounding box center [960, 142] width 330 height 33
type input "LP-RJVWR-PNK"
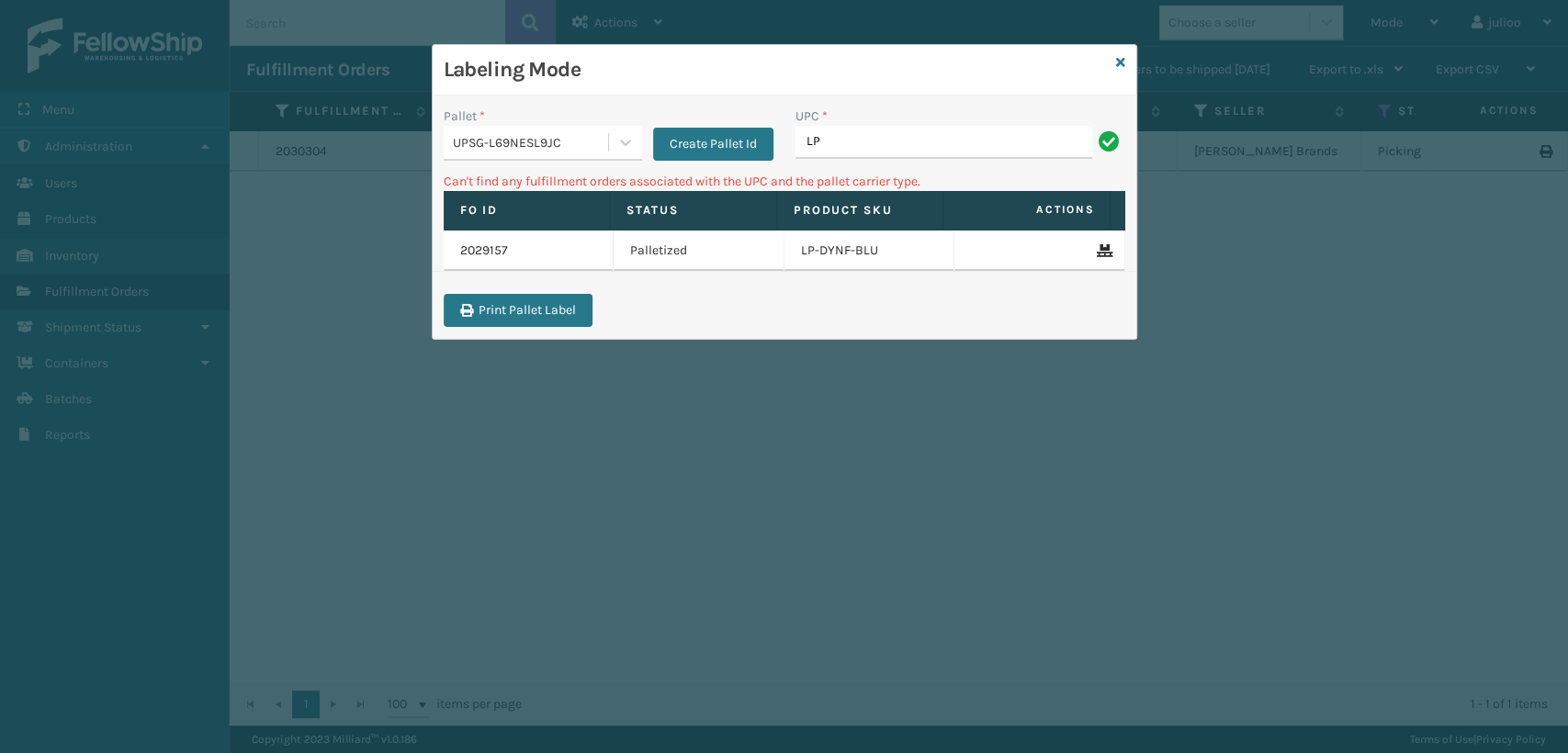
type input "L"
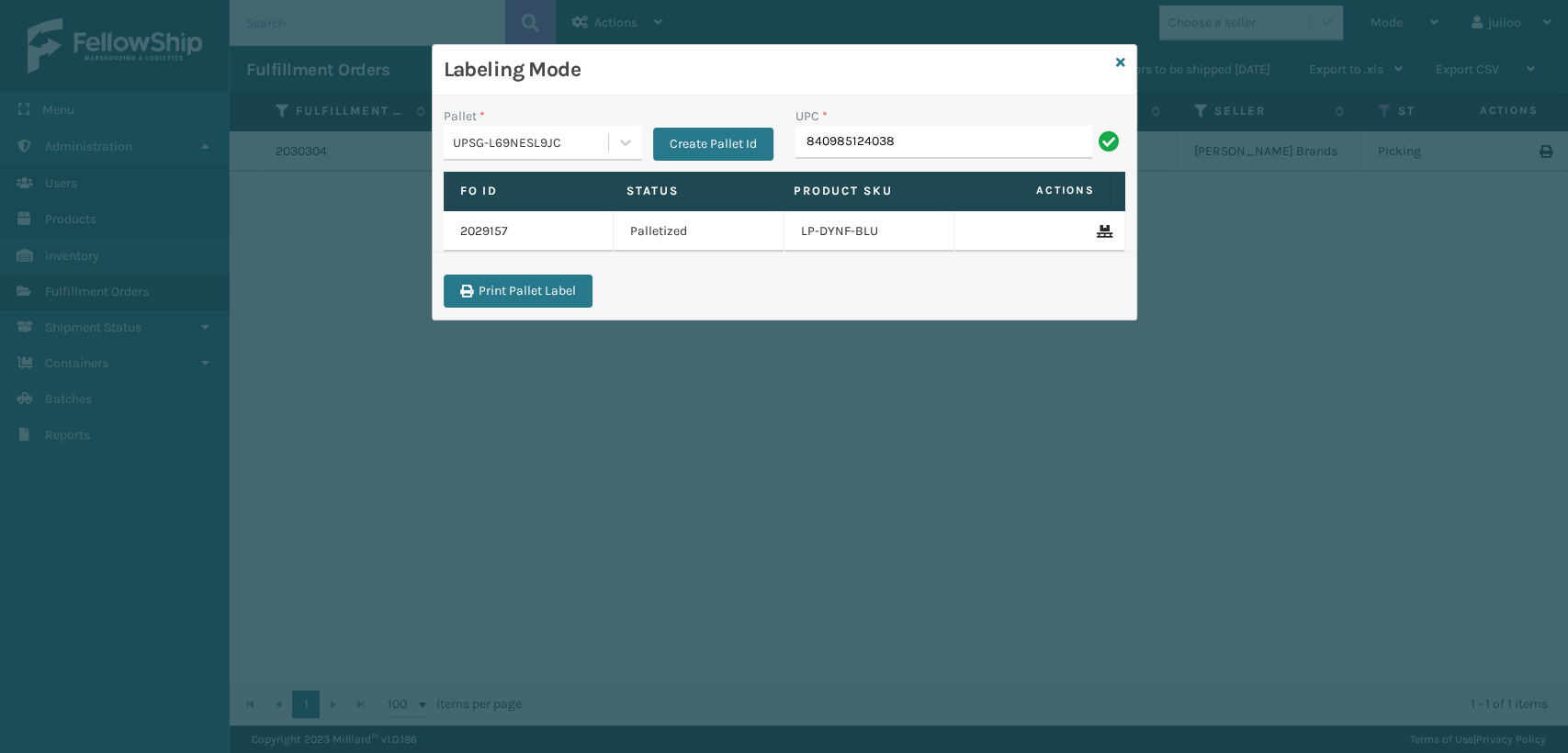
type input "840985124038"
type input "840985124045"
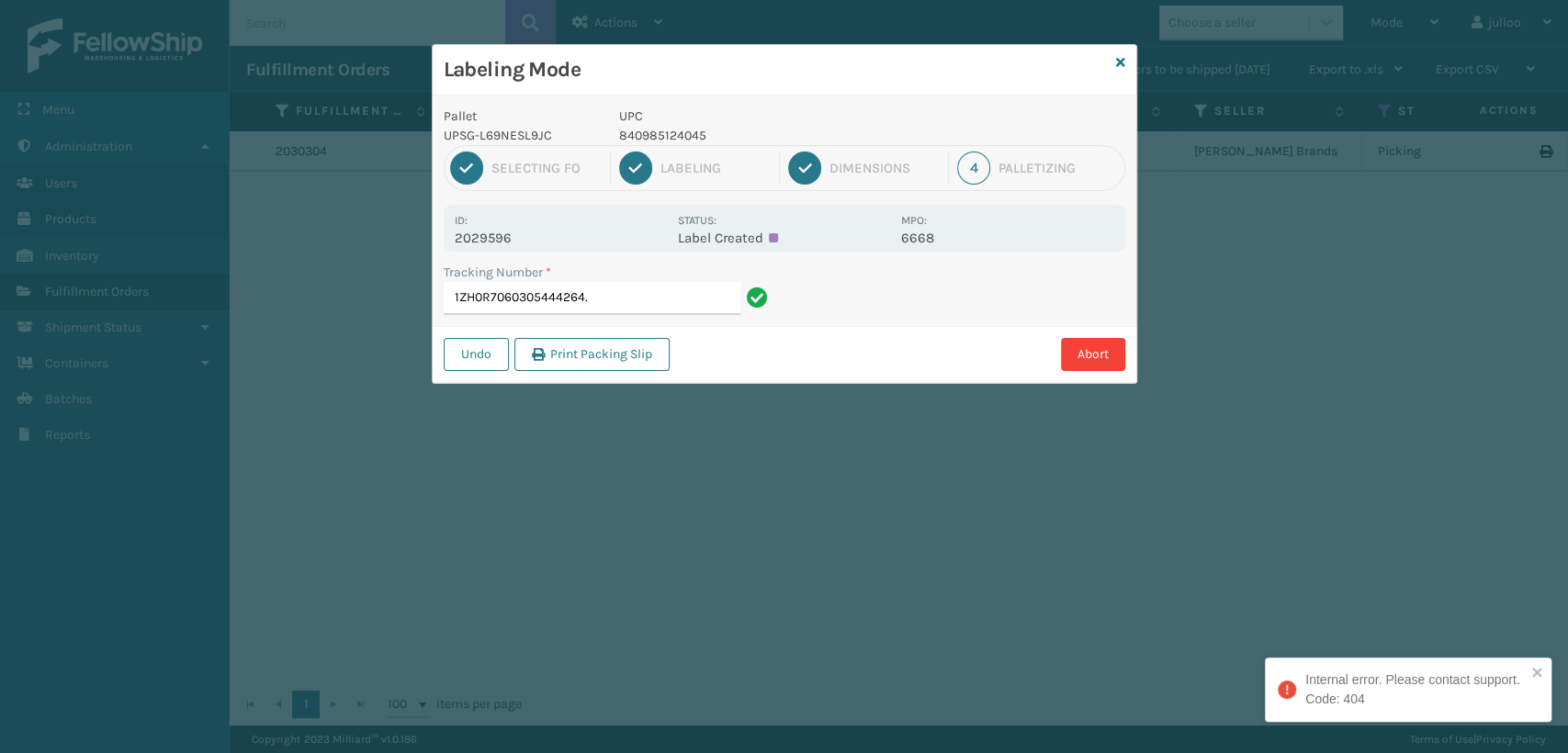
type input "1ZH0R7060305444264"
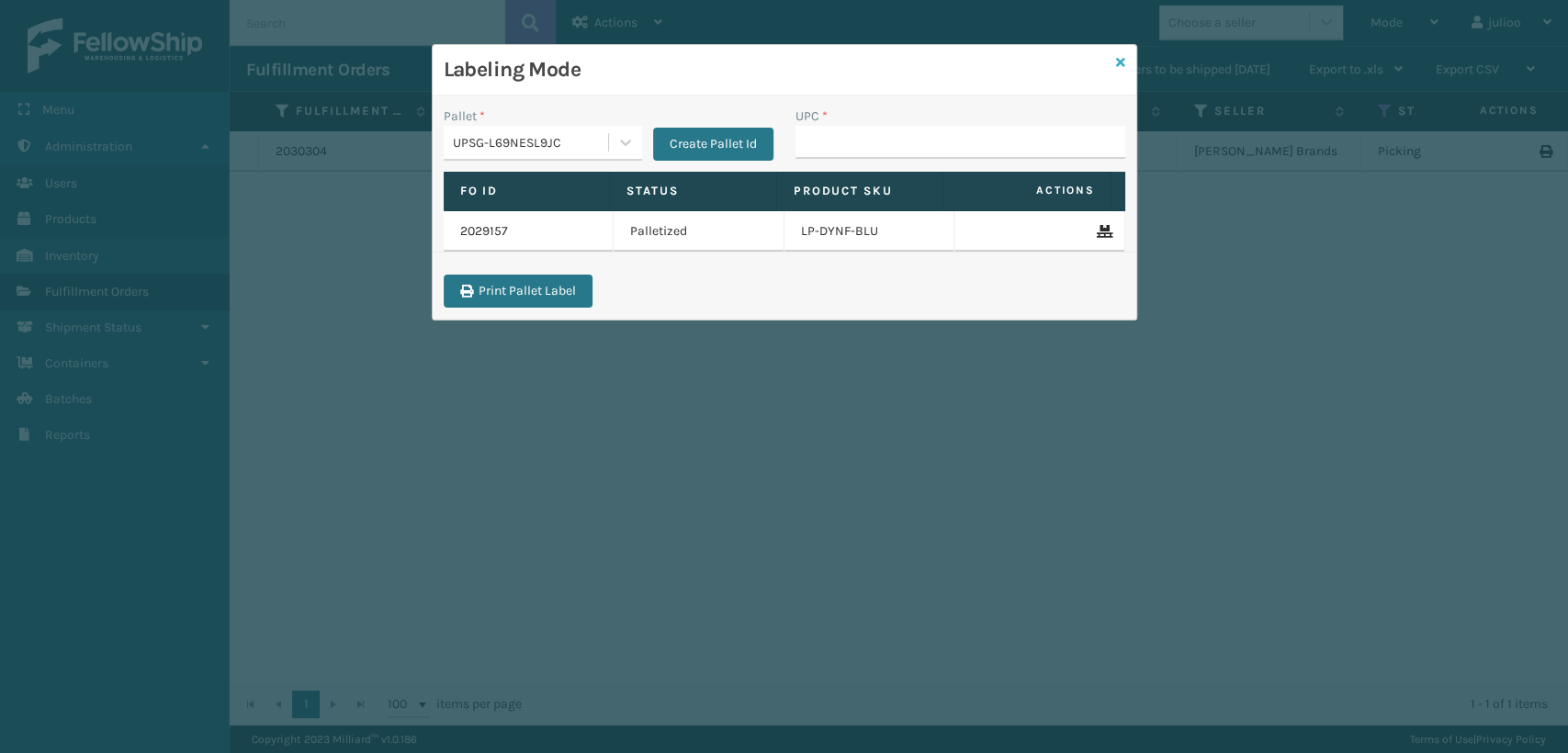
click at [1119, 61] on icon at bounding box center [1120, 62] width 9 height 13
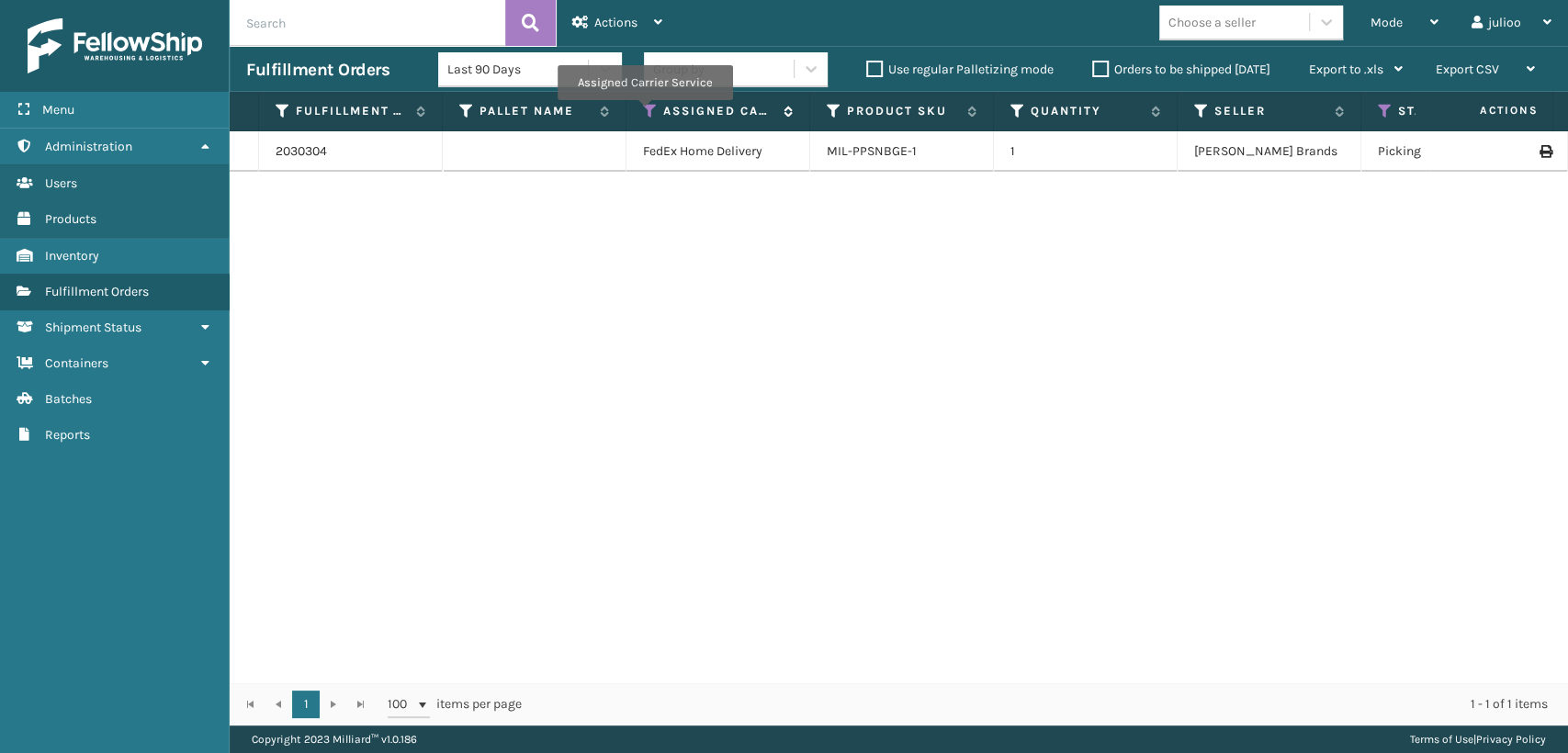
click at [644, 113] on icon at bounding box center [650, 111] width 15 height 17
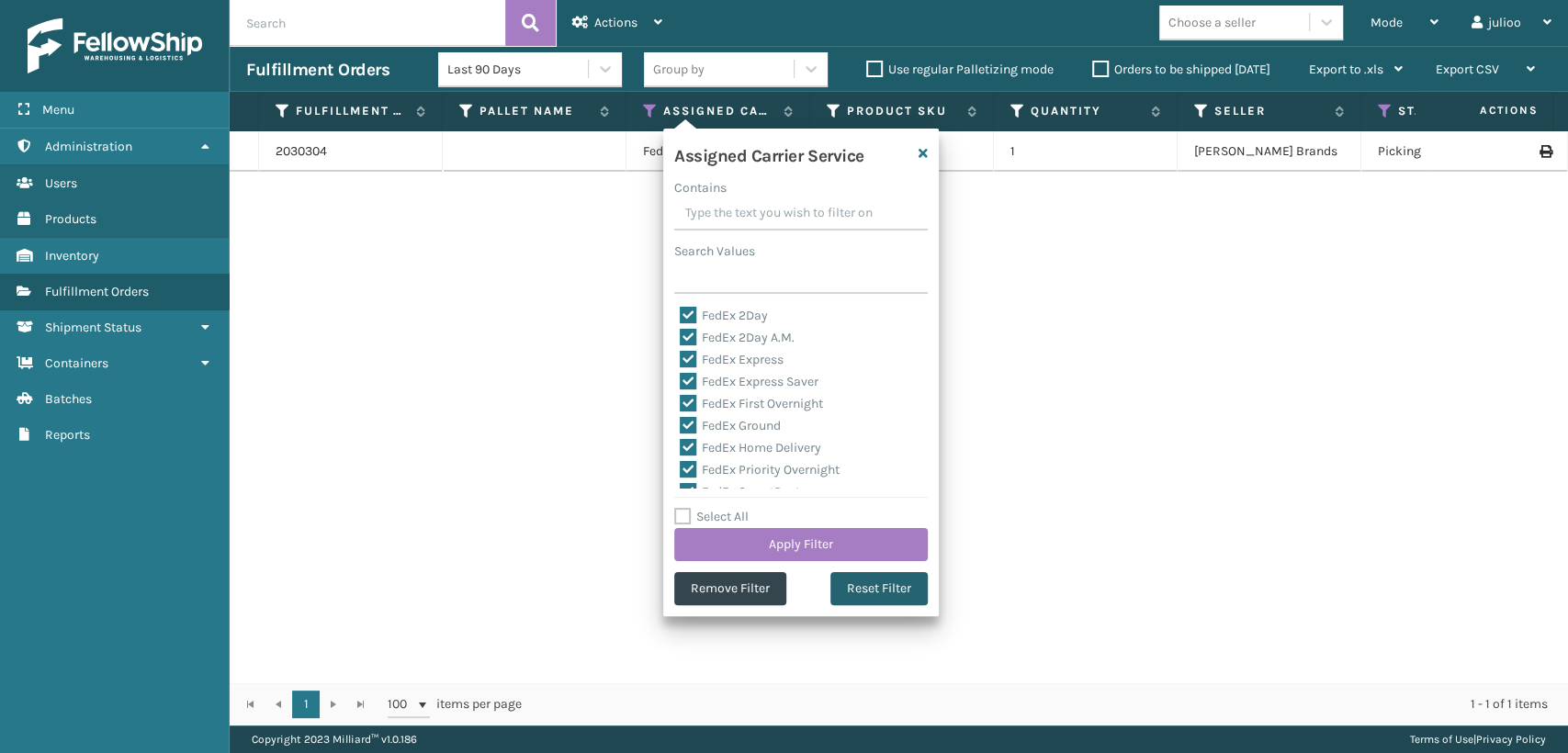
click at [866, 591] on button "Reset Filter" at bounding box center [879, 588] width 97 height 33
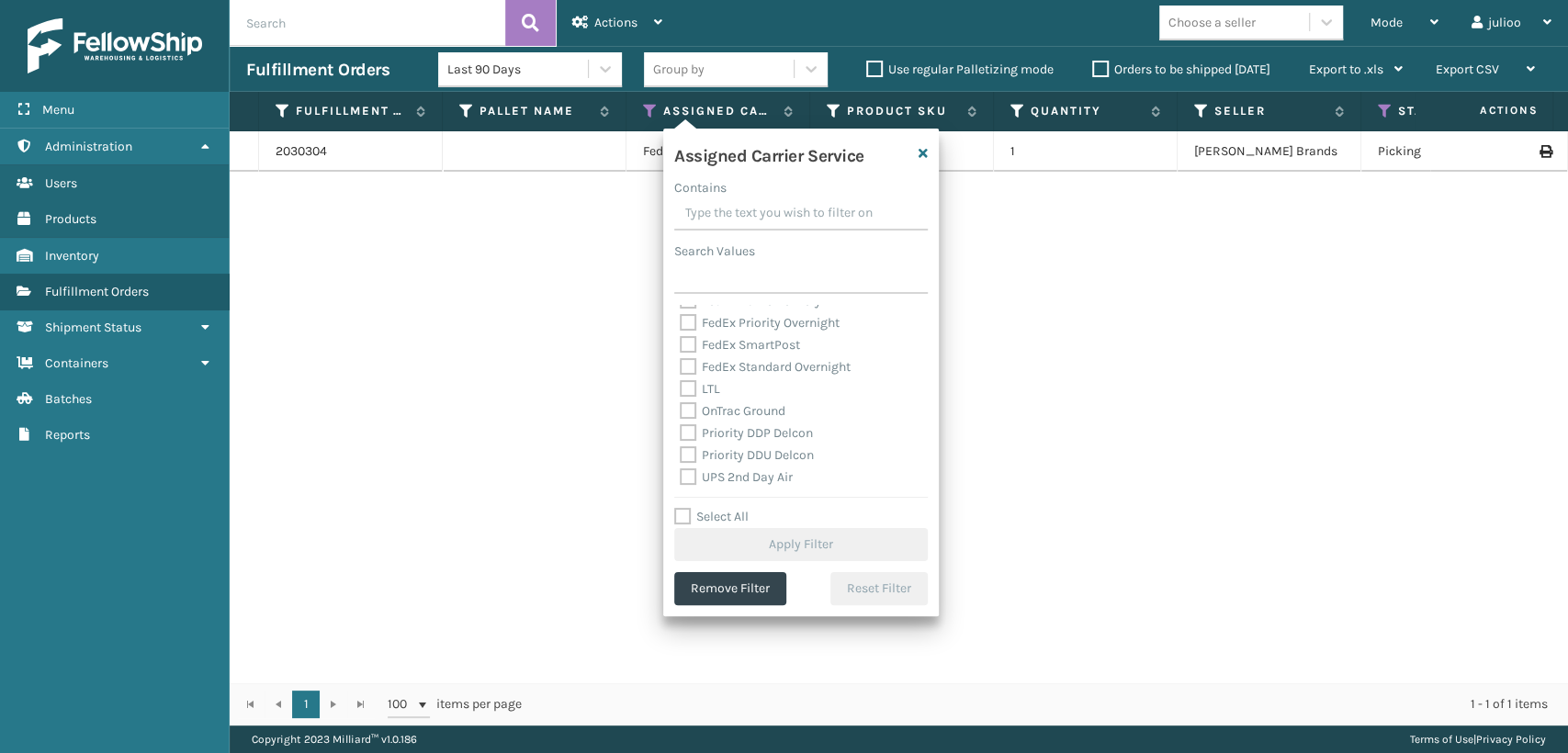
scroll to position [204, 0]
click at [686, 464] on label "UPS 2nd Day Air" at bounding box center [736, 464] width 113 height 16
click at [680, 464] on input "UPS 2nd Day Air" at bounding box center [679, 460] width 1 height 12
checkbox input "true"
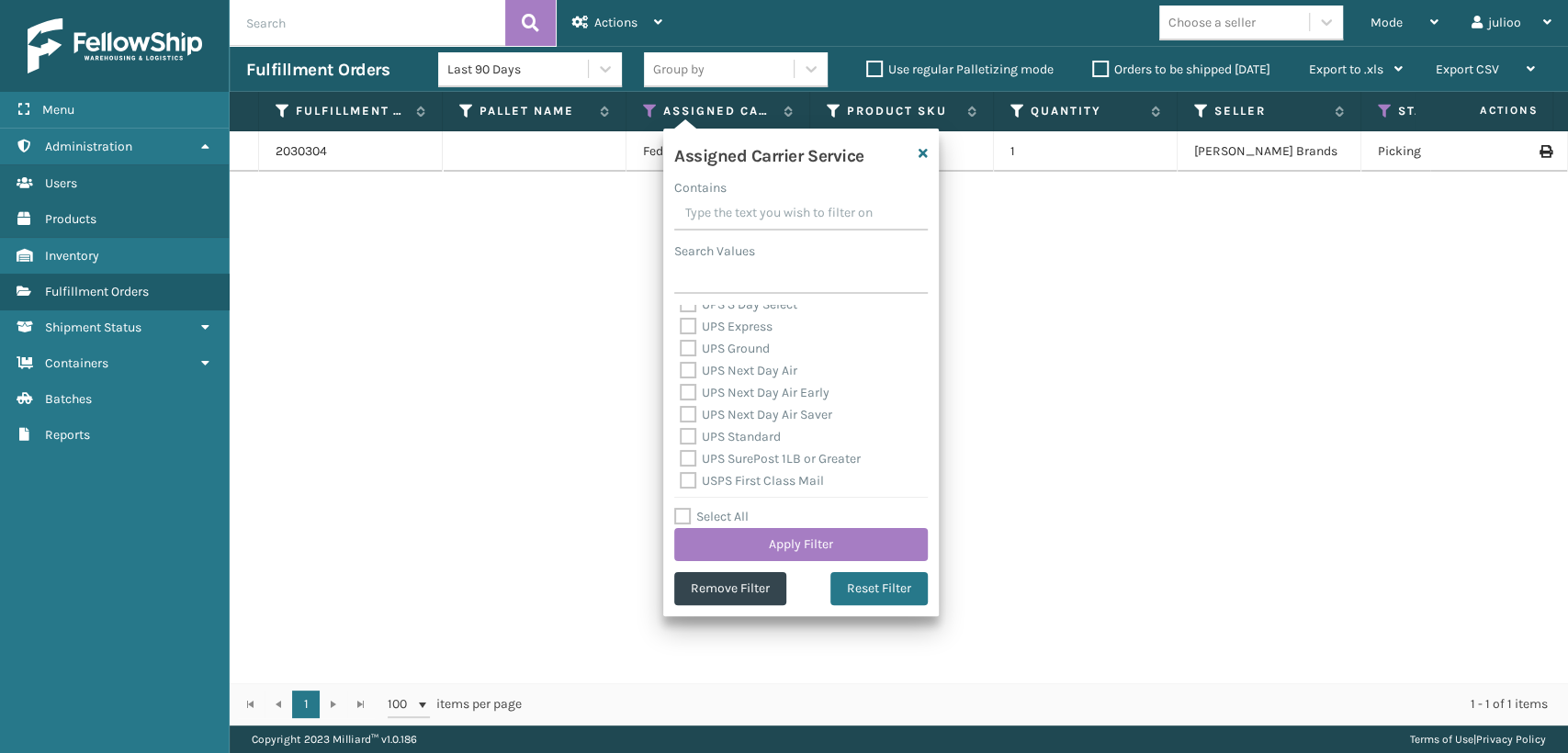
scroll to position [306, 0]
click at [679, 384] on label "UPS 2nd Day Air A.M." at bounding box center [749, 385] width 140 height 16
click at [679, 384] on input "UPS 2nd Day Air A.M." at bounding box center [679, 380] width 1 height 12
checkbox input "true"
click at [683, 407] on label "UPS 3 Day Select" at bounding box center [738, 407] width 118 height 16
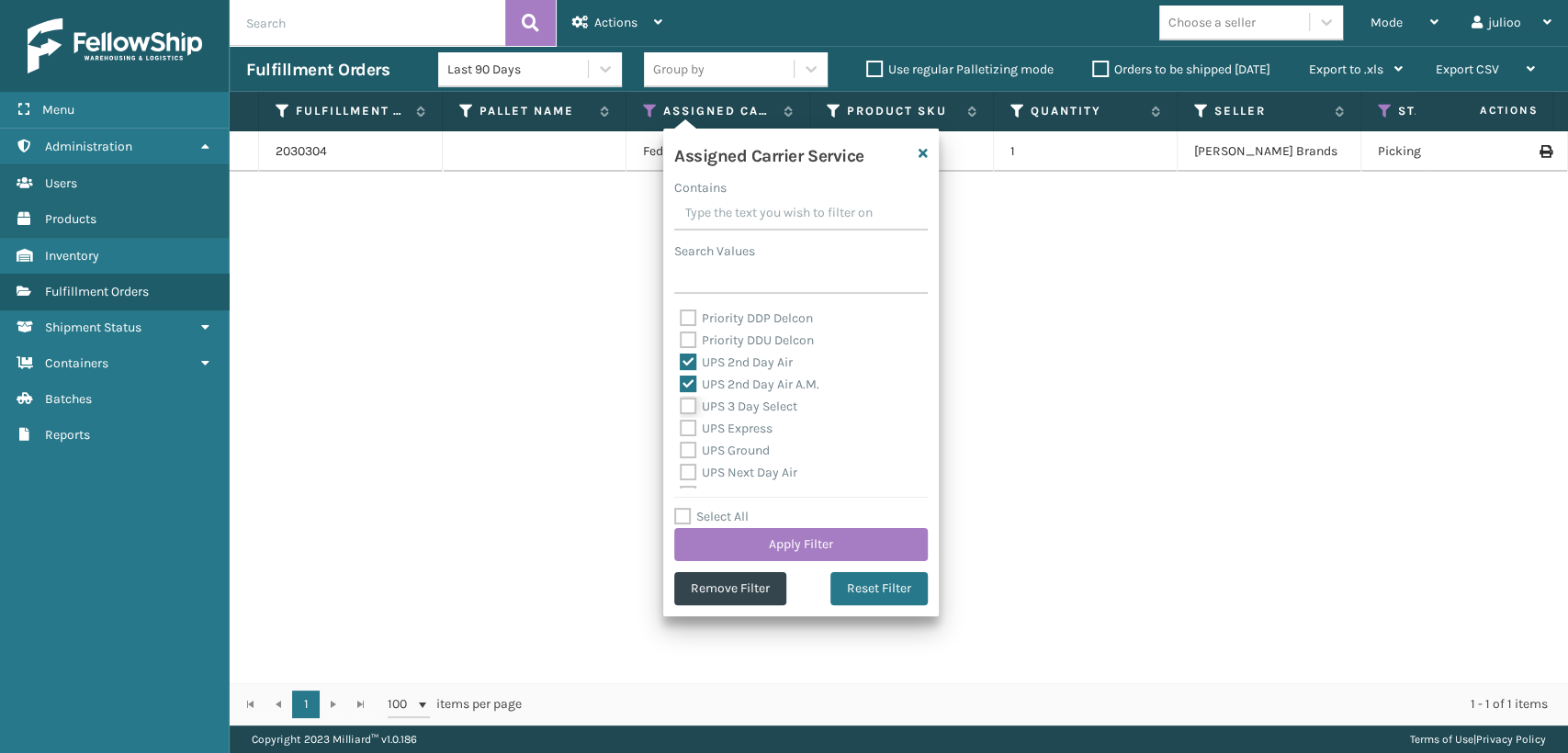
click at [680, 407] on input "UPS 3 Day Select" at bounding box center [679, 402] width 1 height 12
checkbox input "true"
click at [684, 435] on label "UPS Express" at bounding box center [726, 429] width 93 height 16
click at [680, 430] on input "UPS Express" at bounding box center [679, 424] width 1 height 12
checkbox input "true"
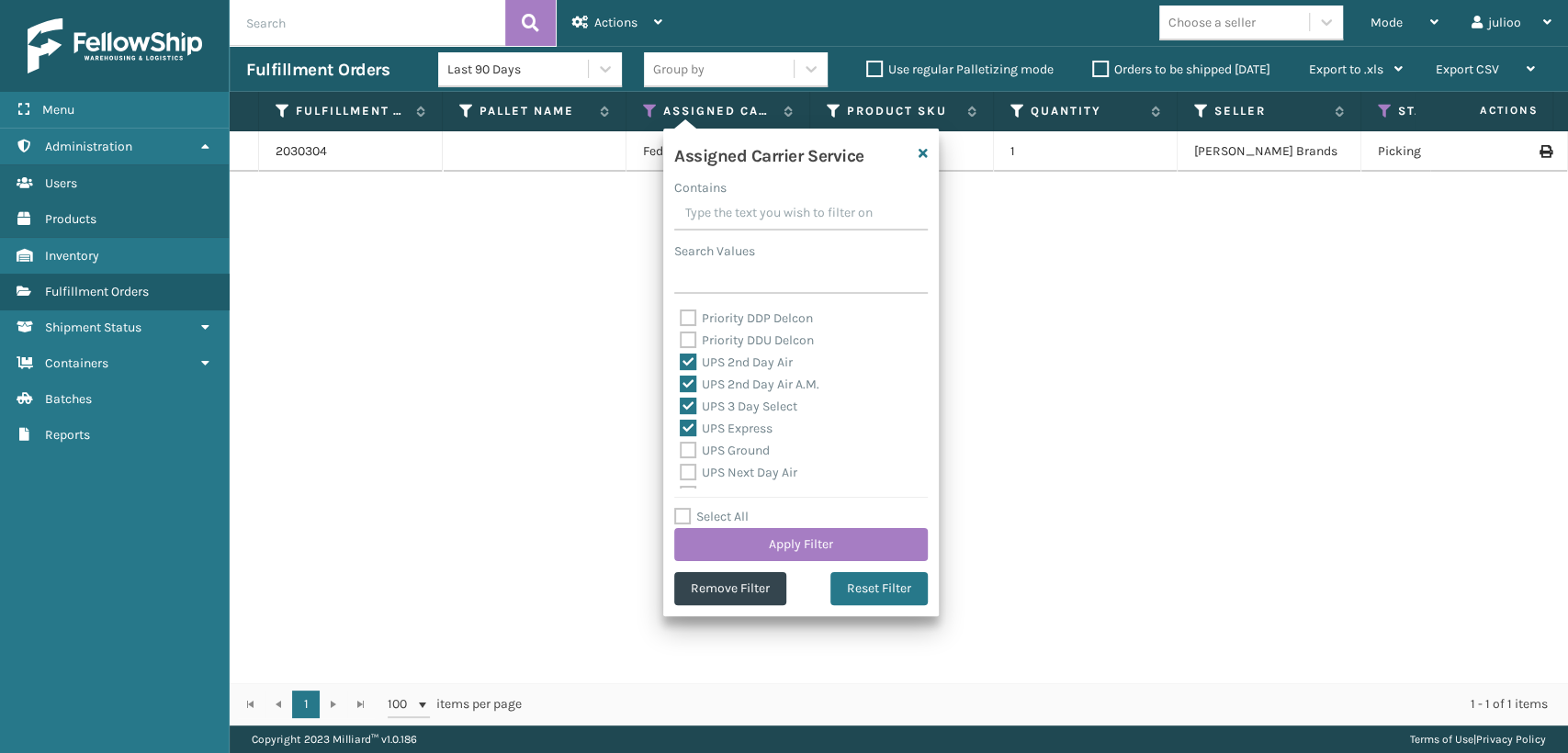
click at [684, 455] on label "UPS Ground" at bounding box center [724, 450] width 90 height 16
click at [680, 452] on input "UPS Ground" at bounding box center [679, 446] width 1 height 12
checkbox input "true"
click at [683, 473] on label "UPS Next Day Air" at bounding box center [738, 473] width 118 height 16
click at [680, 473] on input "UPS Next Day Air" at bounding box center [679, 468] width 1 height 12
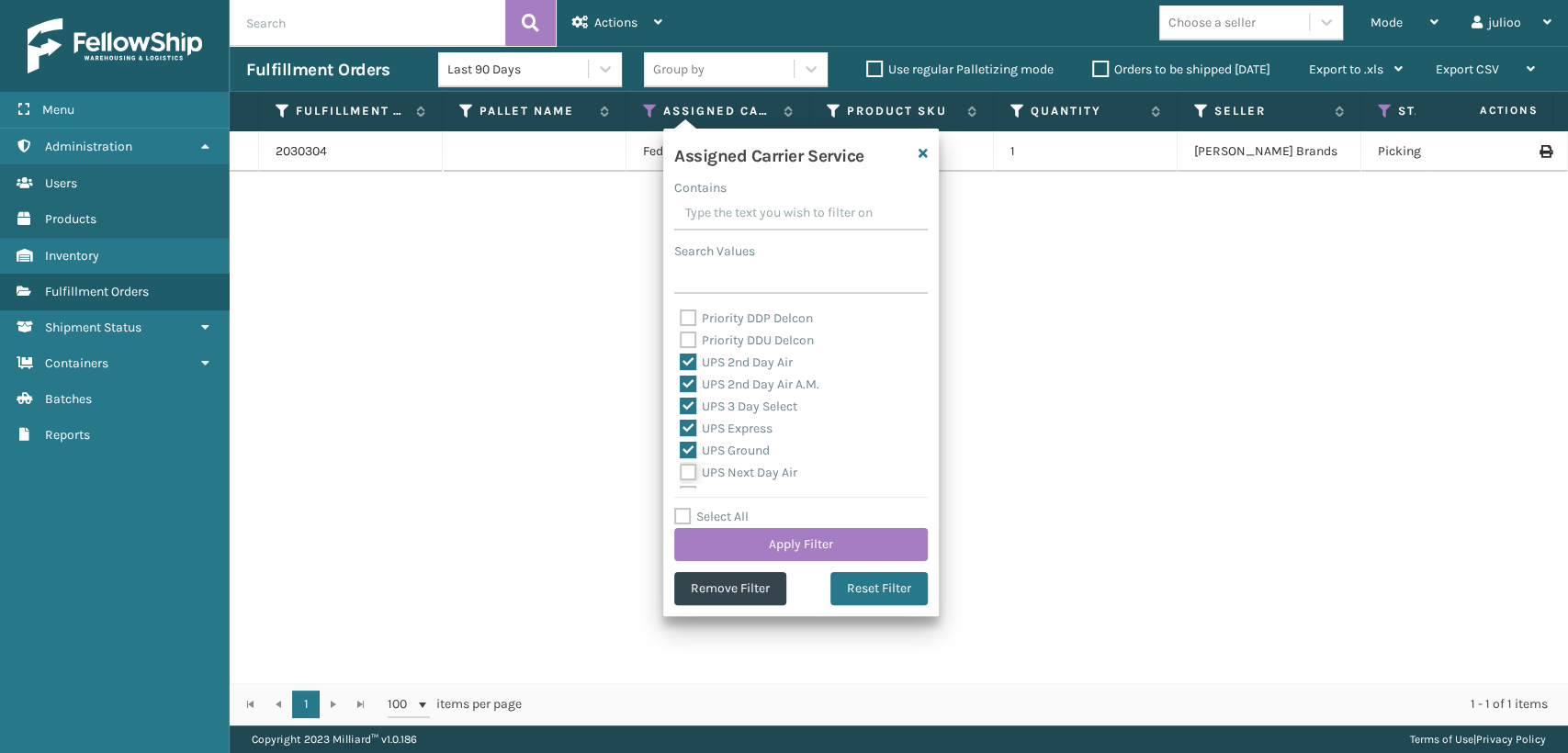
checkbox input "true"
click at [683, 399] on label "UPS Next Day Air Early" at bounding box center [754, 393] width 150 height 16
click at [680, 394] on input "UPS Next Day Air Early" at bounding box center [679, 388] width 1 height 12
checkbox input "true"
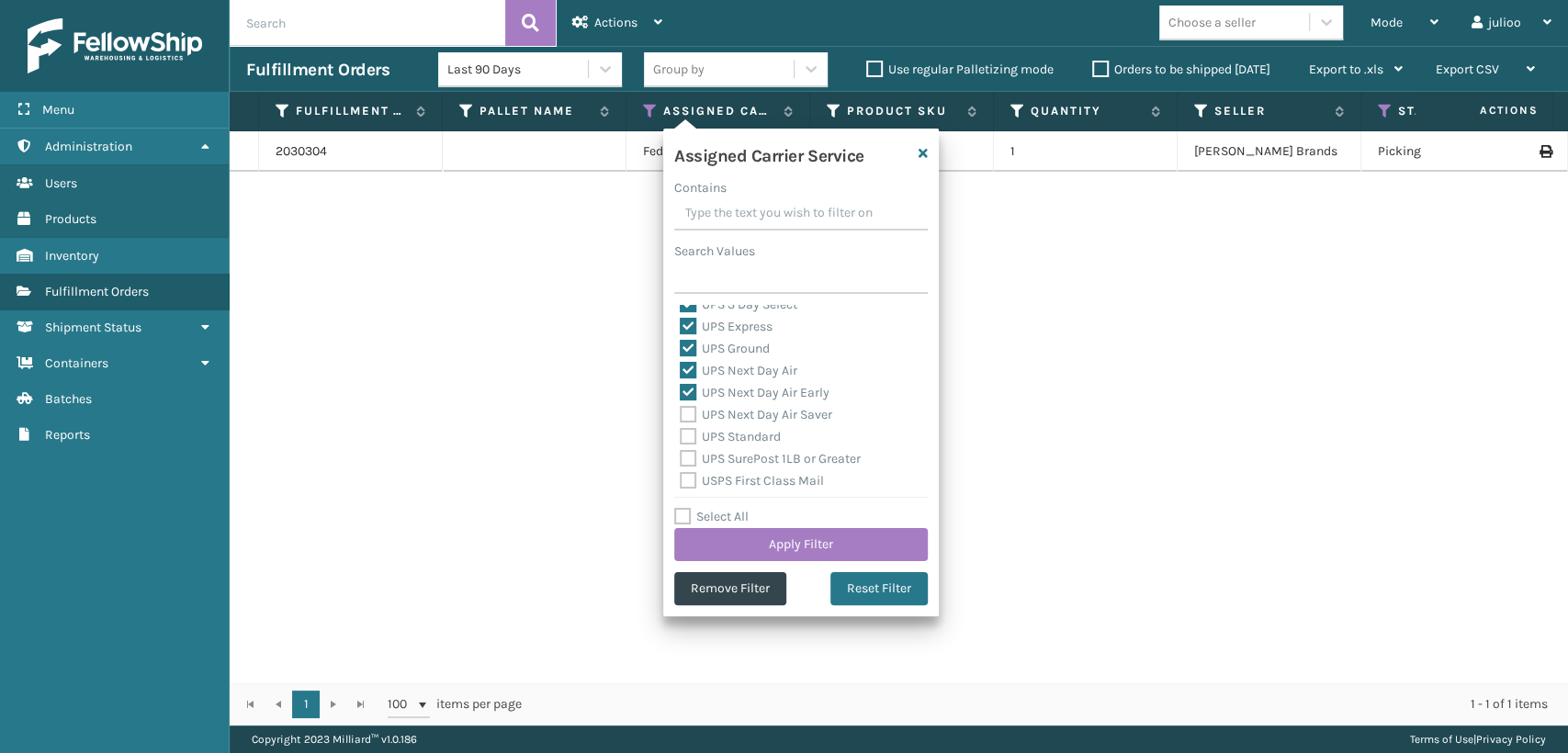
click at [680, 418] on label "UPS Next Day Air Saver" at bounding box center [756, 415] width 153 height 16
click at [680, 417] on input "UPS Next Day Air Saver" at bounding box center [679, 411] width 1 height 12
checkbox input "true"
click at [688, 430] on label "UPS Standard" at bounding box center [730, 438] width 101 height 16
click at [680, 430] on input "UPS Standard" at bounding box center [679, 433] width 1 height 12
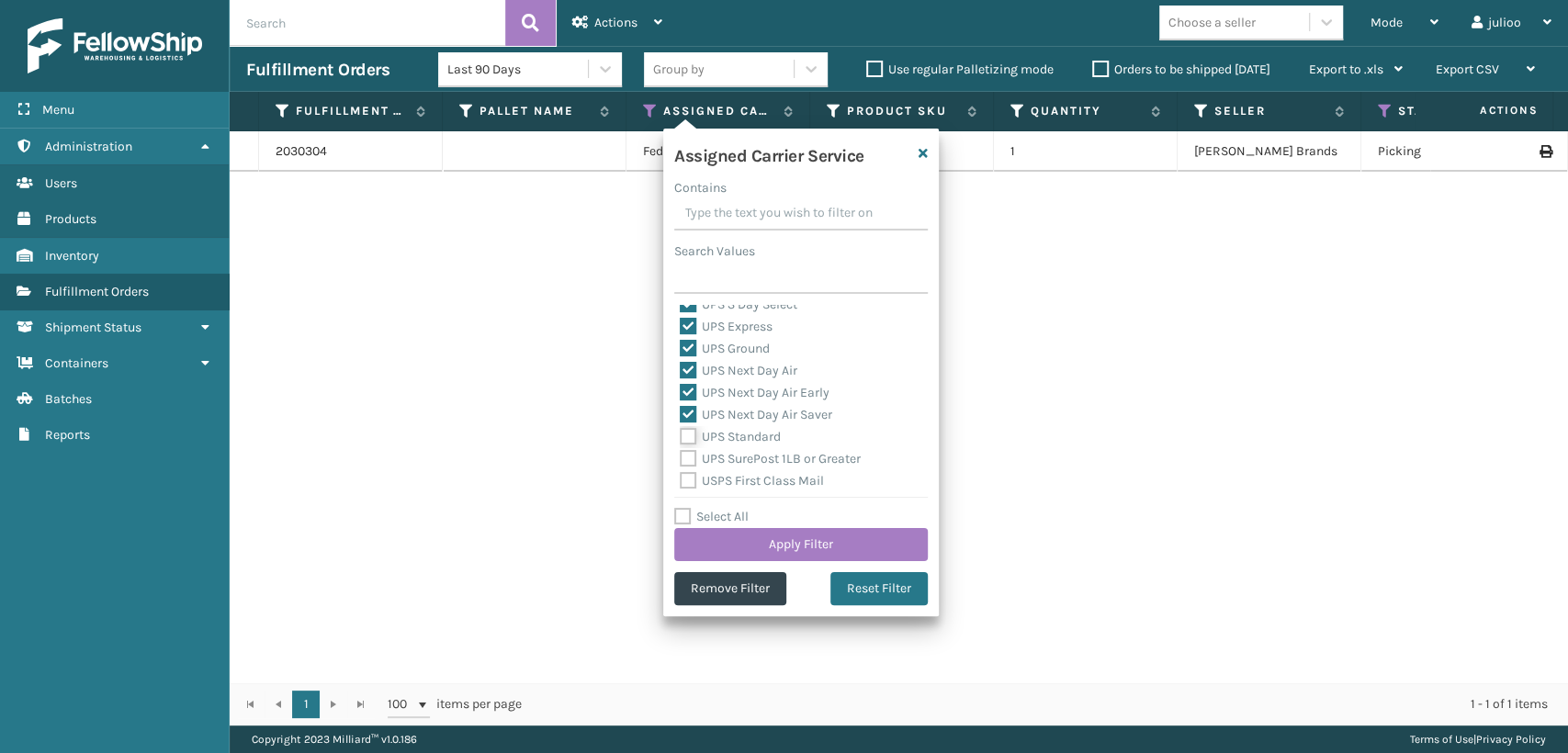
checkbox input "true"
click at [685, 451] on label "UPS SurePost 1LB or Greater" at bounding box center [770, 459] width 181 height 16
click at [680, 451] on input "UPS SurePost 1LB or Greater" at bounding box center [679, 454] width 1 height 12
checkbox input "true"
click at [796, 545] on button "Apply Filter" at bounding box center [801, 545] width 254 height 33
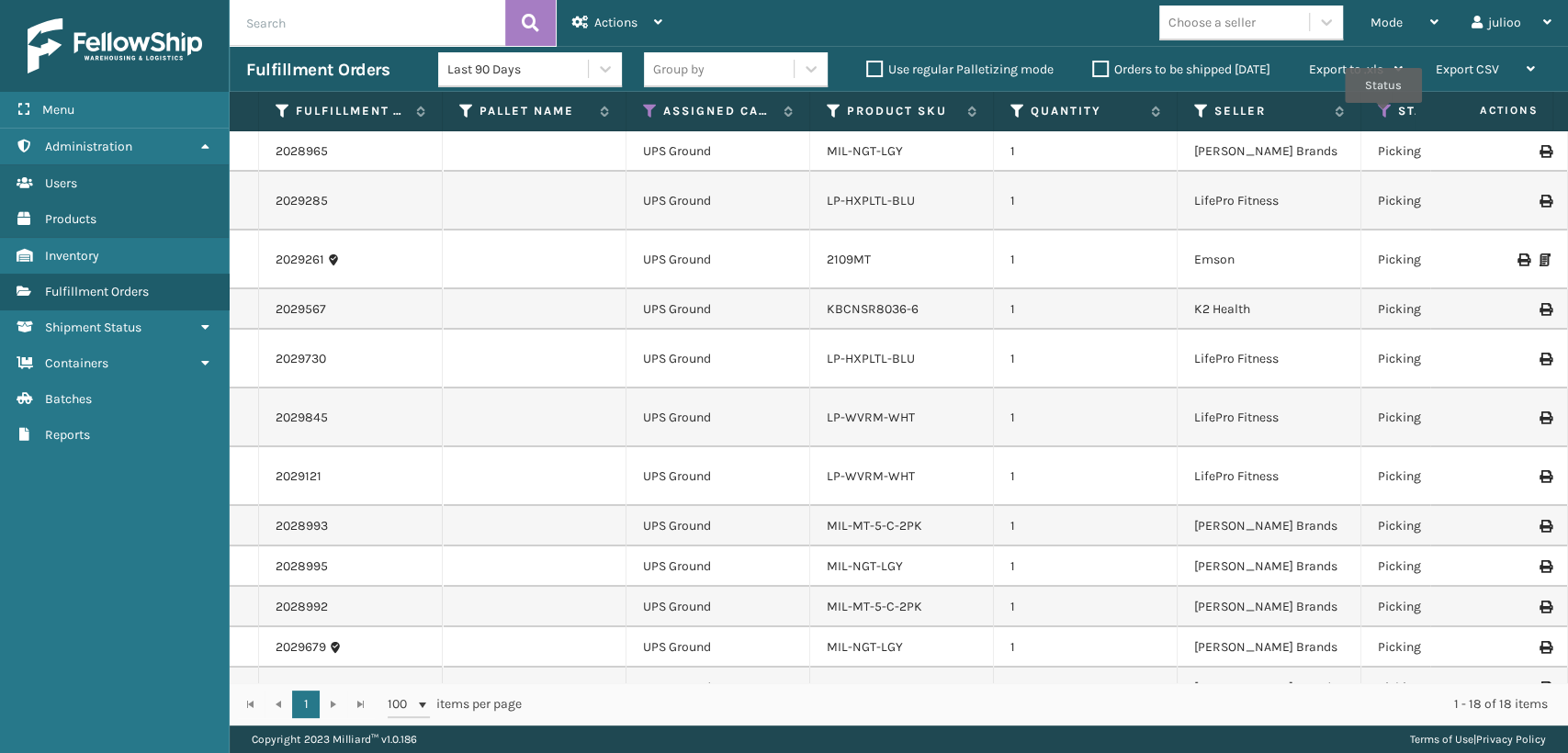
click at [1385, 115] on icon at bounding box center [1385, 111] width 15 height 17
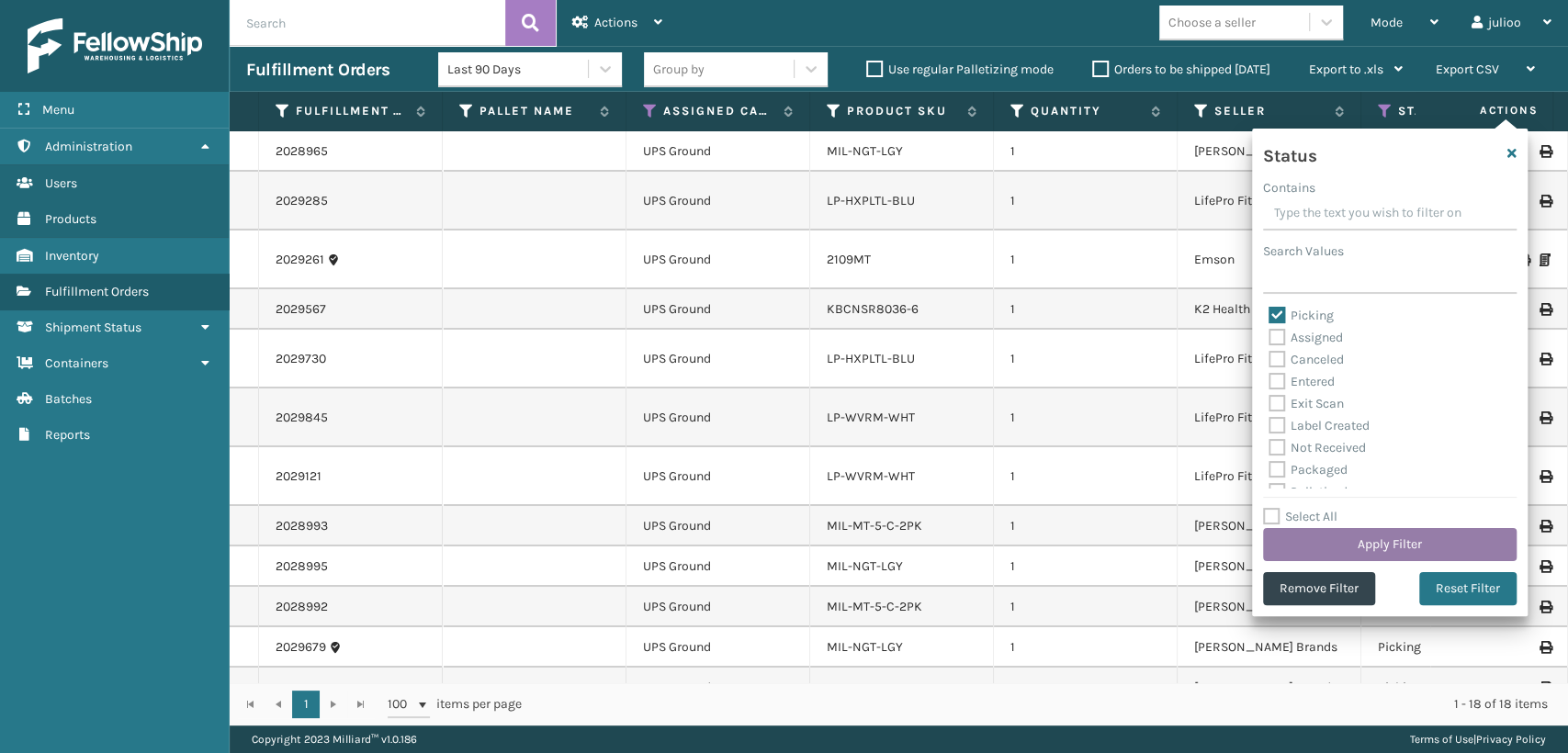
click at [1316, 535] on button "Apply Filter" at bounding box center [1390, 545] width 254 height 33
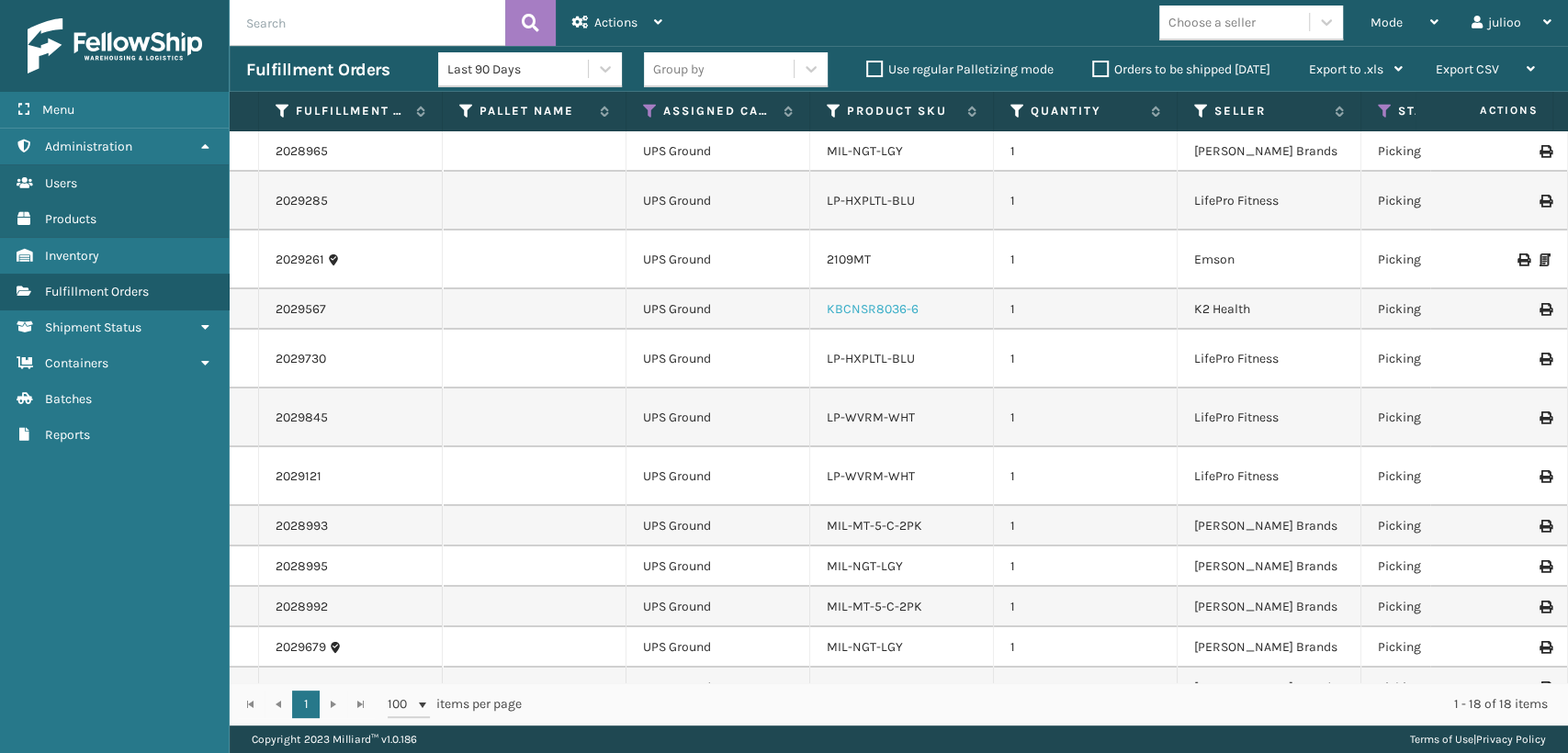
click at [904, 309] on link "KBCNSR8036-6" at bounding box center [873, 310] width 92 height 16
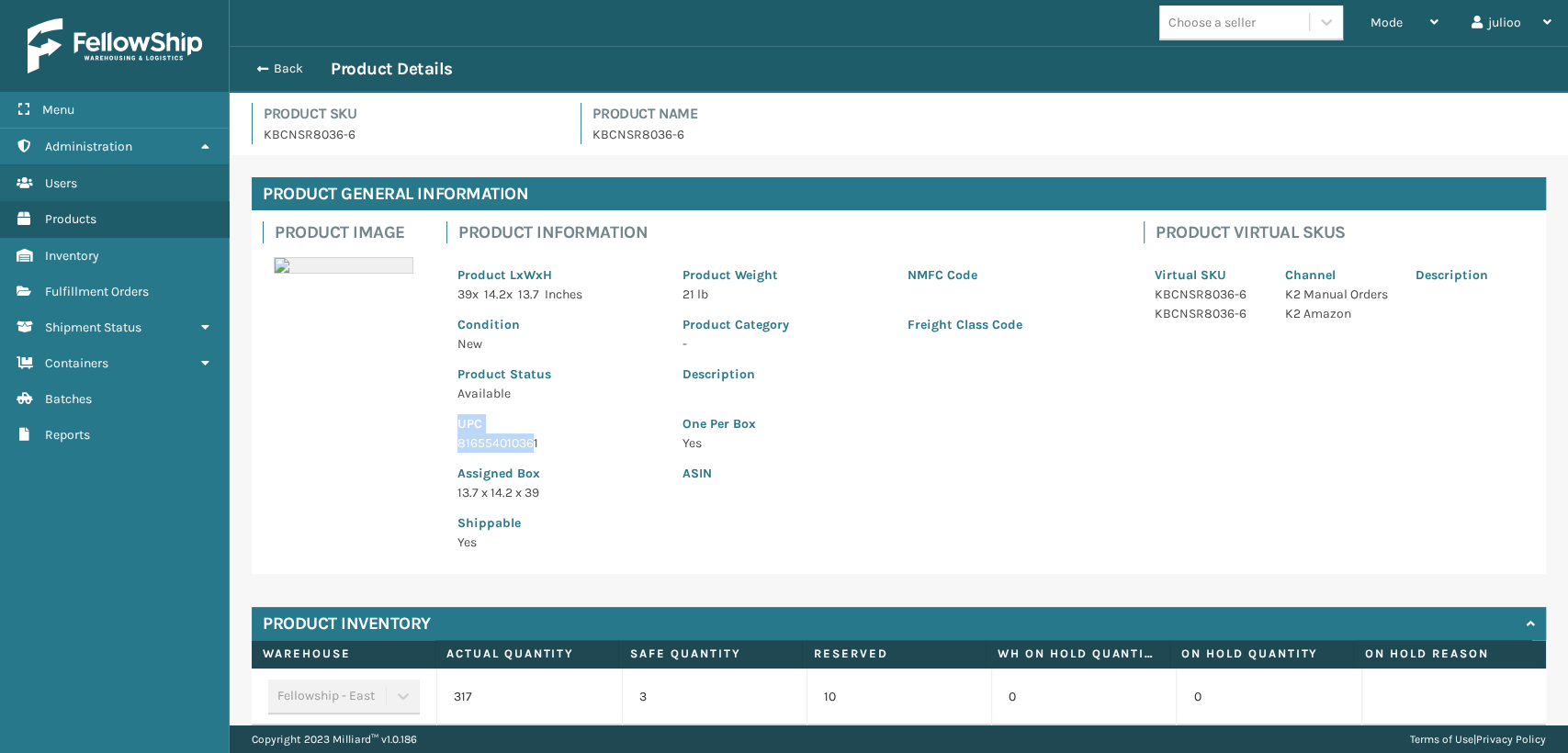
drag, startPoint x: 534, startPoint y: 441, endPoint x: 419, endPoint y: 429, distance: 115.6
click at [417, 429] on div "Product Image Product Information Product LxWxH 39 x 14.2 x 13.7 Inches Product…" at bounding box center [899, 392] width 1294 height 364
click at [500, 442] on p "816554010361" at bounding box center [558, 442] width 203 height 19
drag, startPoint x: 543, startPoint y: 443, endPoint x: 536, endPoint y: 437, distance: 9.2
click at [537, 439] on p "816554010361" at bounding box center [558, 442] width 203 height 19
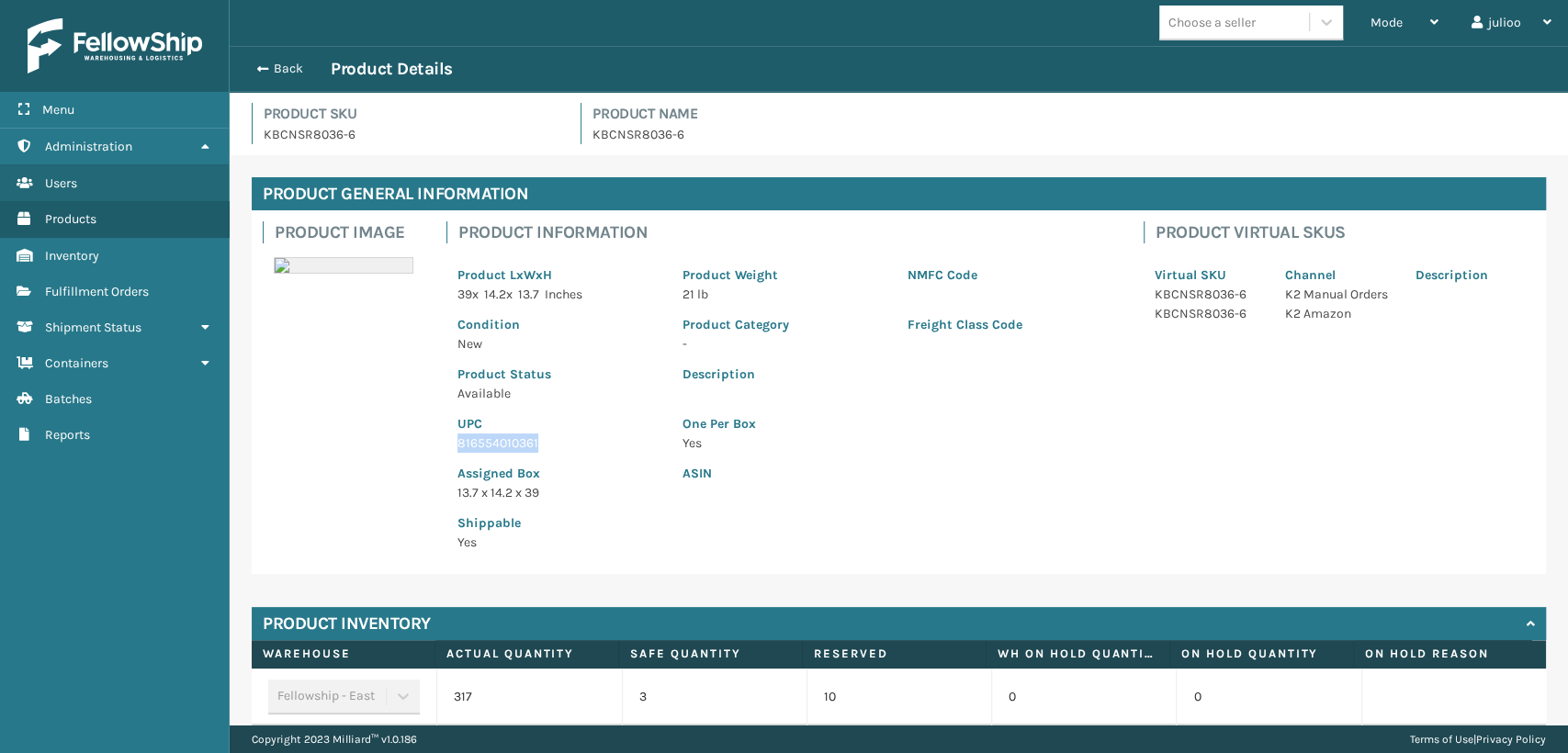
drag, startPoint x: 538, startPoint y: 441, endPoint x: 454, endPoint y: 443, distance: 84.0
click at [454, 443] on div "UPC 816554010361" at bounding box center [558, 429] width 225 height 50
copy p "816554010361"
click at [259, 71] on span "button" at bounding box center [260, 68] width 11 height 13
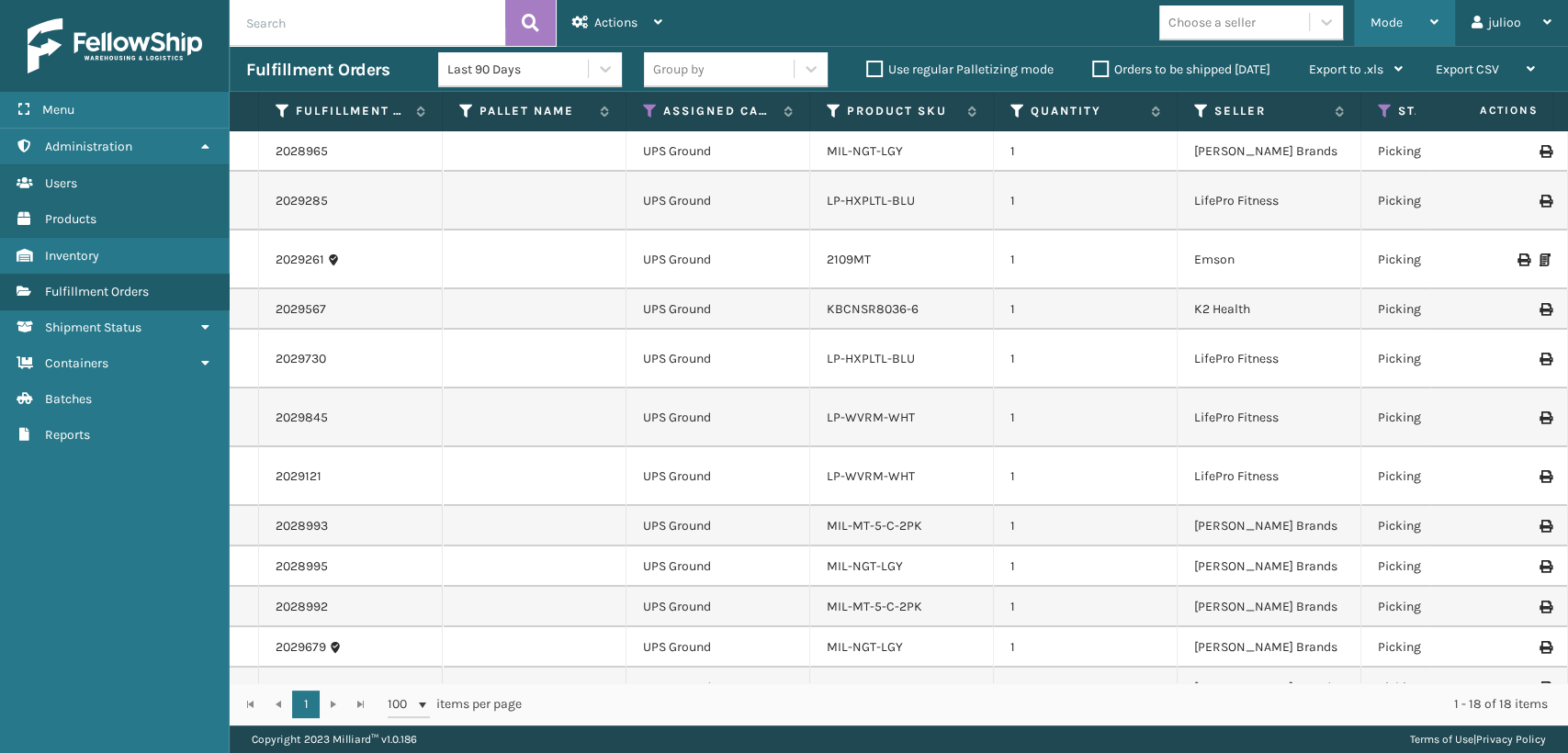
click at [1375, 24] on span "Mode" at bounding box center [1387, 23] width 32 height 16
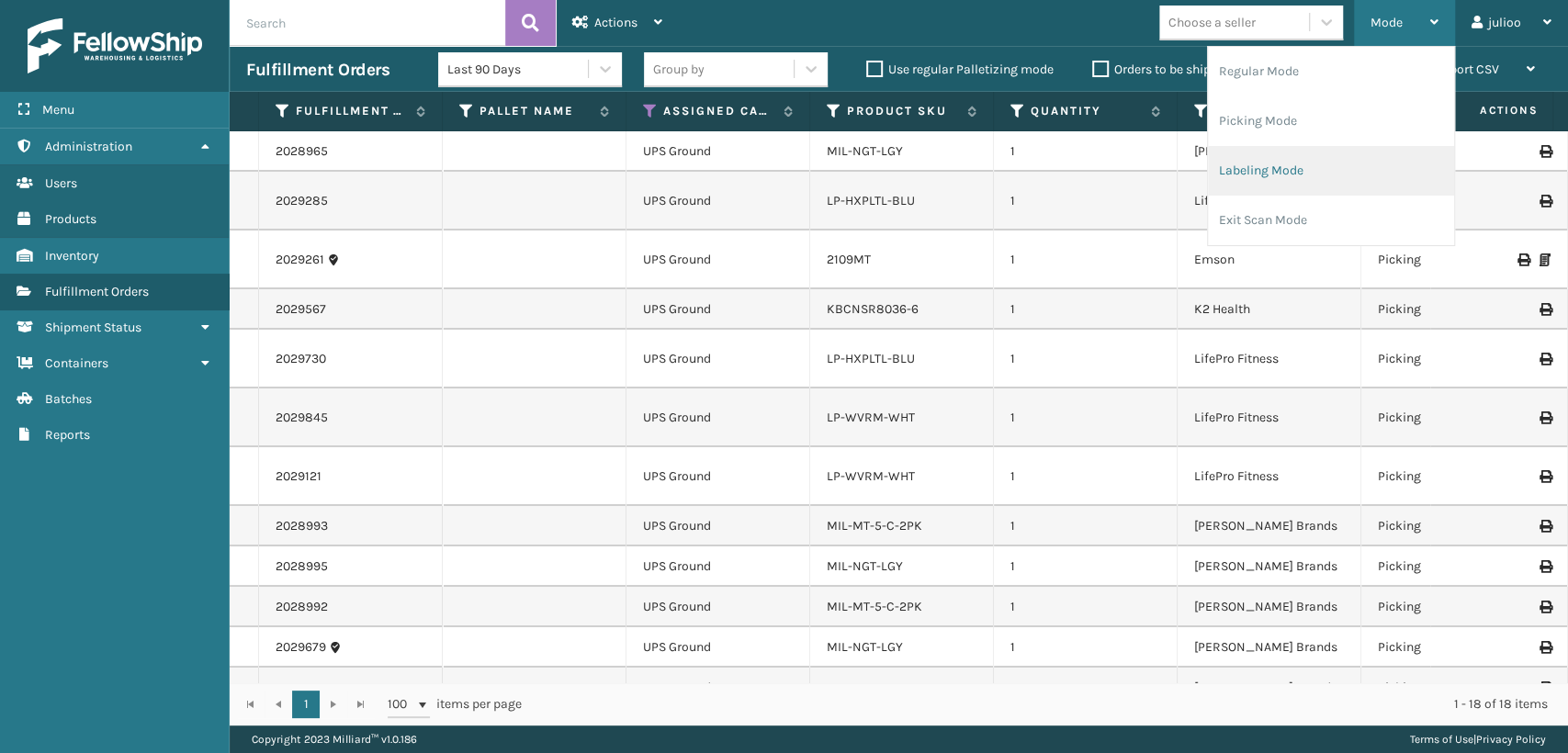
click at [1264, 188] on li "Labeling Mode" at bounding box center [1331, 171] width 246 height 50
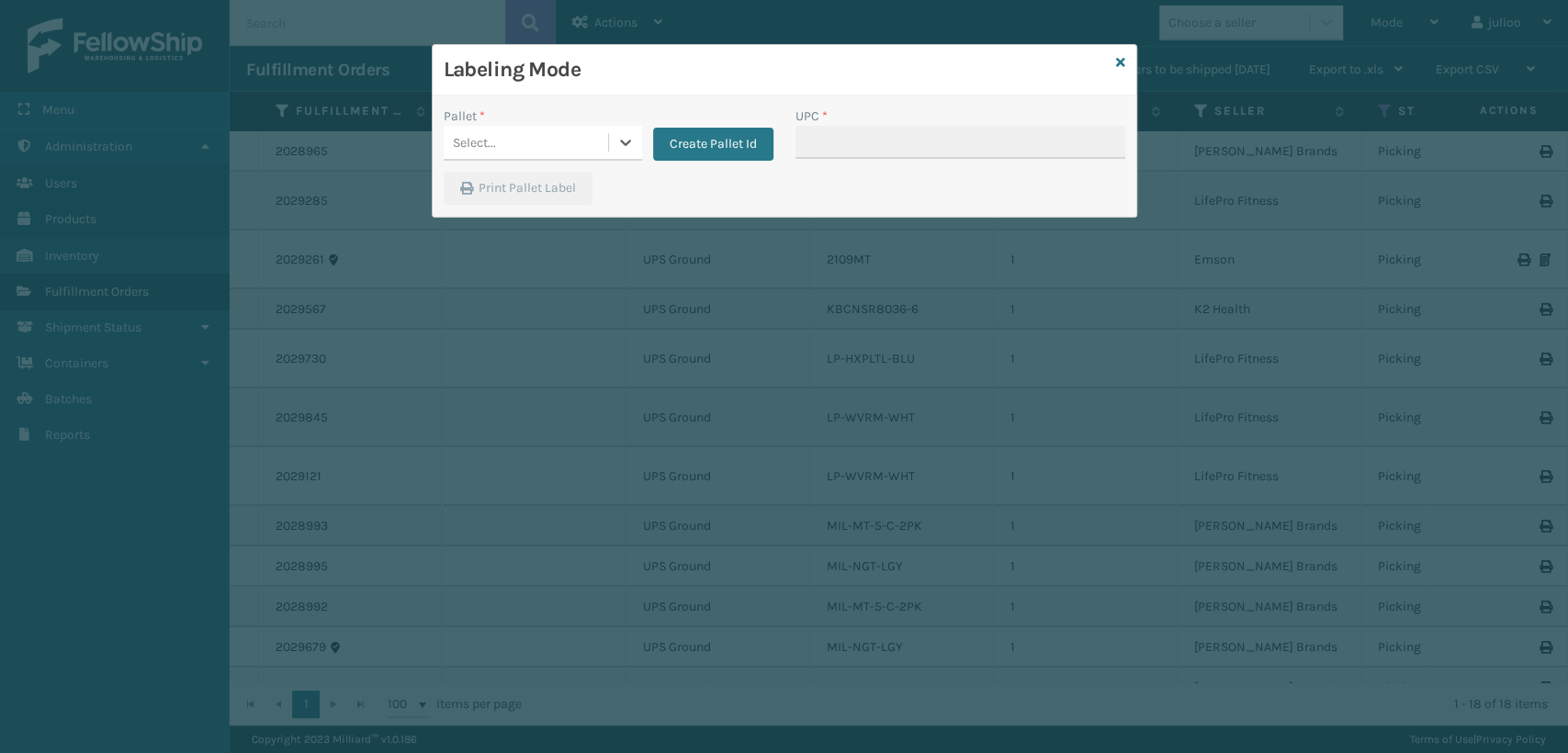
click at [564, 149] on div "Select..." at bounding box center [526, 143] width 165 height 31
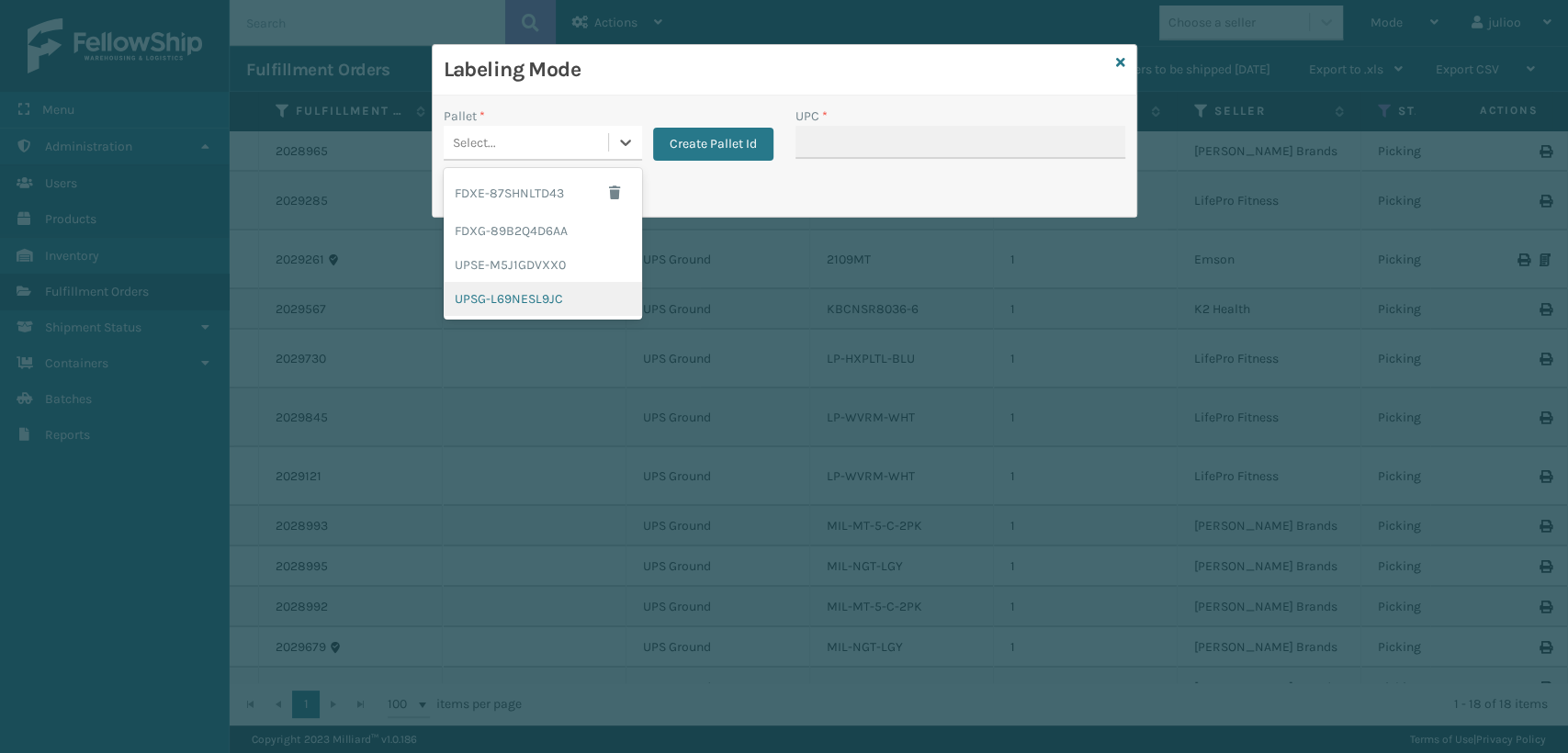
click at [520, 304] on div "UPSG-L69NESL9JC" at bounding box center [543, 299] width 198 height 34
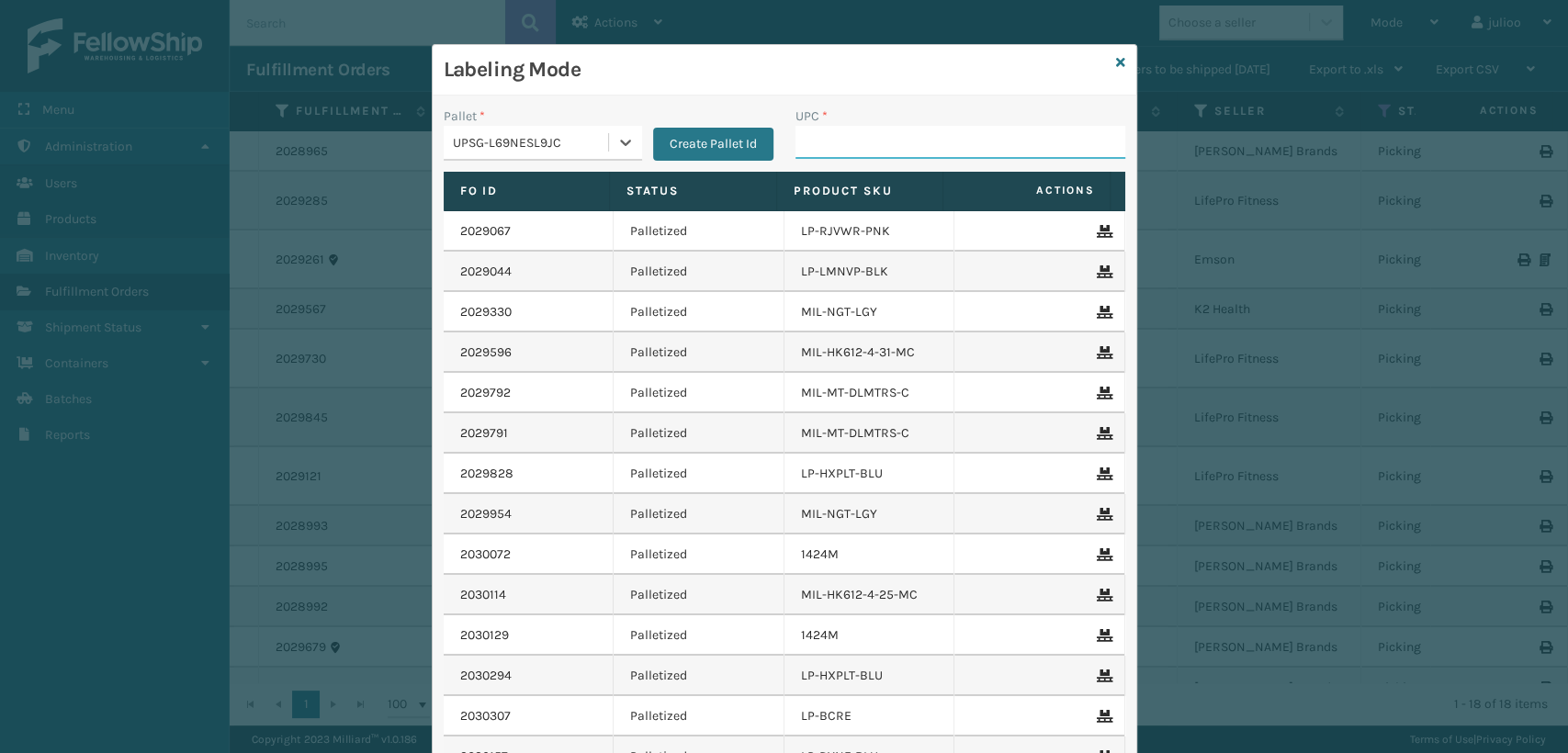
click at [824, 146] on input "UPC *" at bounding box center [960, 142] width 330 height 33
paste input "816554010361"
type input "816554010361"
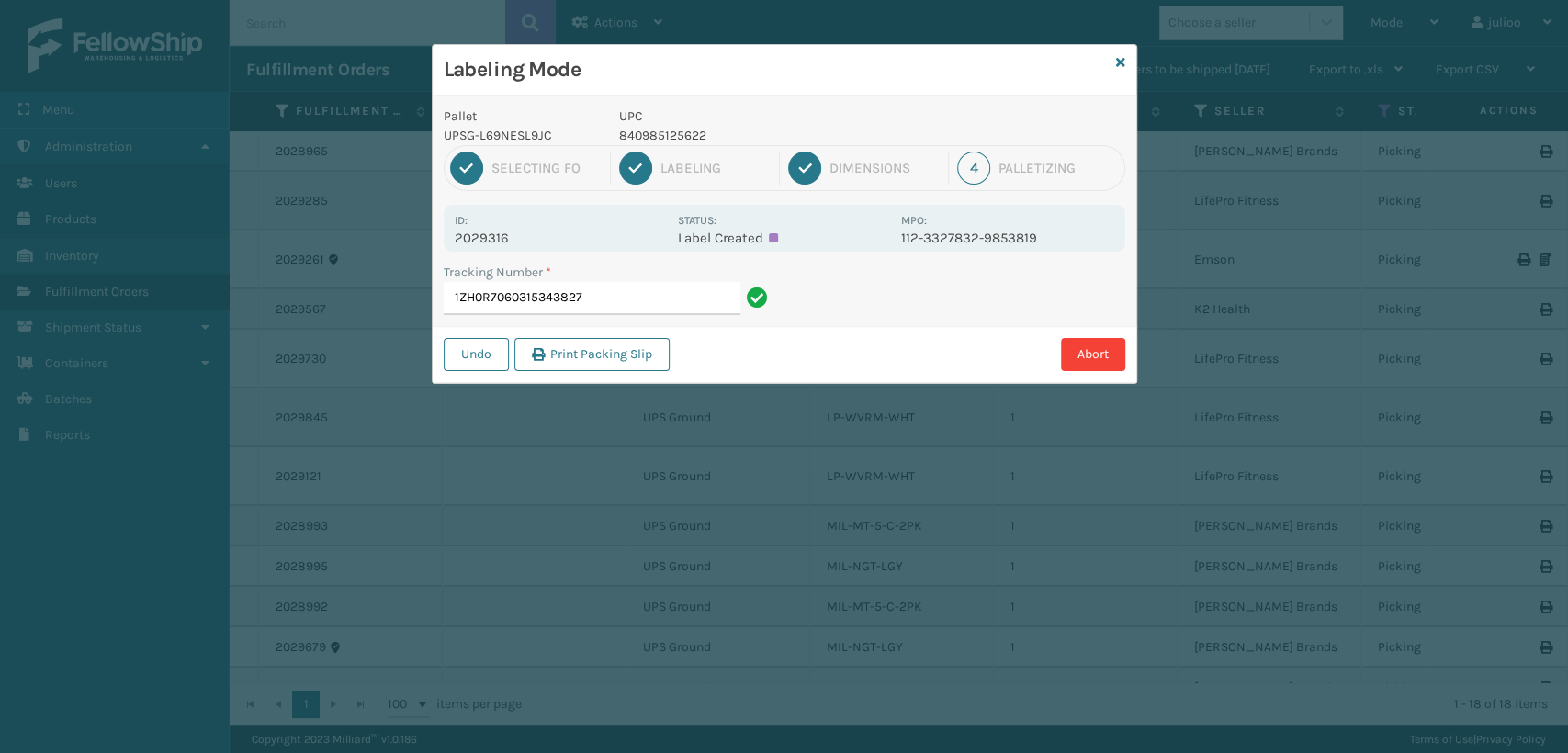
type input "1ZH0R7060315343827"
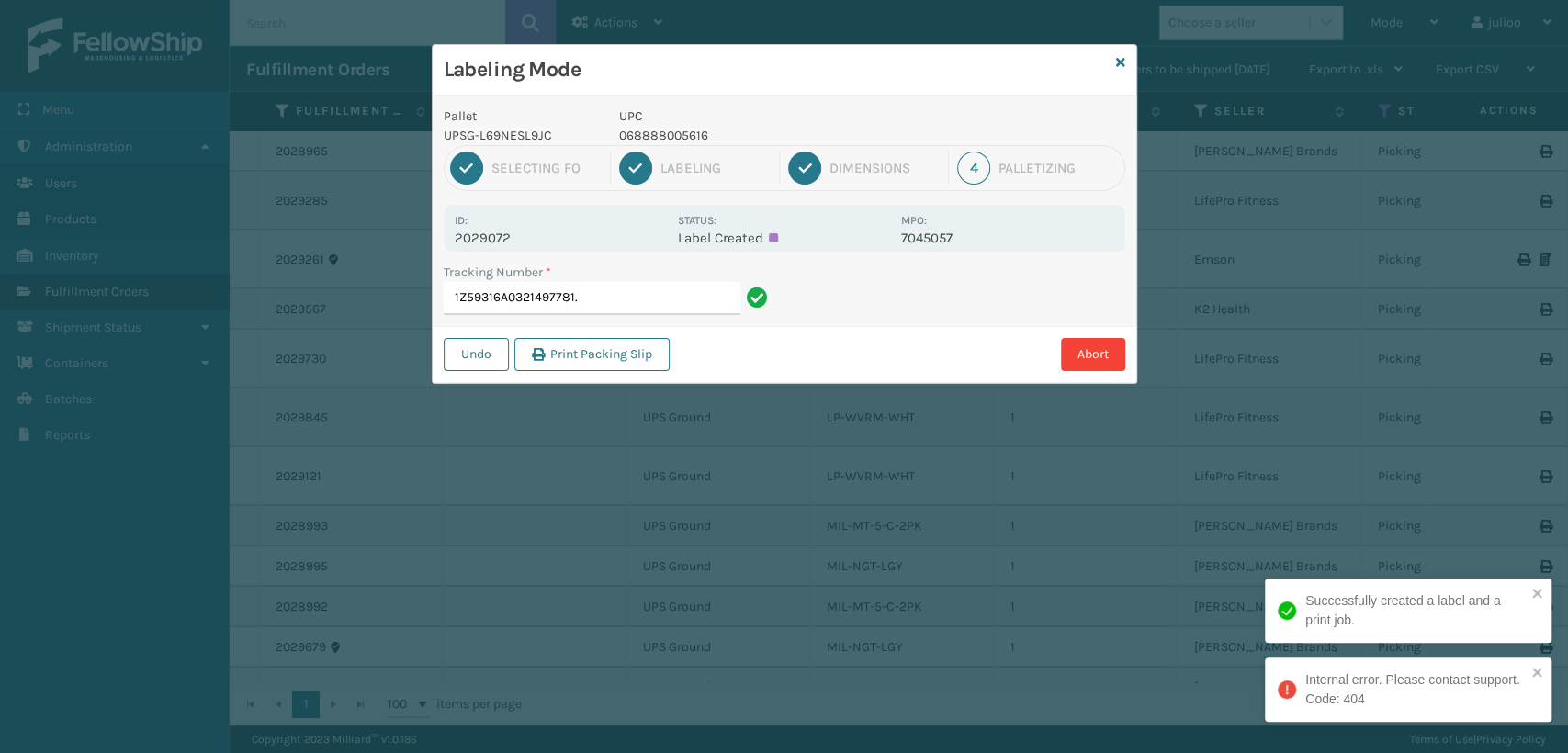
type input "1Z59316A0321497781"
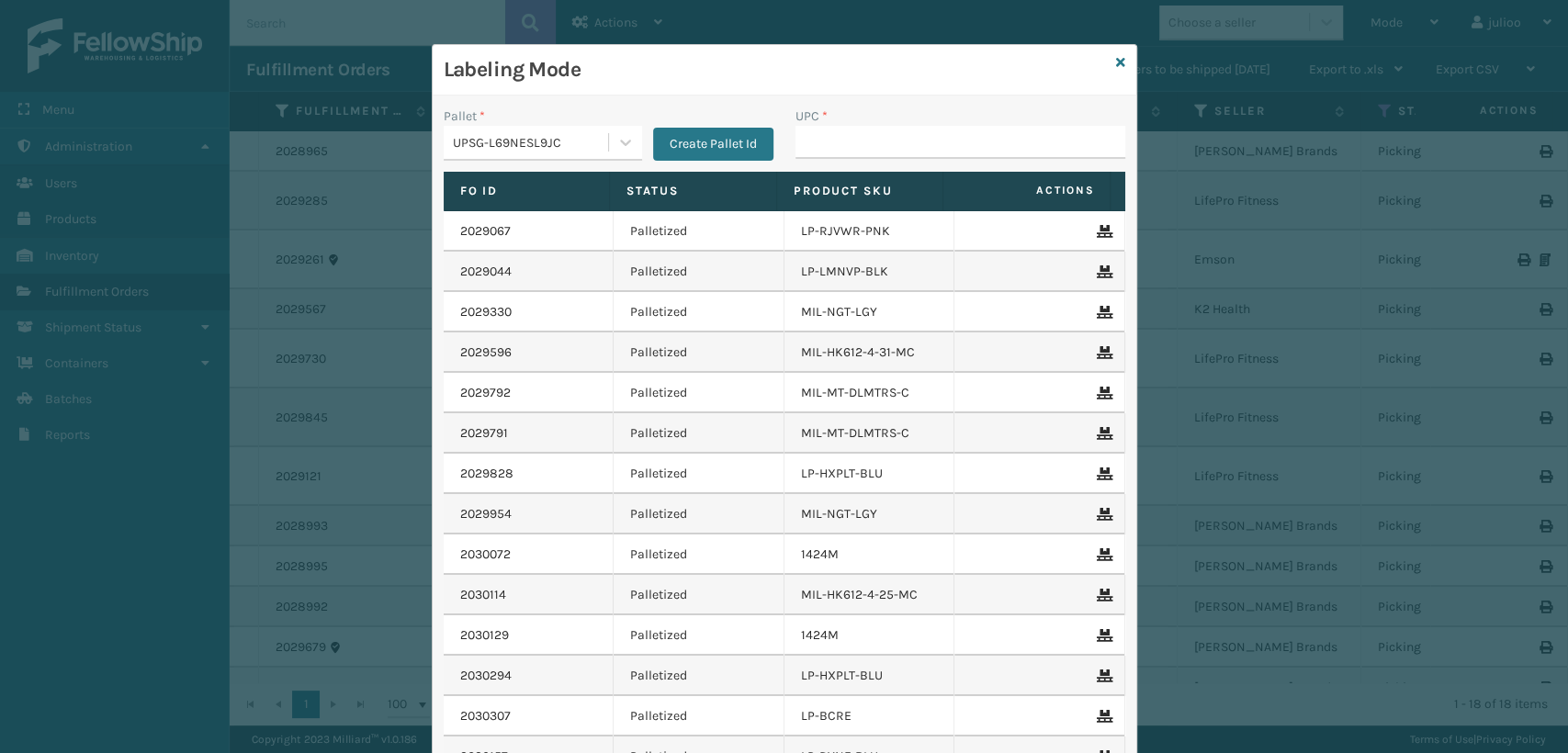
drag, startPoint x: 778, startPoint y: 127, endPoint x: 900, endPoint y: 98, distance: 125.4
click at [900, 98] on div "Pallet * UPSG-L69NESL9JC Create Pallet Id UPC * Fo Id Status Product SKU Action…" at bounding box center [784, 484] width 703 height 778
click at [880, 131] on input "UPC *" at bounding box center [960, 142] width 330 height 33
click at [1117, 64] on div "Labeling Mode" at bounding box center [784, 69] width 703 height 51
click at [1116, 64] on icon at bounding box center [1120, 62] width 9 height 13
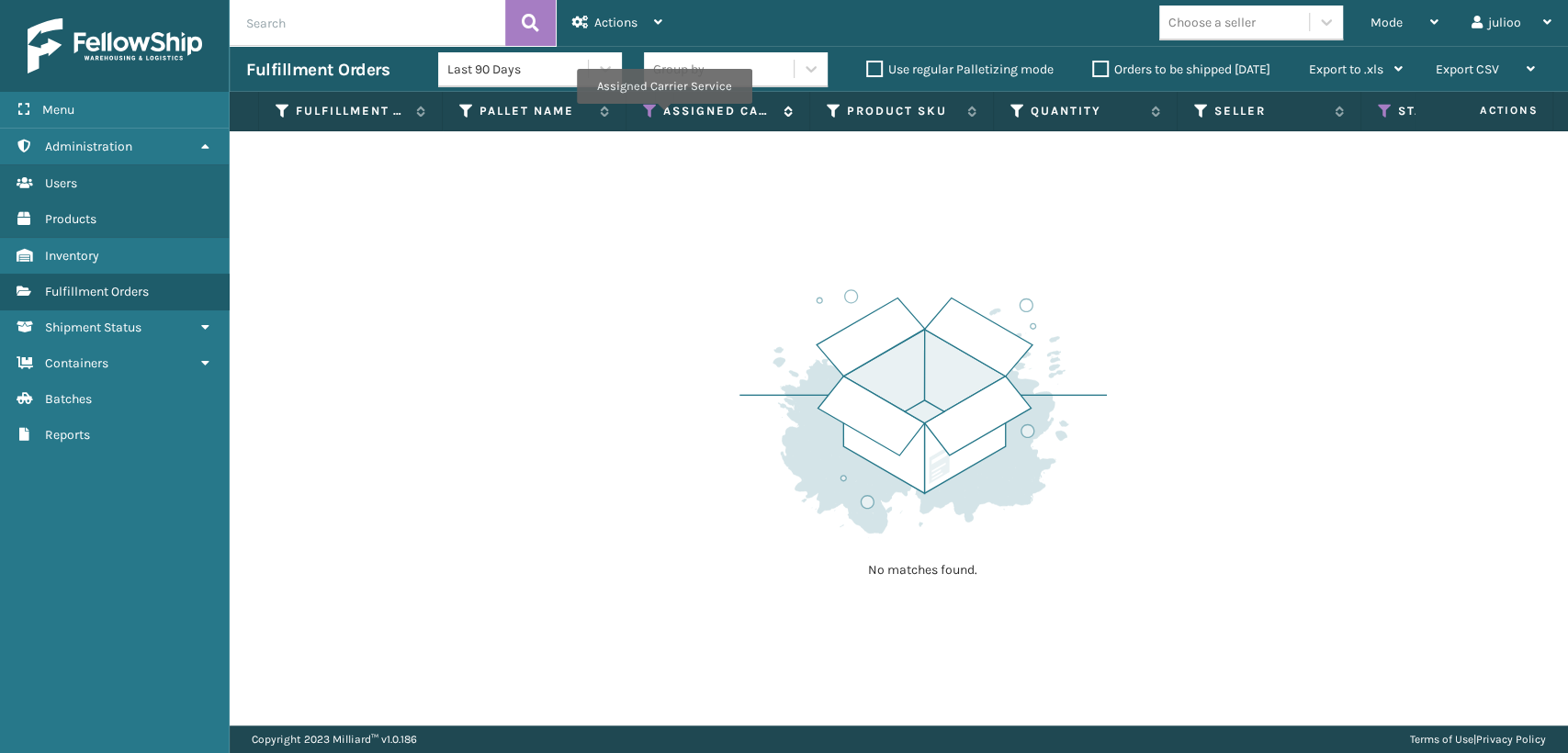
click at [663, 116] on label "Assigned Carrier Service" at bounding box center [719, 111] width 111 height 17
click at [650, 113] on icon at bounding box center [650, 111] width 15 height 17
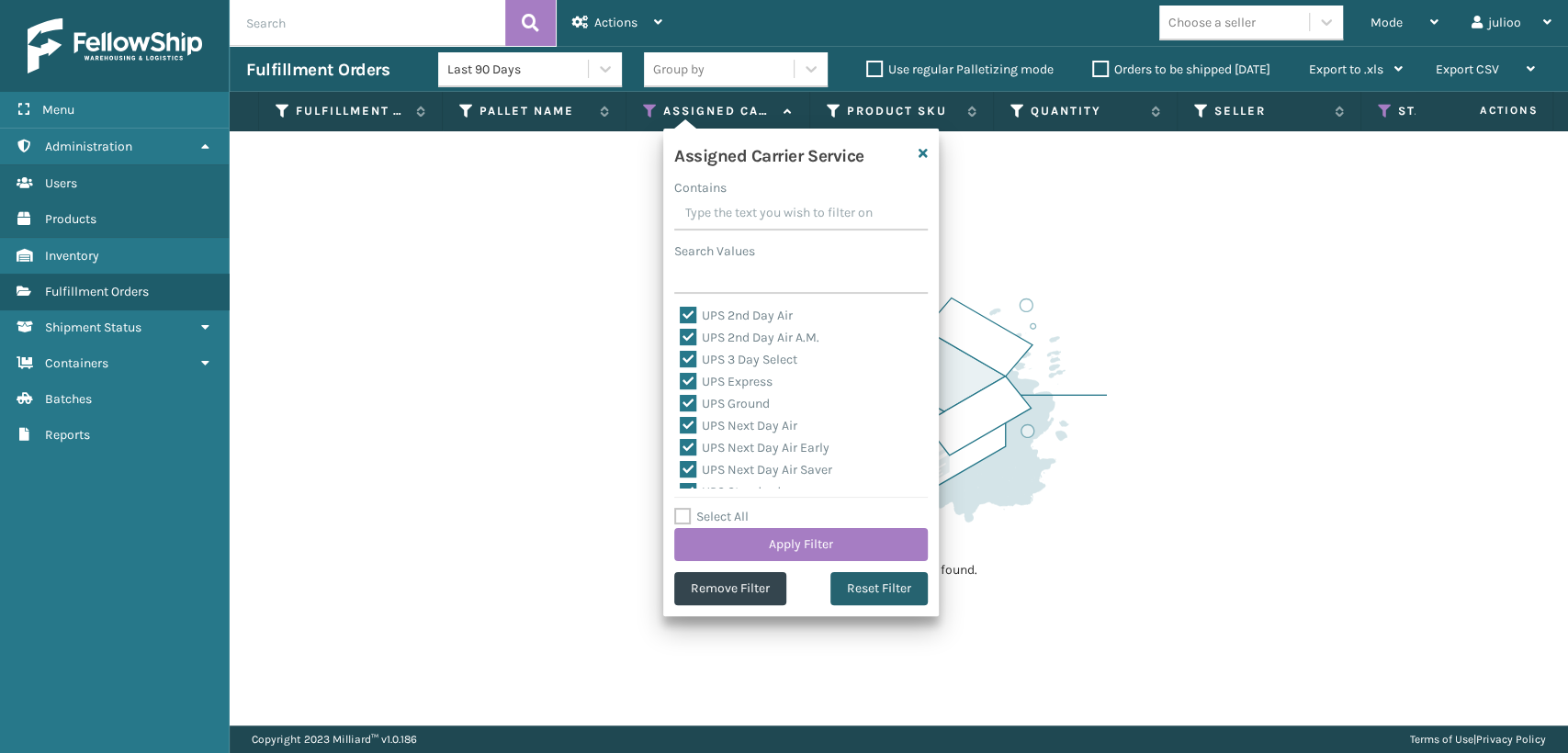
click at [861, 595] on button "Reset Filter" at bounding box center [879, 588] width 97 height 33
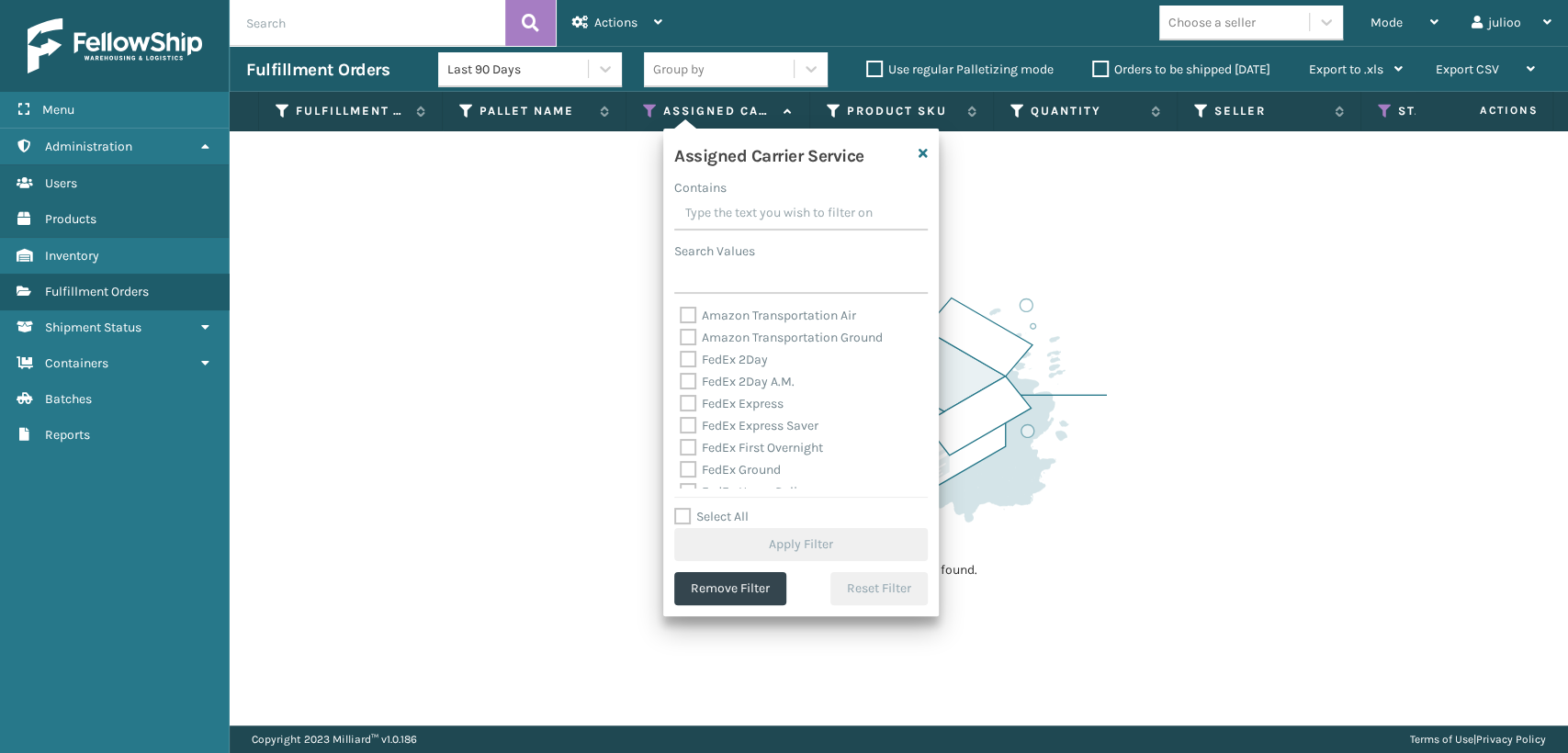
click at [691, 366] on label "FedEx 2Day" at bounding box center [723, 360] width 88 height 16
click at [680, 361] on input "FedEx 2Day" at bounding box center [679, 355] width 1 height 12
checkbox input "true"
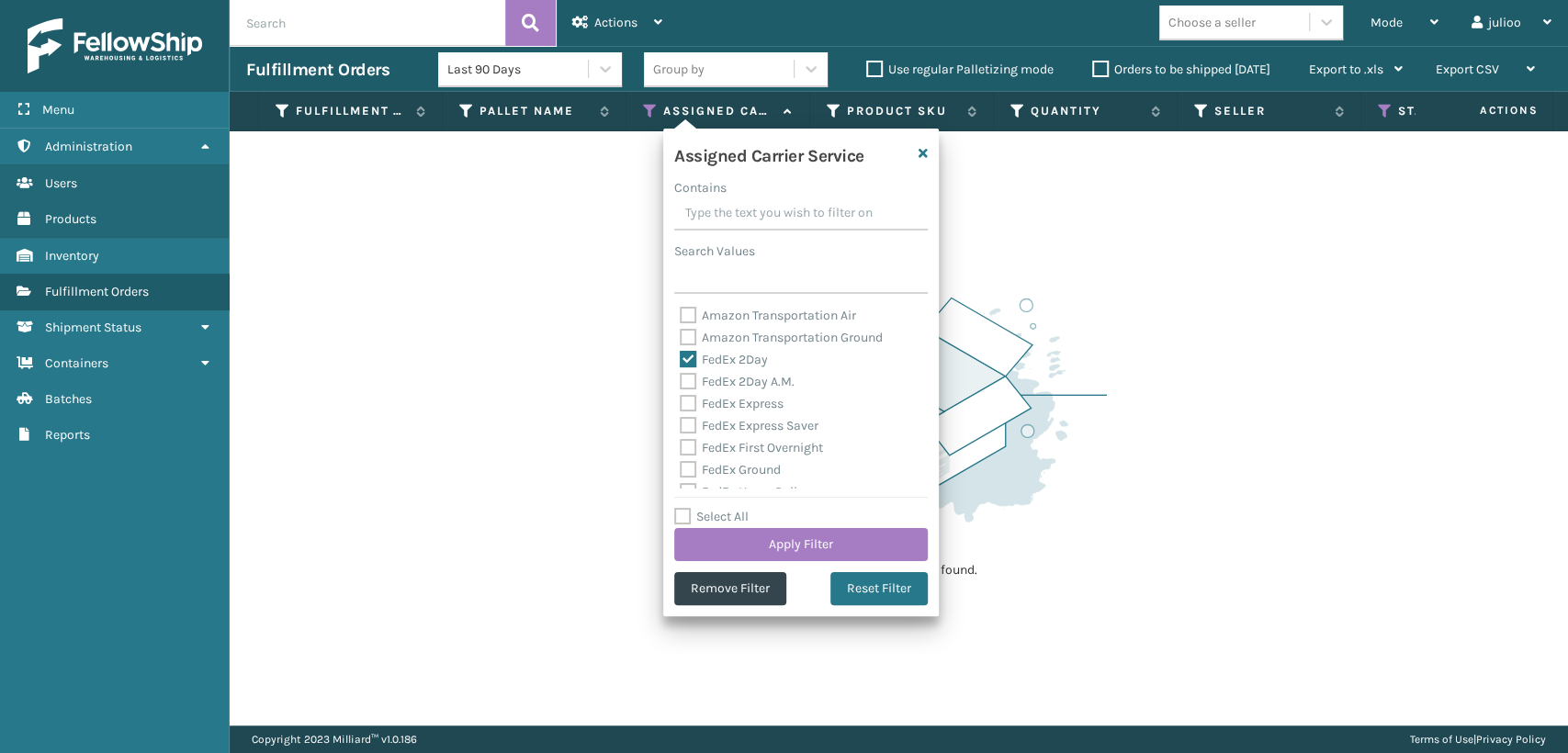
click at [680, 378] on label "FedEx 2Day A.M." at bounding box center [737, 382] width 115 height 16
click at [680, 378] on input "FedEx 2Day A.M." at bounding box center [679, 377] width 1 height 12
checkbox input "true"
click at [681, 405] on label "FedEx Express" at bounding box center [731, 404] width 104 height 16
click at [680, 405] on input "FedEx Express" at bounding box center [679, 399] width 1 height 12
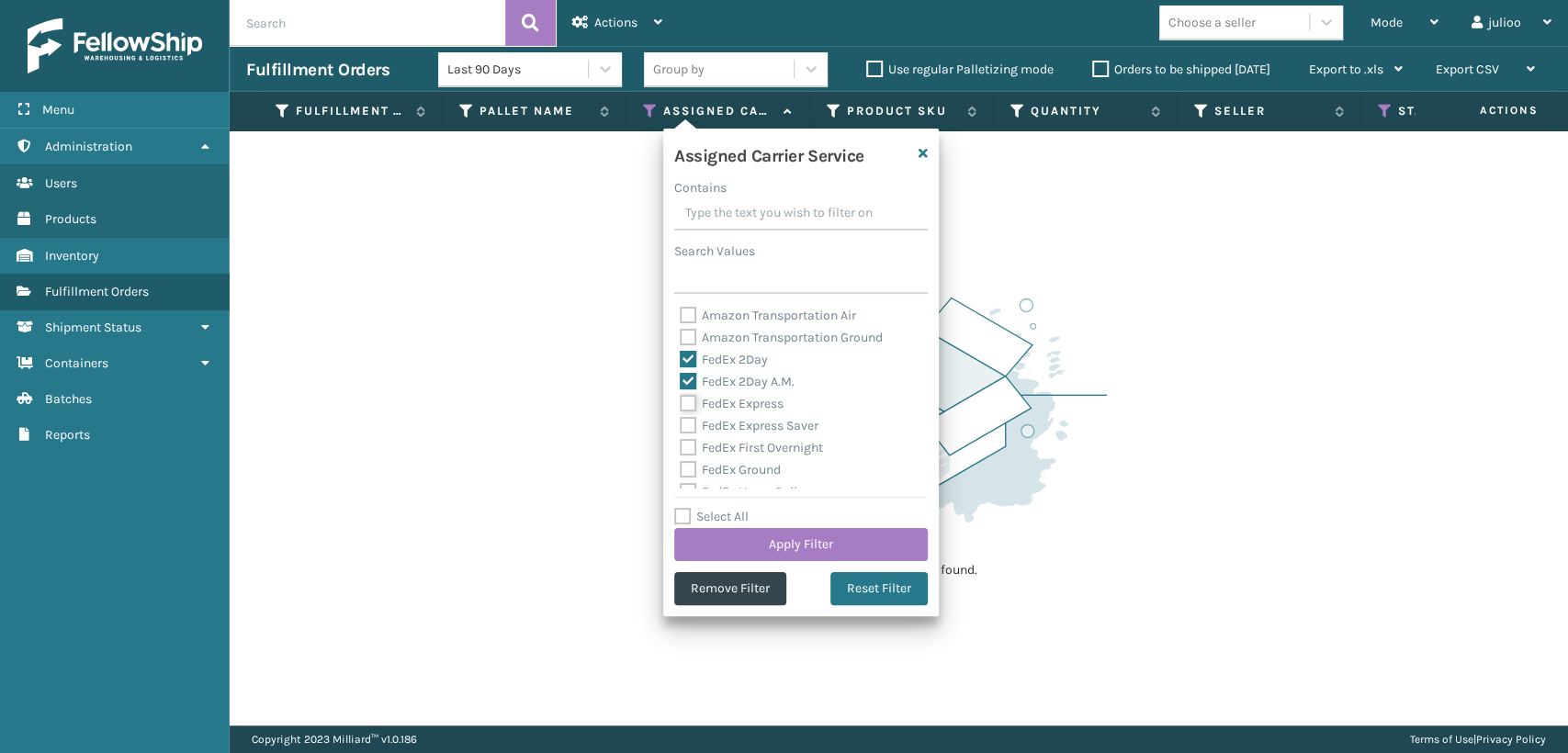
checkbox input "true"
click at [683, 414] on div "FedEx Express" at bounding box center [800, 404] width 243 height 22
click at [692, 432] on label "FedEx Express Saver" at bounding box center [749, 426] width 139 height 16
click at [680, 428] on input "FedEx Express Saver" at bounding box center [679, 422] width 1 height 12
checkbox input "true"
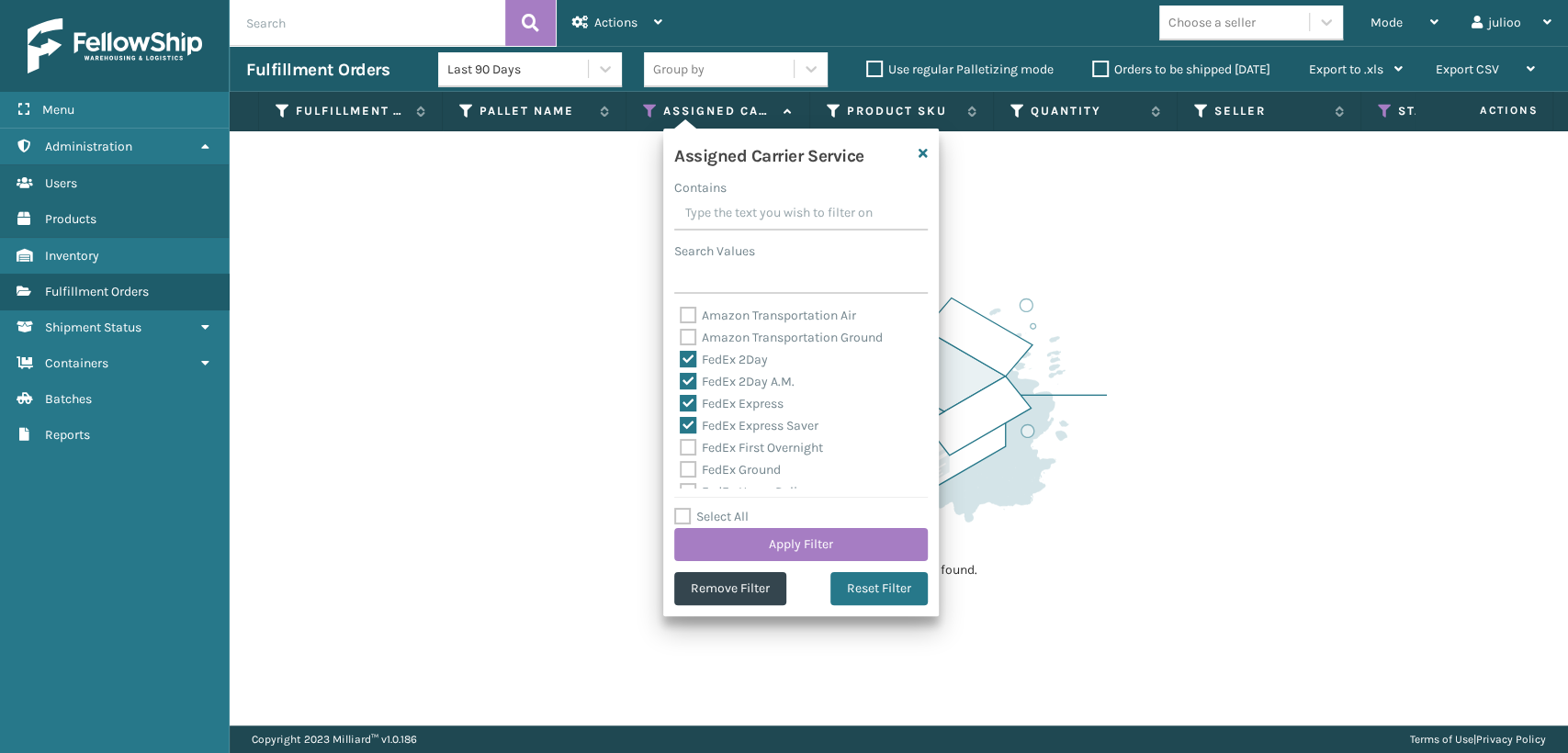
click at [665, 454] on div "Assigned Carrier Service Contains Search Values Amazon Transportation Air Amazo…" at bounding box center [801, 373] width 276 height 488
drag, startPoint x: 696, startPoint y: 440, endPoint x: 696, endPoint y: 450, distance: 10.0
click at [696, 442] on label "FedEx First Overnight" at bounding box center [751, 448] width 143 height 16
click at [680, 442] on input "FedEx First Overnight" at bounding box center [679, 443] width 1 height 12
checkbox input "true"
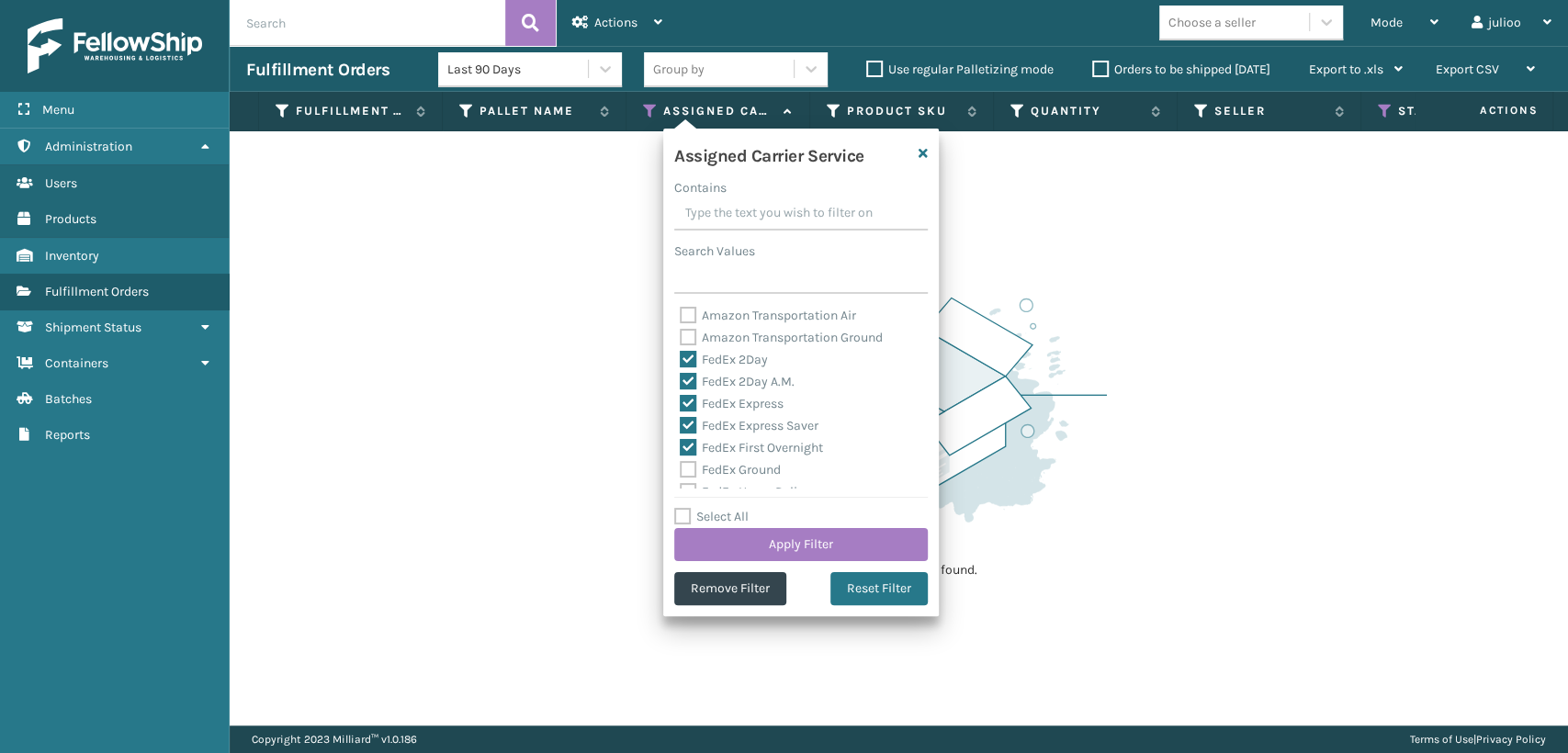
click at [690, 468] on label "FedEx Ground" at bounding box center [730, 470] width 101 height 16
click at [680, 468] on input "FedEx Ground" at bounding box center [679, 465] width 1 height 12
checkbox input "true"
click at [688, 502] on div "Assigned Carrier Service Contains Search Values Amazon Transportation Air Amazo…" at bounding box center [801, 373] width 276 height 488
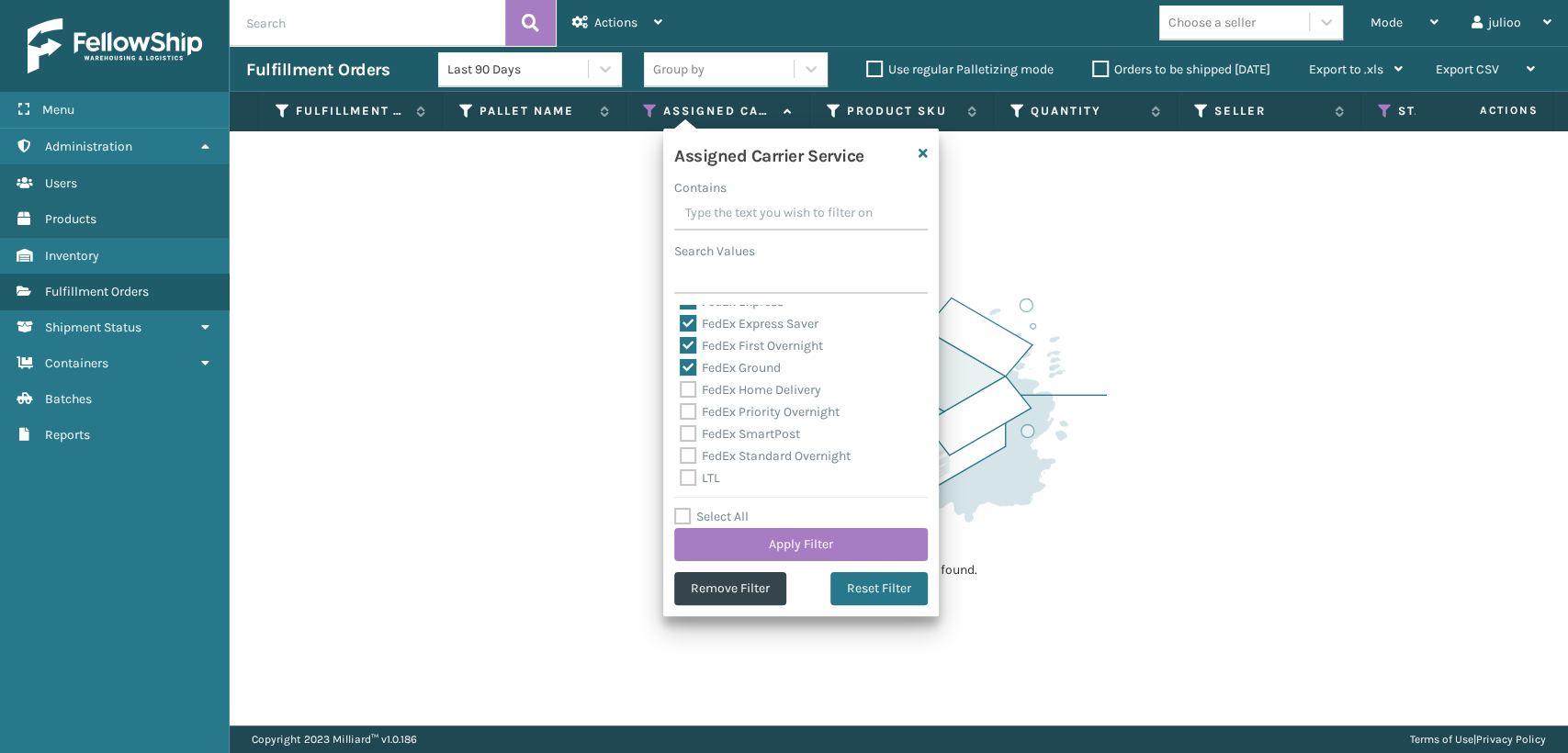
click at [685, 392] on label "FedEx Home Delivery" at bounding box center [750, 390] width 142 height 16
click at [680, 392] on input "FedEx Home Delivery" at bounding box center [679, 386] width 1 height 12
checkbox input "true"
drag, startPoint x: 690, startPoint y: 430, endPoint x: 692, endPoint y: 439, distance: 9.2
click at [690, 433] on label "FedEx SmartPost" at bounding box center [739, 435] width 120 height 16
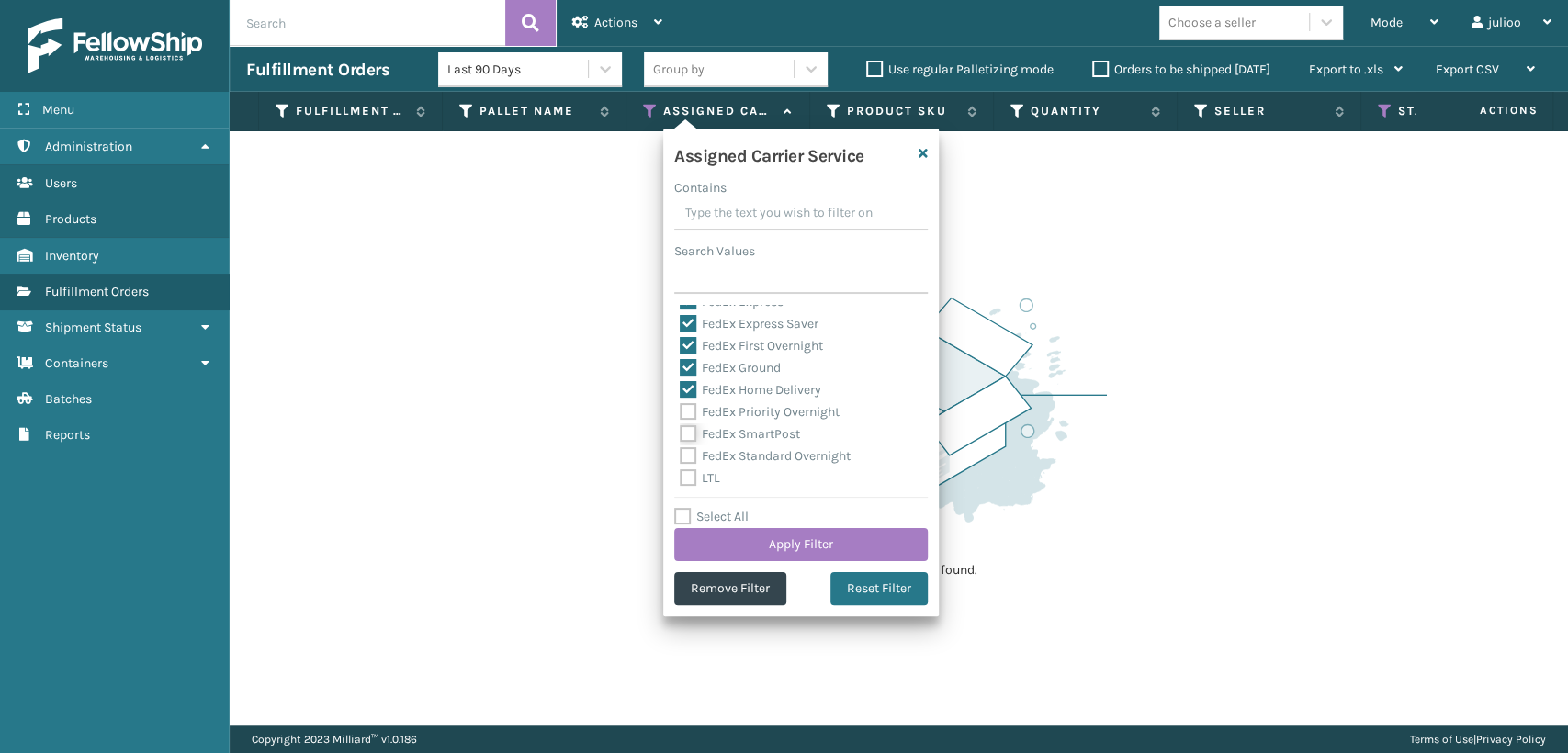
click at [680, 433] on input "FedEx SmartPost" at bounding box center [679, 430] width 1 height 12
checkbox input "true"
click at [697, 406] on label "FedEx Priority Overnight" at bounding box center [759, 413] width 160 height 16
click at [680, 406] on input "FedEx Priority Overnight" at bounding box center [679, 408] width 1 height 12
checkbox input "true"
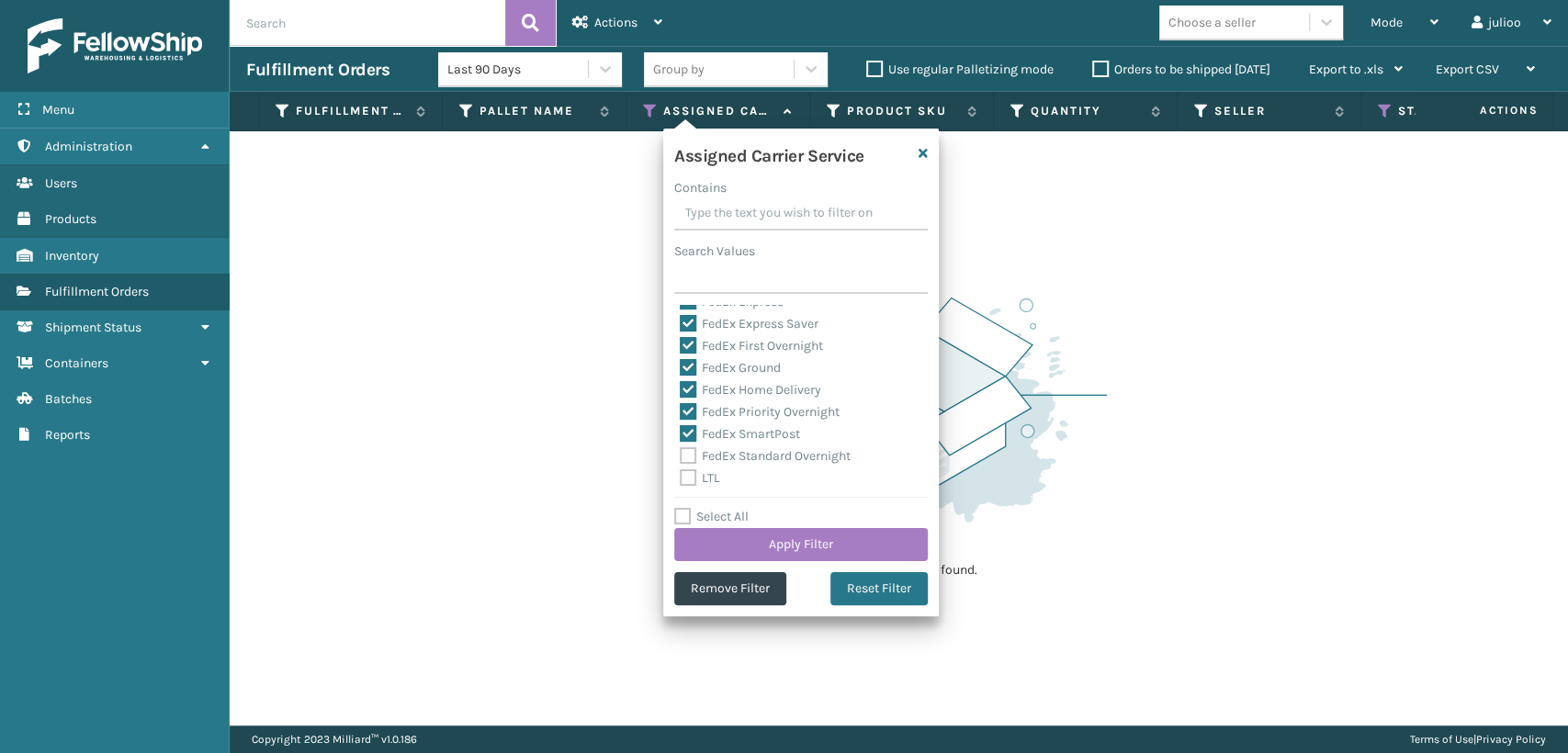
click at [683, 457] on label "FedEx Standard Overnight" at bounding box center [765, 456] width 171 height 16
click at [680, 457] on input "FedEx Standard Overnight" at bounding box center [679, 451] width 1 height 12
checkbox input "true"
drag, startPoint x: 780, startPoint y: 526, endPoint x: 770, endPoint y: 537, distance: 14.9
click at [775, 531] on div "Select All Apply Filter" at bounding box center [801, 534] width 254 height 56
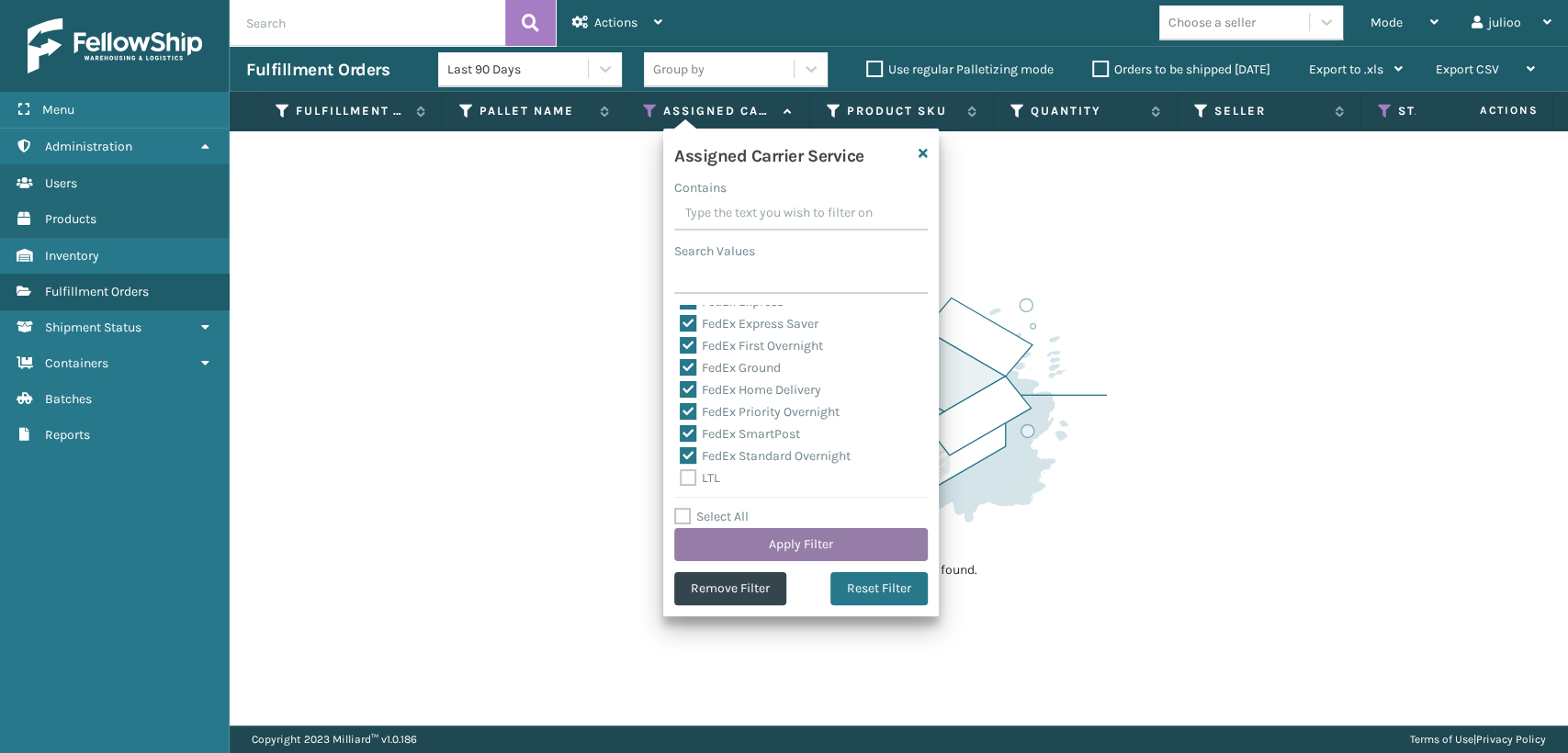
click at [753, 542] on button "Apply Filter" at bounding box center [801, 545] width 254 height 33
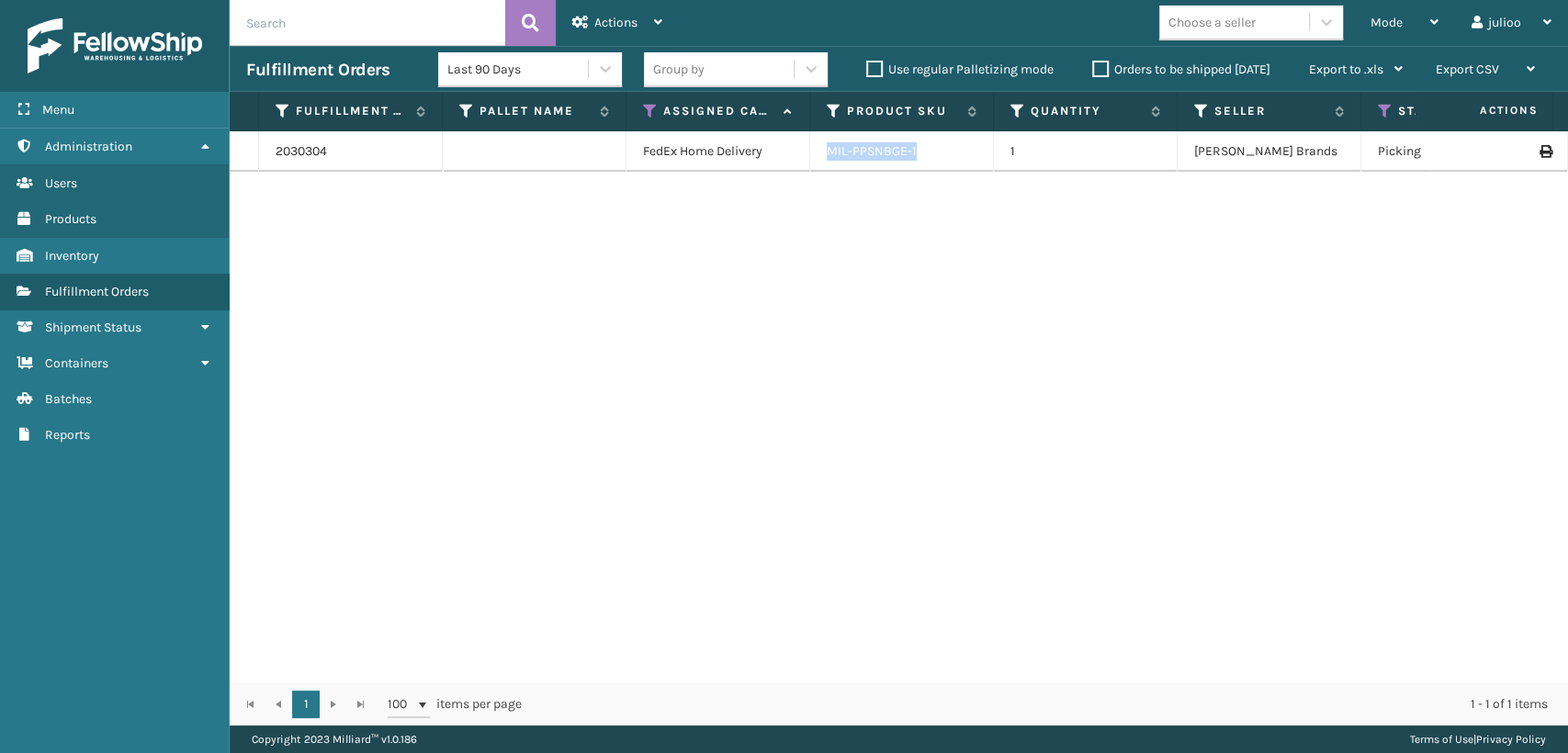
copy link "MIL-PPSNBGE-1"
drag, startPoint x: 939, startPoint y: 151, endPoint x: 827, endPoint y: 156, distance: 112.1
click at [827, 156] on div "MIL-PPSNBGE-1" at bounding box center [902, 152] width 150 height 19
click at [1360, 16] on div "Mode Regular Mode Picking Mode Labeling Mode Exit Scan Mode" at bounding box center [1404, 23] width 101 height 46
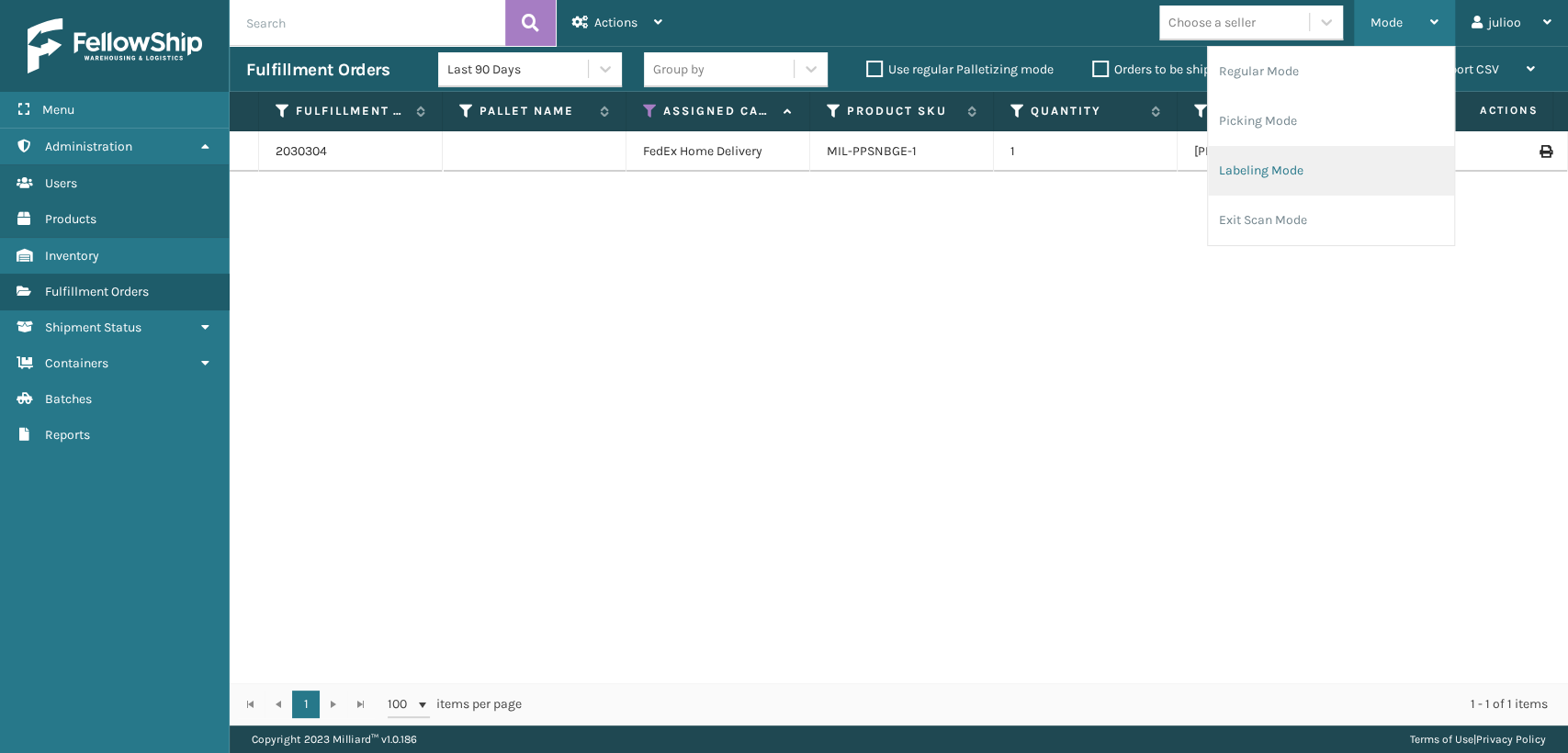
click at [1286, 168] on li "Labeling Mode" at bounding box center [1331, 171] width 246 height 50
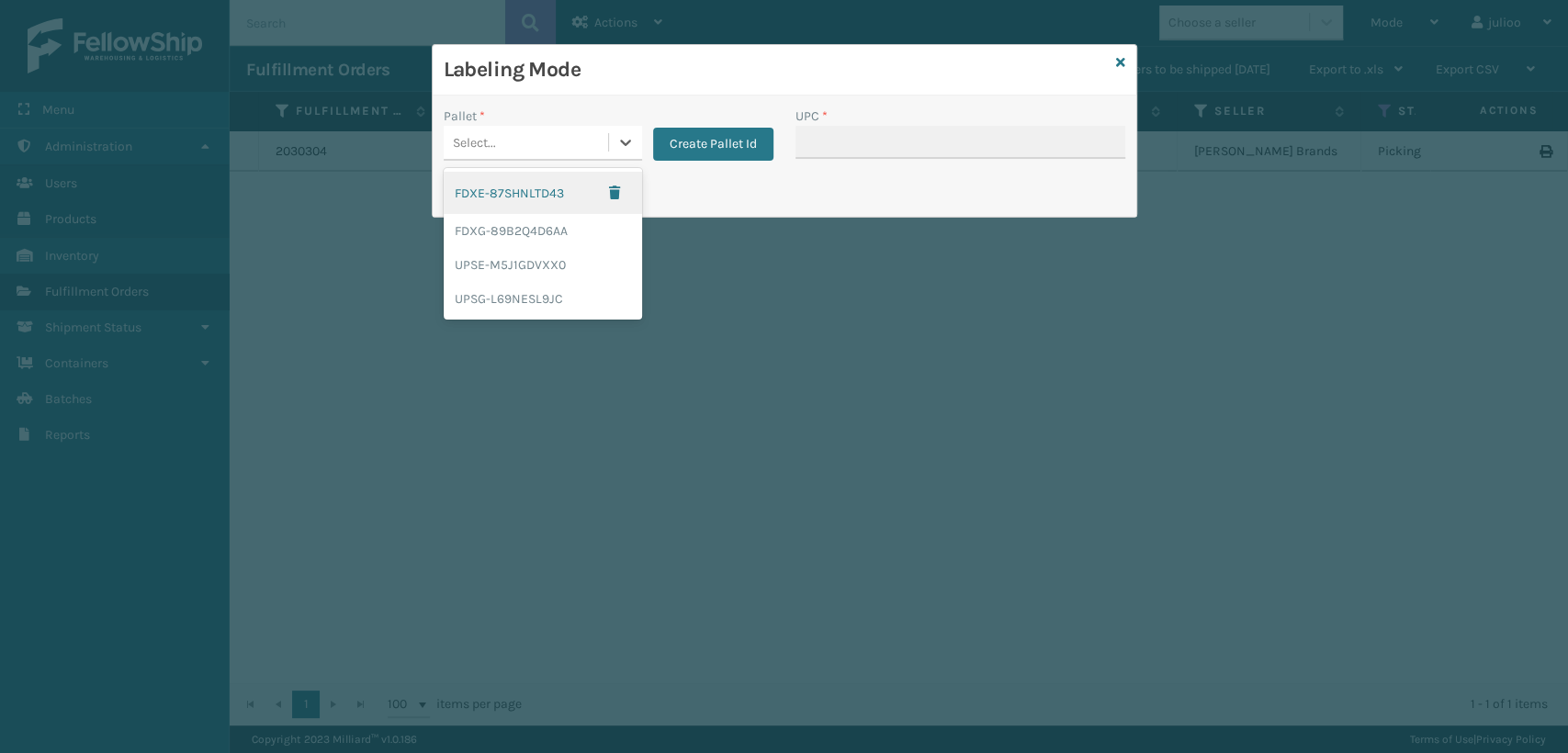
click at [495, 134] on div "Select..." at bounding box center [526, 143] width 165 height 31
click at [516, 230] on div "FDXG-89B2Q4D6AA" at bounding box center [543, 231] width 198 height 34
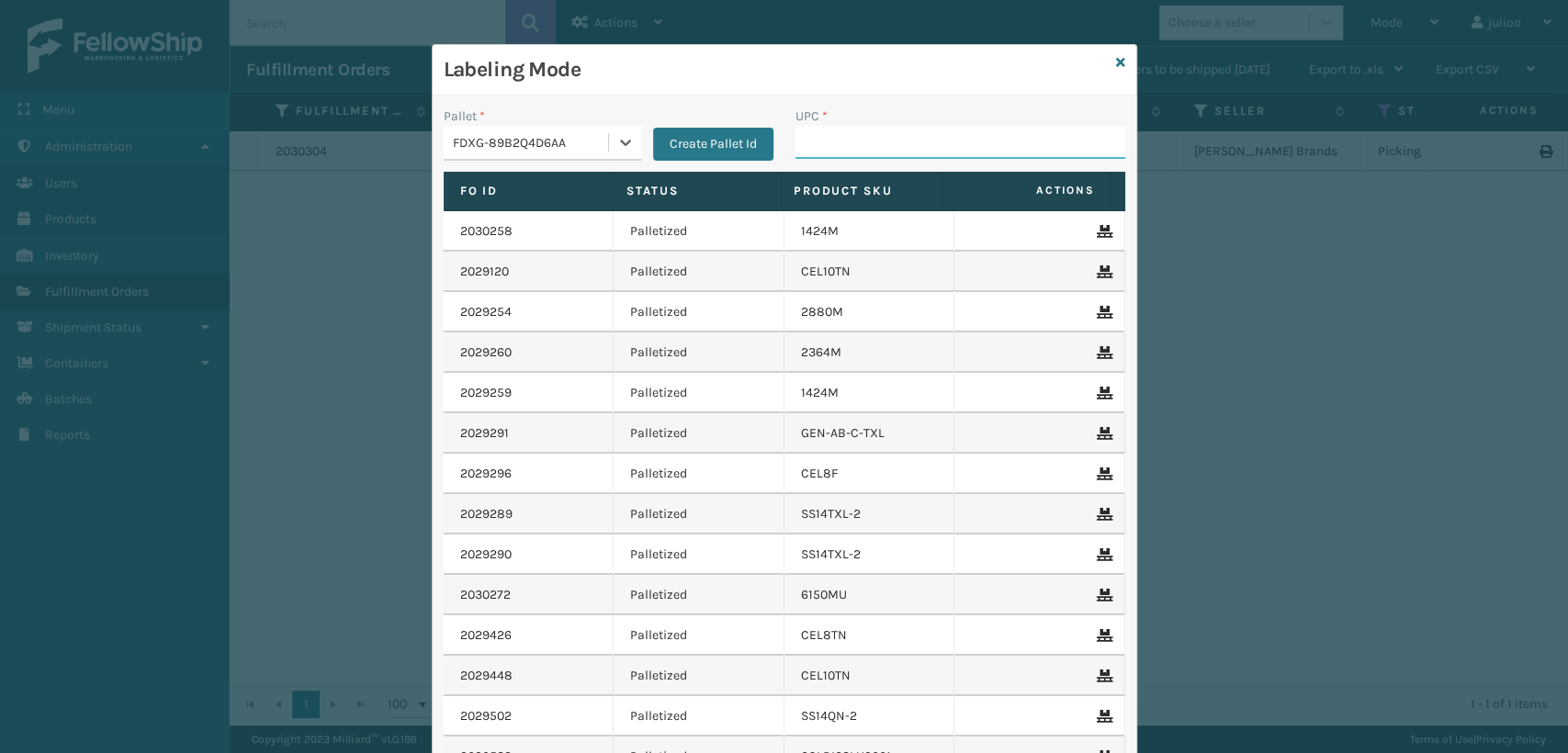
click at [795, 147] on input "UPC *" at bounding box center [960, 142] width 330 height 33
click at [1118, 64] on div "Labeling Mode" at bounding box center [784, 69] width 703 height 51
click at [1116, 64] on icon at bounding box center [1120, 62] width 9 height 13
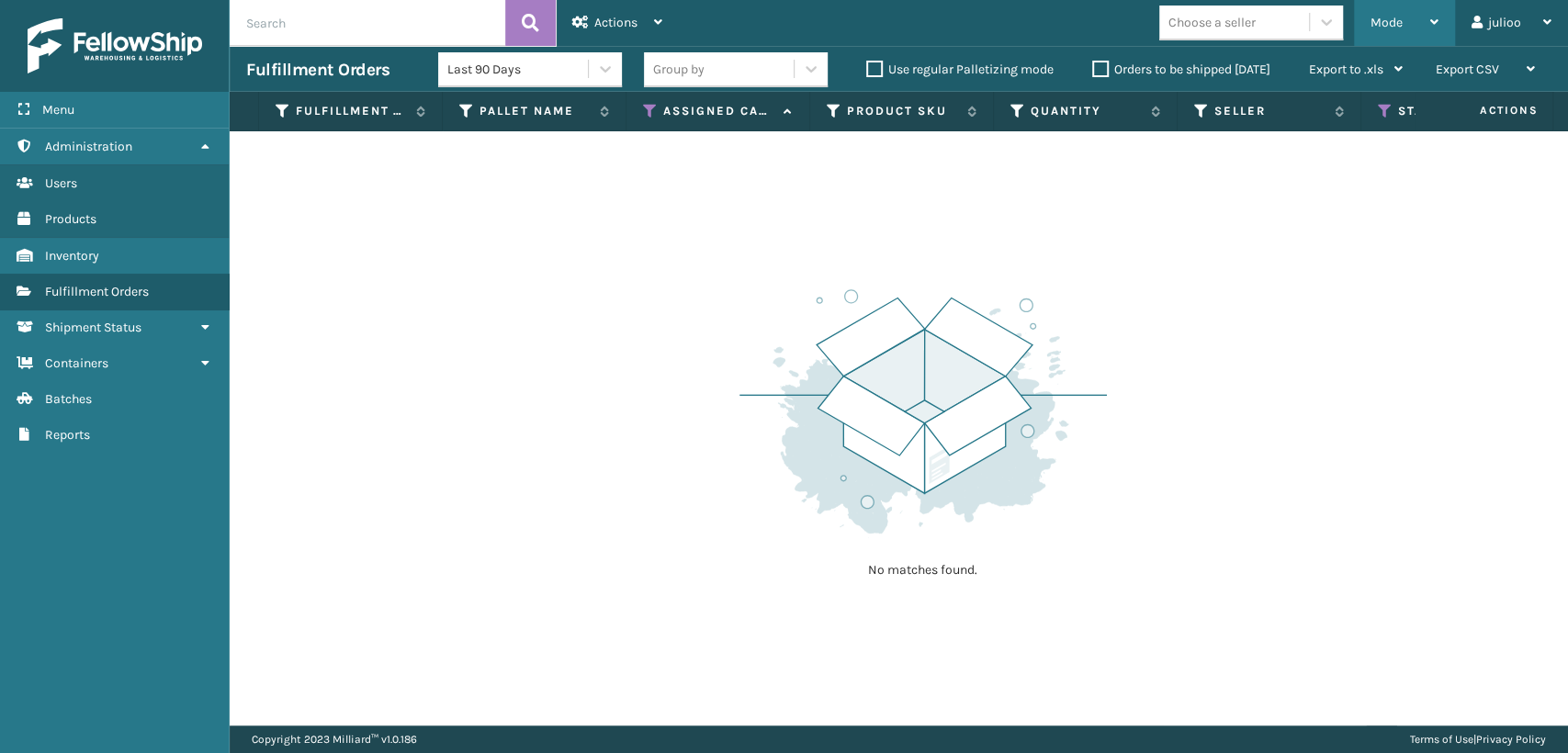
drag, startPoint x: 1377, startPoint y: 14, endPoint x: 1358, endPoint y: 144, distance: 131.4
click at [1375, 16] on div "Mode" at bounding box center [1404, 23] width 68 height 46
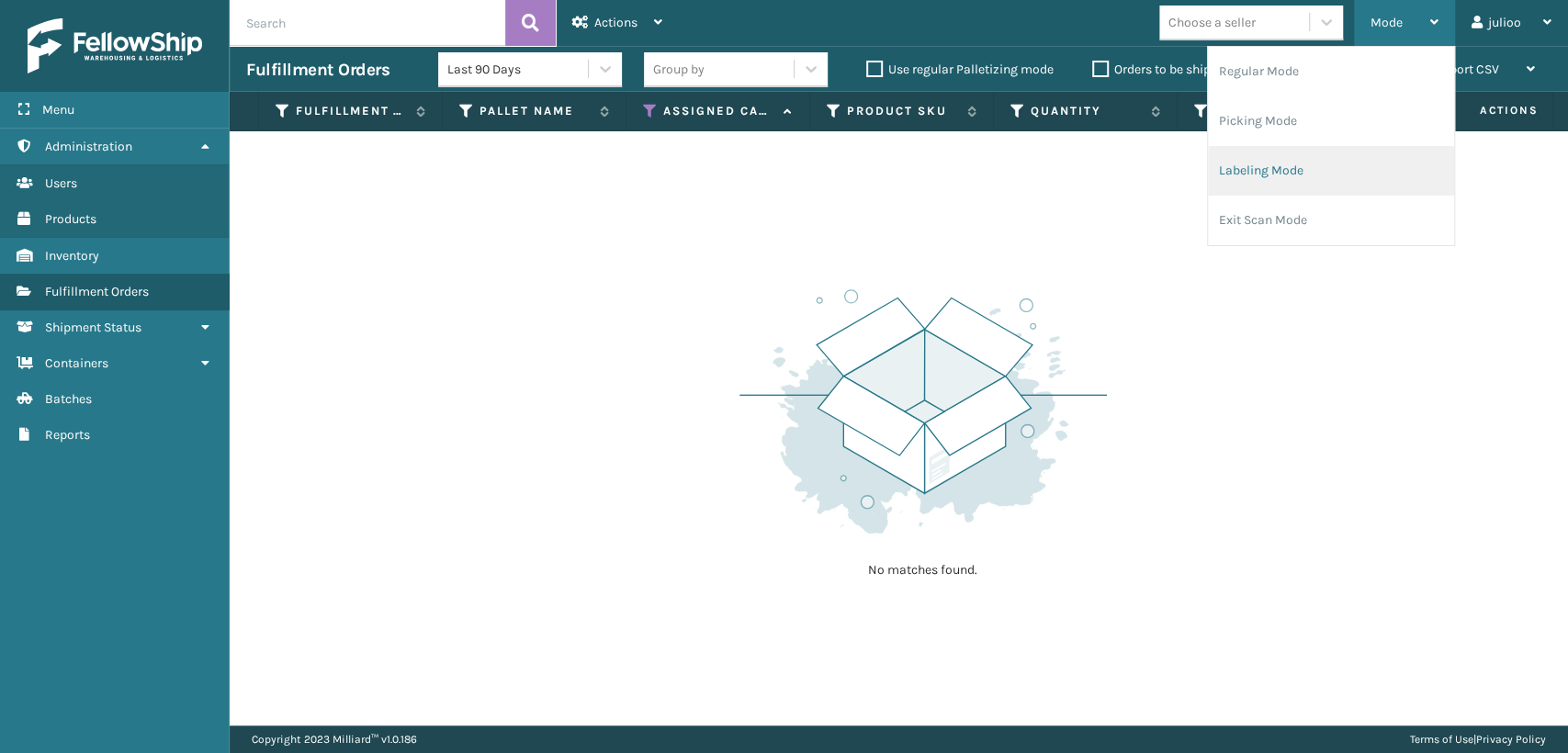
click at [1238, 184] on li "Labeling Mode" at bounding box center [1331, 171] width 246 height 50
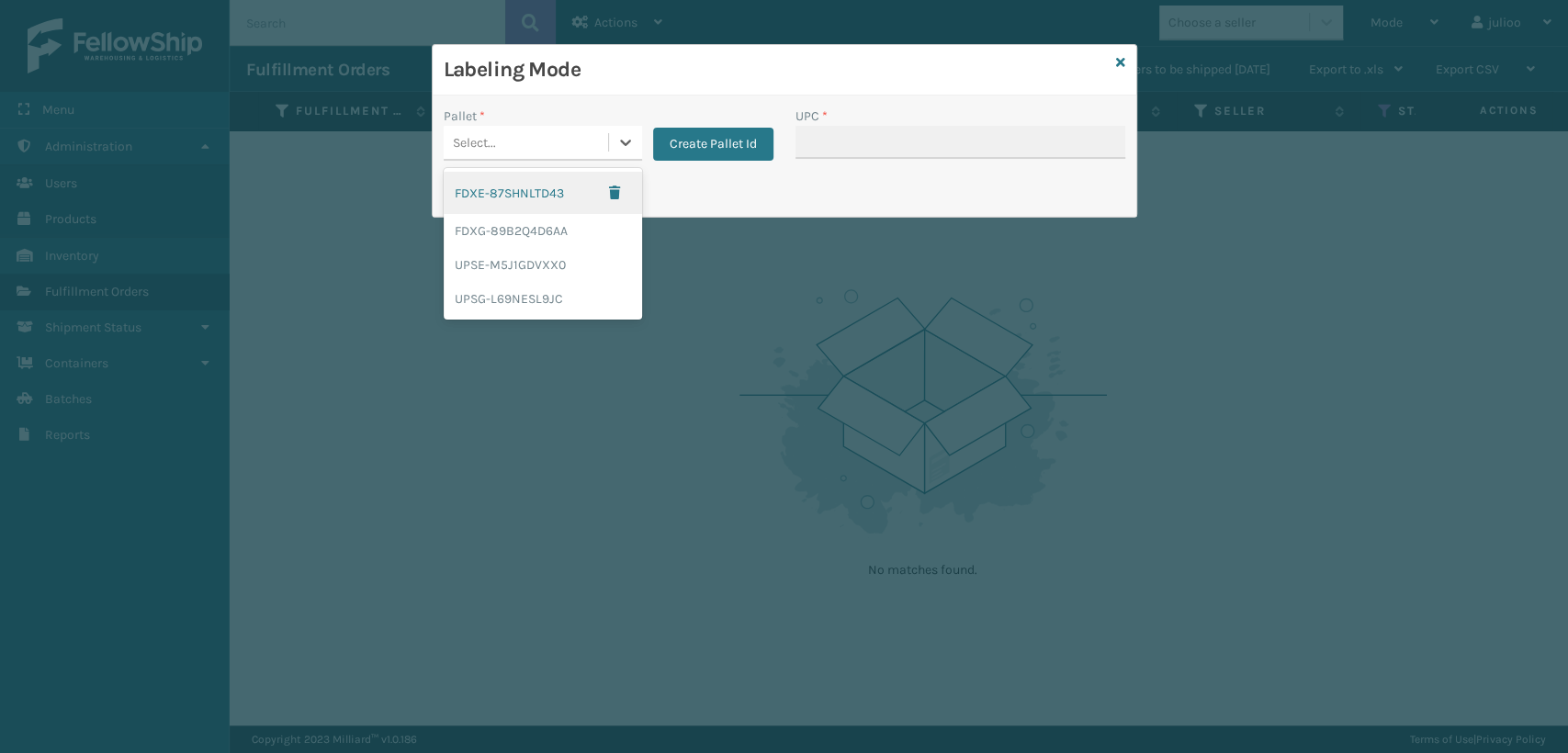
click at [557, 147] on div "Select..." at bounding box center [526, 143] width 165 height 31
drag, startPoint x: 1400, startPoint y: 2, endPoint x: 1326, endPoint y: 68, distance: 99.2
click at [1388, 19] on div "Labeling Mode Pallet * option FDXG-89B2Q4D6AA focused, 2 of 4. 4 results availa…" at bounding box center [784, 376] width 1568 height 753
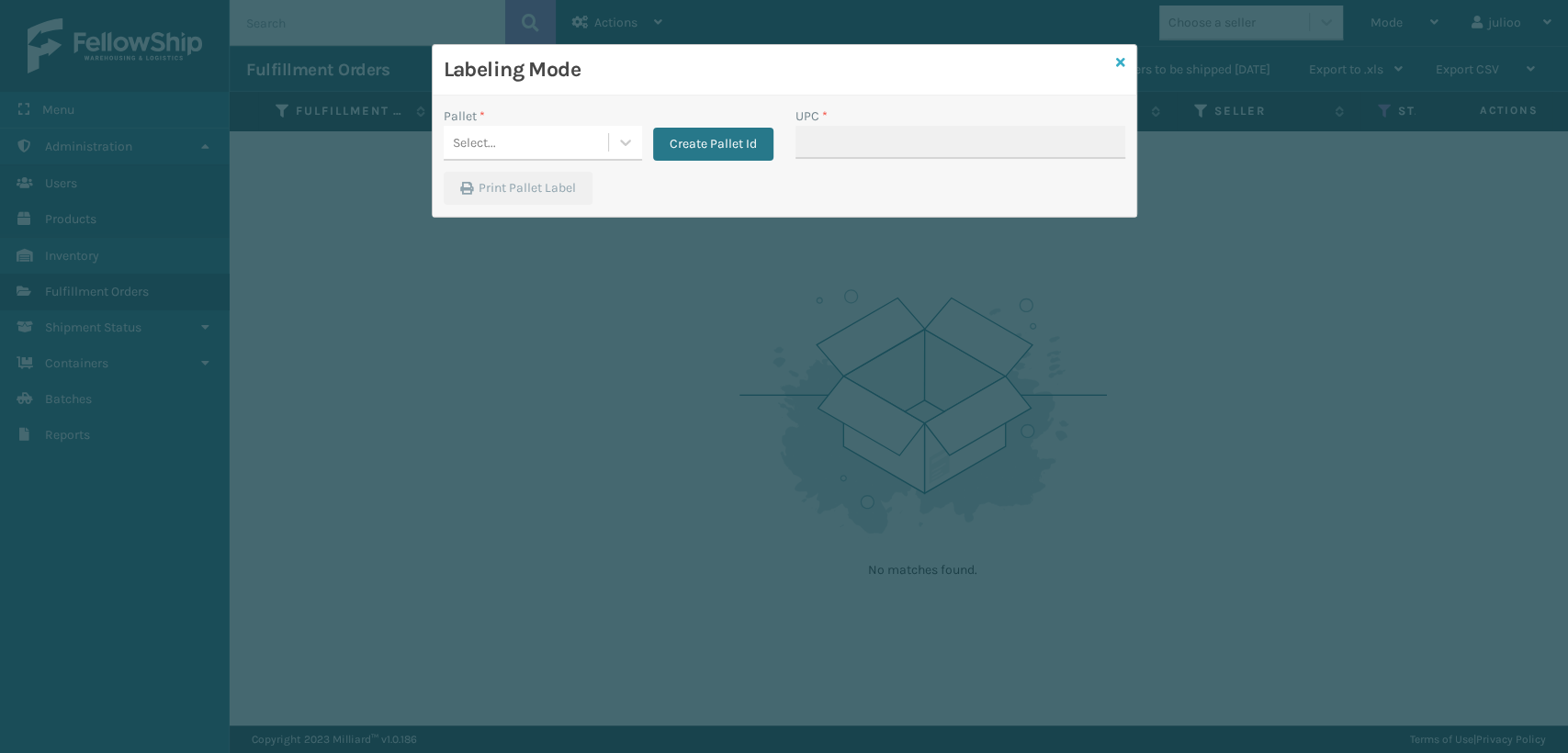
click at [1114, 65] on div "Labeling Mode" at bounding box center [784, 69] width 703 height 51
click at [1117, 64] on icon at bounding box center [1120, 62] width 9 height 13
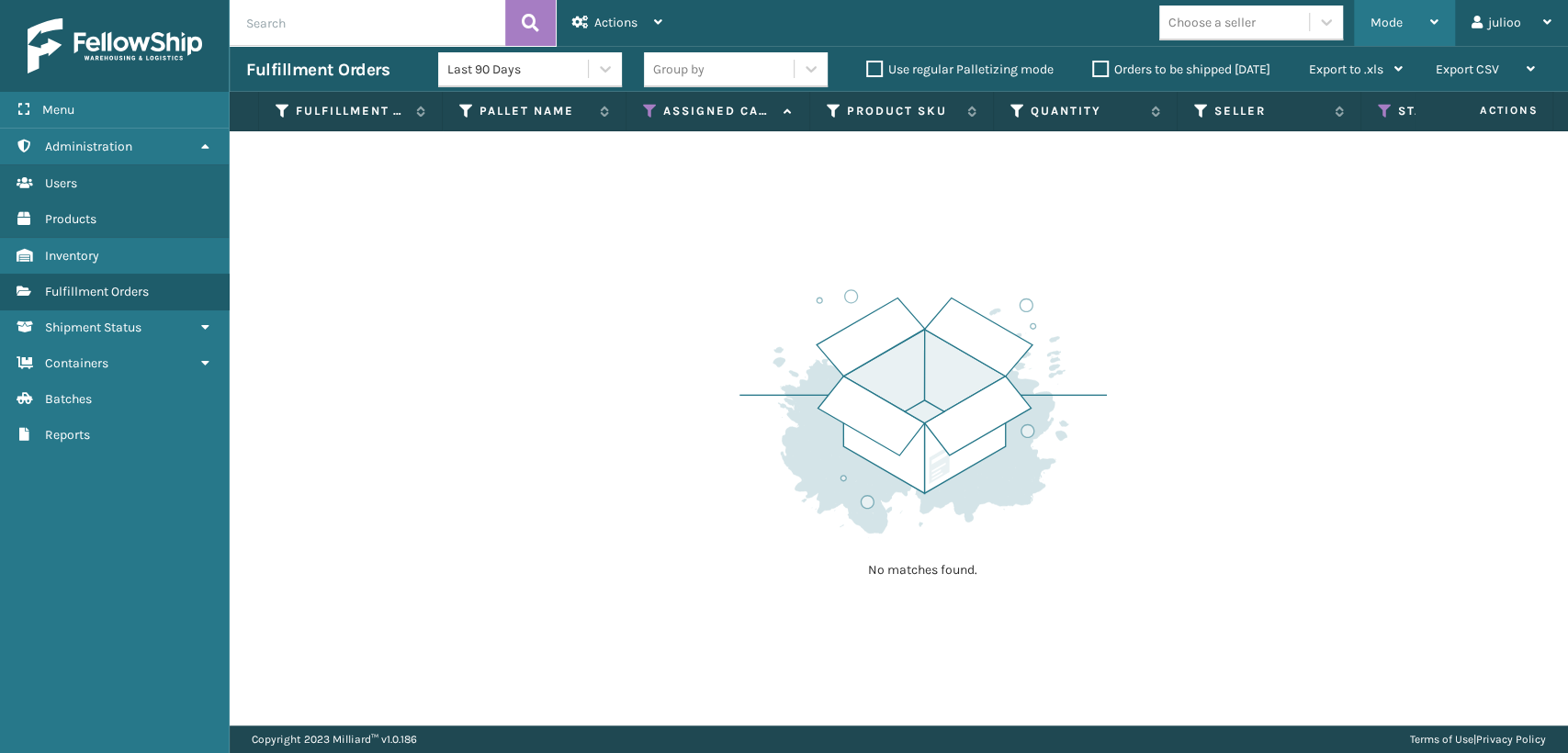
click at [1375, 24] on span "Mode" at bounding box center [1387, 23] width 32 height 16
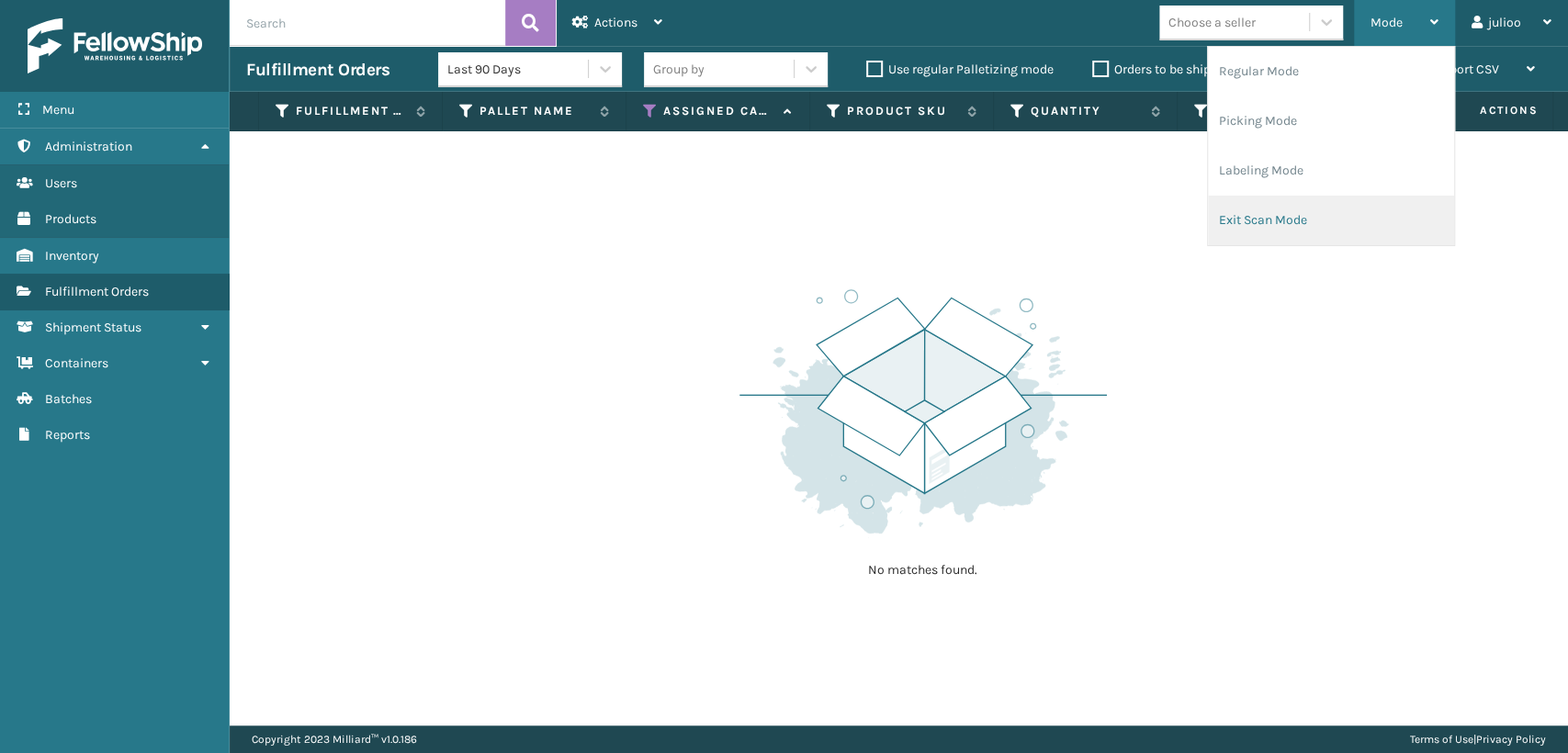
click at [1221, 224] on li "Exit Scan Mode" at bounding box center [1331, 220] width 246 height 50
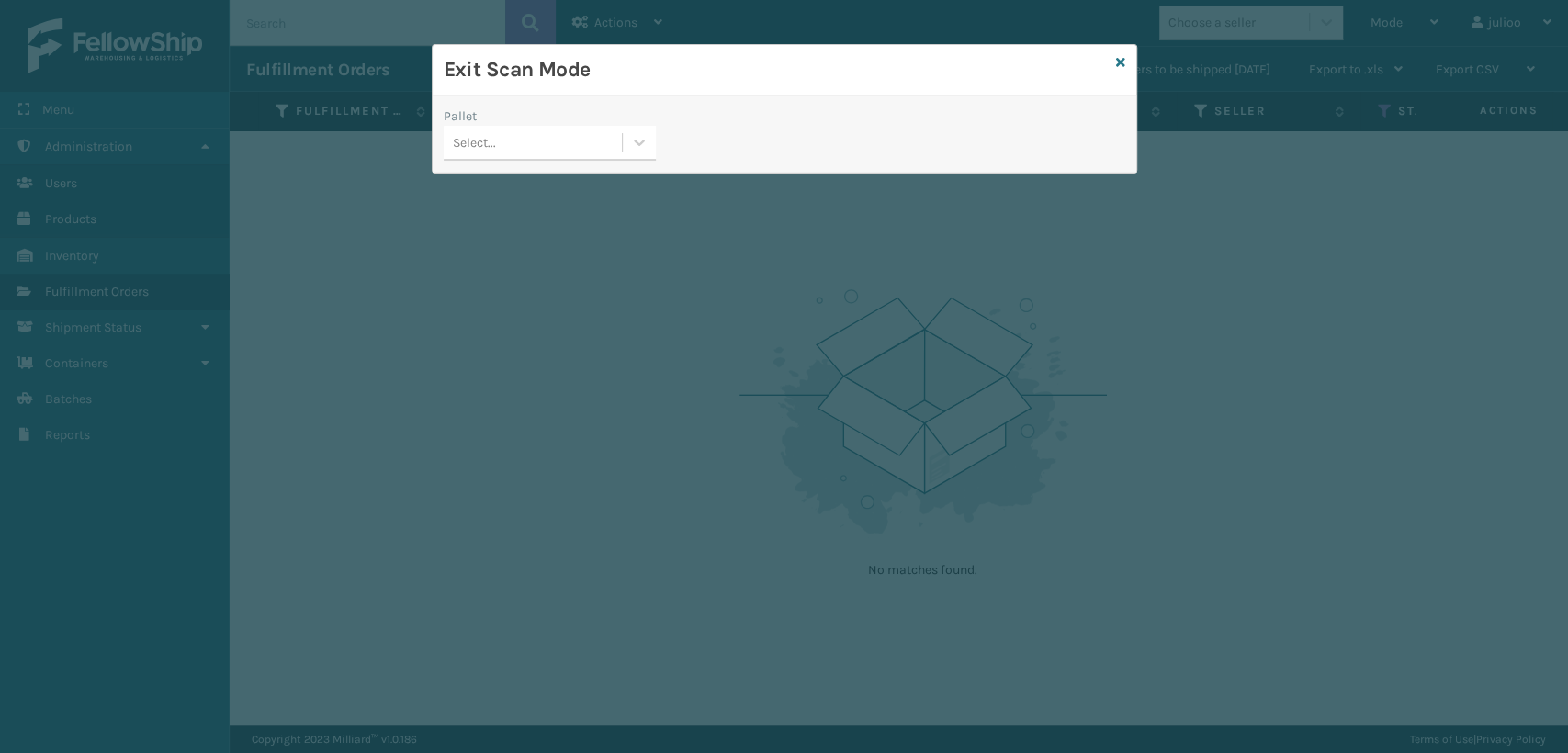
click at [526, 135] on div "Select..." at bounding box center [533, 143] width 179 height 31
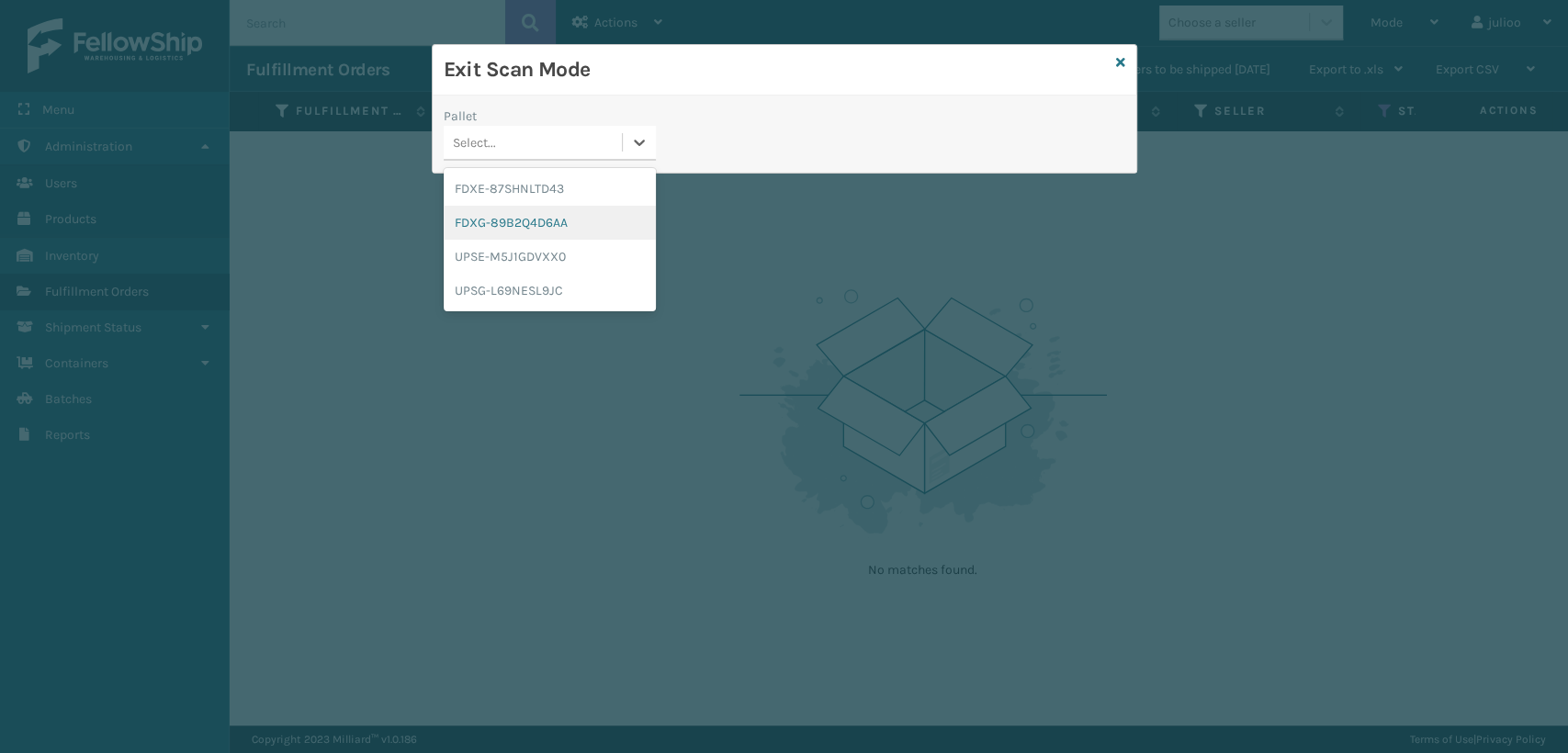
click at [580, 230] on div "FDXG-89B2Q4D6AA" at bounding box center [549, 222] width 212 height 34
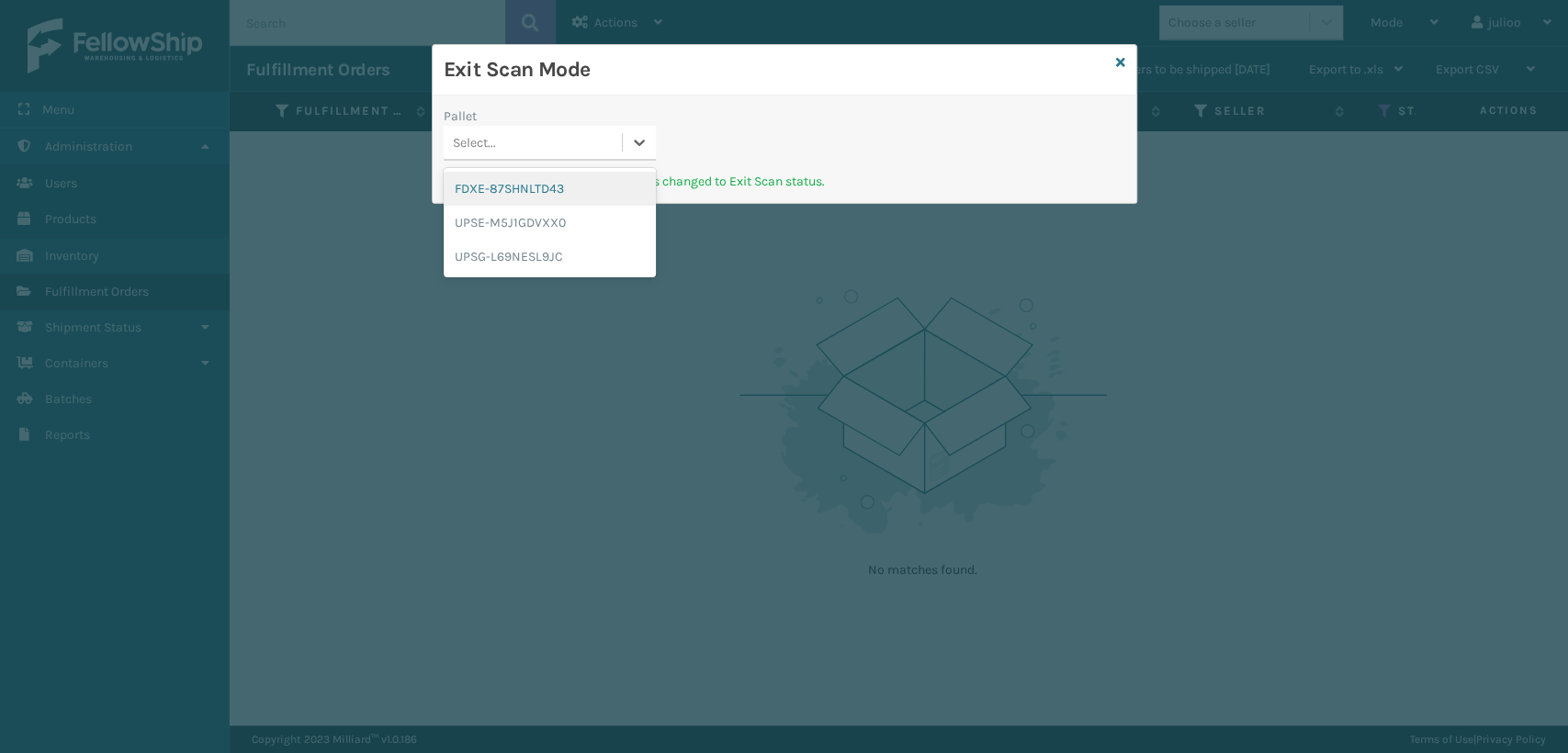
click at [544, 148] on div "Select..." at bounding box center [533, 143] width 179 height 31
click at [543, 187] on div "FDXE-87SHNLTD43" at bounding box center [549, 188] width 212 height 34
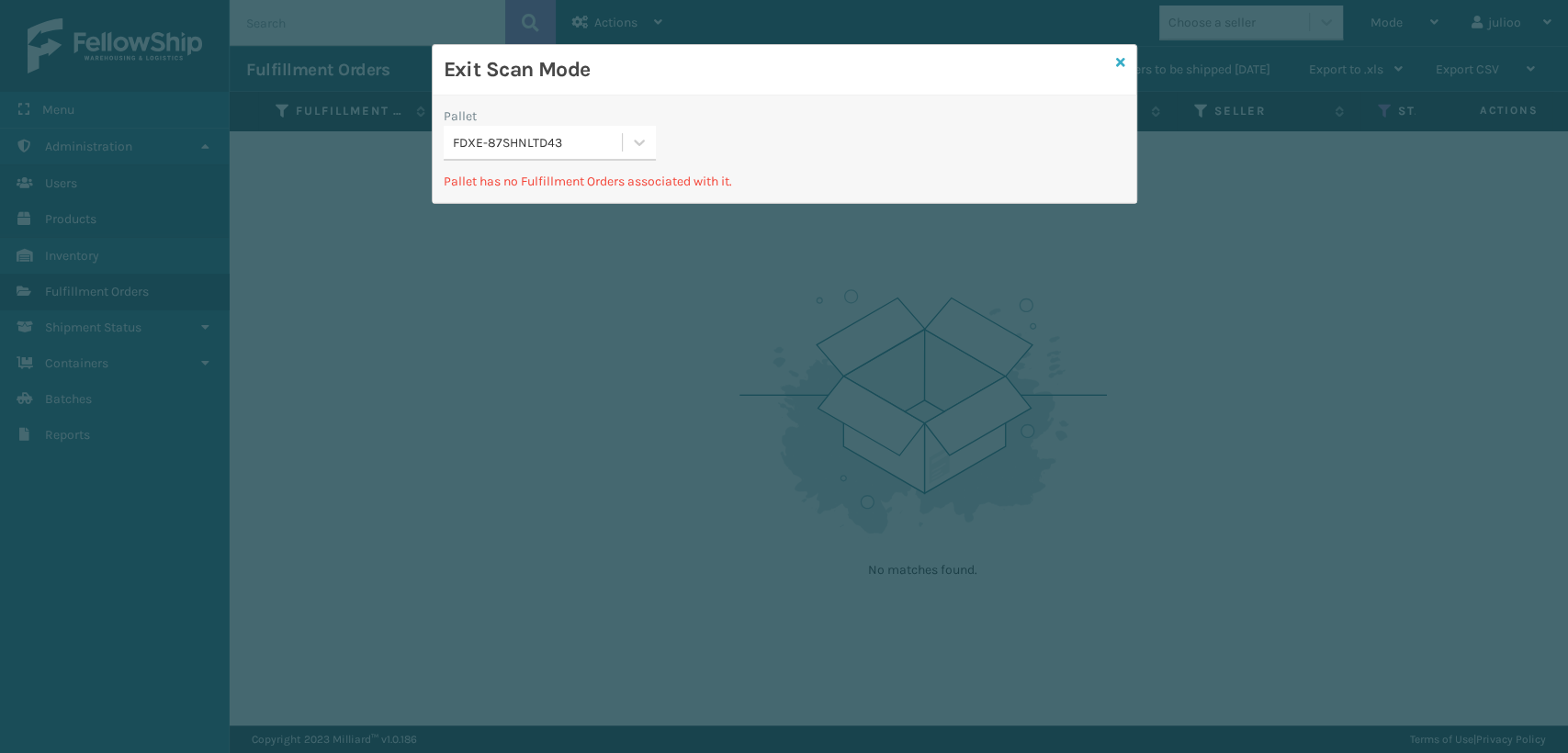
click at [1117, 61] on icon at bounding box center [1120, 62] width 9 height 13
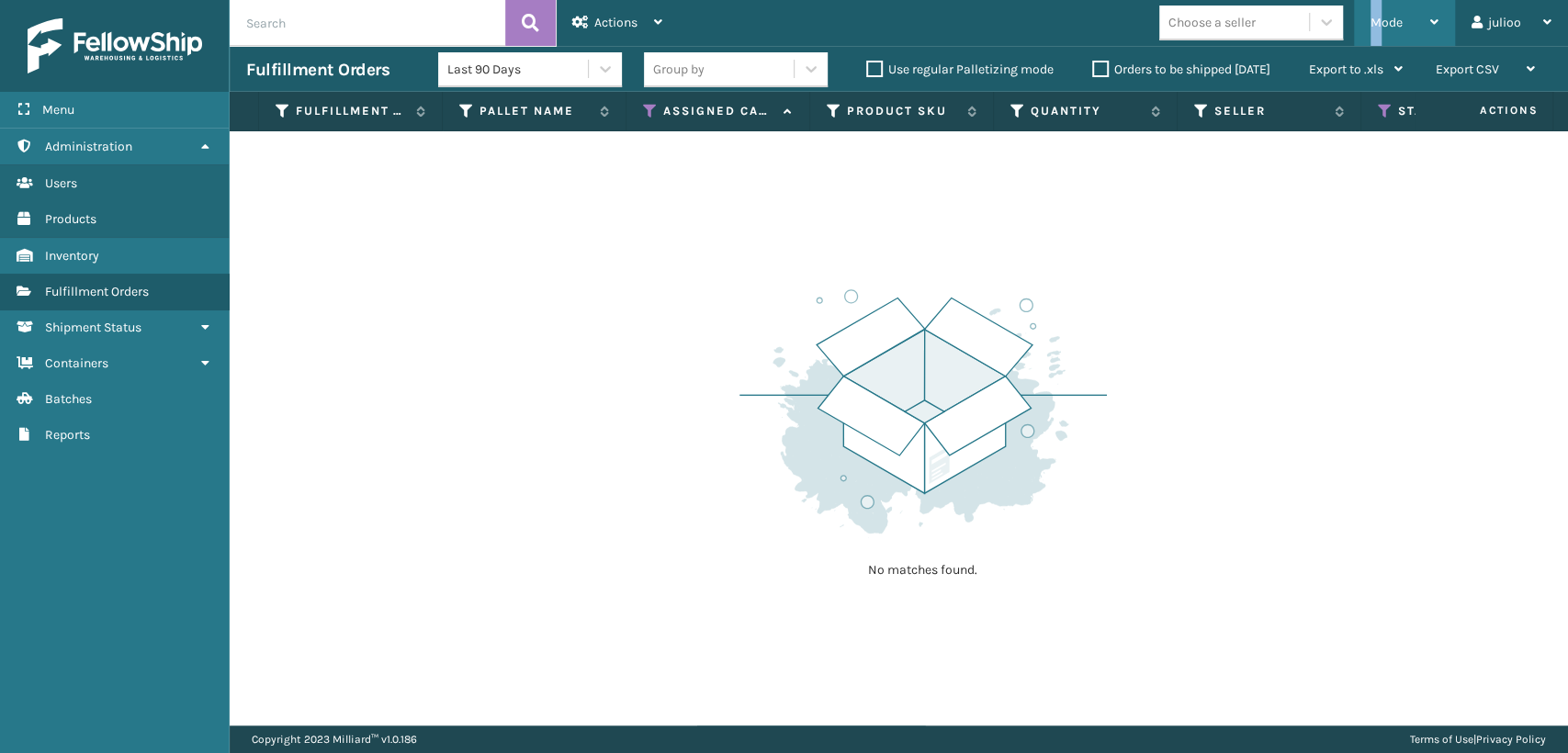
drag, startPoint x: 1376, startPoint y: 19, endPoint x: 1346, endPoint y: 45, distance: 39.7
click at [1367, 21] on div "Mode Regular Mode Picking Mode Labeling Mode Exit Scan Mode" at bounding box center [1404, 23] width 101 height 46
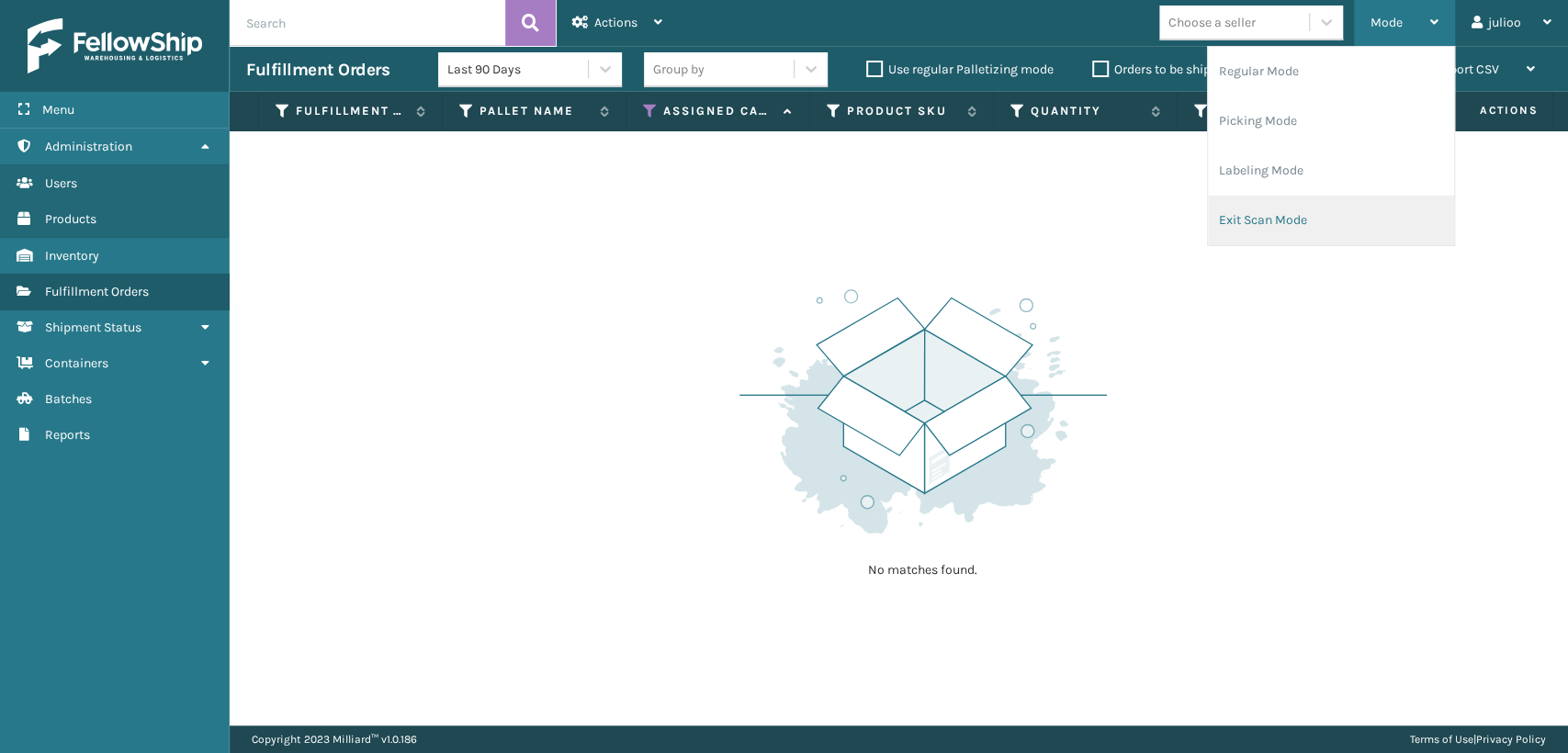
click at [1247, 227] on li "Exit Scan Mode" at bounding box center [1331, 220] width 246 height 50
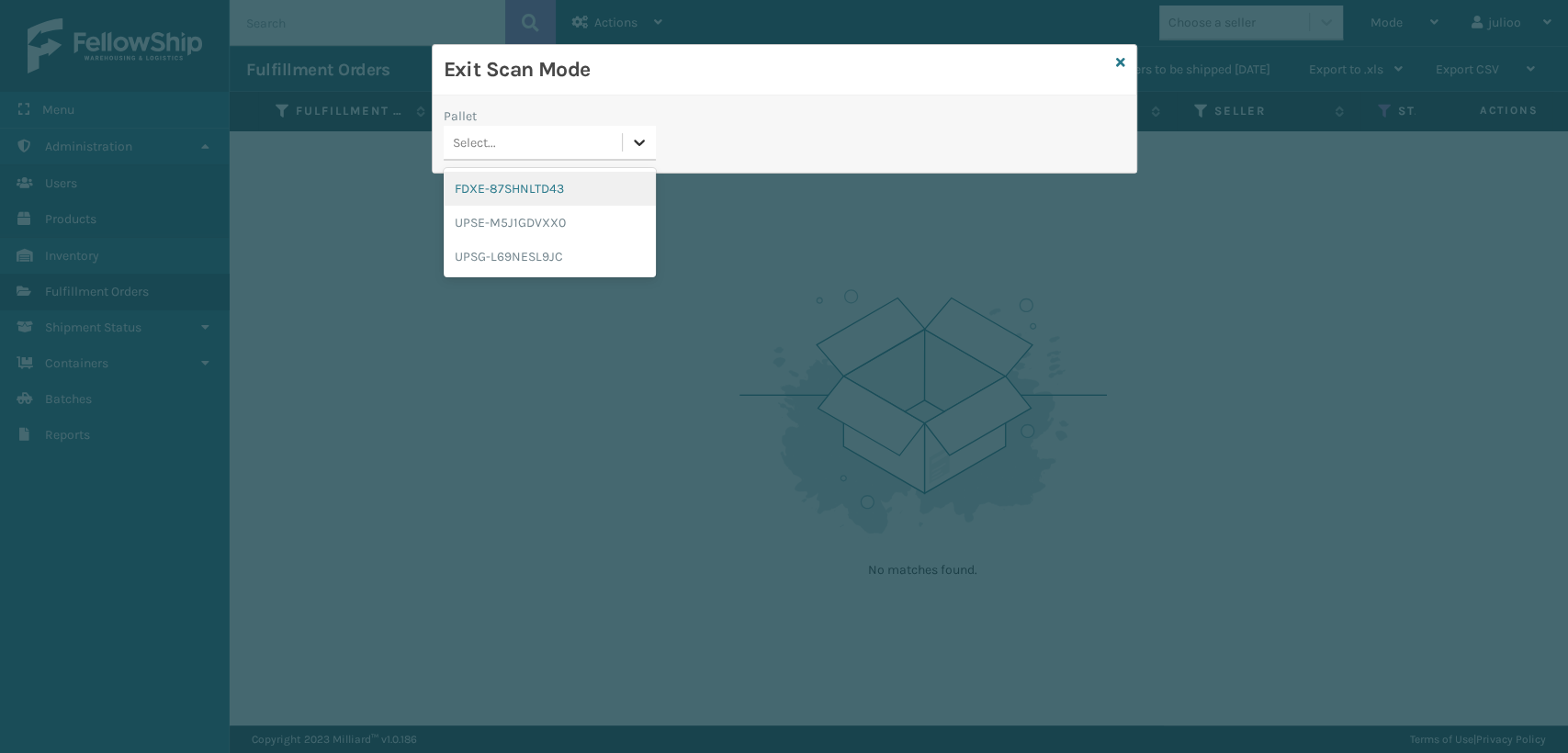
click at [653, 142] on div at bounding box center [639, 142] width 33 height 33
click at [566, 196] on div "FDXE-87SHNLTD43" at bounding box center [549, 188] width 212 height 34
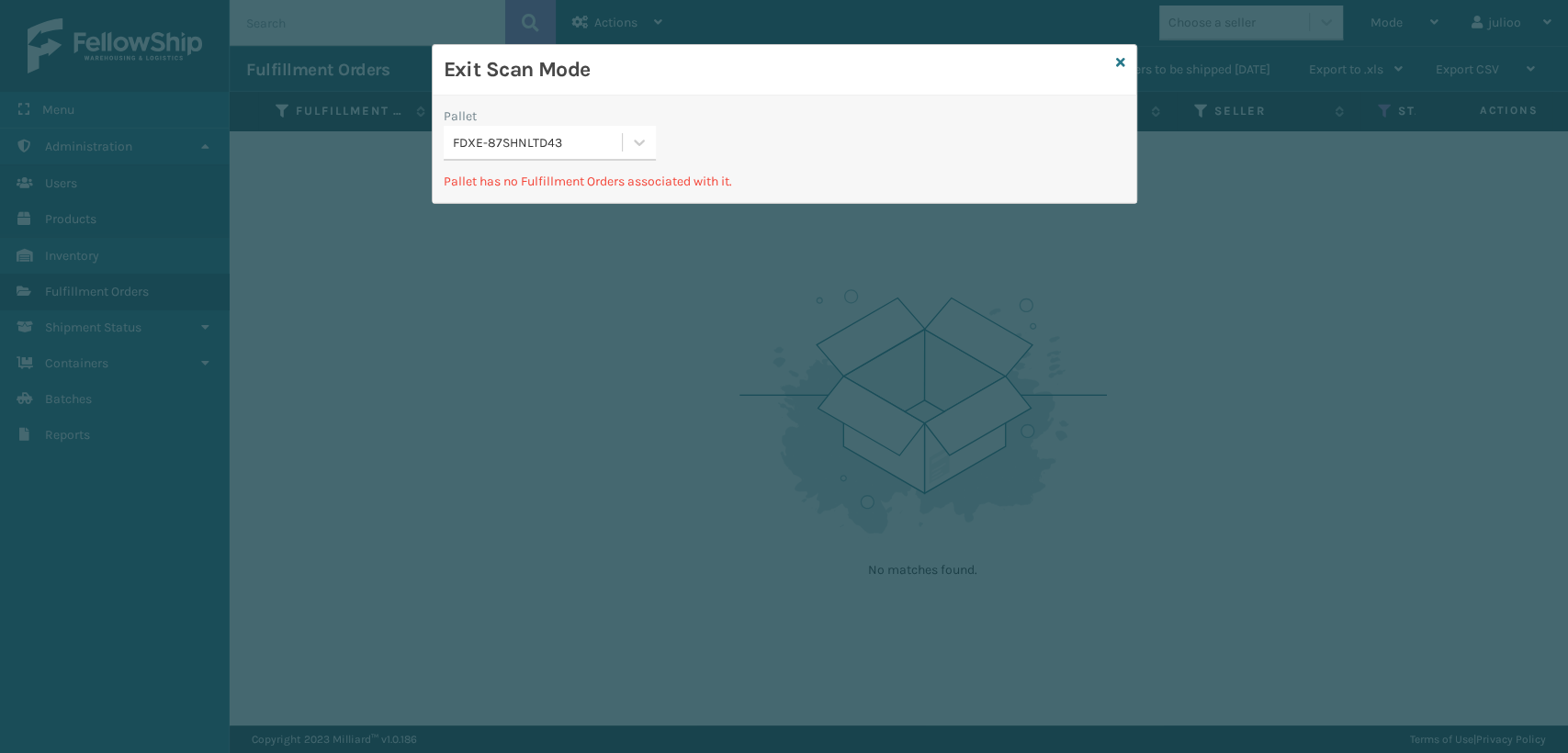
click at [1127, 60] on div "Exit Scan Mode" at bounding box center [784, 69] width 703 height 51
click at [1118, 60] on icon at bounding box center [1120, 62] width 9 height 13
